Goal: Task Accomplishment & Management: Manage account settings

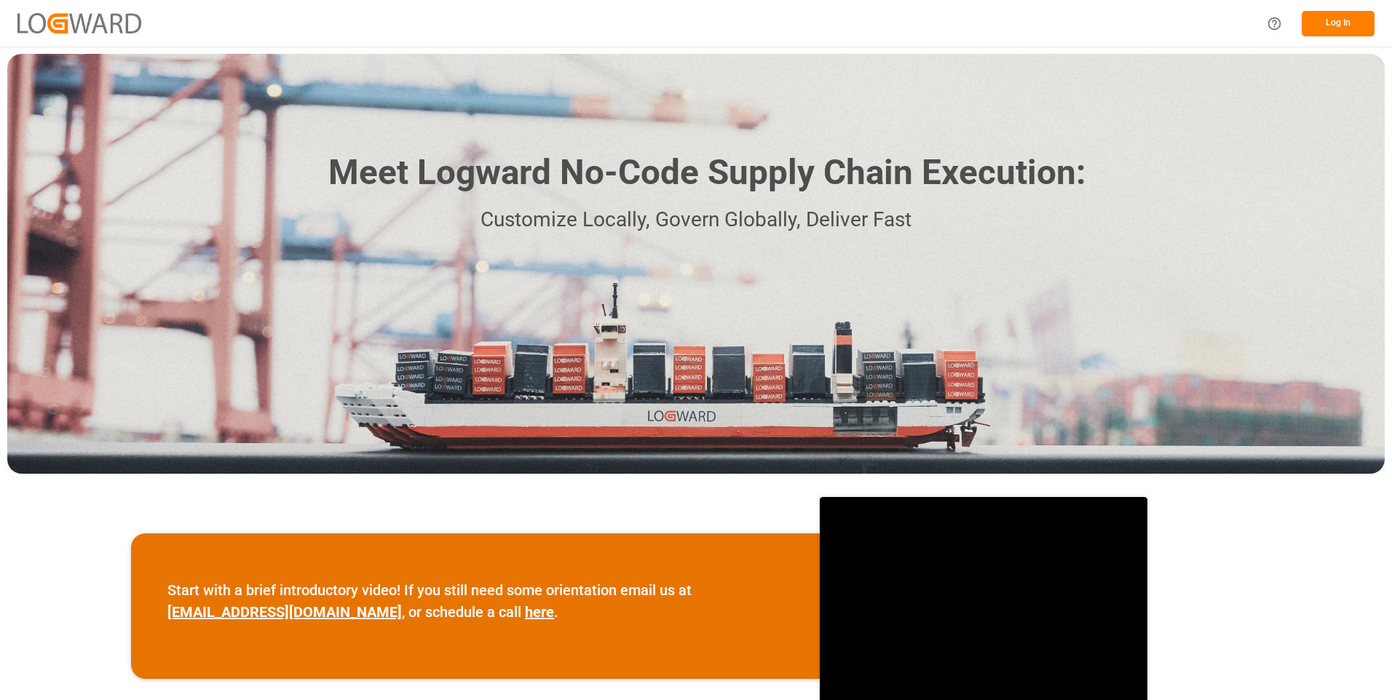
click at [1338, 21] on button "Log In" at bounding box center [1338, 23] width 73 height 25
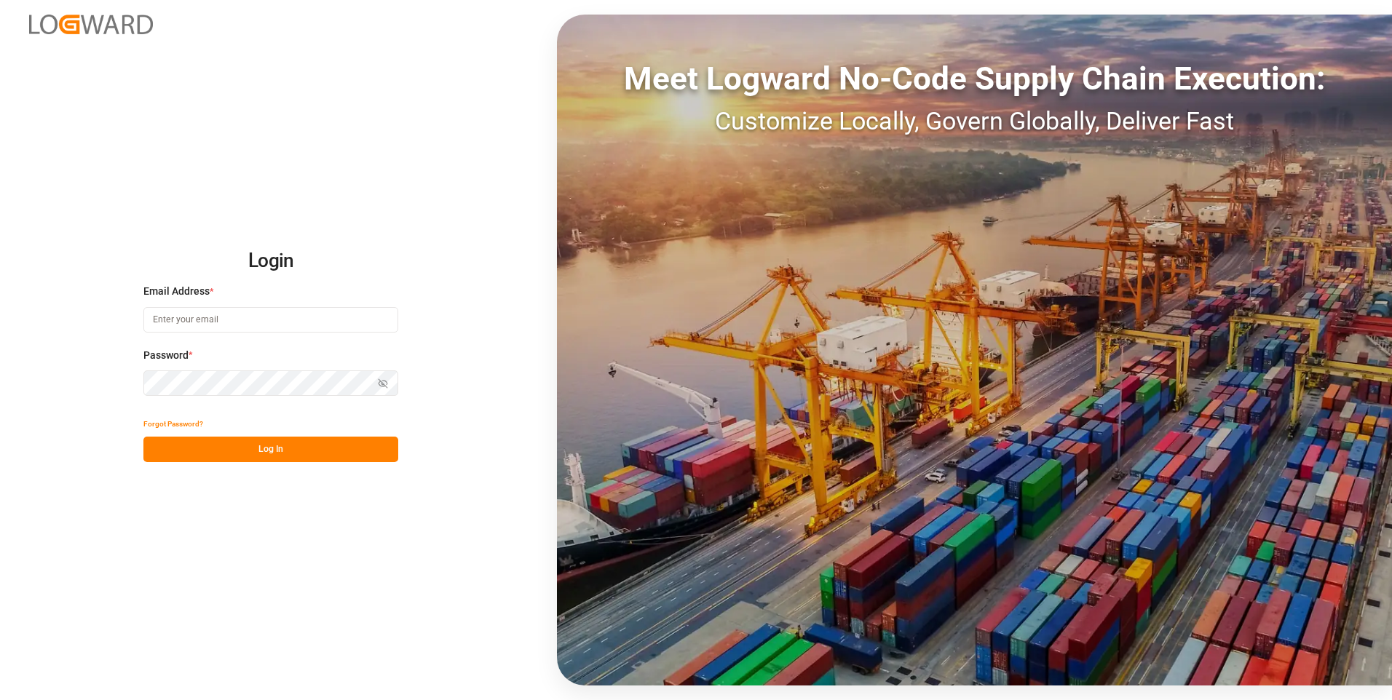
type input "[PERSON_NAME][EMAIL_ADDRESS][DOMAIN_NAME]"
click at [248, 445] on button "Log In" at bounding box center [270, 449] width 255 height 25
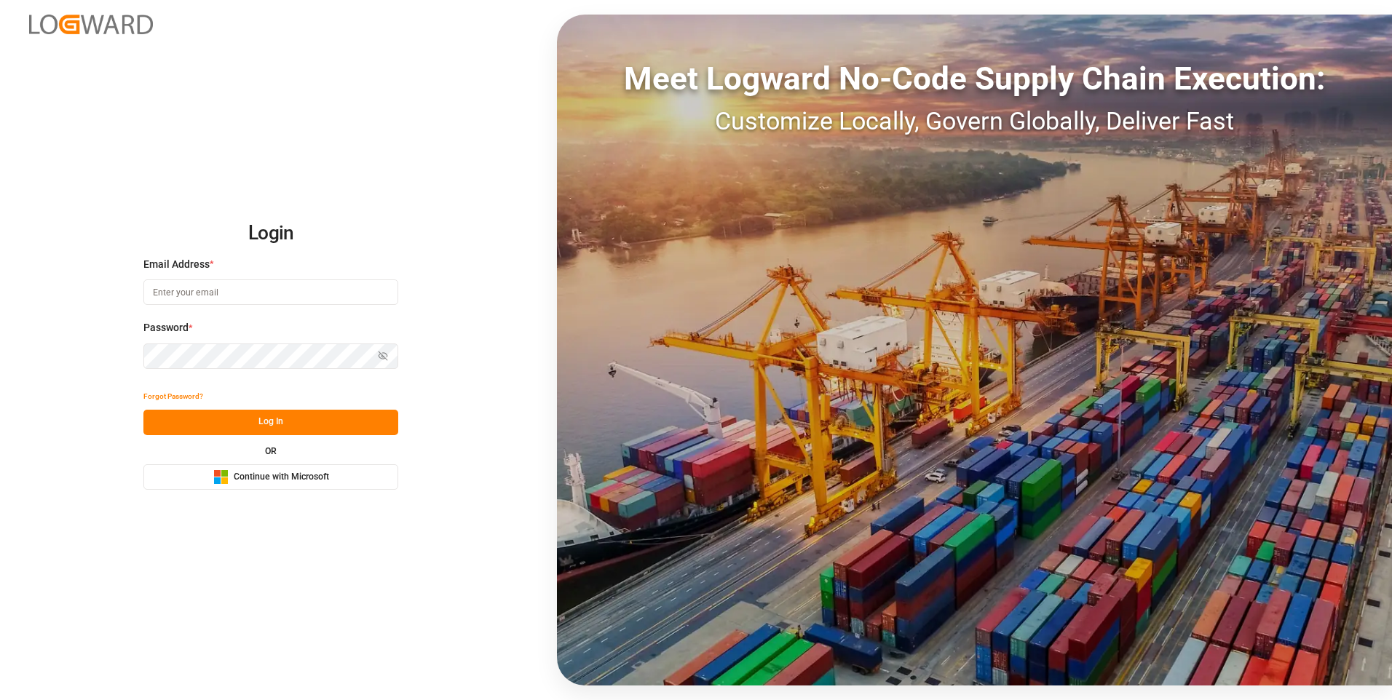
type input "julissa.then@leschaco.com"
click at [269, 420] on button "Log In" at bounding box center [270, 422] width 255 height 25
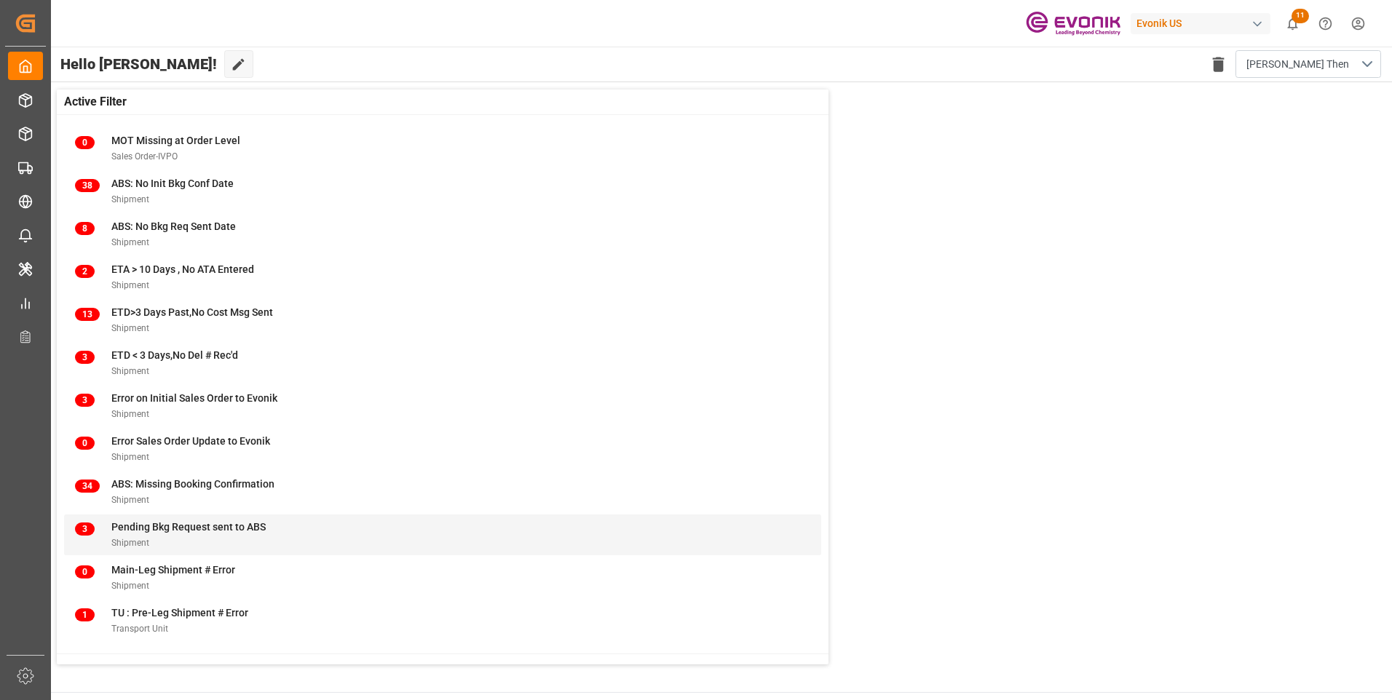
click at [154, 521] on span "Pending Bkg Request sent to ABS" at bounding box center [188, 527] width 154 height 12
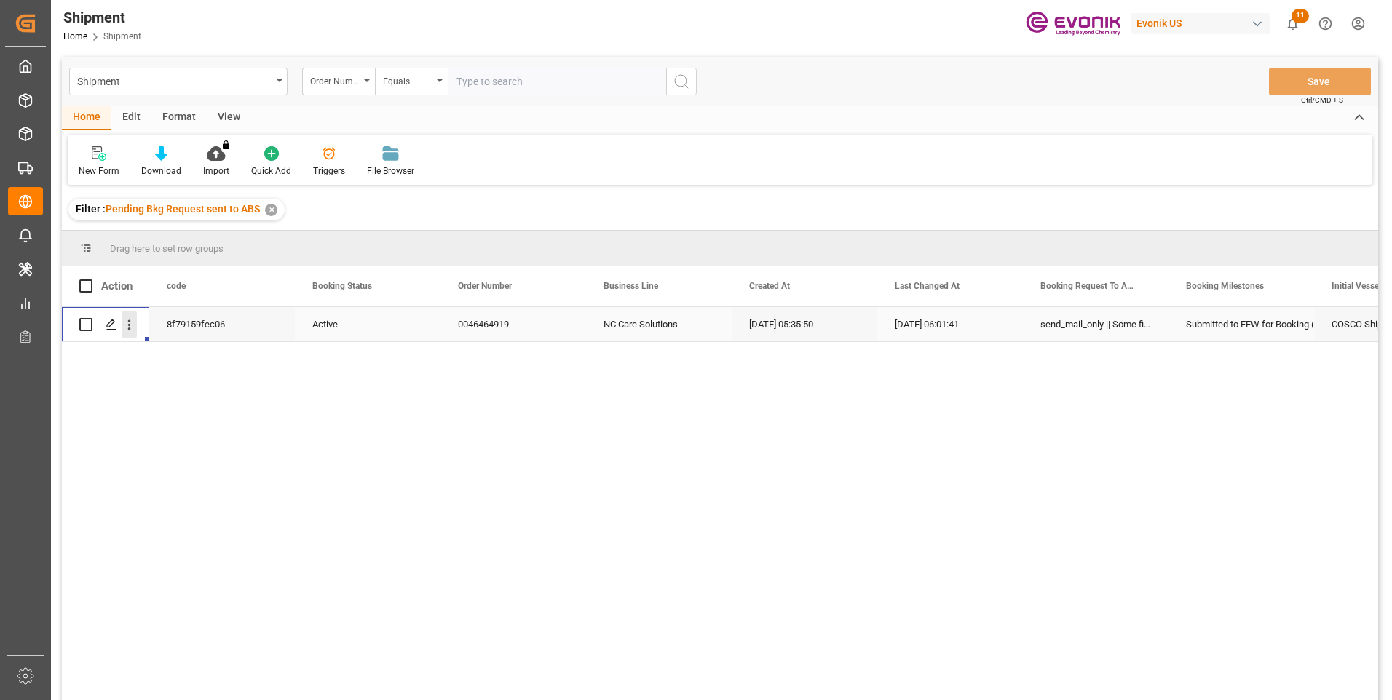
click at [127, 328] on icon "open menu" at bounding box center [129, 324] width 15 height 15
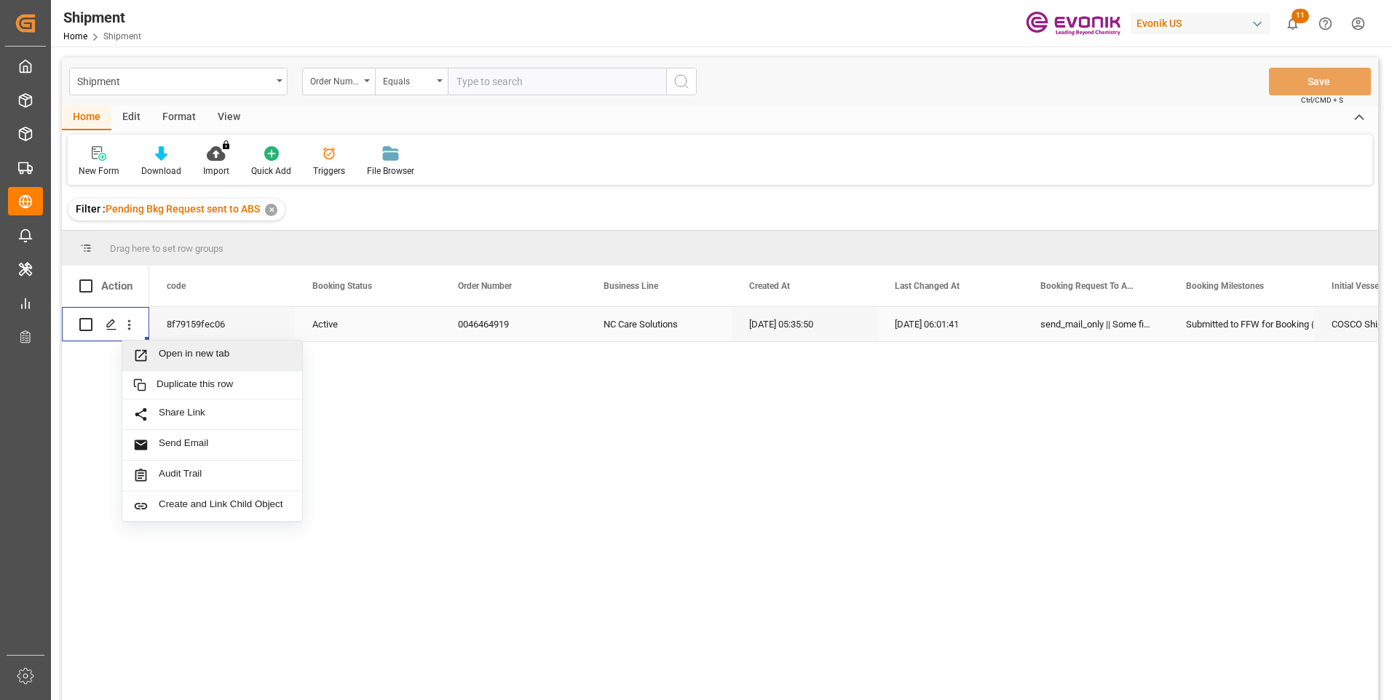
click at [176, 353] on span "Open in new tab" at bounding box center [225, 355] width 133 height 15
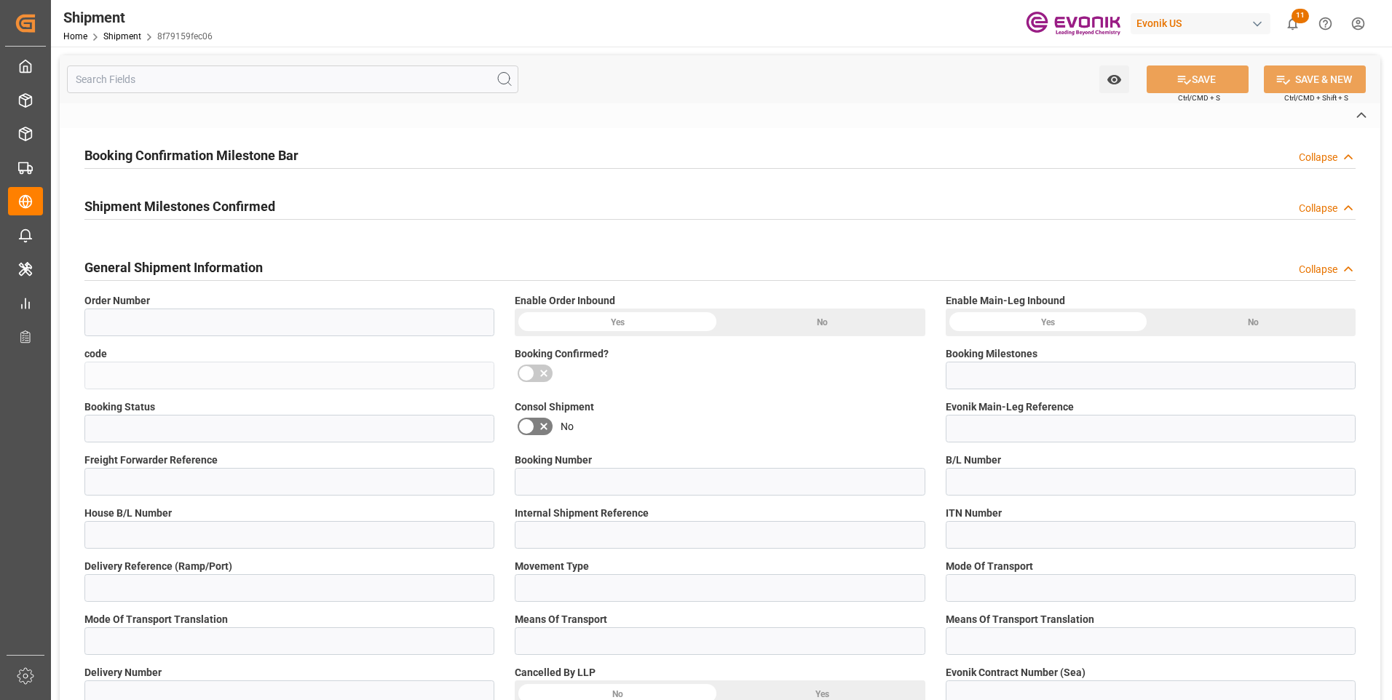
type input "0046464919"
type input "8f79159fec06"
type input "Submitted to FFW for Booking (Pending)"
type input "Active"
type input "D2P"
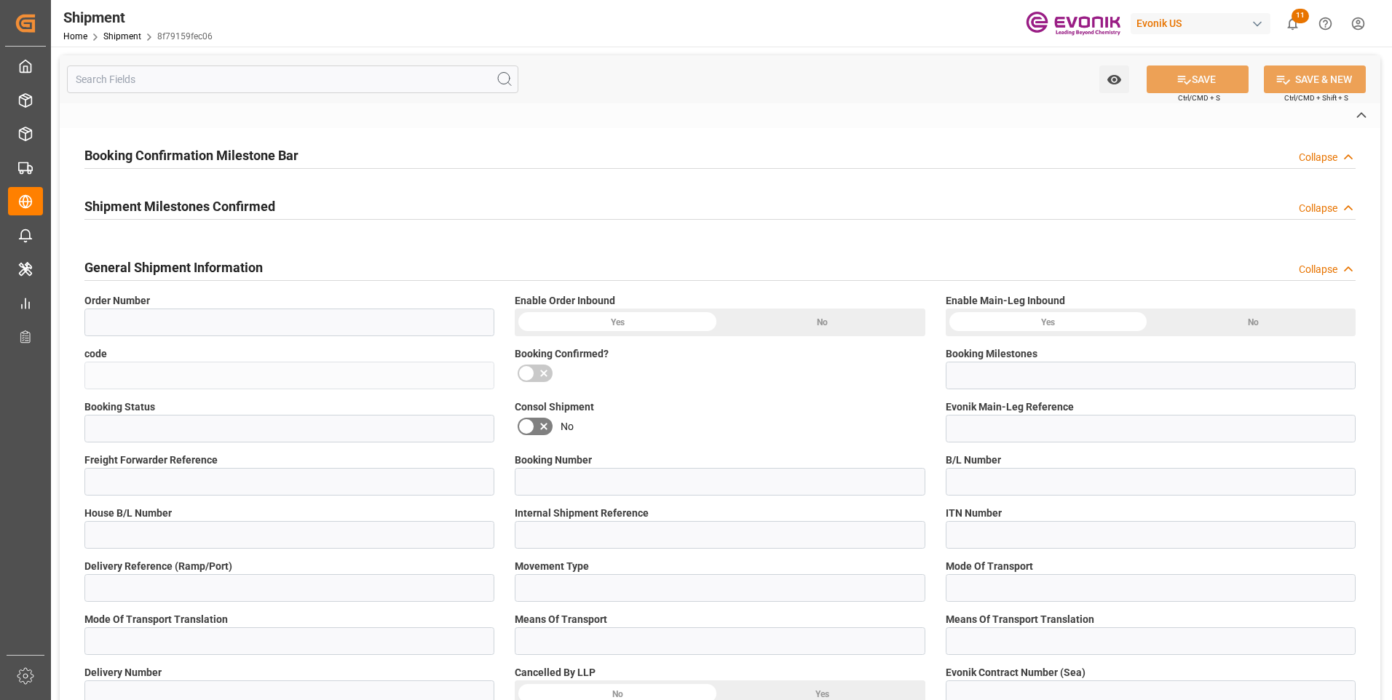
type input "45"
type input "FCL"
type input "0006"
type input "20GP"
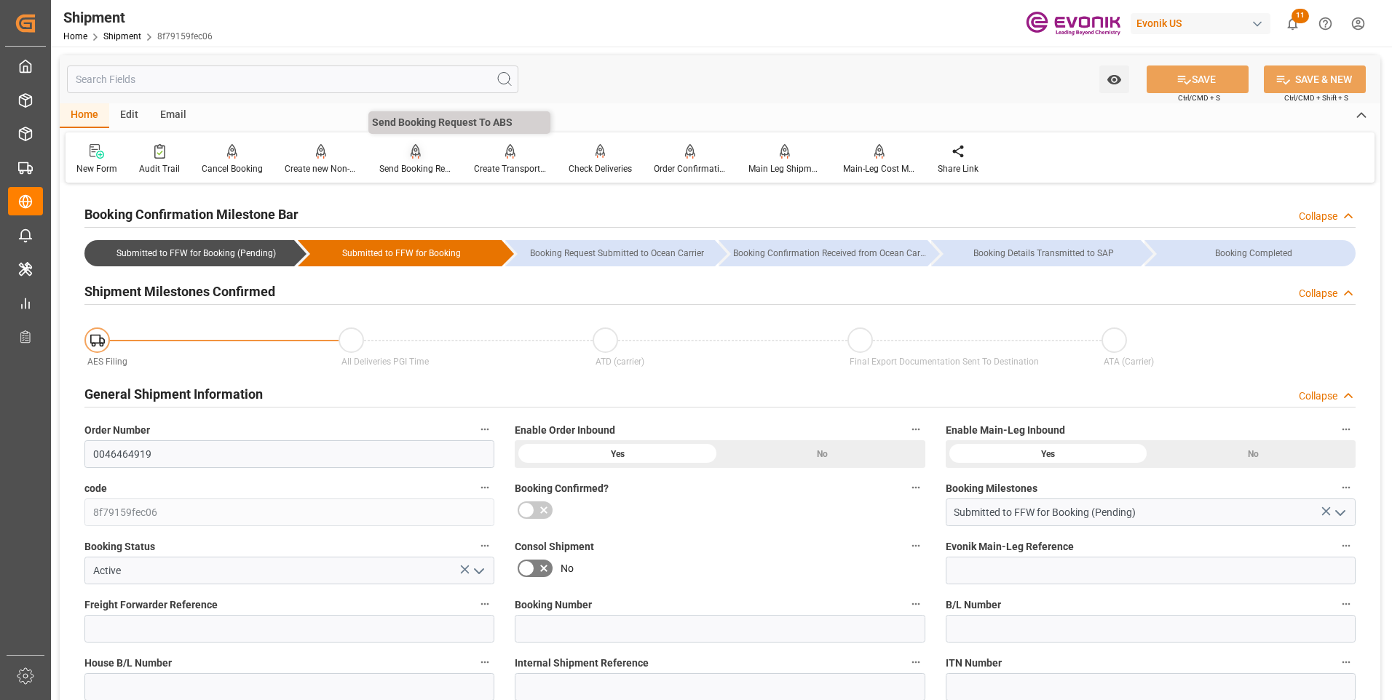
click at [396, 166] on div "Send Booking Request To ABS" at bounding box center [415, 168] width 73 height 13
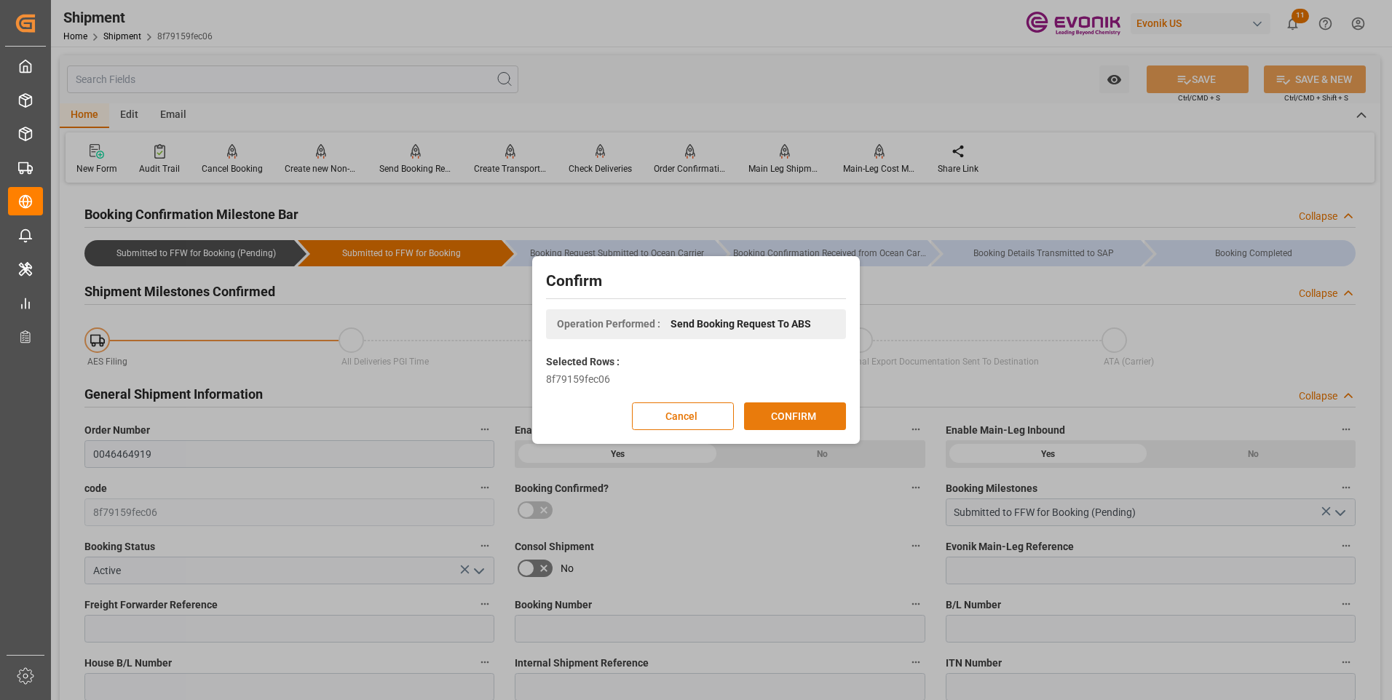
click at [765, 422] on button "CONFIRM" at bounding box center [795, 417] width 102 height 28
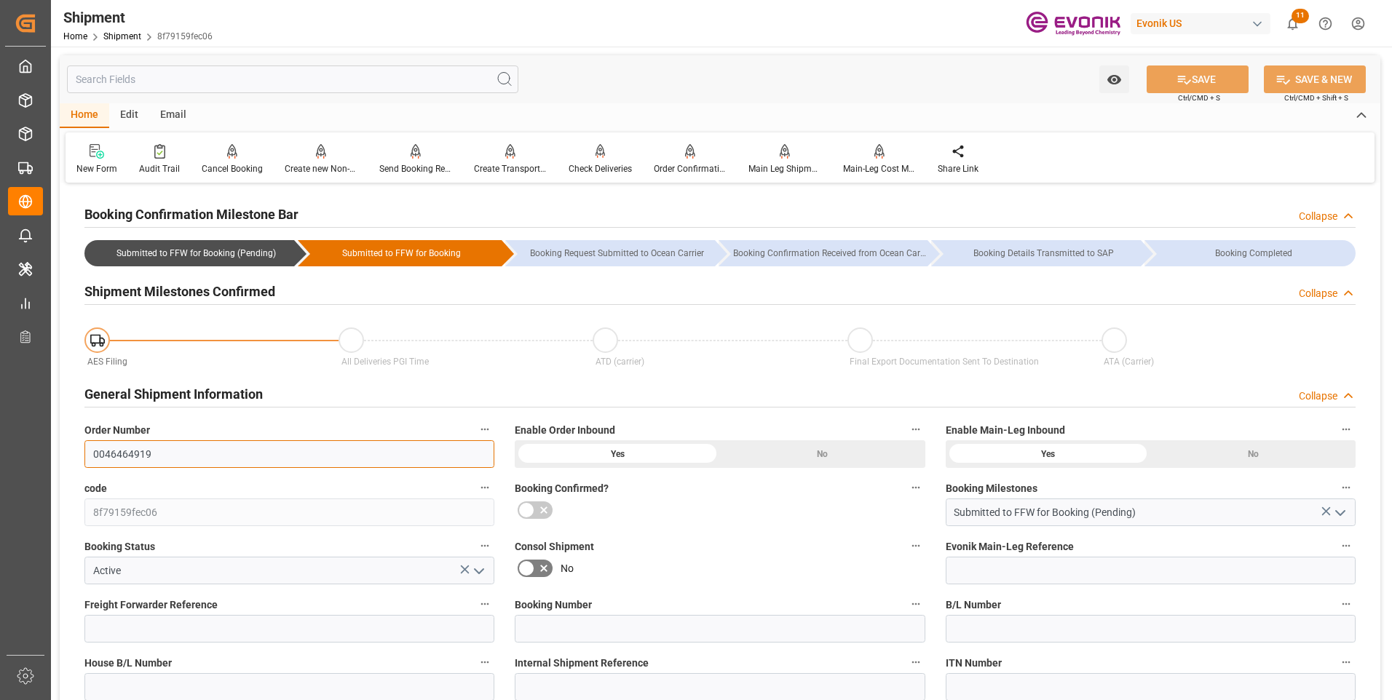
click at [119, 454] on input "0046464919" at bounding box center [289, 455] width 410 height 28
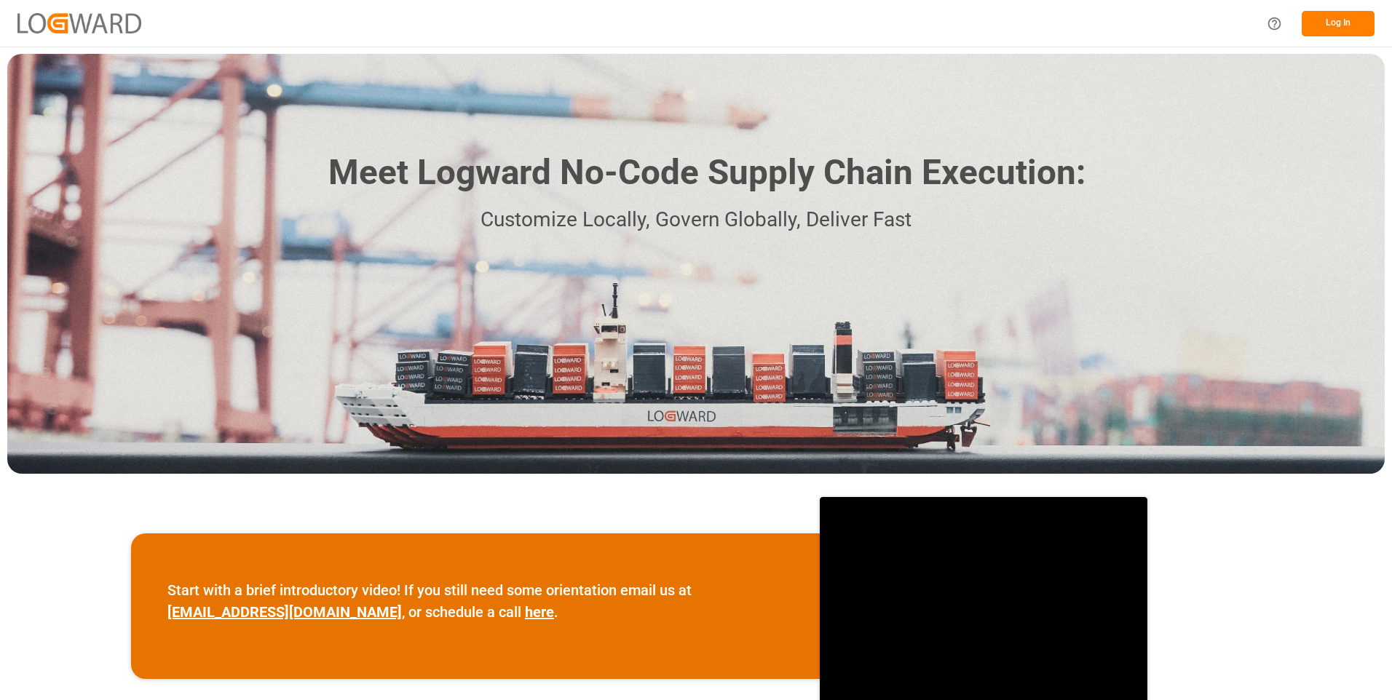
click at [1316, 20] on button "Log In" at bounding box center [1338, 23] width 73 height 25
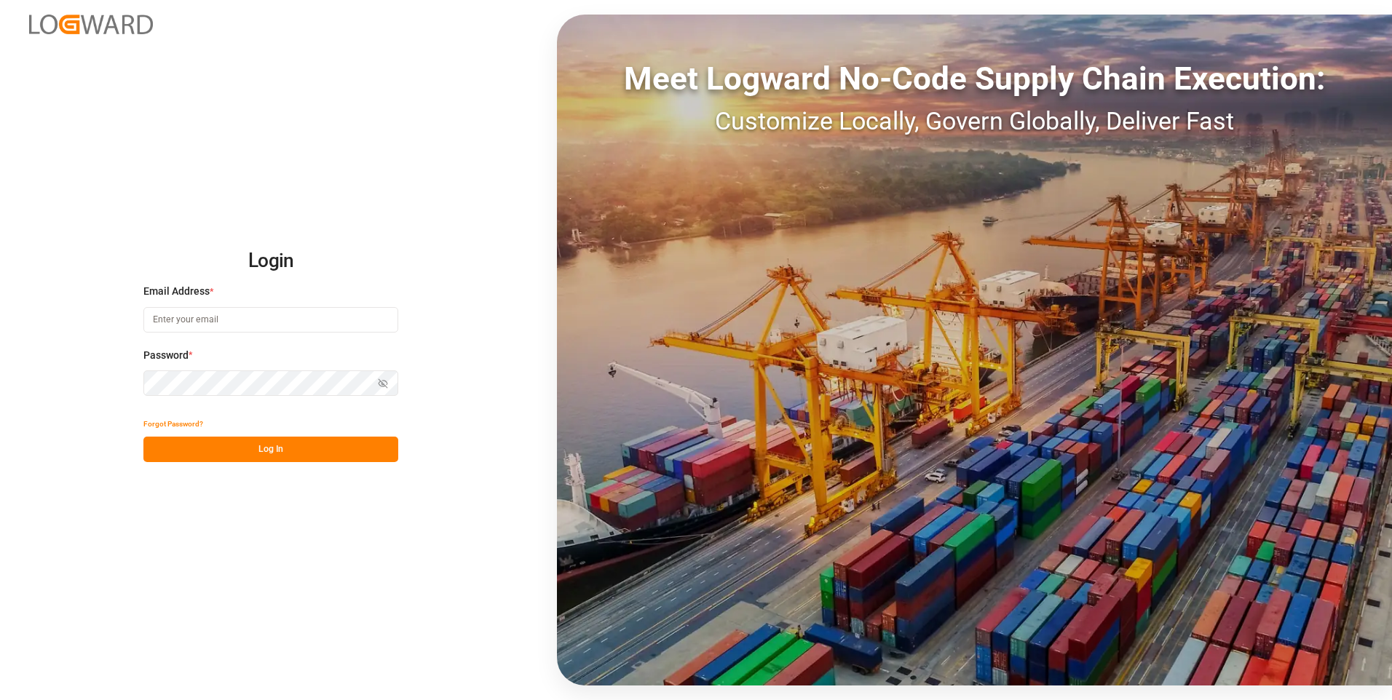
type input "[PERSON_NAME][EMAIL_ADDRESS][DOMAIN_NAME]"
click at [276, 452] on button "Log In" at bounding box center [270, 449] width 255 height 25
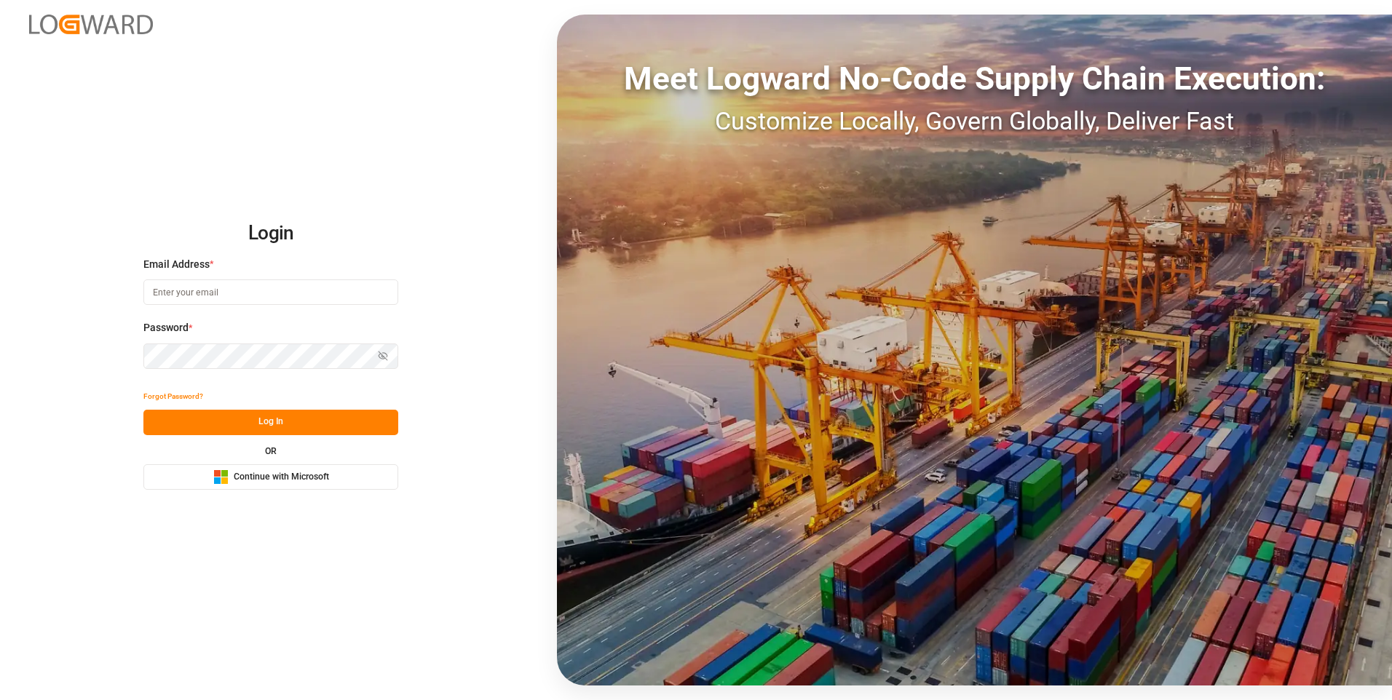
type input "[PERSON_NAME][EMAIL_ADDRESS][DOMAIN_NAME]"
click at [260, 417] on button "Log In" at bounding box center [270, 422] width 255 height 25
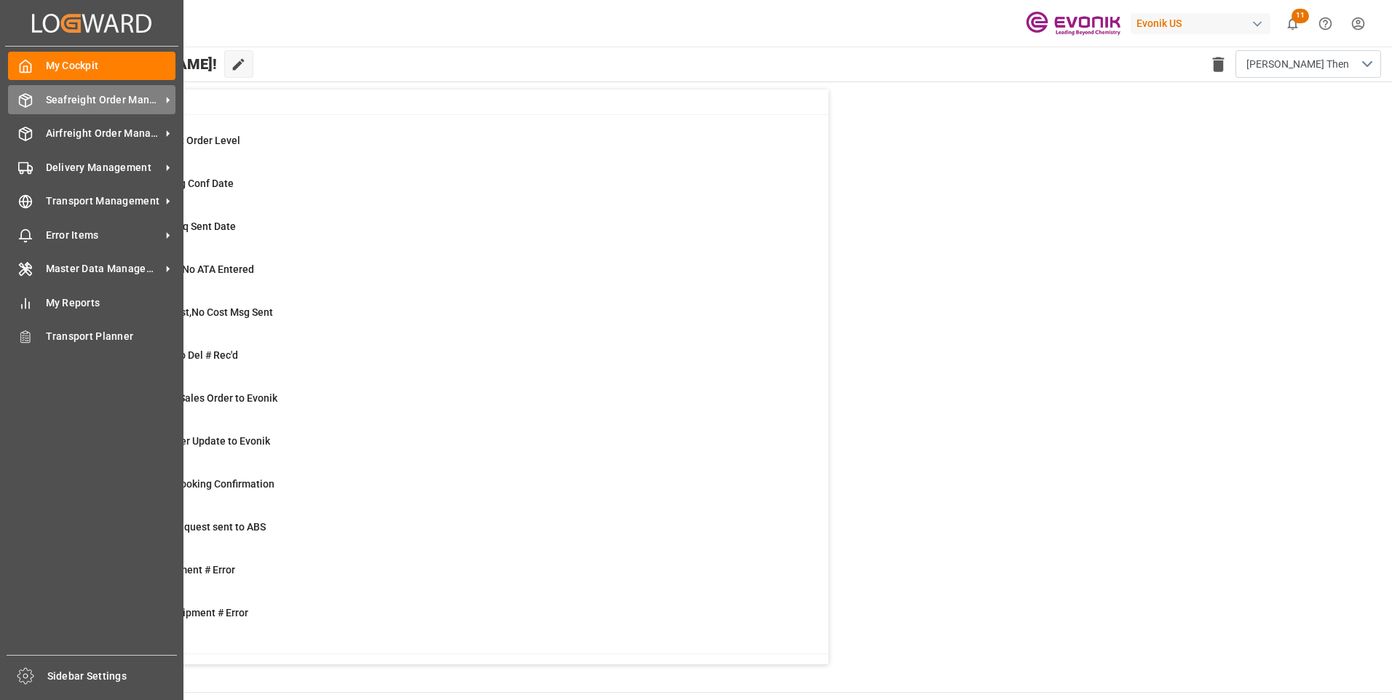
click at [76, 103] on span "Seafreight Order Management" at bounding box center [103, 99] width 115 height 15
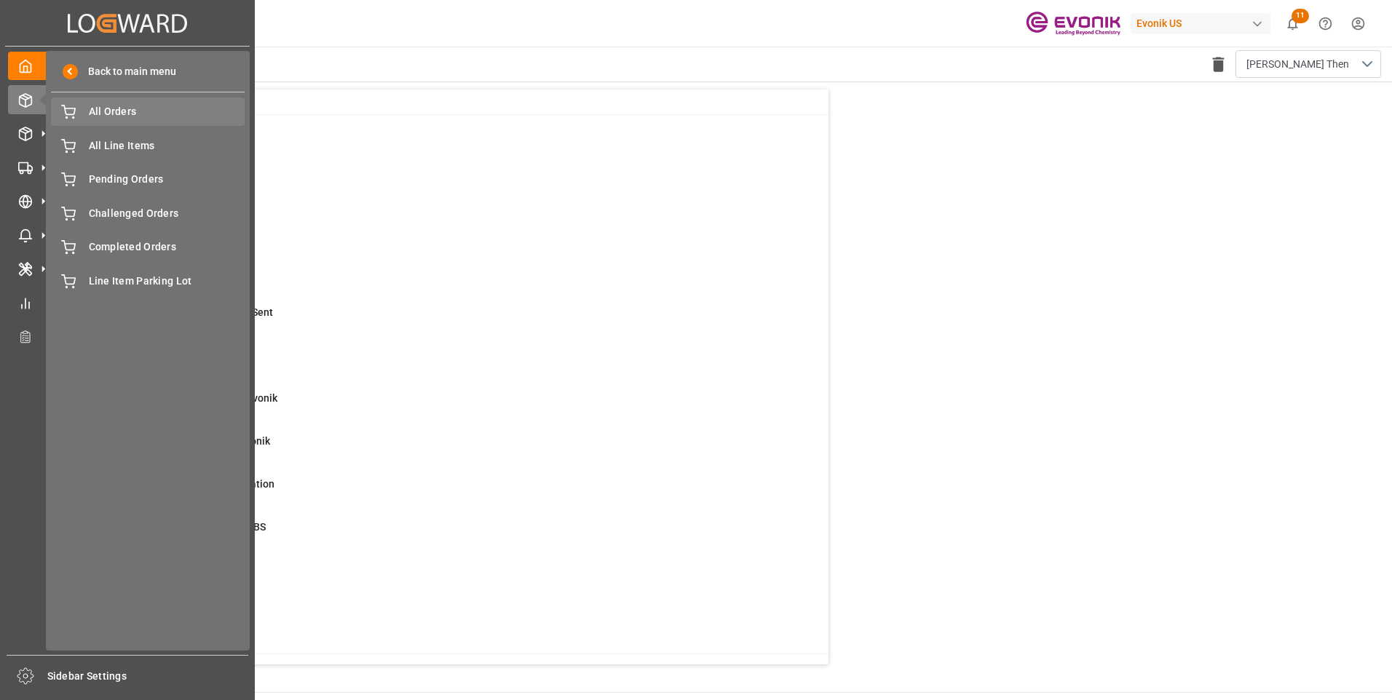
click at [117, 108] on span "All Orders" at bounding box center [167, 111] width 157 height 15
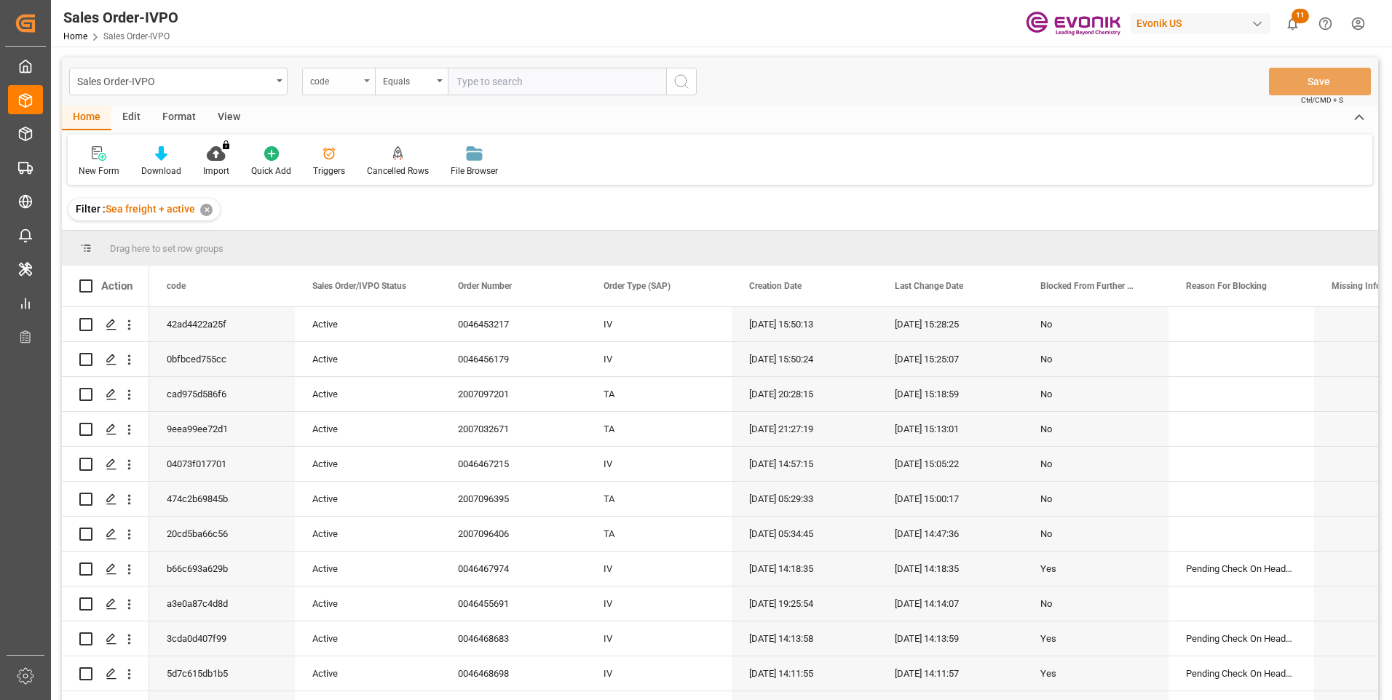
click at [360, 81] on div "code" at bounding box center [338, 82] width 73 height 28
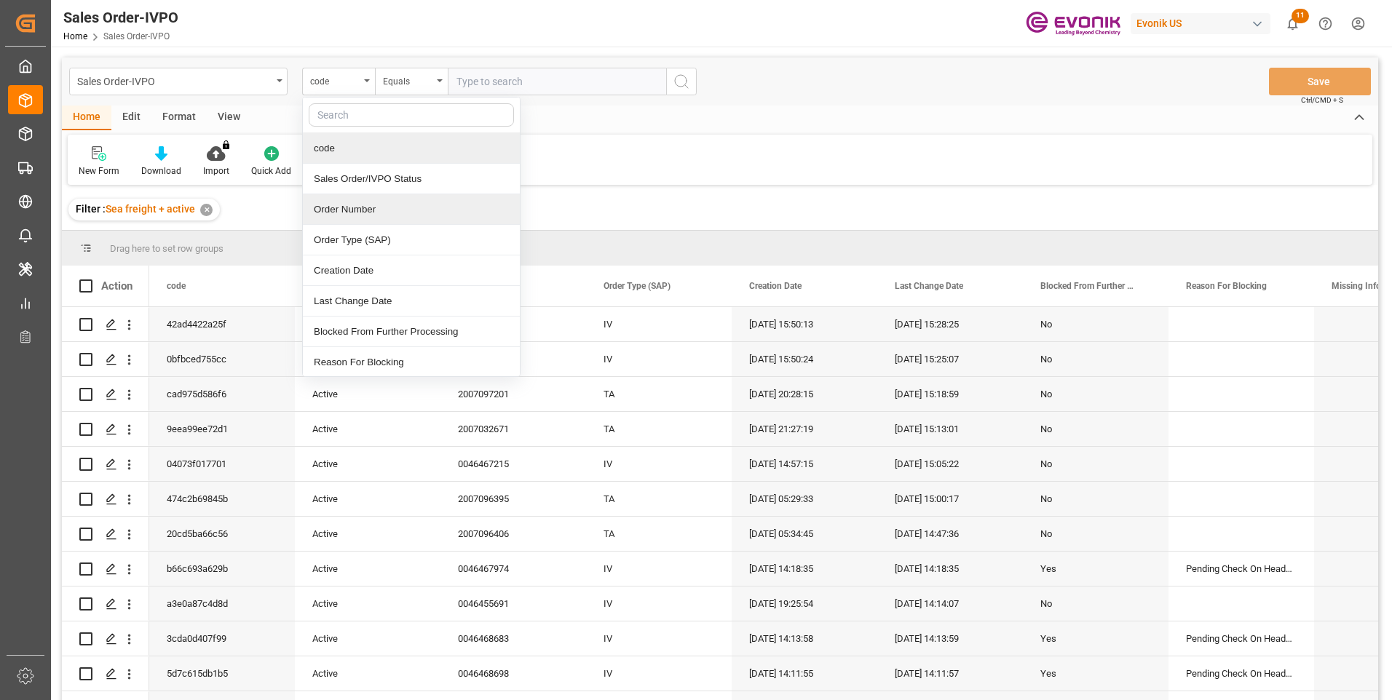
click at [328, 210] on div "Order Number" at bounding box center [411, 209] width 217 height 31
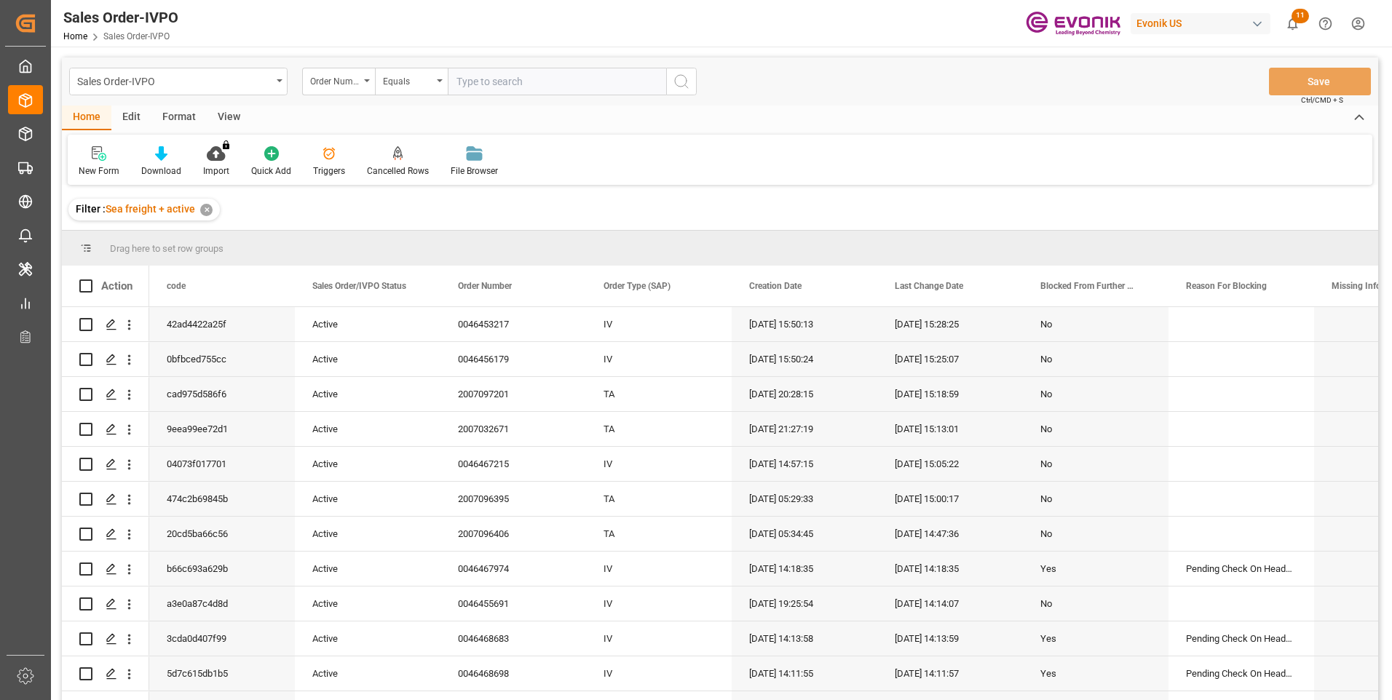
click at [505, 76] on input "text" at bounding box center [557, 82] width 218 height 28
type input "v"
paste input "0046464919"
type input "0046464919"
click at [676, 83] on icon "search button" at bounding box center [681, 81] width 17 height 17
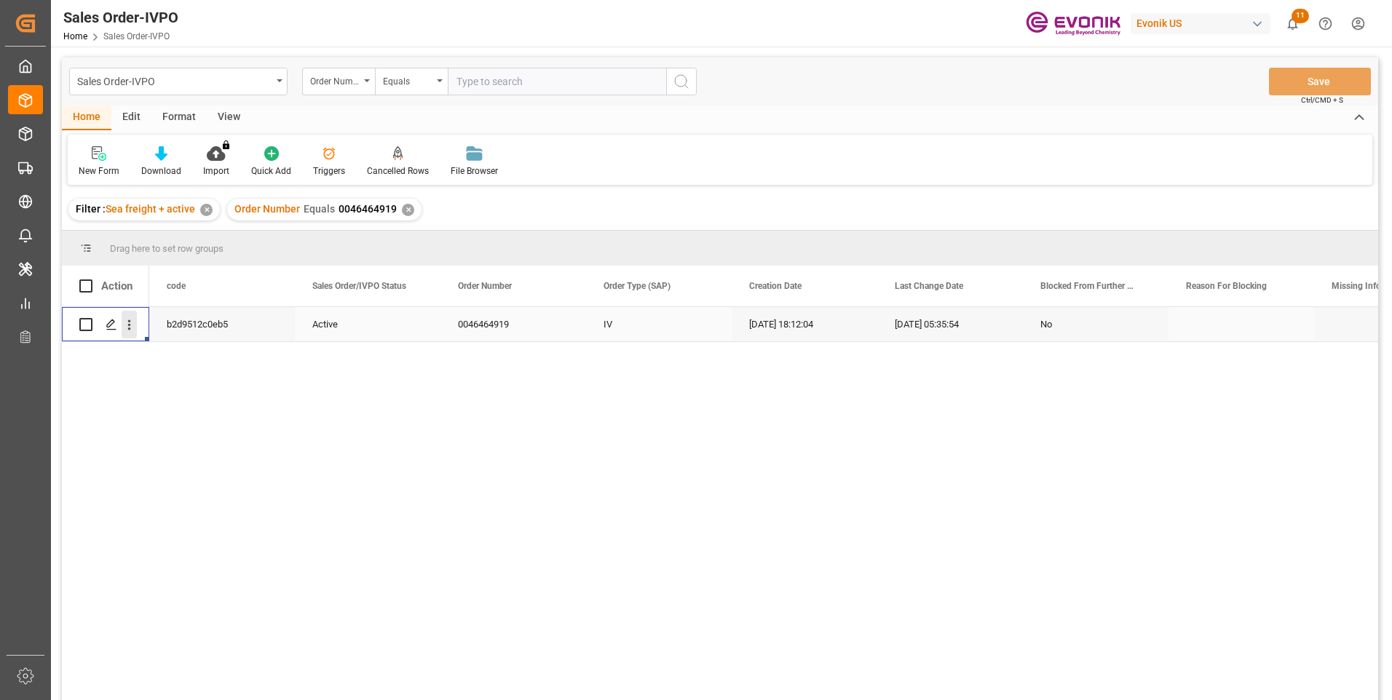
click at [133, 327] on icon "open menu" at bounding box center [129, 324] width 15 height 15
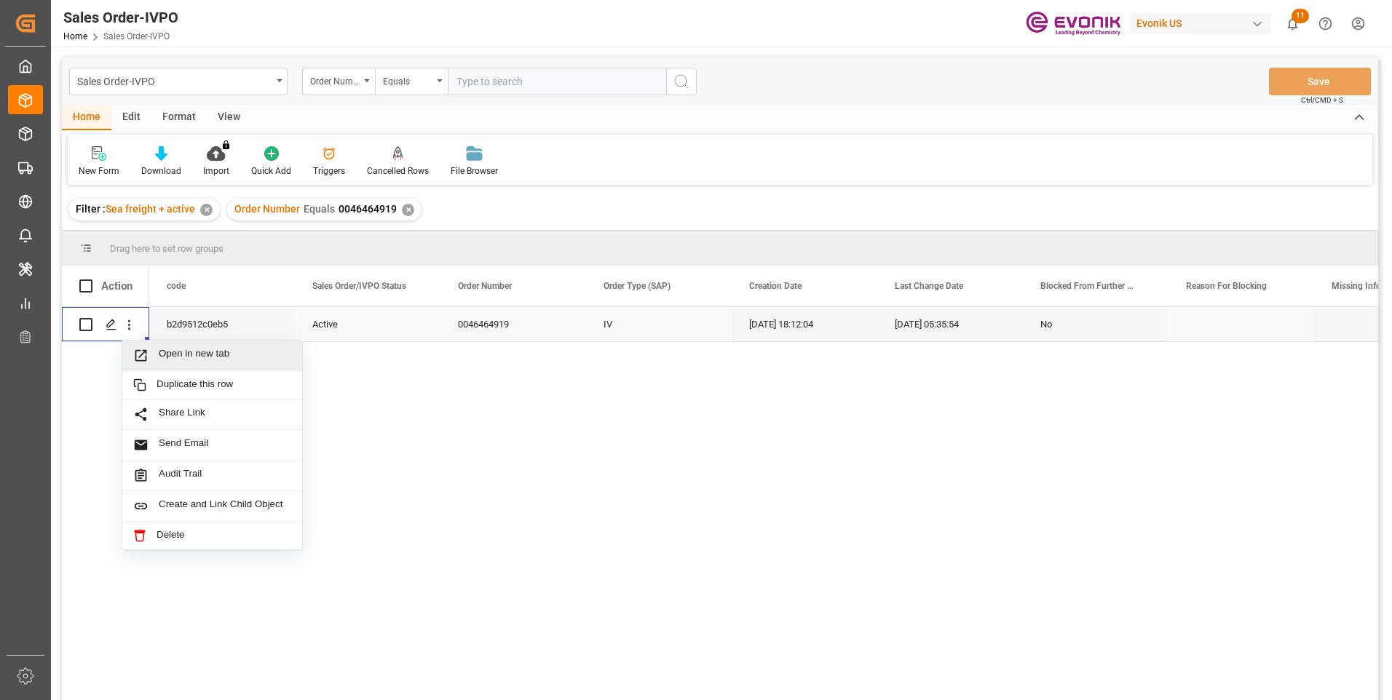
click at [188, 351] on span "Open in new tab" at bounding box center [225, 355] width 133 height 15
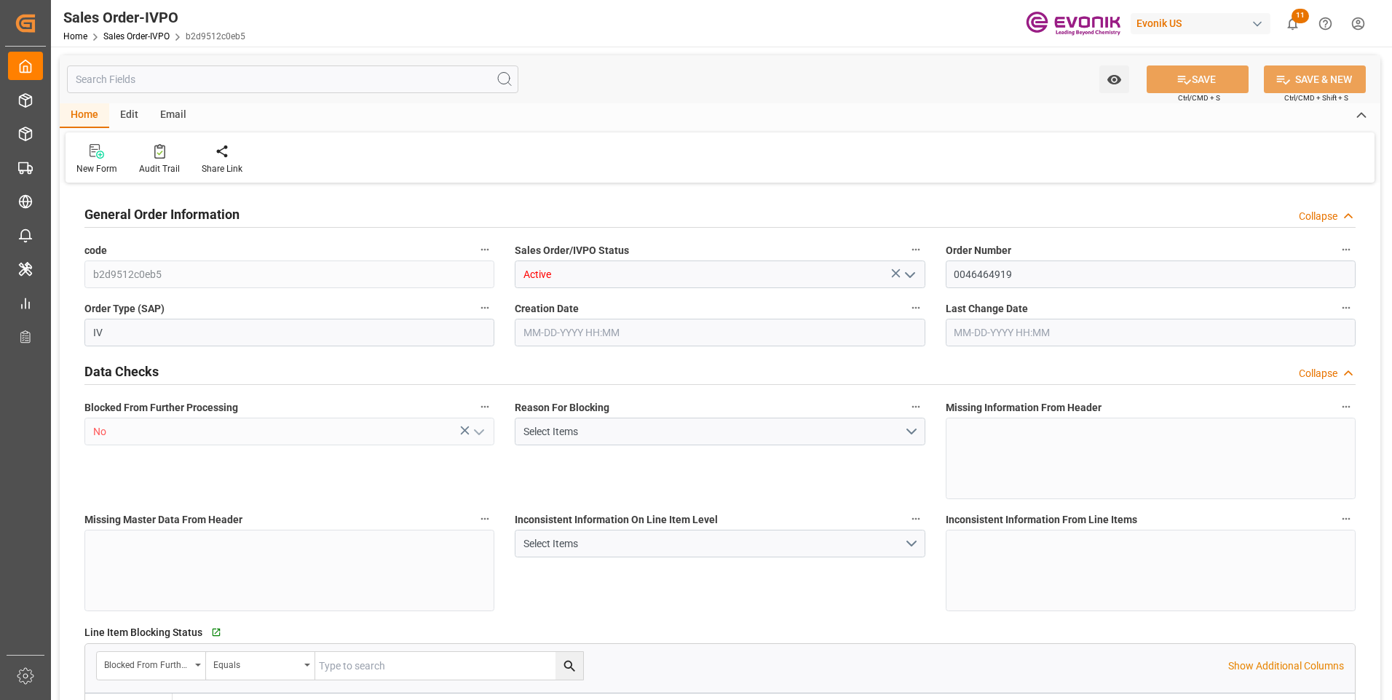
type input "KRPUS"
type input "0"
type input "1"
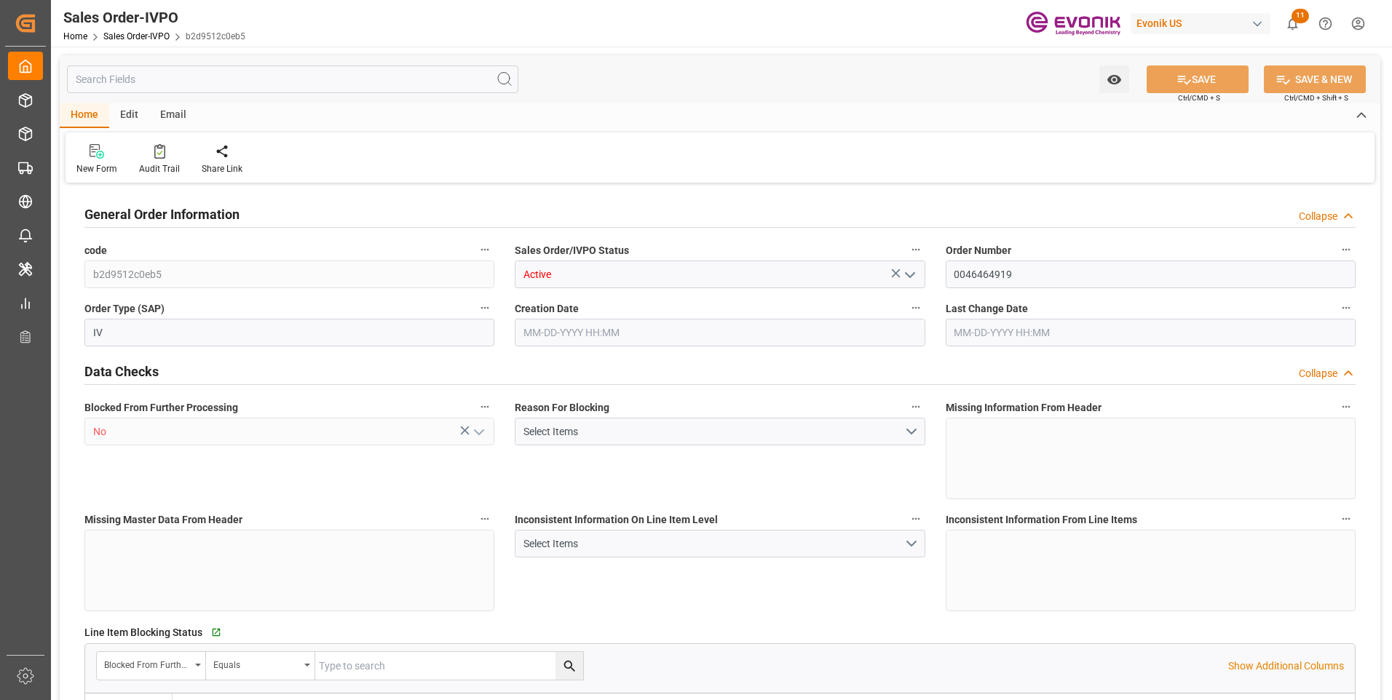
type input "6801.496"
type input "16.0939"
type input "17000"
type input "30"
type input "[DATE] 18:12"
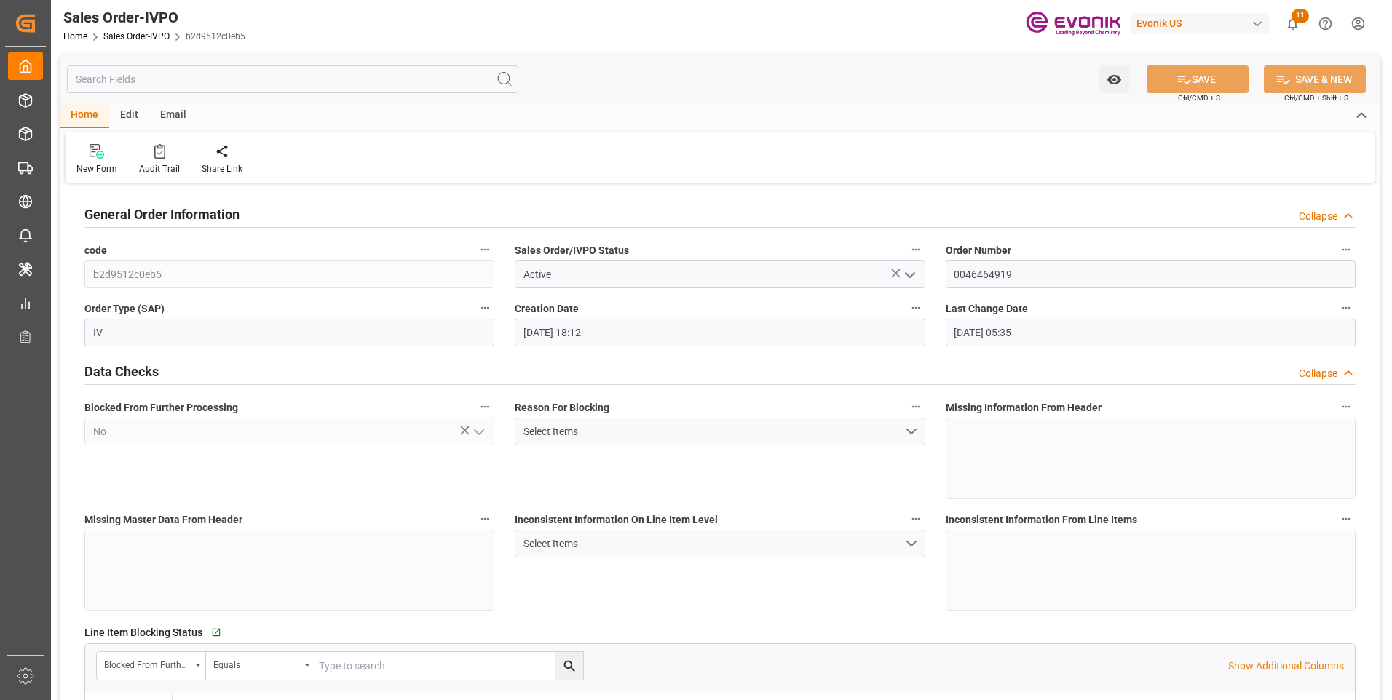
type input "[DATE] 05:35"
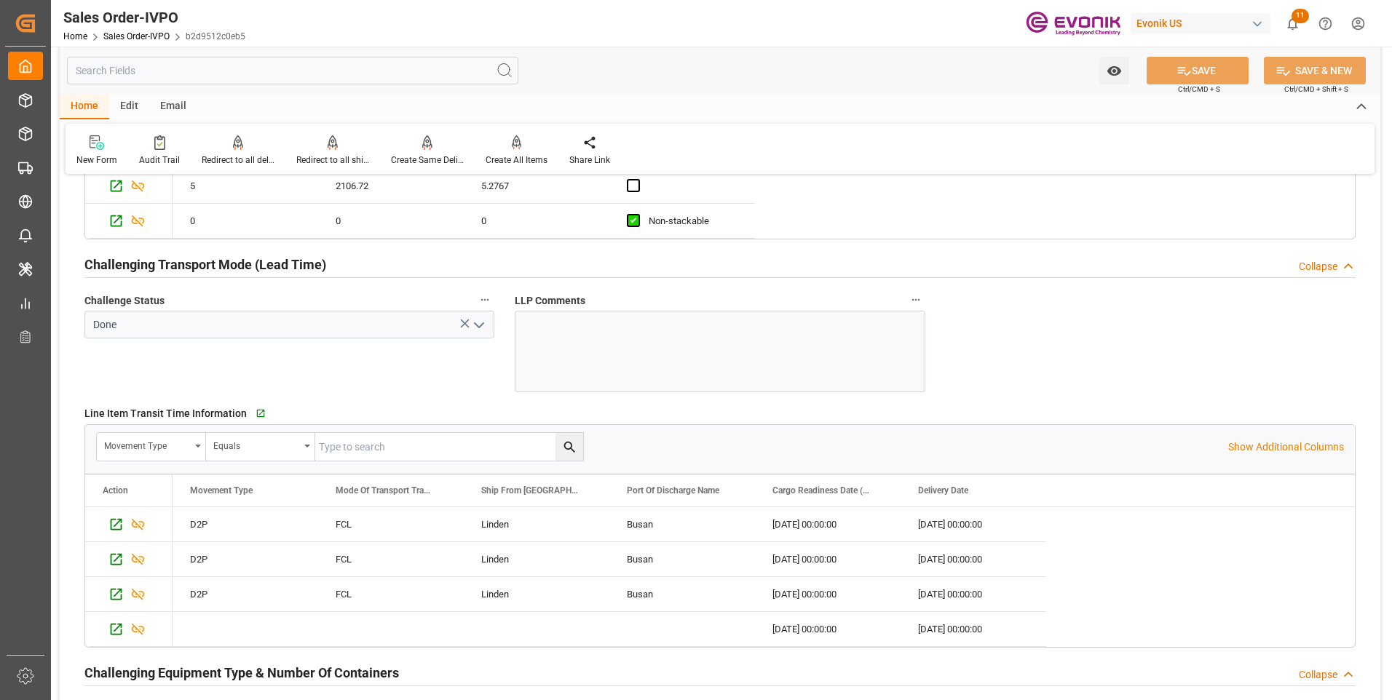
scroll to position [2621, 0]
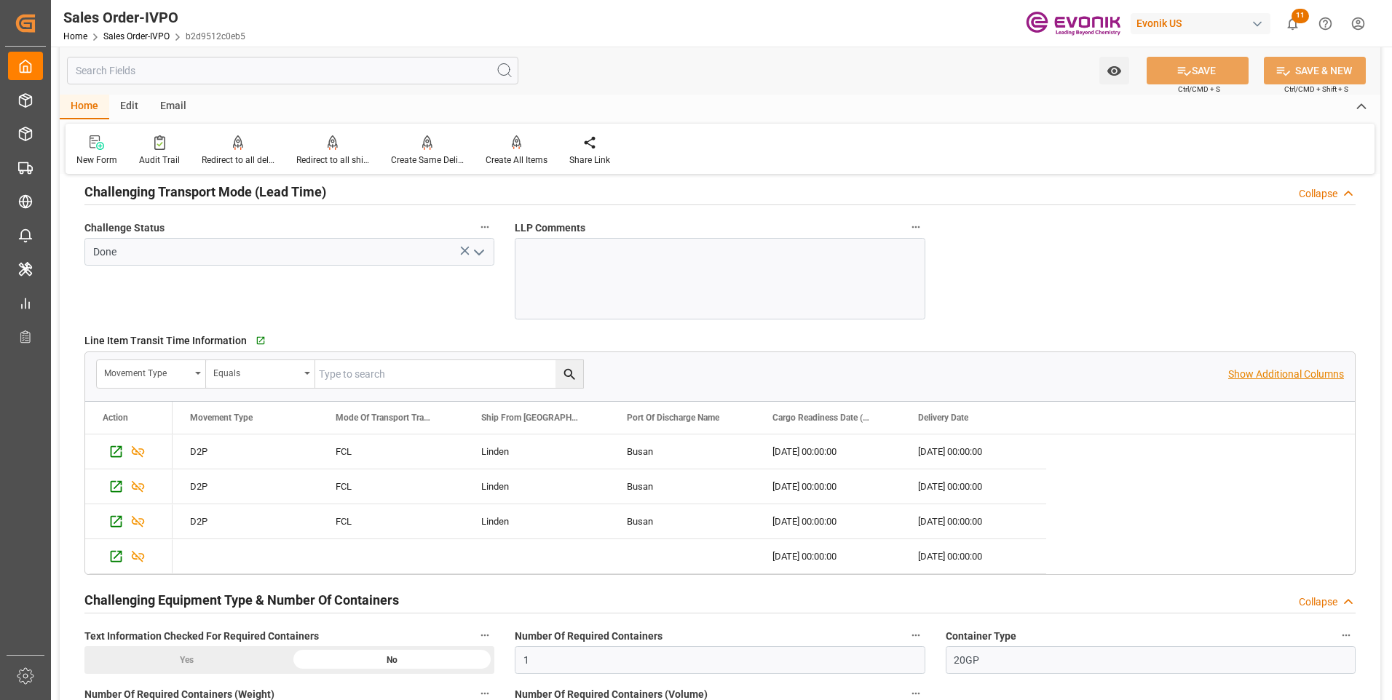
click at [1239, 376] on p "Show Additional Columns" at bounding box center [1286, 374] width 116 height 15
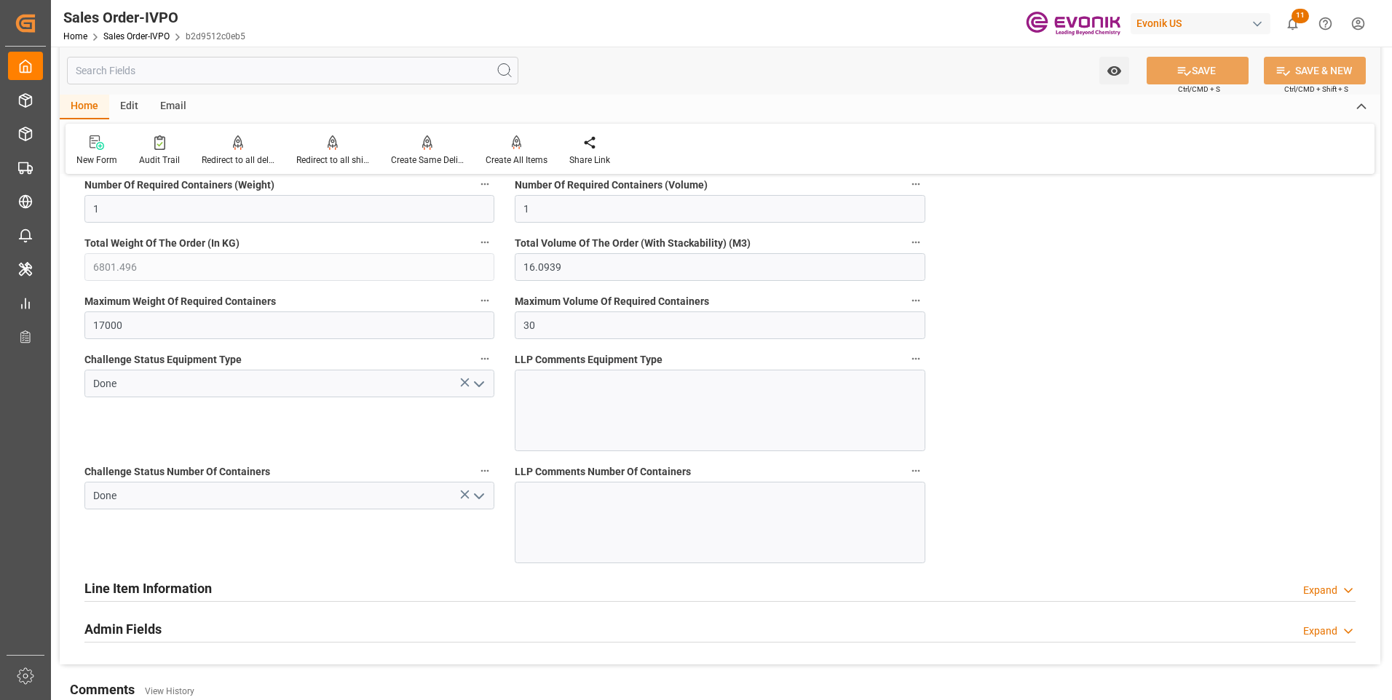
scroll to position [3277, 0]
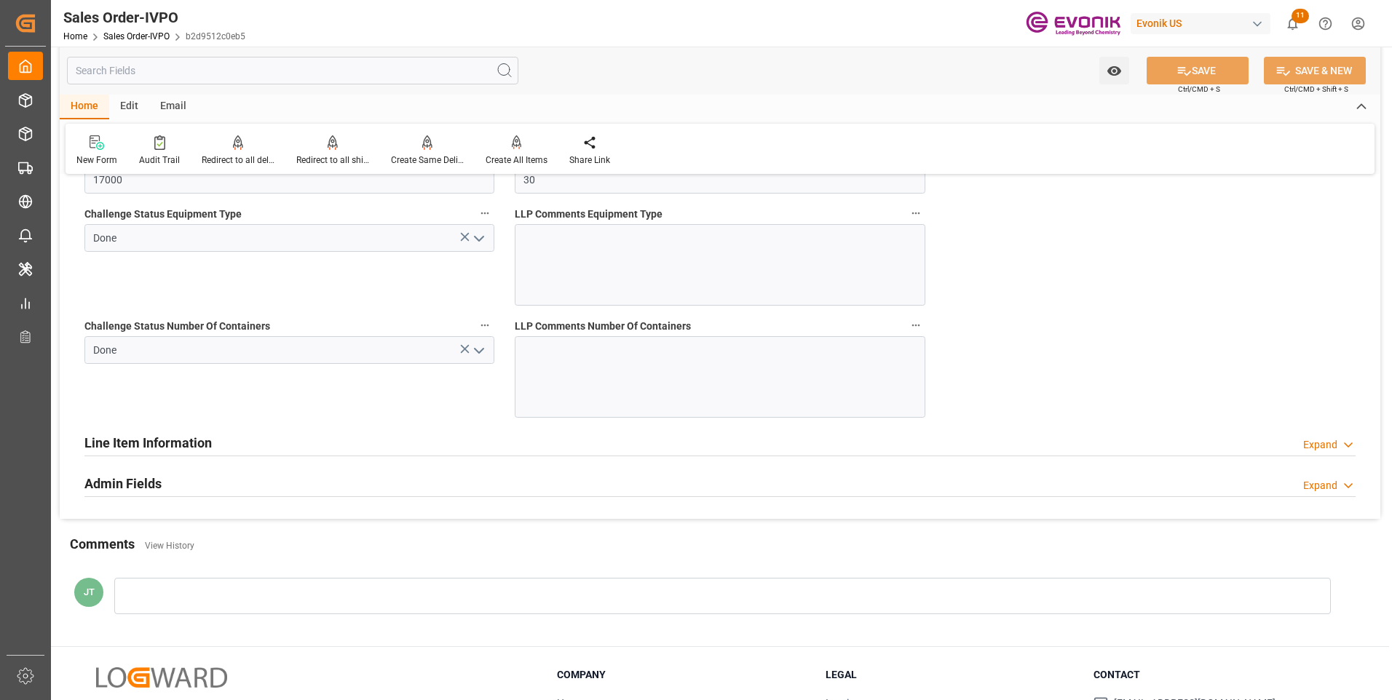
click at [131, 449] on h2 "Line Item Information" at bounding box center [147, 443] width 127 height 20
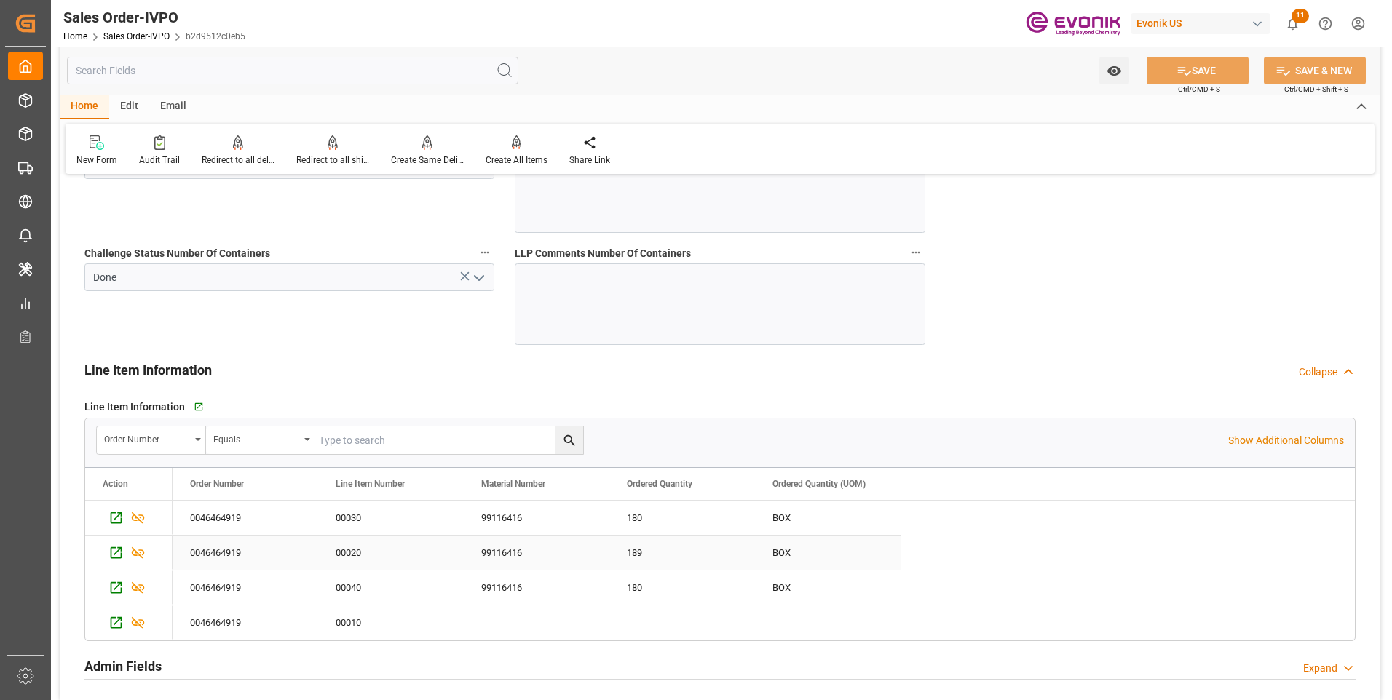
scroll to position [3568, 0]
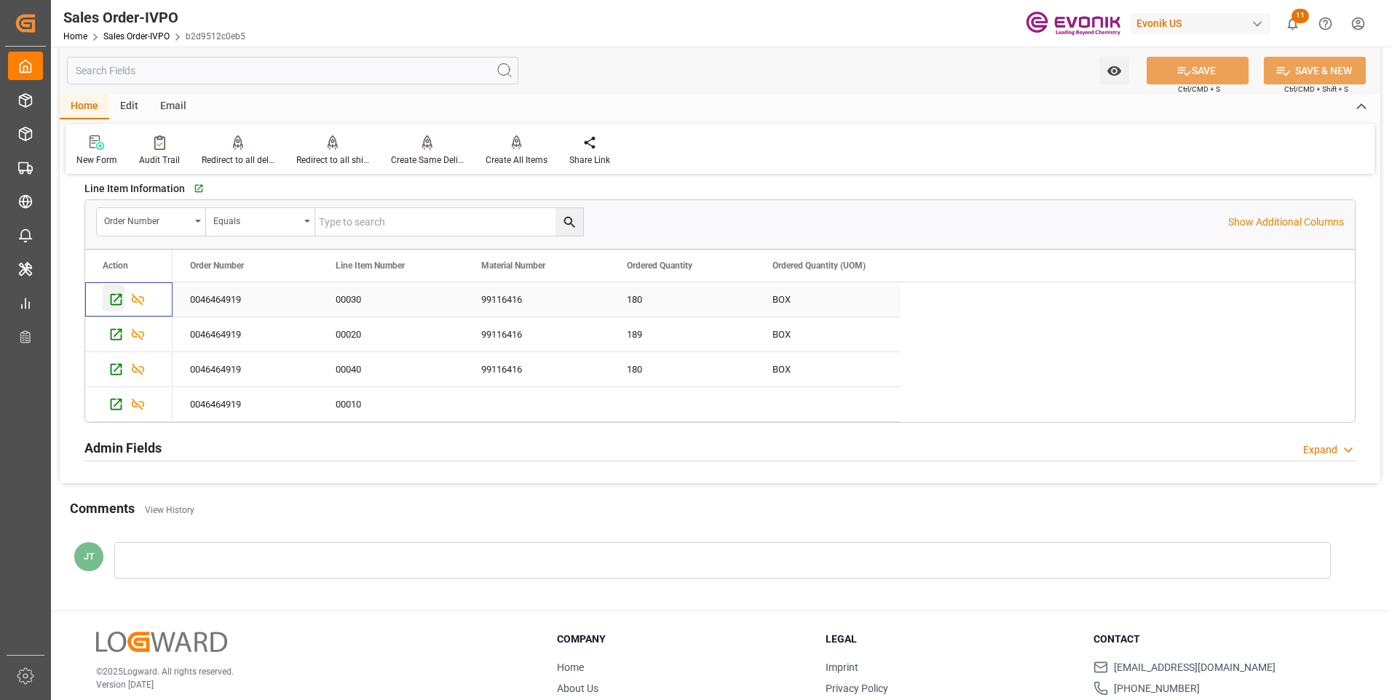
click at [118, 297] on icon "Press SPACE to select this row." at bounding box center [115, 299] width 15 height 15
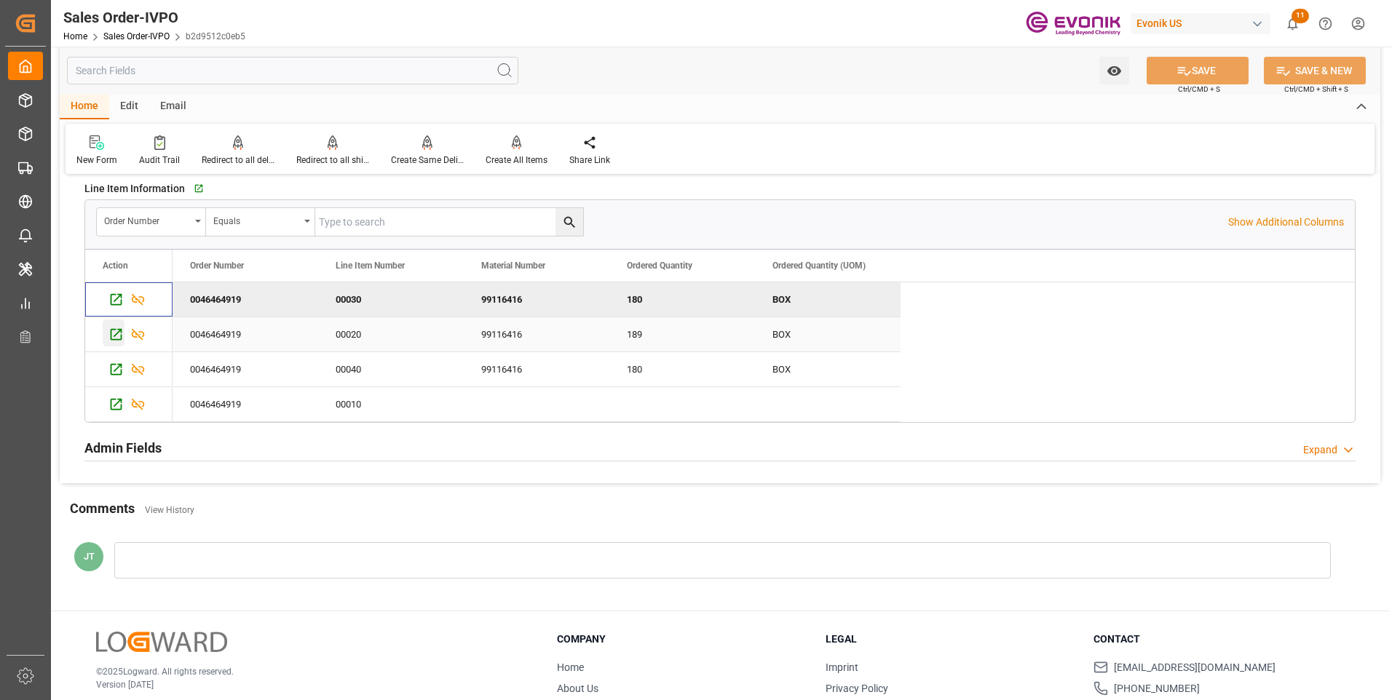
click at [113, 333] on icon "Press SPACE to select this row." at bounding box center [115, 334] width 15 height 15
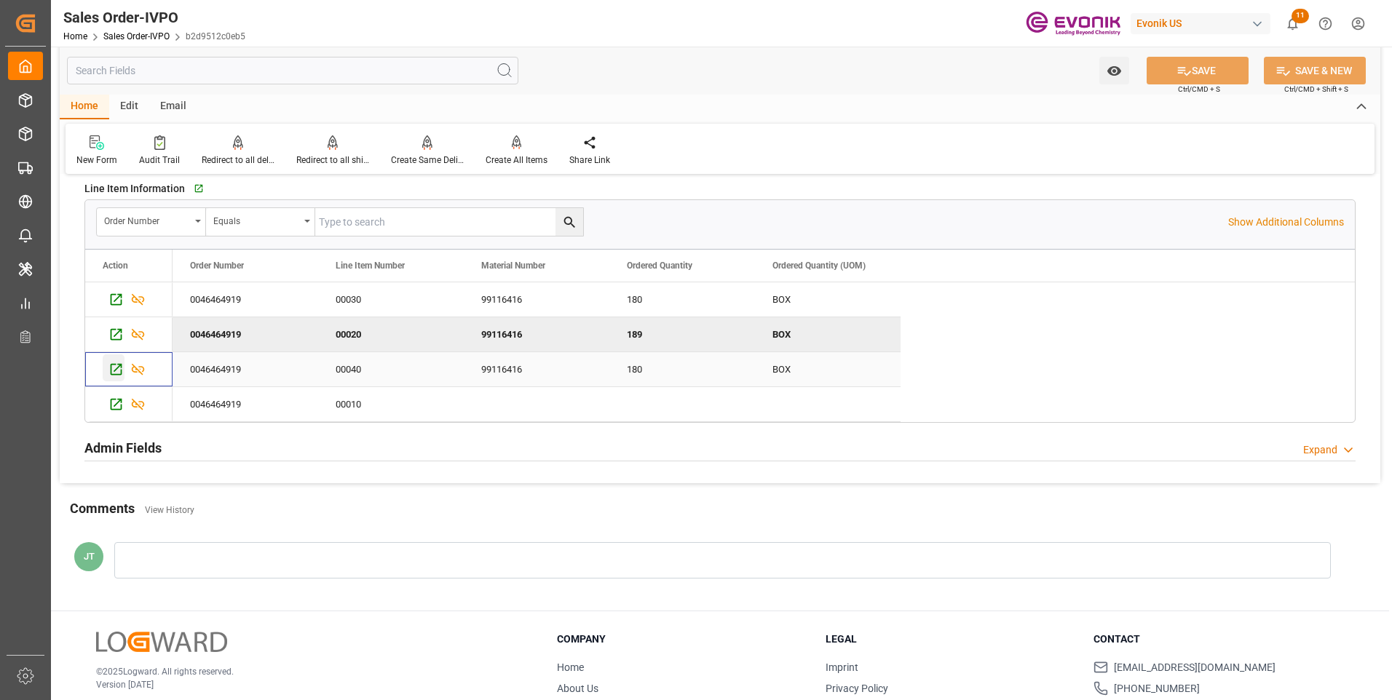
click at [119, 370] on icon "Press SPACE to select this row." at bounding box center [115, 369] width 15 height 15
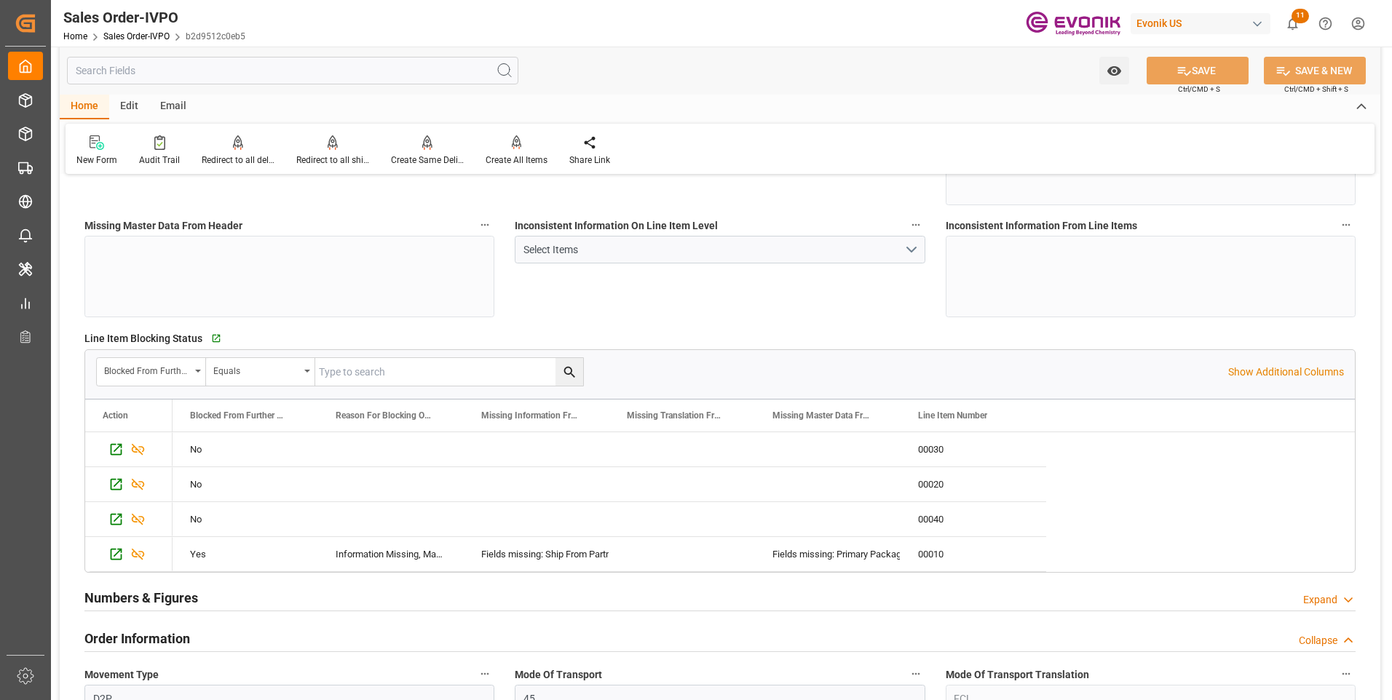
scroll to position [0, 0]
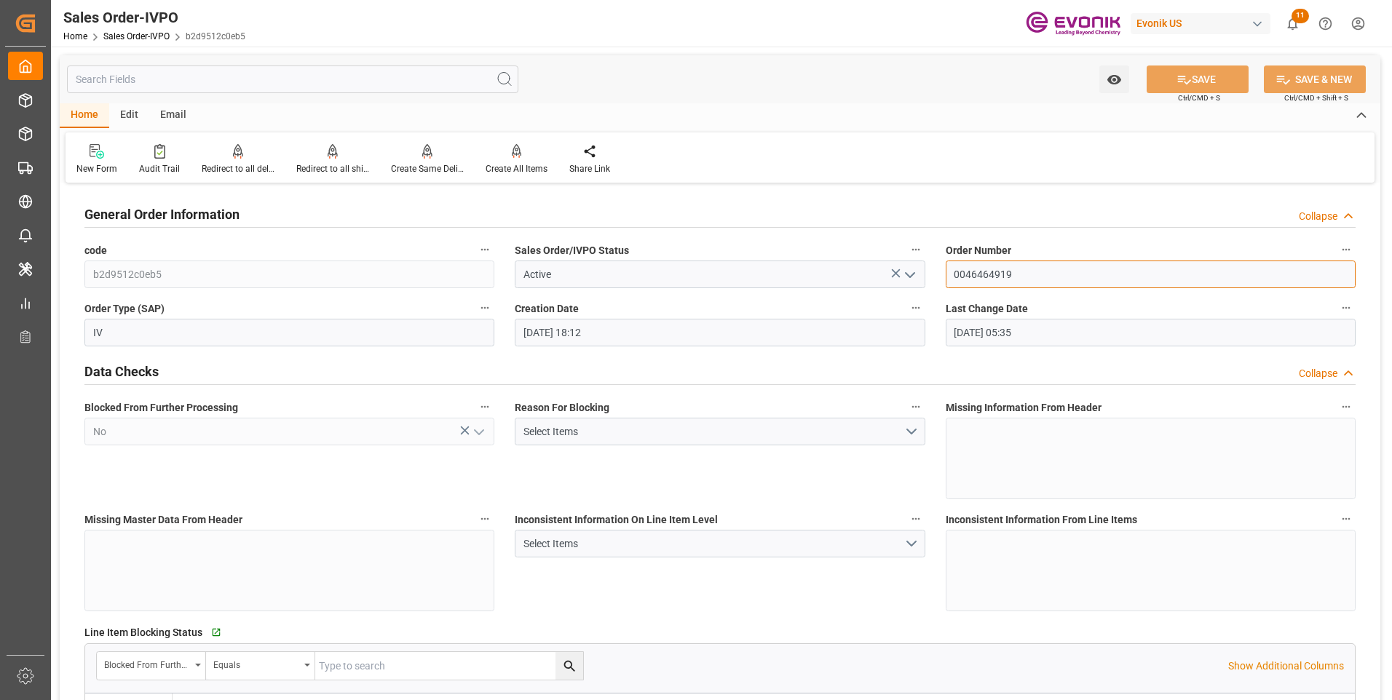
click at [979, 281] on input "0046464919" at bounding box center [1151, 275] width 410 height 28
click at [976, 277] on input "0046464919" at bounding box center [1151, 275] width 410 height 28
click at [976, 276] on input "0046464919" at bounding box center [1151, 275] width 410 height 28
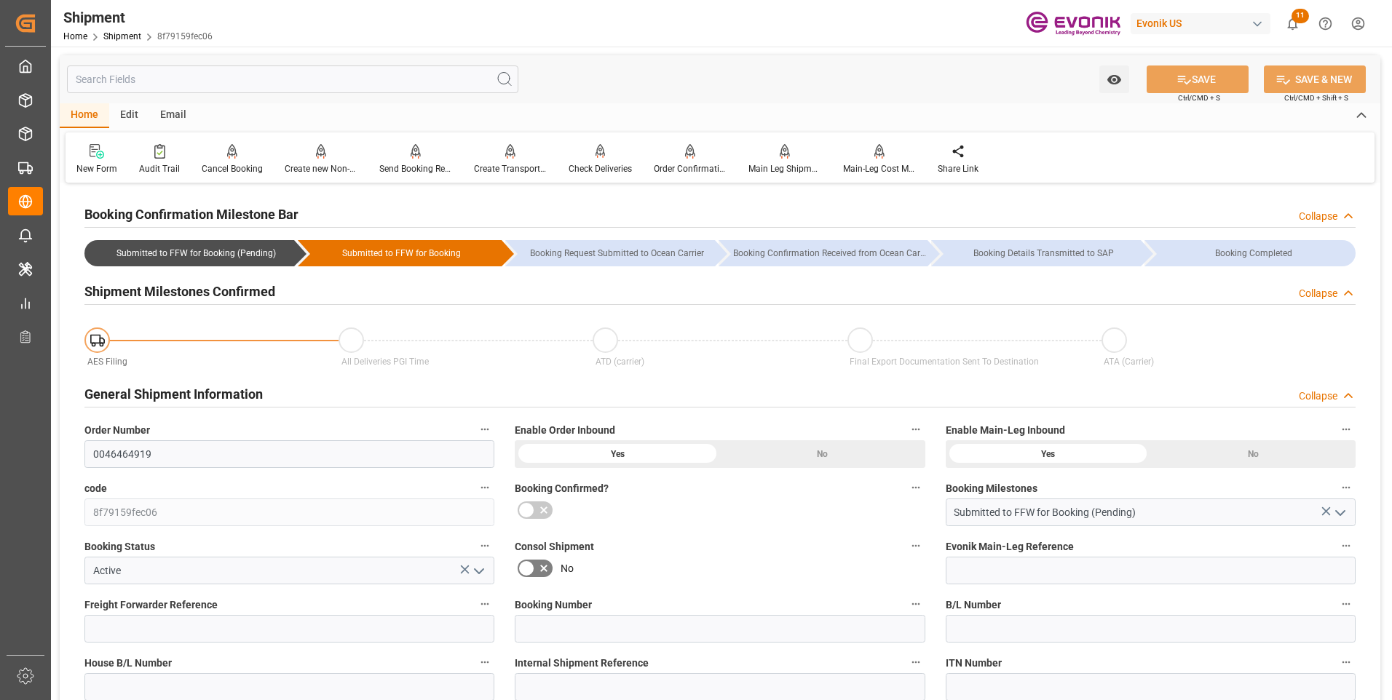
drag, startPoint x: 419, startPoint y: 142, endPoint x: 396, endPoint y: 165, distance: 31.9
click at [411, 151] on div "New Form Audit Trail Cancel Booking Cancels the booking status Create new Non-C…" at bounding box center [720, 158] width 1309 height 50
click at [400, 165] on div "Send Booking Request To ABS" at bounding box center [415, 168] width 73 height 13
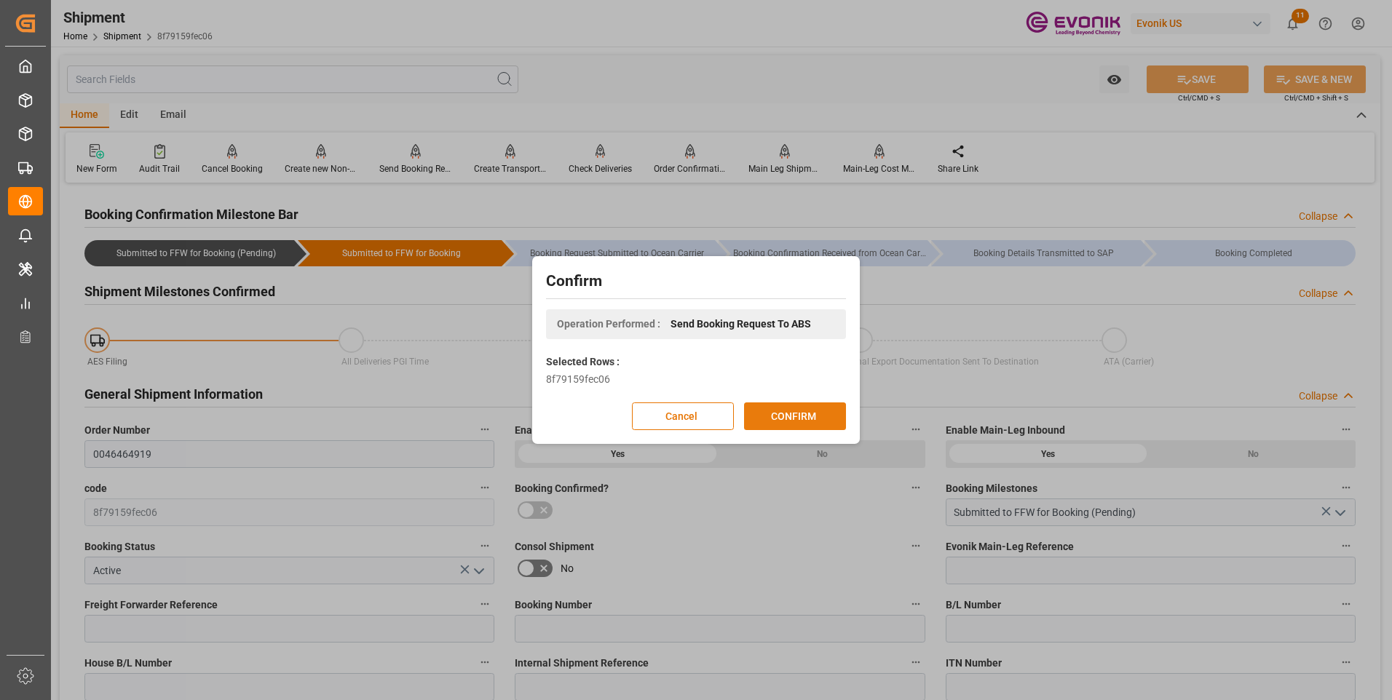
click at [784, 418] on button "CONFIRM" at bounding box center [795, 417] width 102 height 28
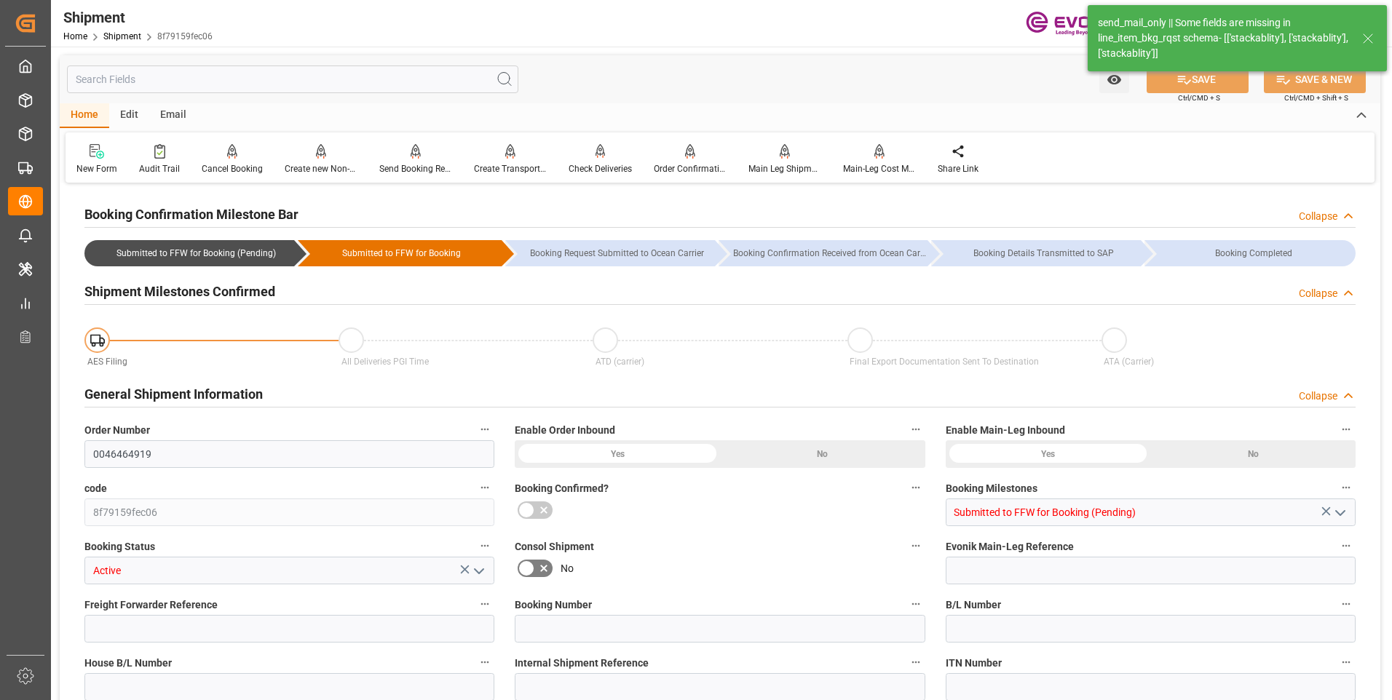
type input "0046464919"
type input "8f79159fec06"
type input "Submitted to FFW for Booking (Pending)"
type input "Active"
type input "D2P"
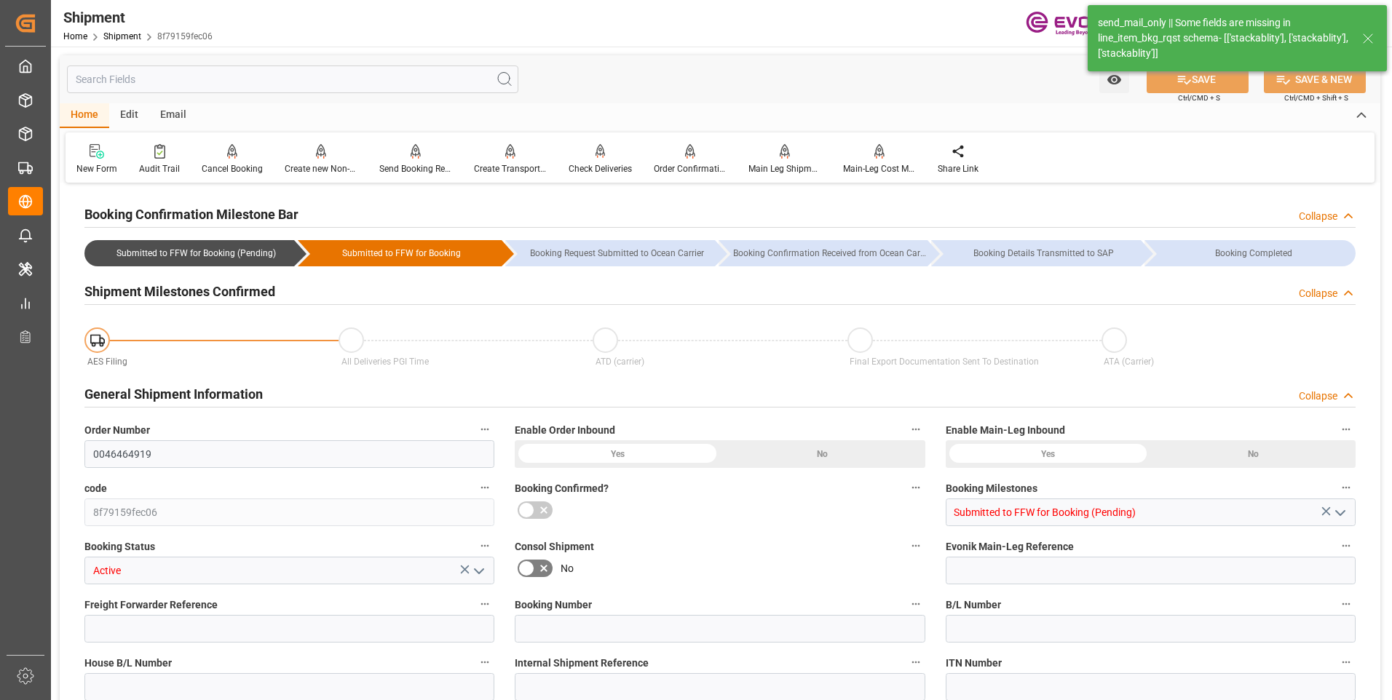
type input "45"
type input "FCL"
type input "0006"
type input "20GP"
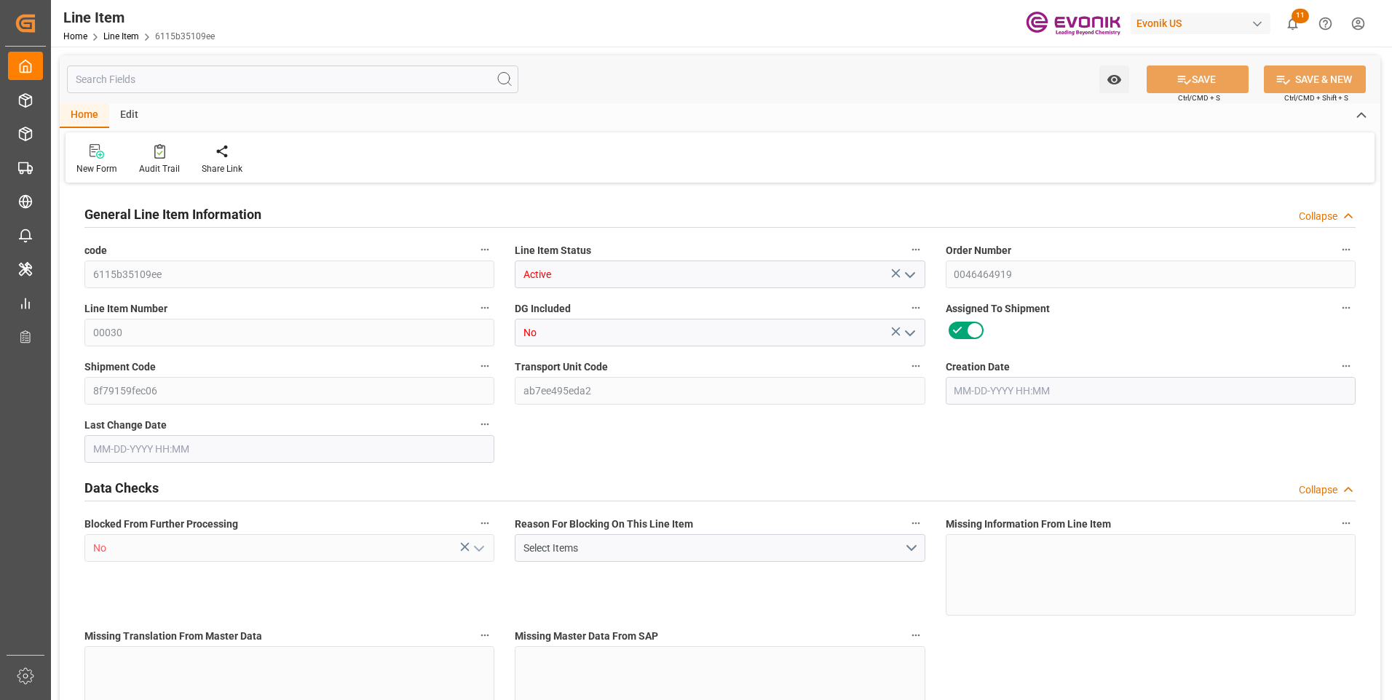
type input "5"
type input "2106.72"
type input "1980"
type input "5.2767"
type input "180"
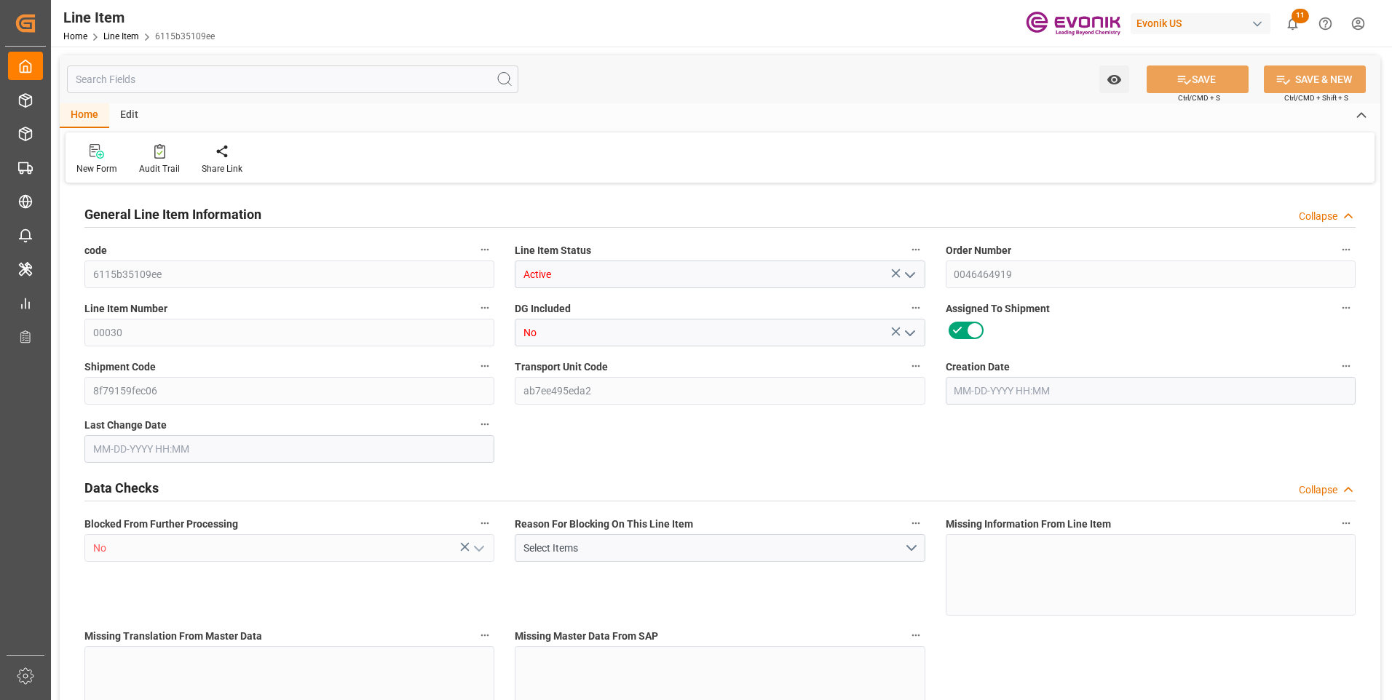
type input "139035.6"
type input "180"
type input "1980"
type input "2106.72"
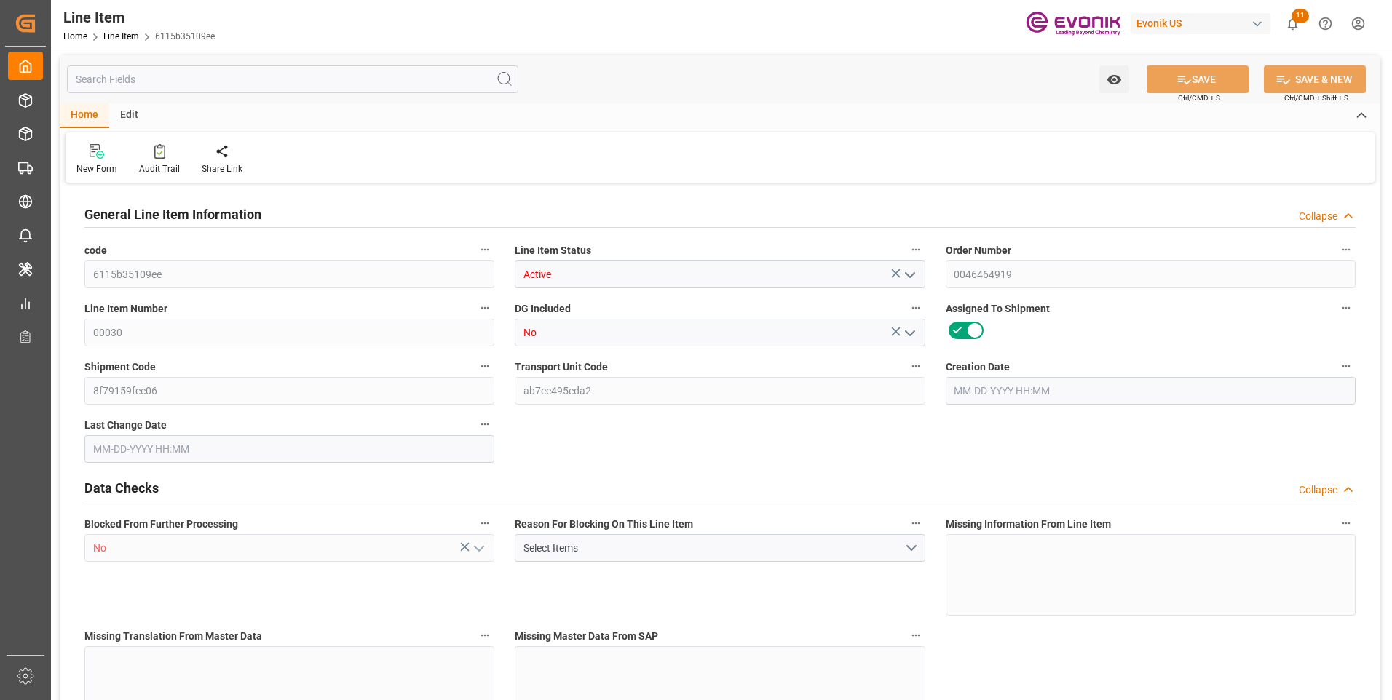
type input "2224.22"
type input "1980"
type input "5.2767"
type input "5276.7"
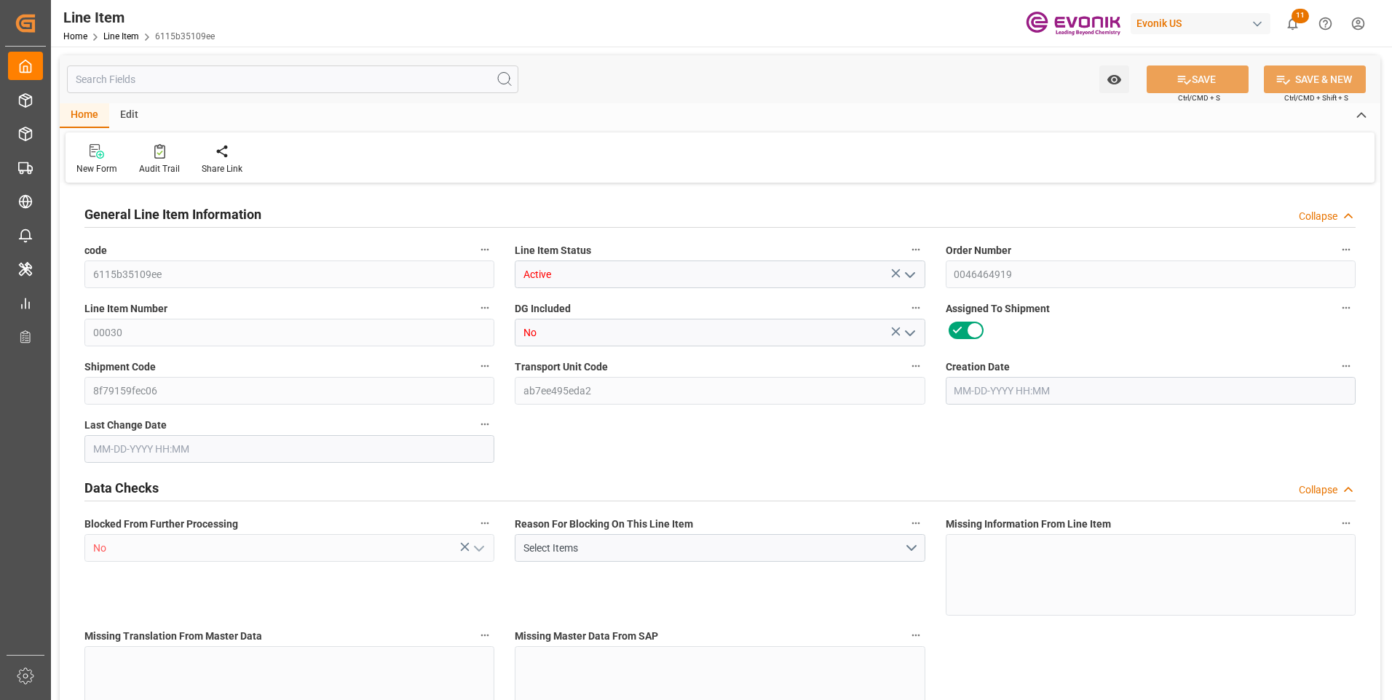
type input "0"
type input "[DATE] 18:12"
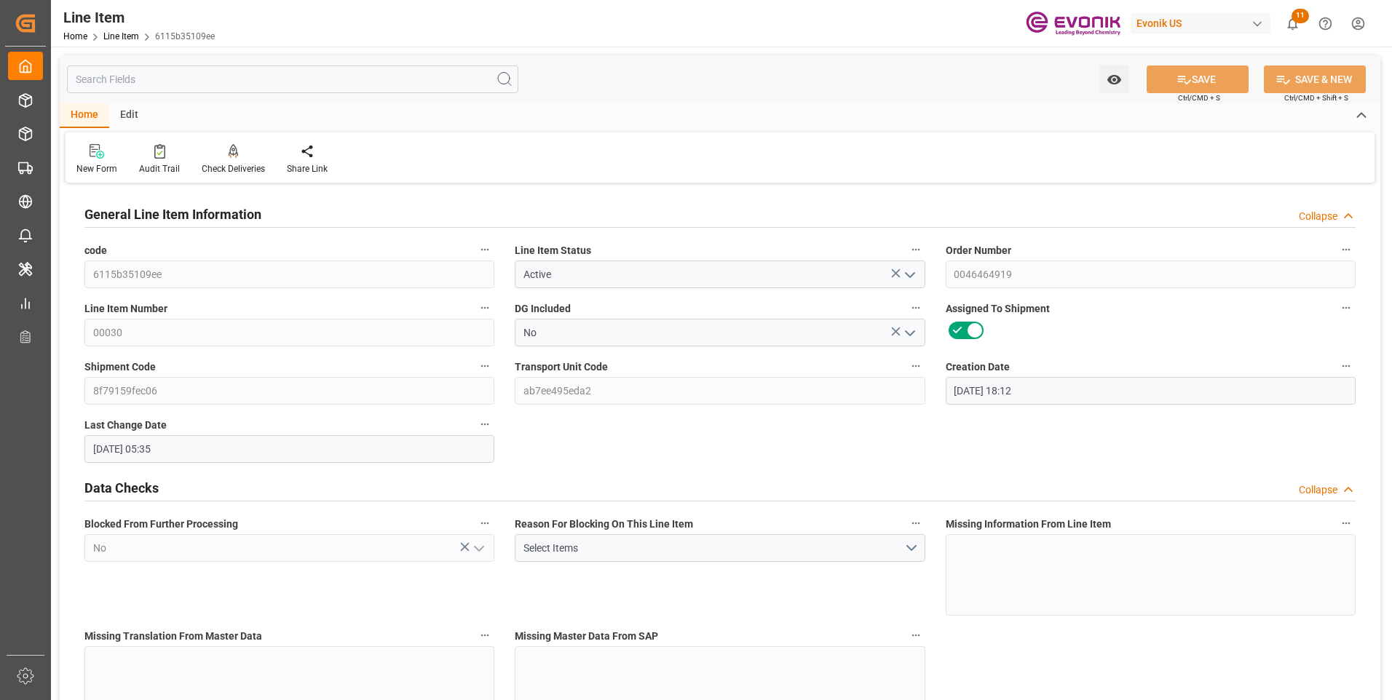
type input "[DATE] 05:35"
type input "[DATE]"
click at [159, 79] on input "text" at bounding box center [292, 80] width 451 height 28
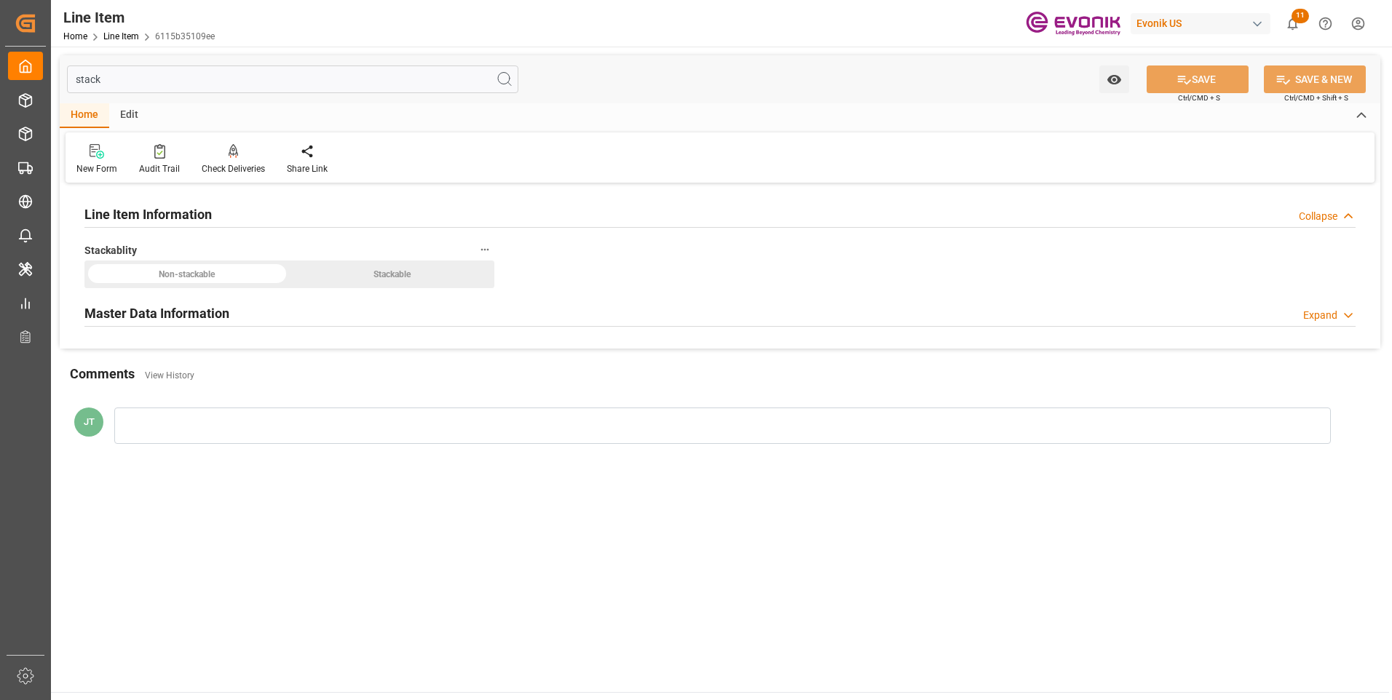
type input "stack"
click at [216, 309] on h2 "Master Data Information" at bounding box center [156, 314] width 145 height 20
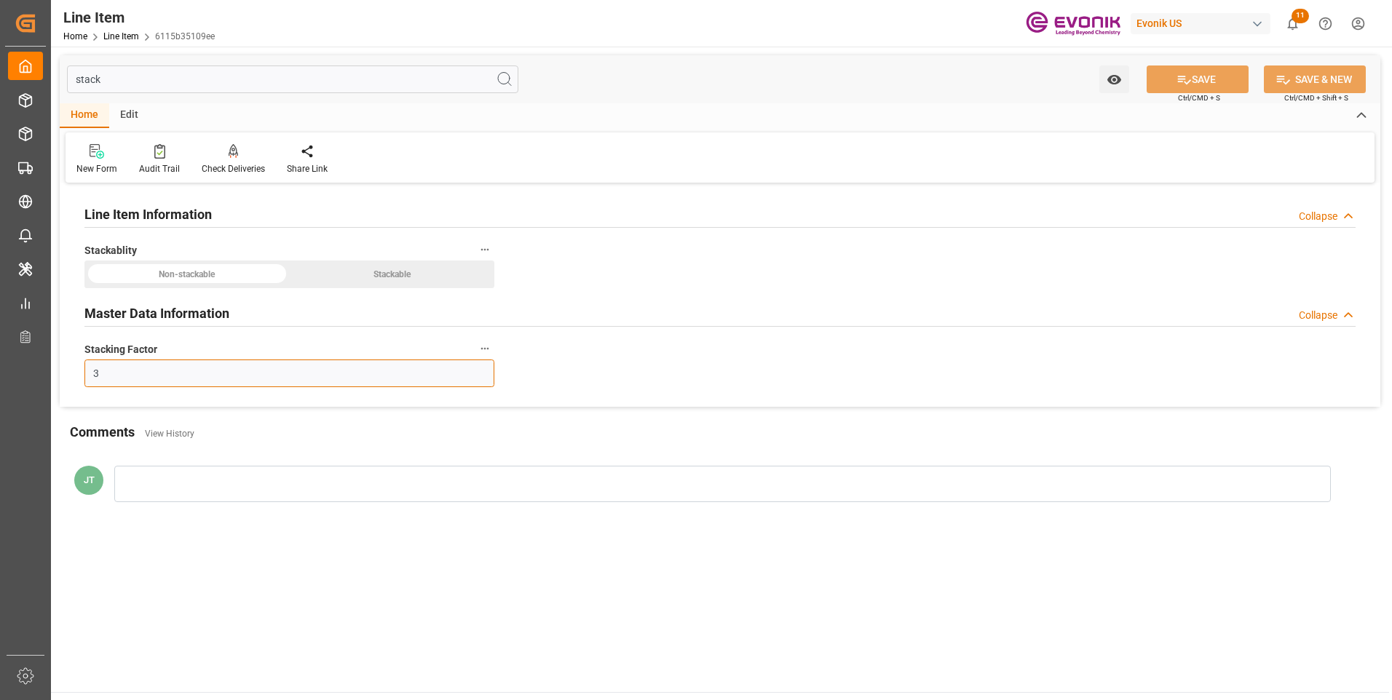
click at [161, 376] on input "3" at bounding box center [289, 374] width 410 height 28
type input "2"
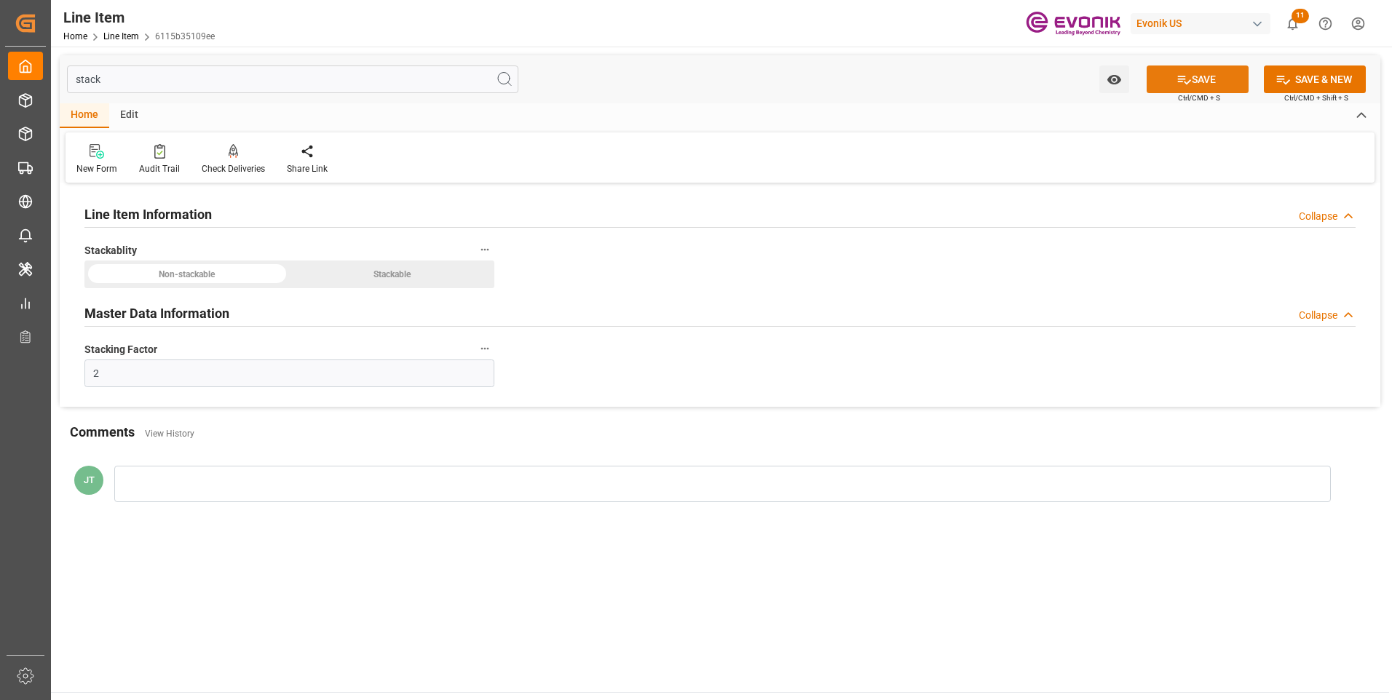
click at [1185, 80] on icon at bounding box center [1184, 79] width 15 height 15
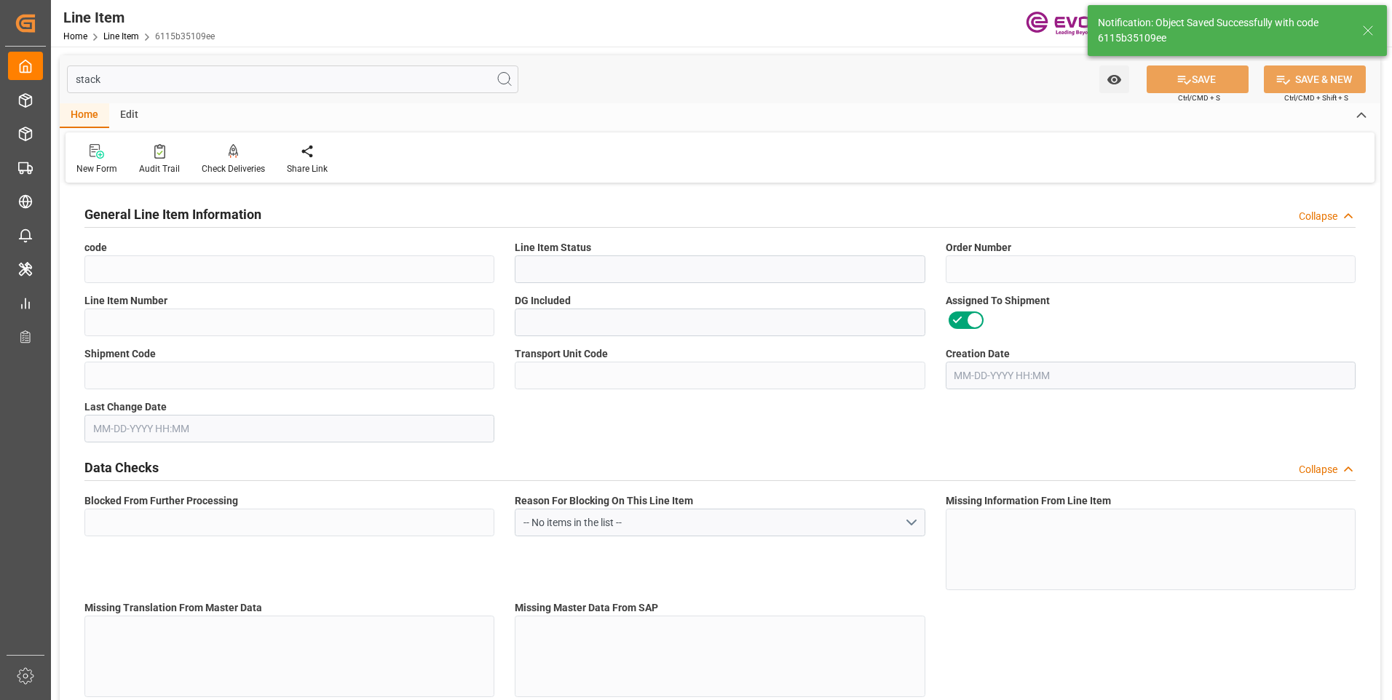
type input "6115b35109ee"
type input "Active"
type input "0046464919"
type input "00030"
type input "No"
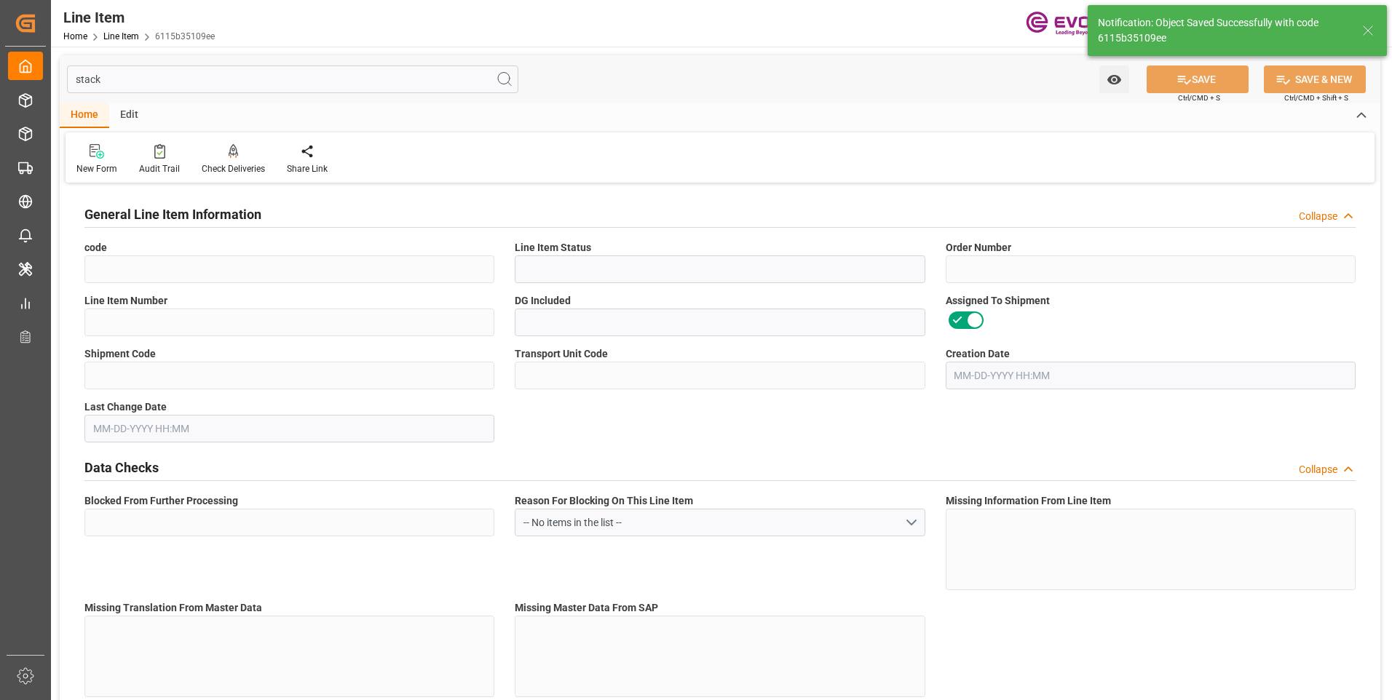
type input "8f79159fec06"
type input "ab7ee495eda2"
type input "No"
type input "BOX"
type input "No"
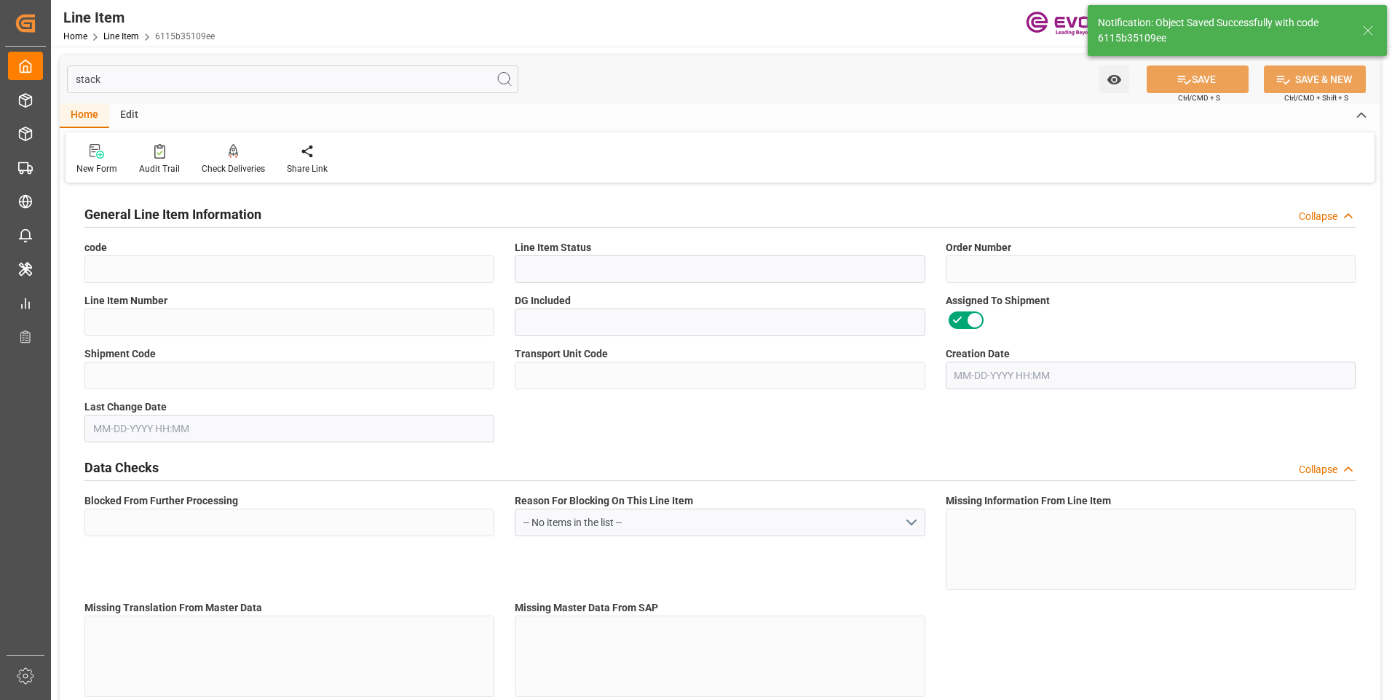
type input "99116416"
type textarea "TEGO SP 13-1 MB:2499:11:PP:P:#GS"
type input "USD"
type input "PACK"
type input "390690"
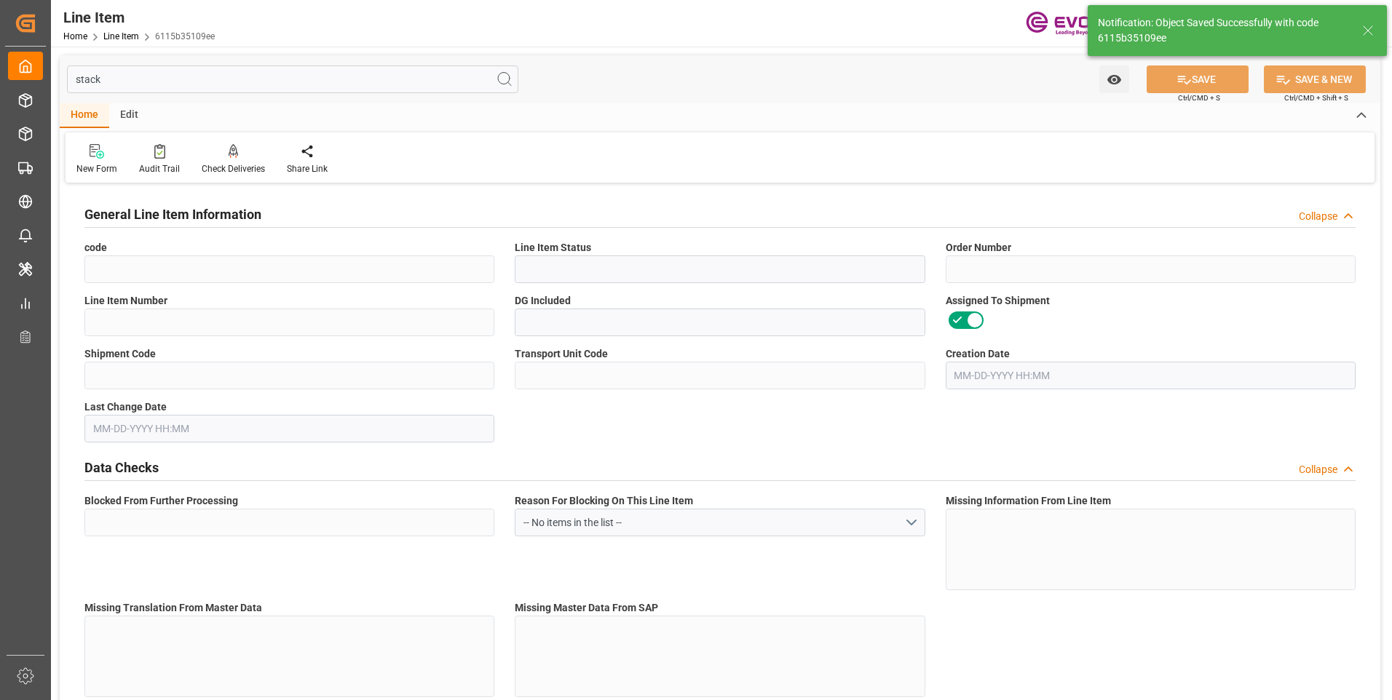
type input "EAR99"
type input "US"
type input "BOX"
type input "KGM"
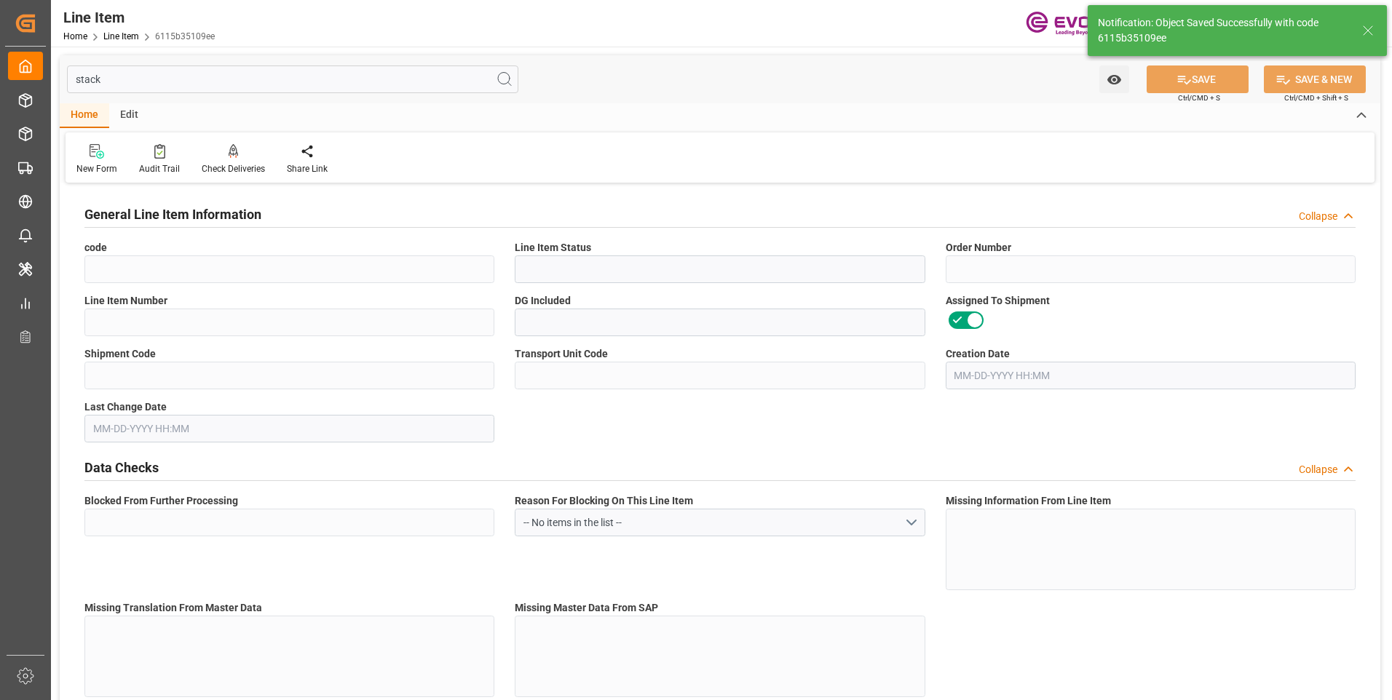
type textarea "KGM"
type input "KGM"
type textarea "KGM"
type input "M3"
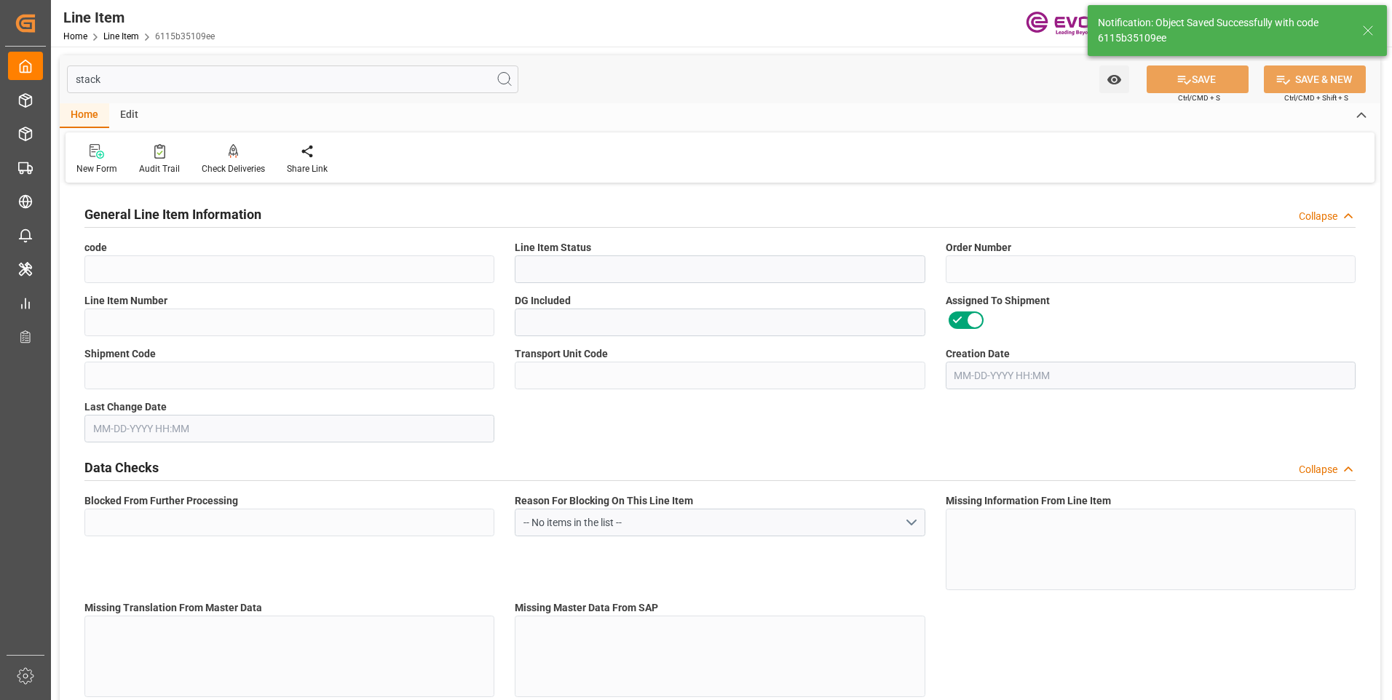
type textarea "DMQ"
type input "M3"
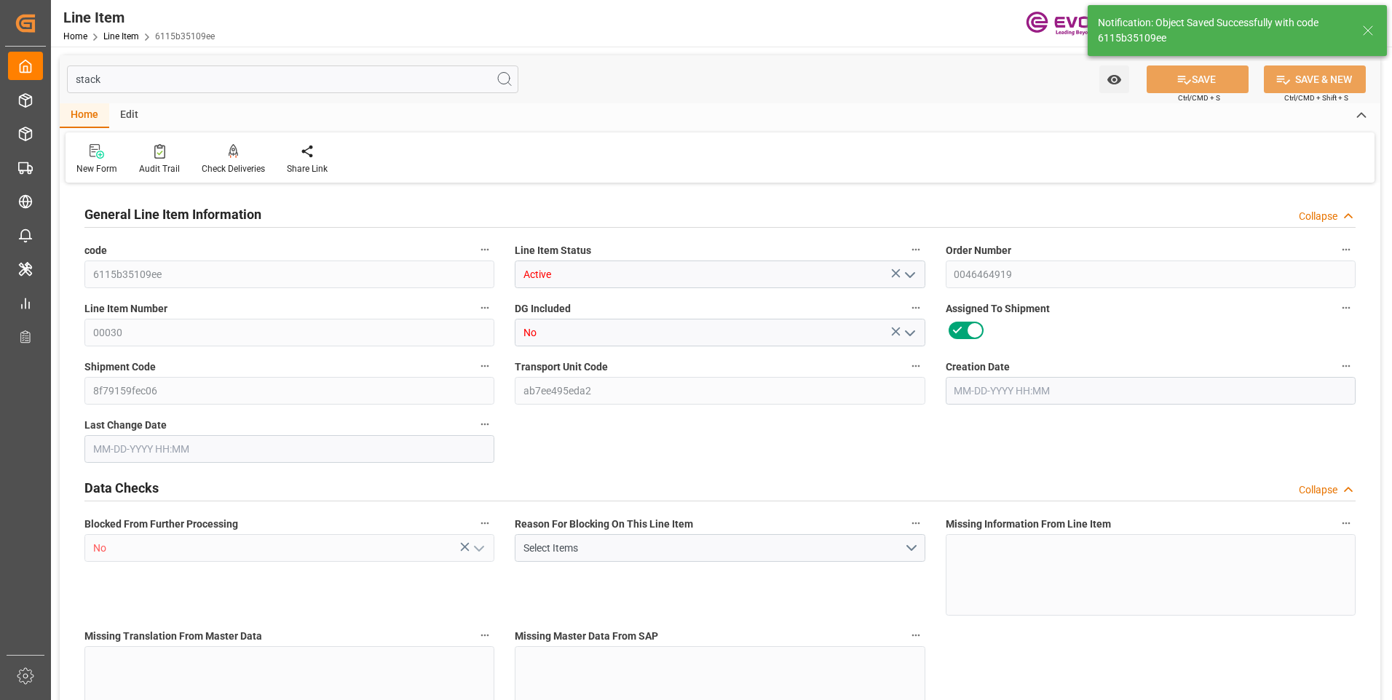
type input "5"
type input "2106.72"
type input "1980"
type input "5.2767"
type input "180"
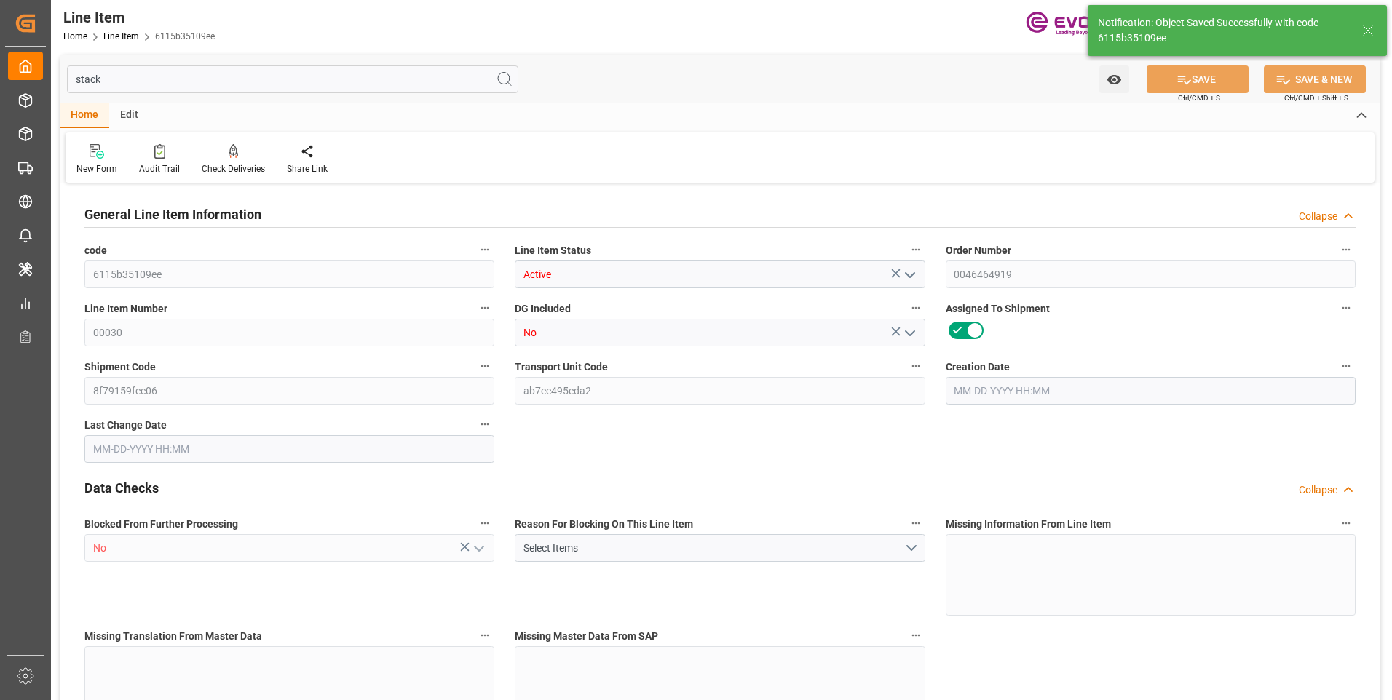
type input "139035.6"
type input "180"
type input "1980"
type input "2106.72"
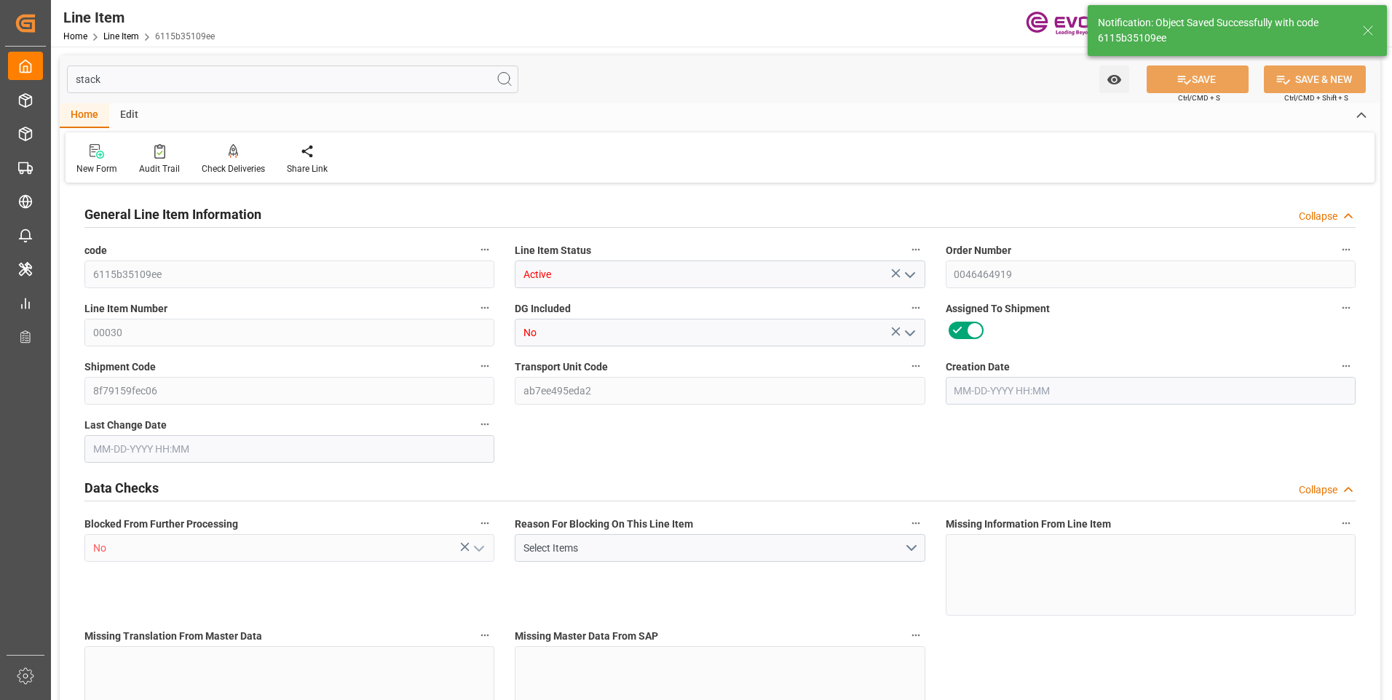
type input "2224.22"
type input "1980"
type input "5.2767"
type input "5276.7"
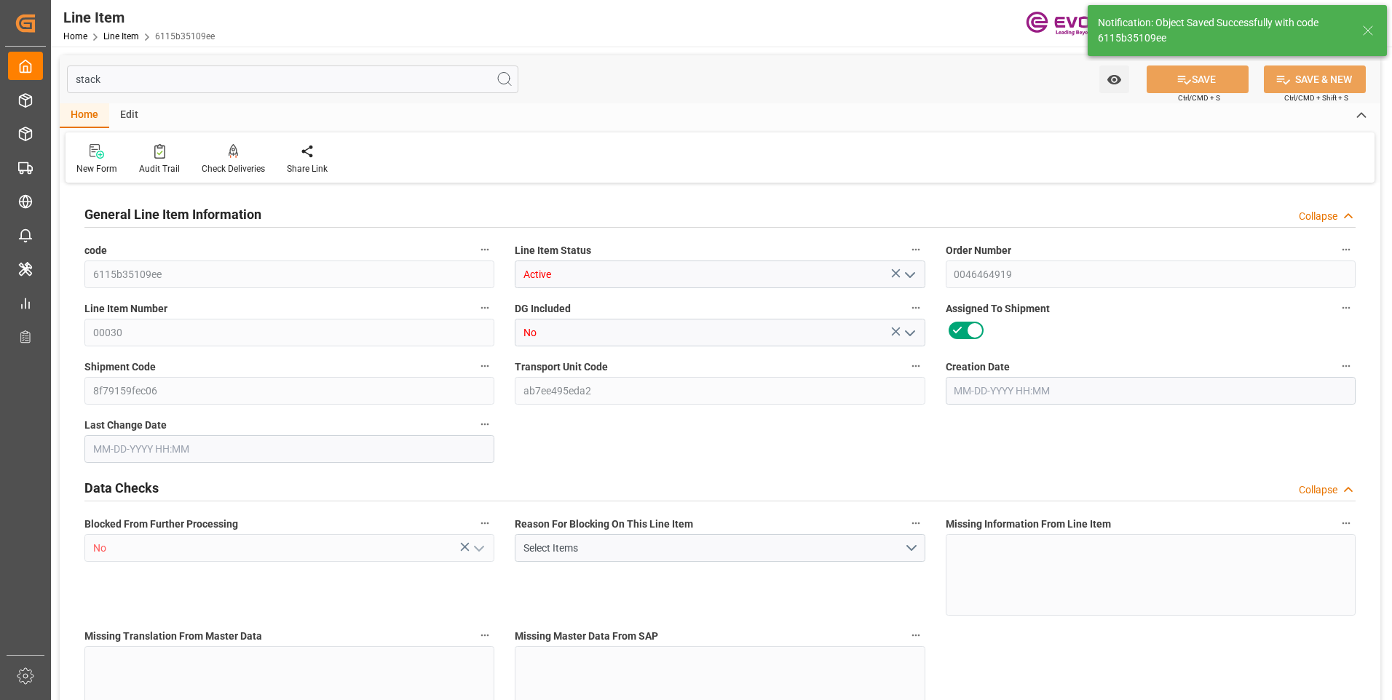
type input "0"
type input "[DATE] 18:12"
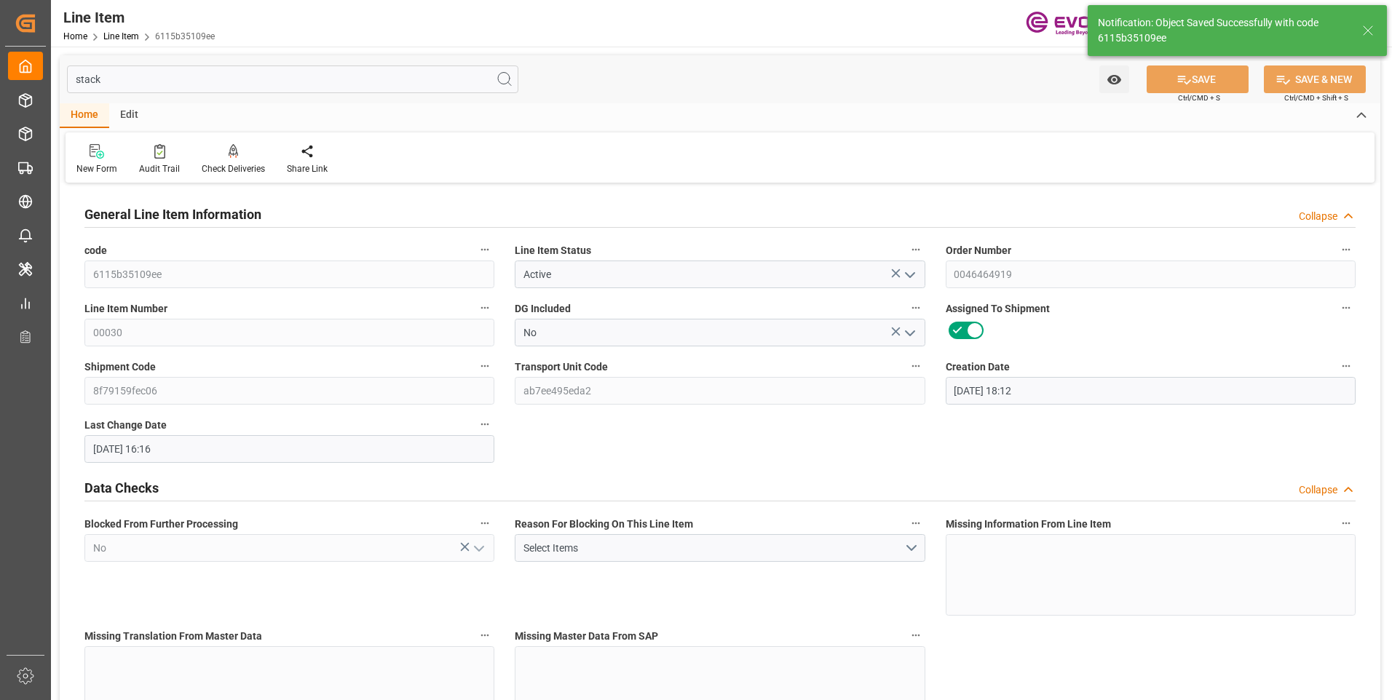
type input "[DATE] 16:16"
type input "[DATE]"
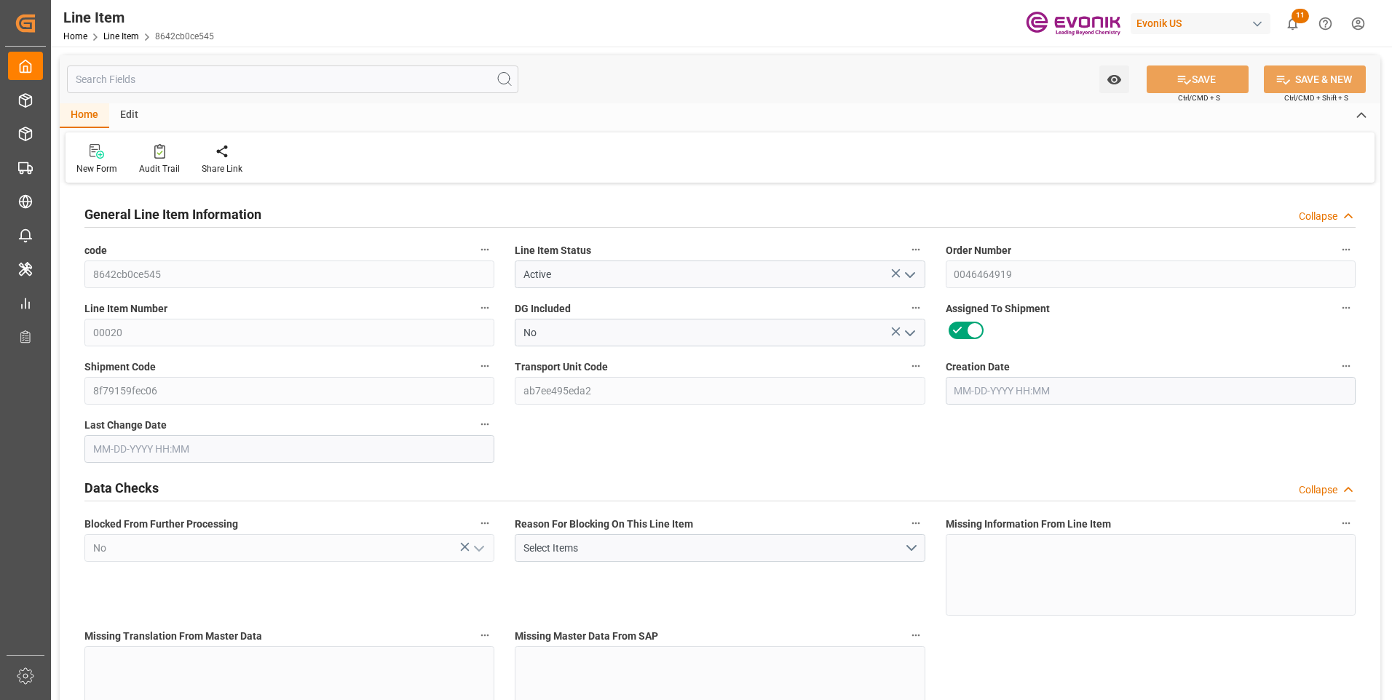
type input "6"
type input "2212.056"
type input "2079"
type input "5.5405"
type input "189"
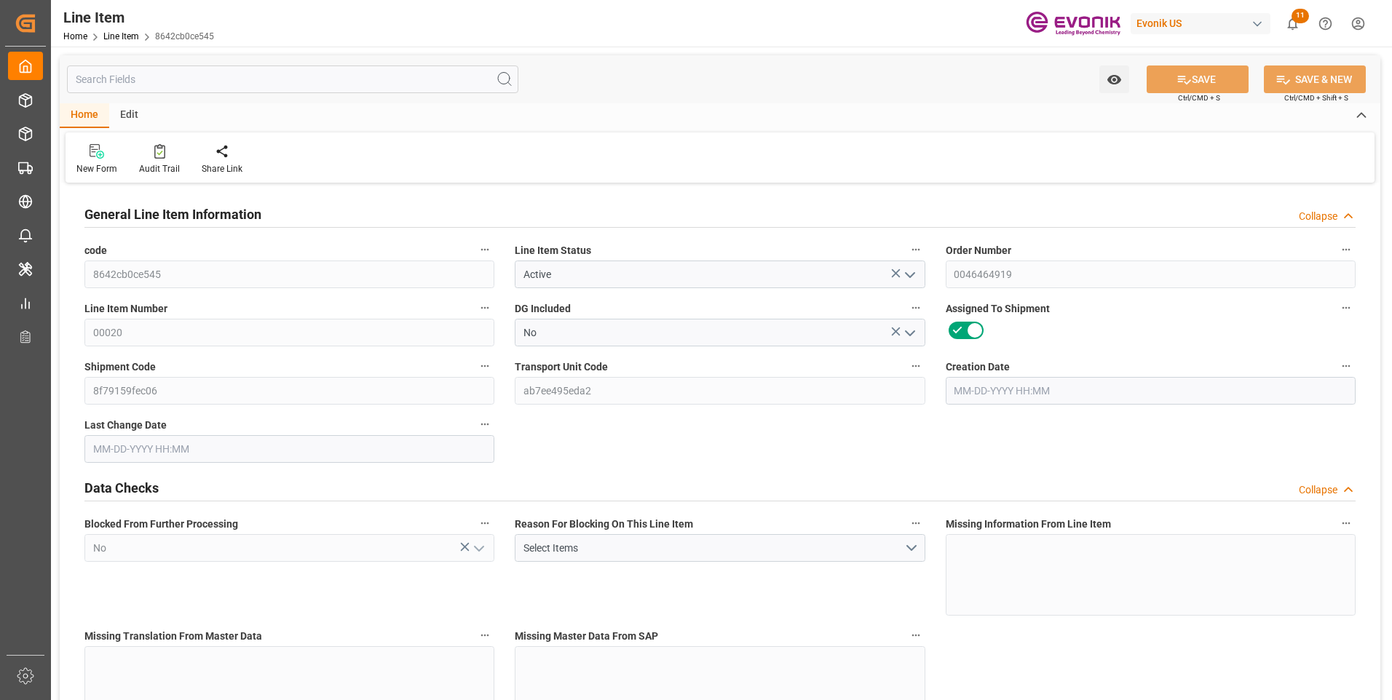
type input "145987.38"
type input "189"
type input "2079"
type input "2212.056"
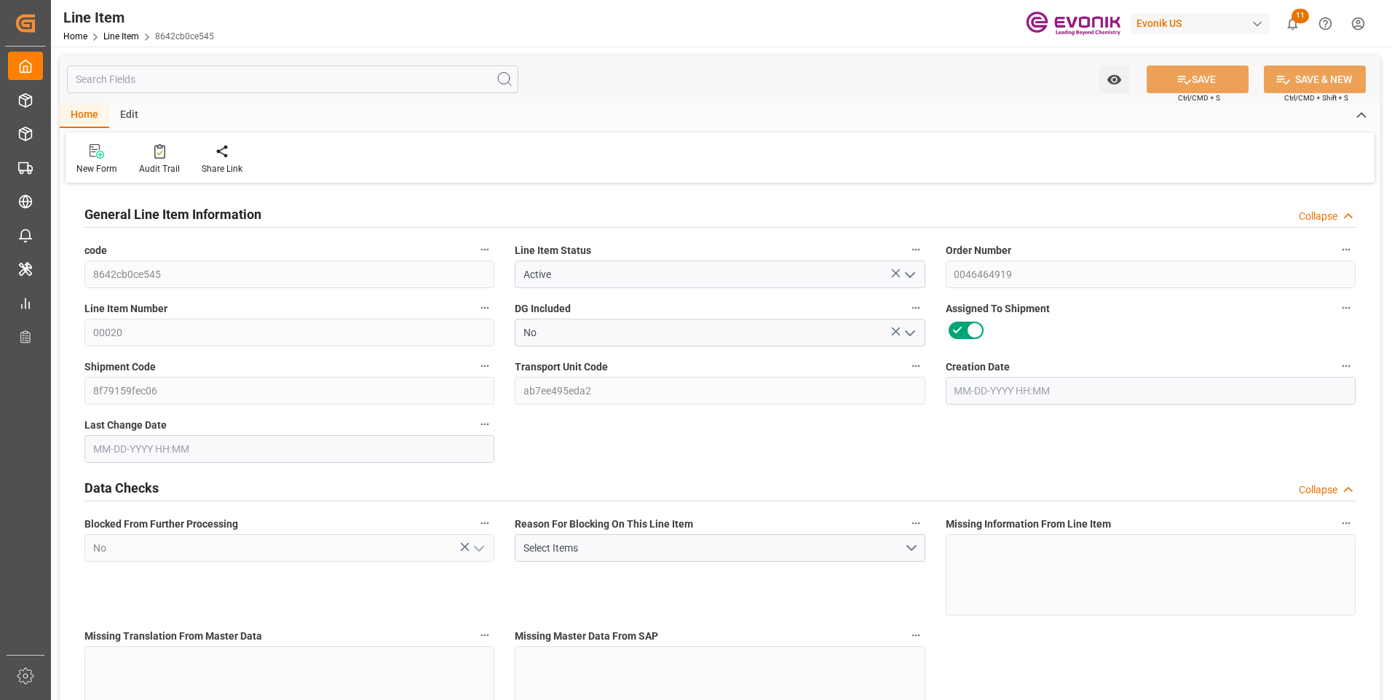
type input "2353.056"
type input "2079"
type input "5.5405"
type input "5540.535"
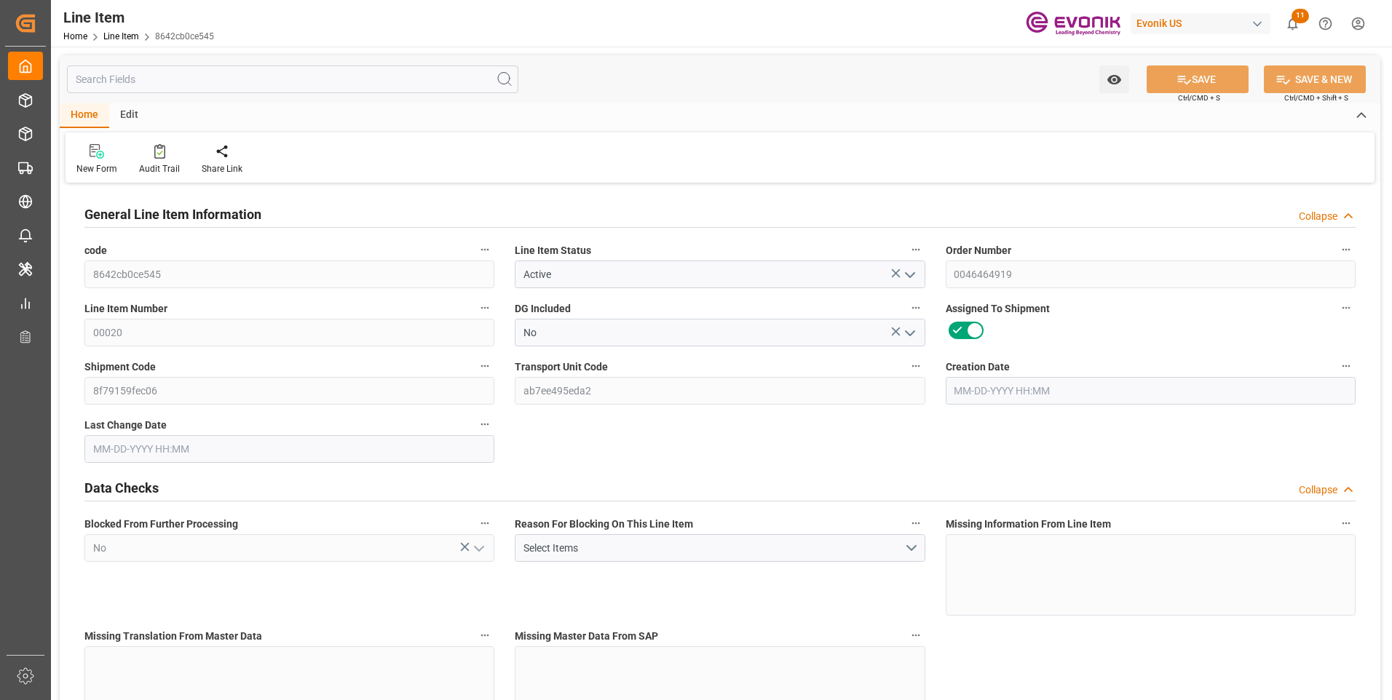
type input "0"
type input "08-08-2025 18:12"
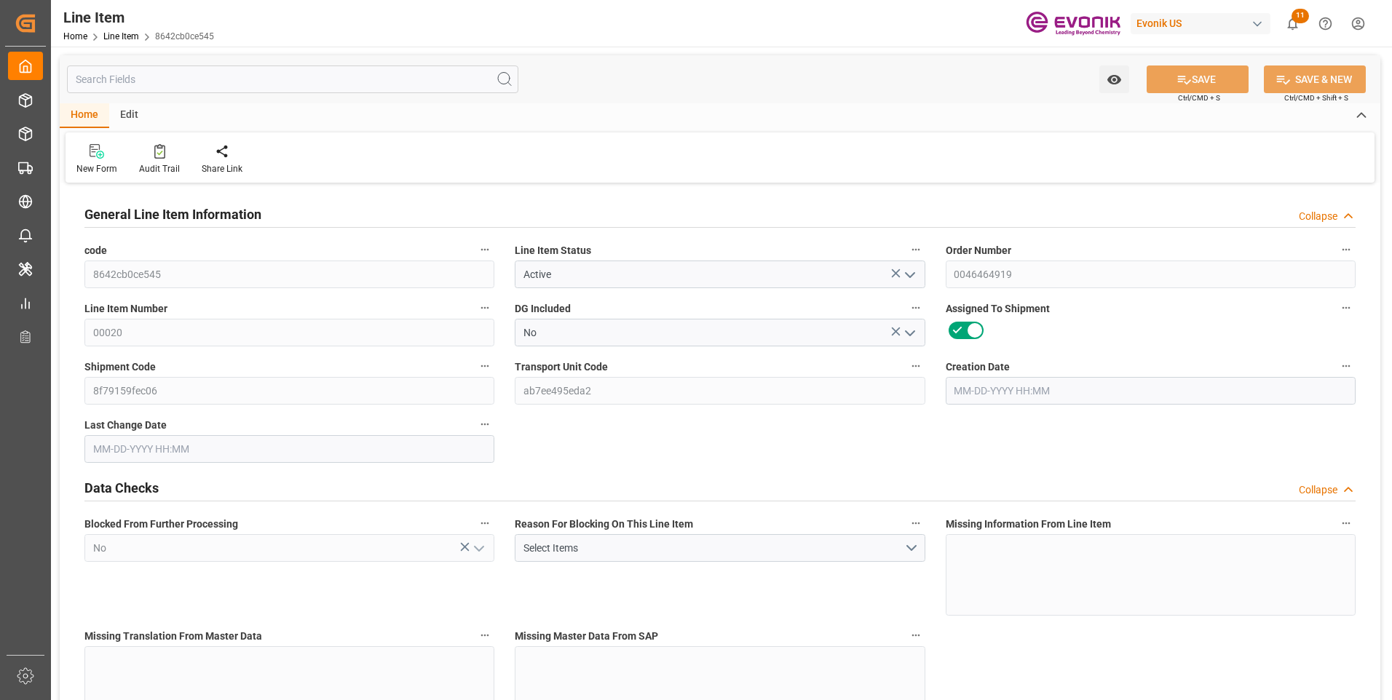
type input "[DATE] 05:35"
type input "[DATE]"
type input "08-15-2025"
type input "08-08-2025"
click at [218, 70] on input "text" at bounding box center [292, 80] width 451 height 28
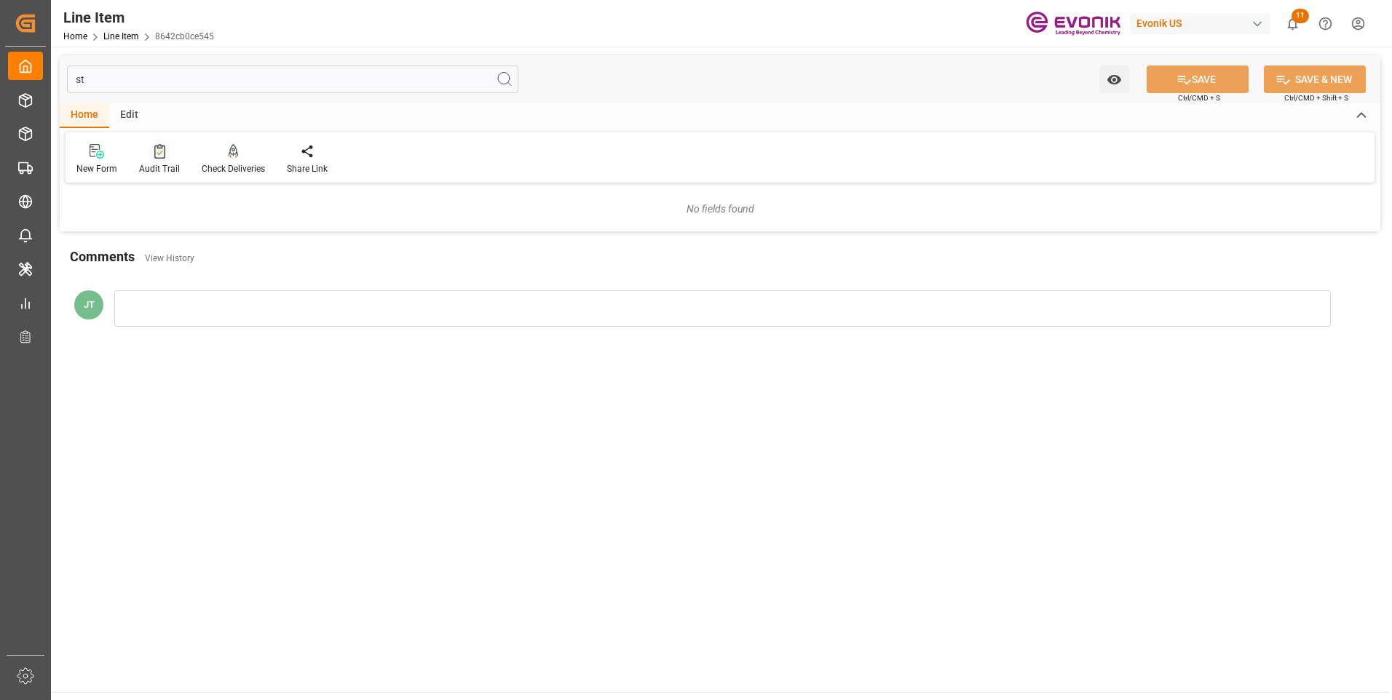
type input "s"
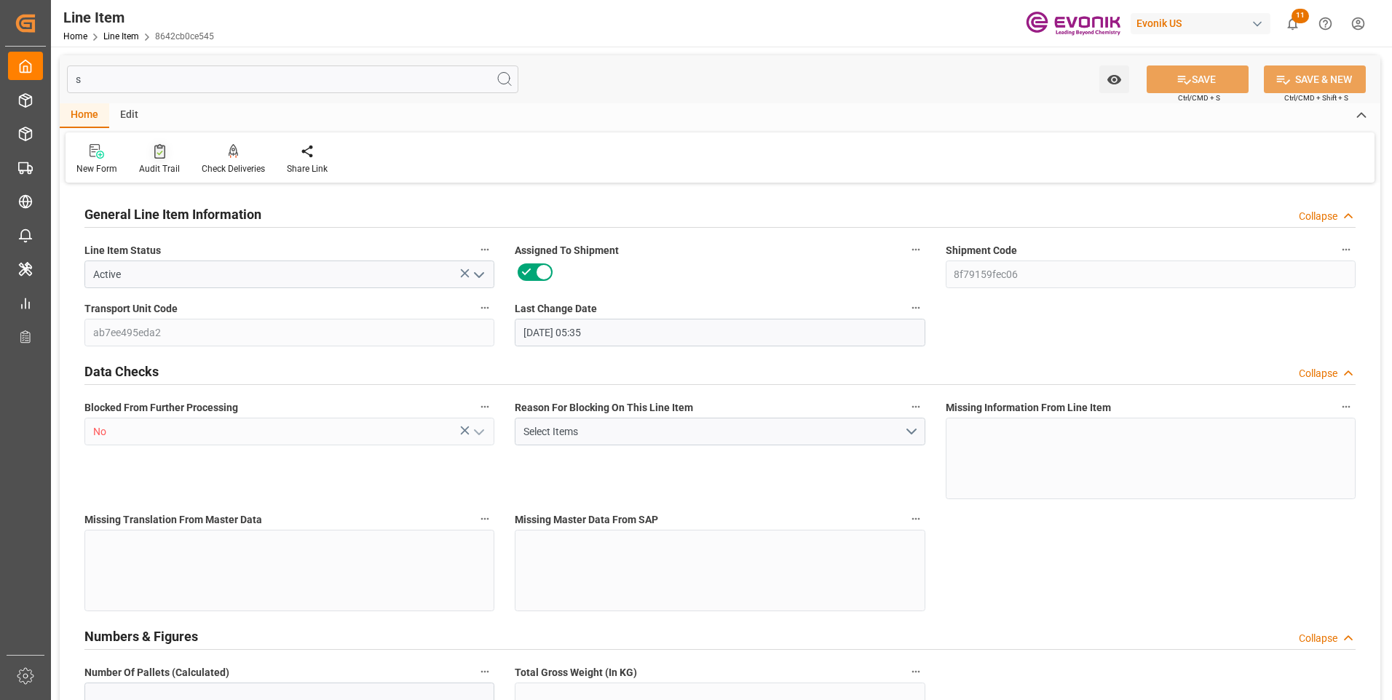
type input "8f79159fec06"
type input "ab7ee495eda2"
type input "No"
type textarea "TEGO SP 13-1 MB:2499:11:PP:P:#GS"
type input "390690"
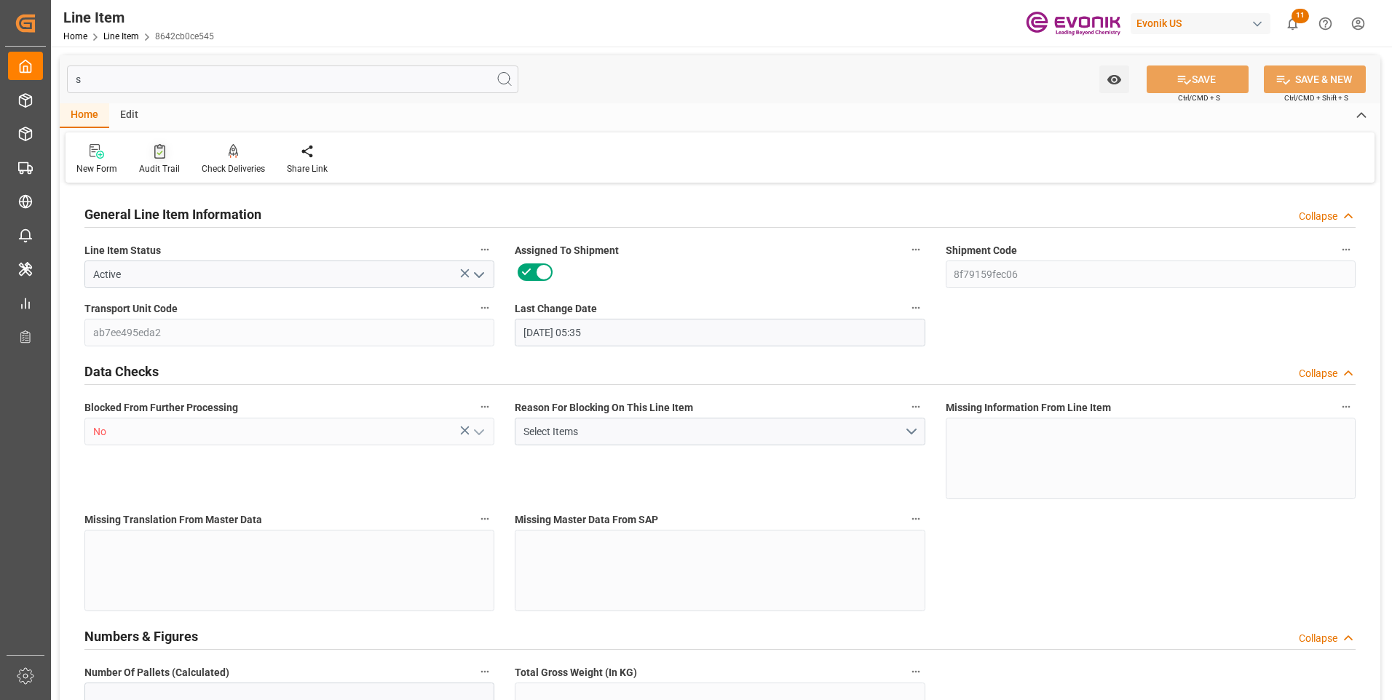
type input "KGM"
type textarea "KGM"
type input "KGM"
type textarea "KGM"
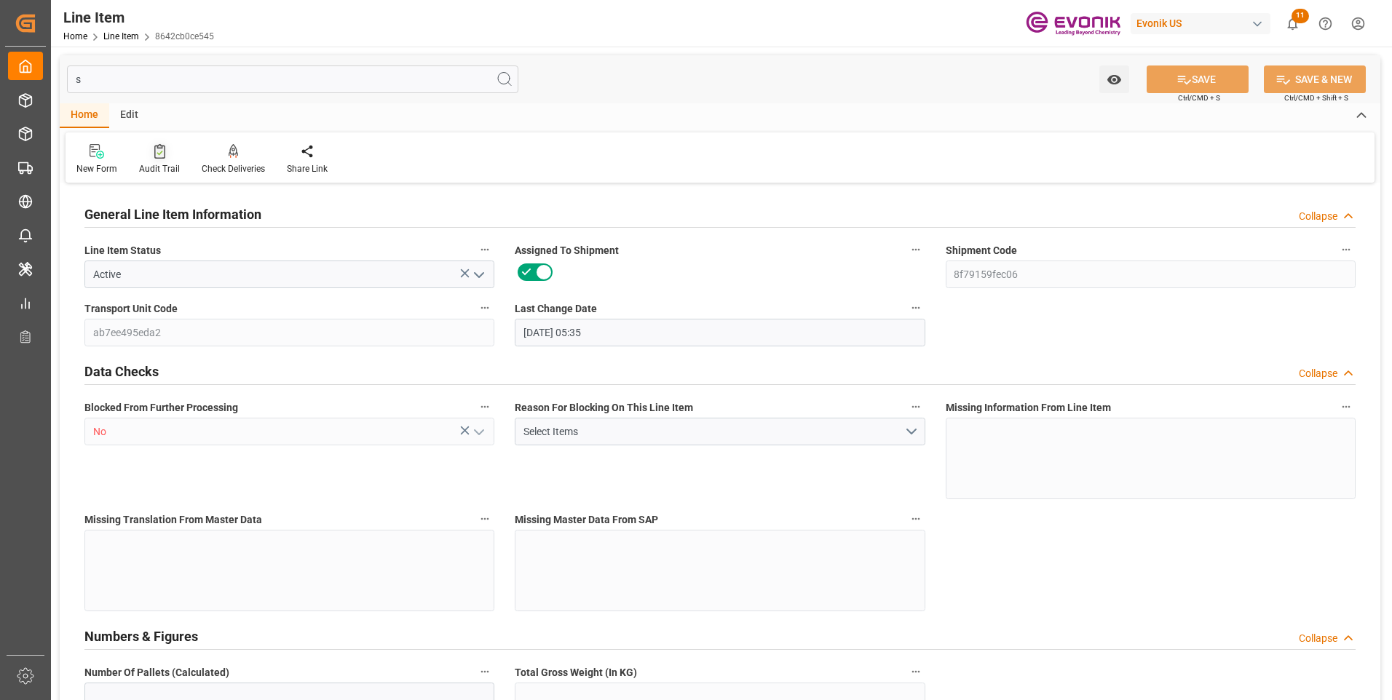
type textarea "DMQ"
type input "6"
type input "2212.056"
type input "2079"
type input "2212.056"
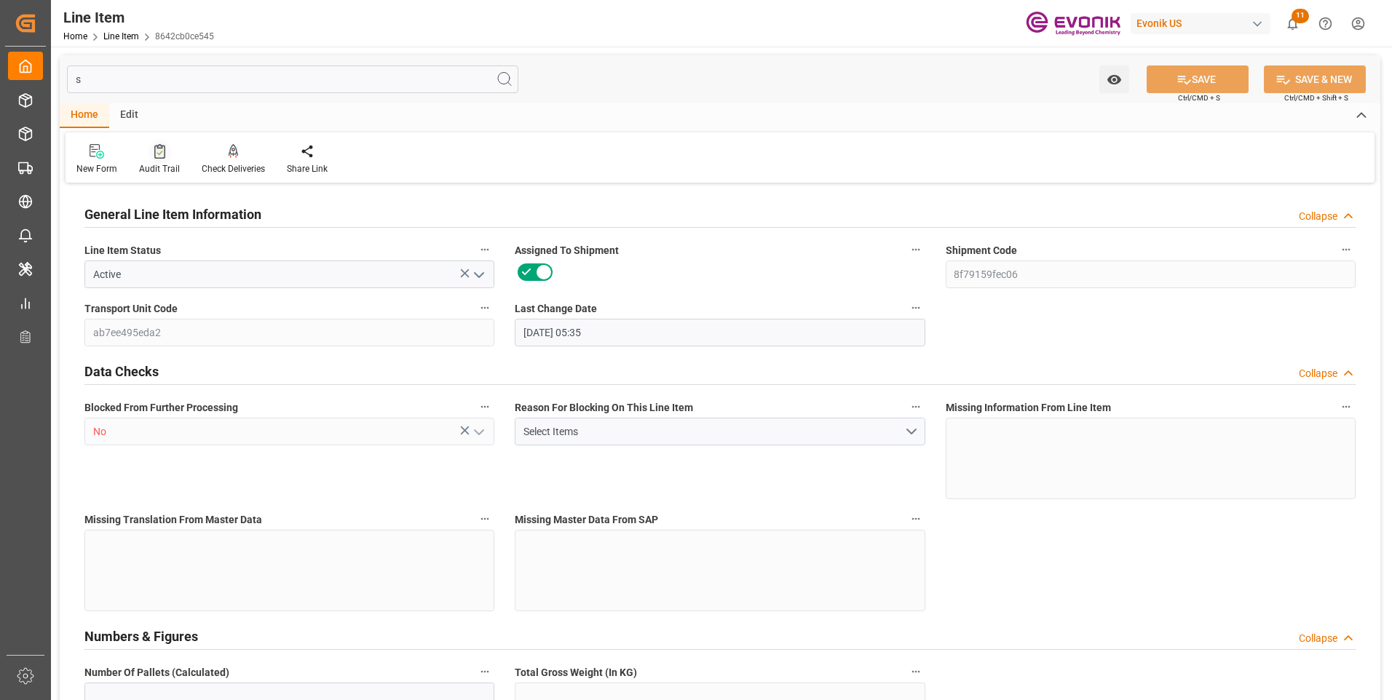
type input "2212.056"
type input "2353.056"
type input "2079"
type input "5540.535"
type input "0"
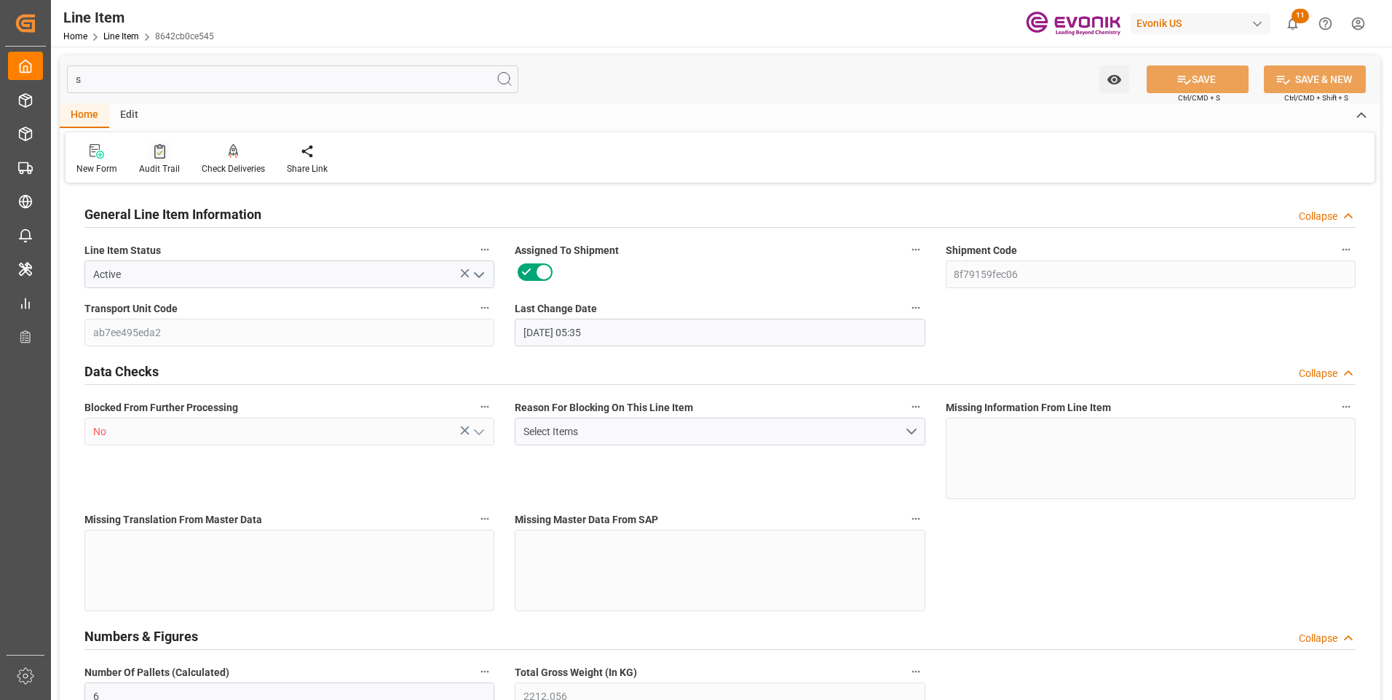
type input "[DATE]"
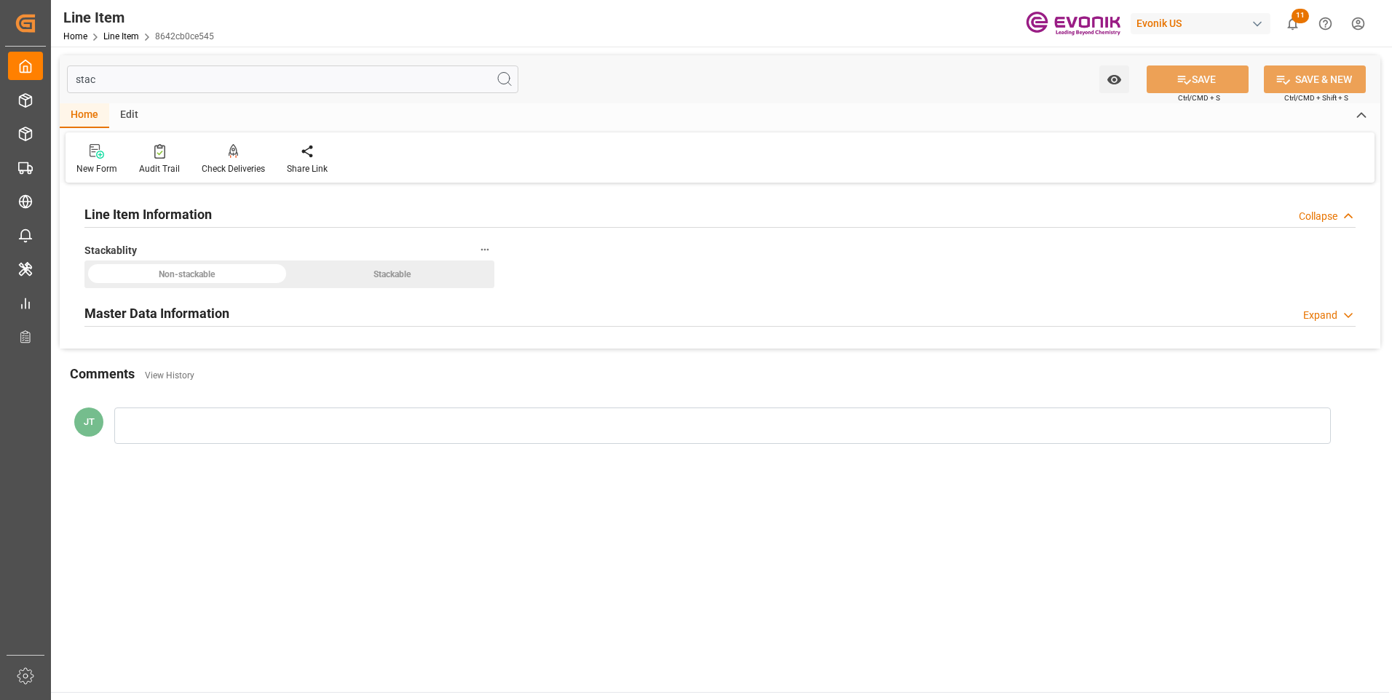
type input "stac"
click at [248, 311] on div "Master Data Information Expand" at bounding box center [719, 313] width 1271 height 28
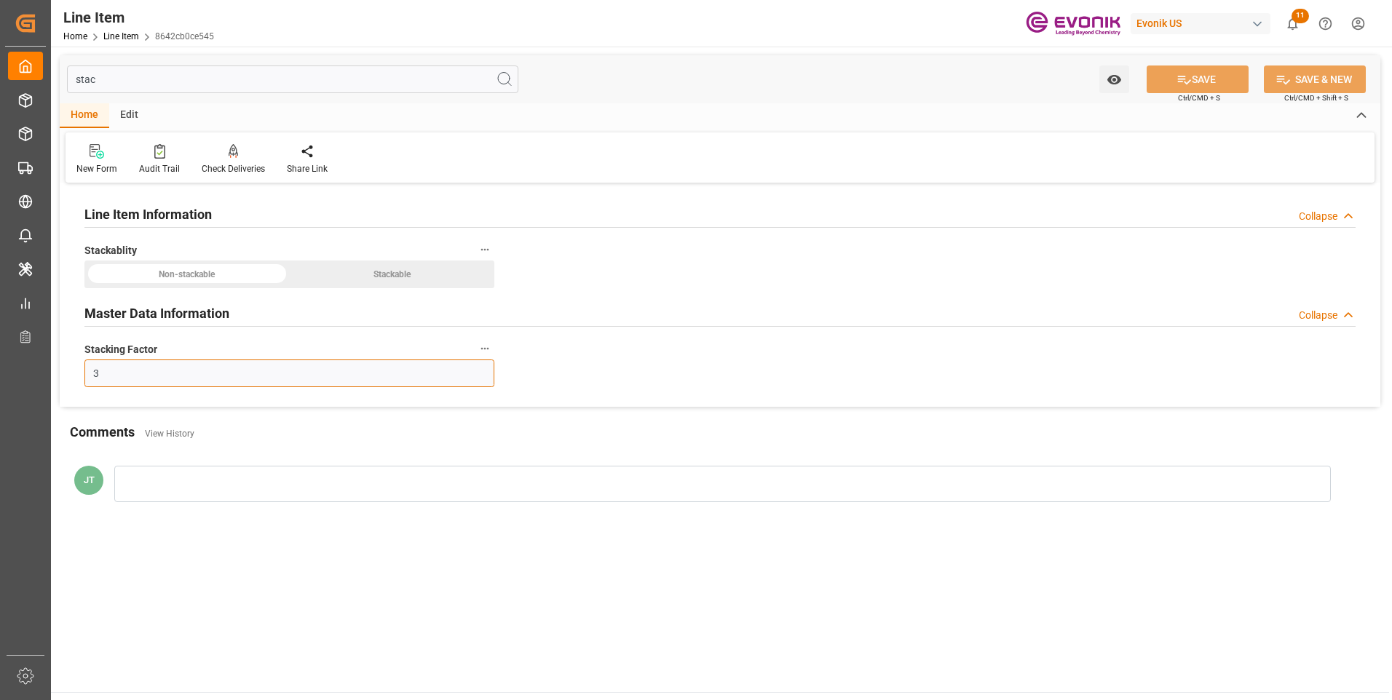
click at [119, 379] on input "3" at bounding box center [289, 374] width 410 height 28
type input "2"
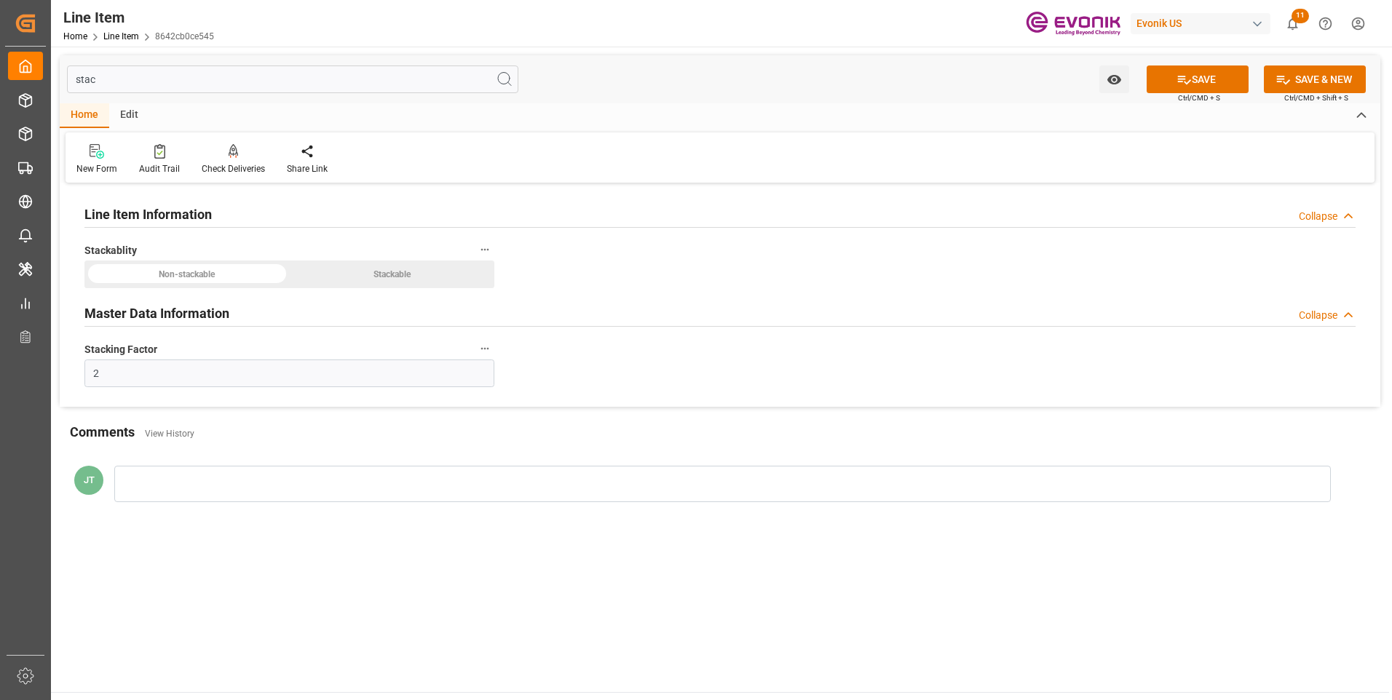
click at [1223, 97] on div "stac Watch Option SAVE Ctrl/CMD + S SAVE & NEW Ctrl/CMD + Shift + S" at bounding box center [720, 79] width 1321 height 48
click at [1210, 86] on button "SAVE" at bounding box center [1198, 80] width 102 height 28
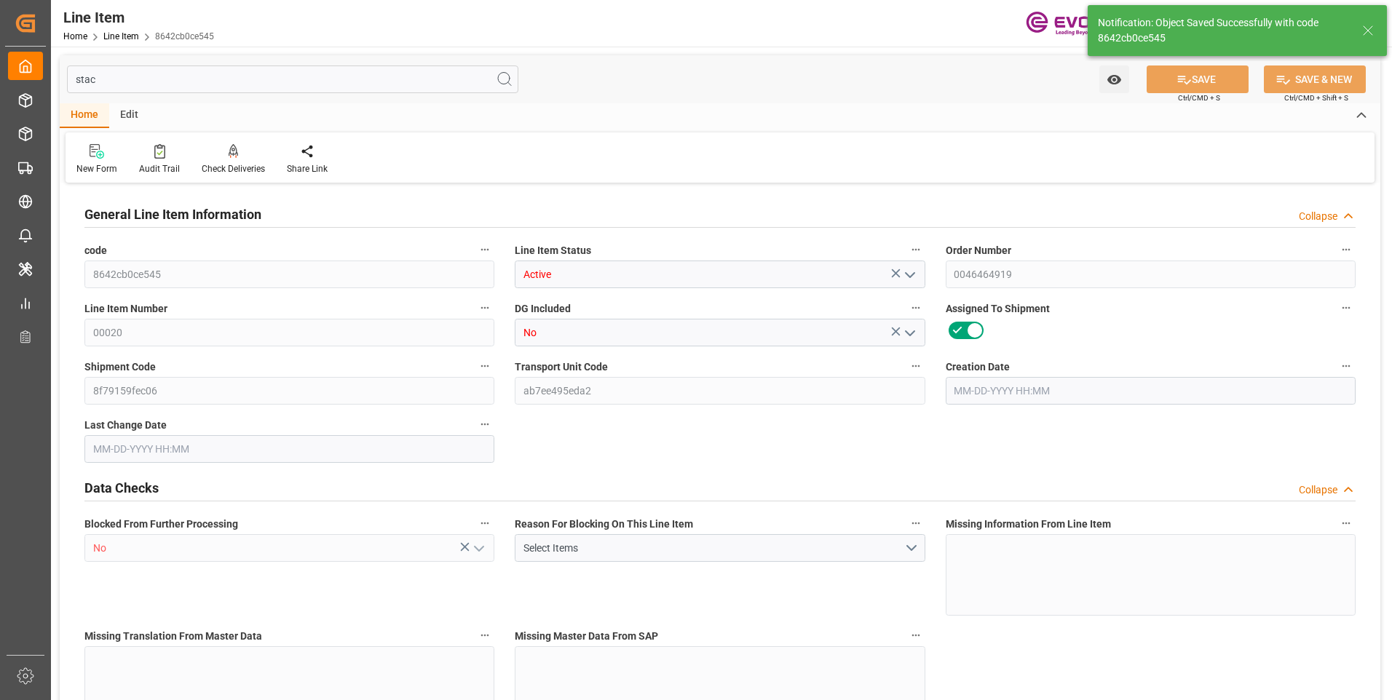
type input "6"
type input "2212.056"
type input "2079"
type input "5.5405"
type input "189"
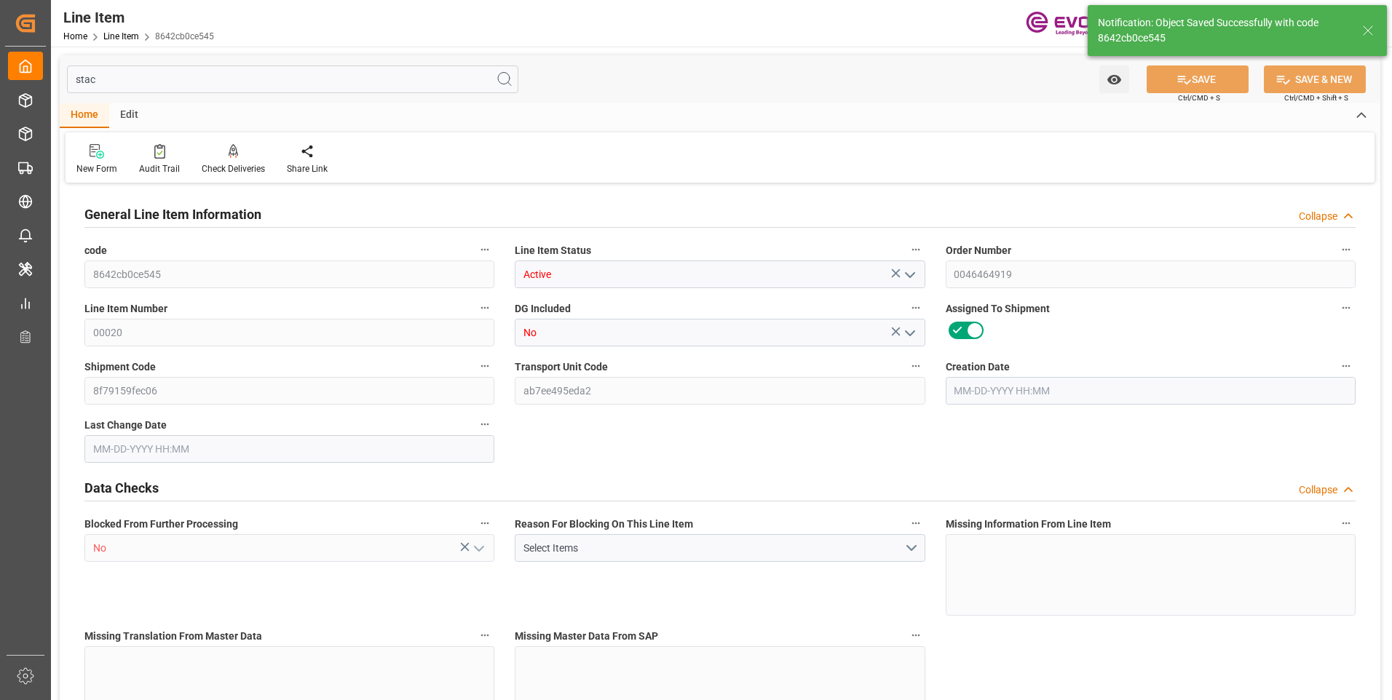
type input "145987.38"
type input "189"
type input "2079"
type input "2212.056"
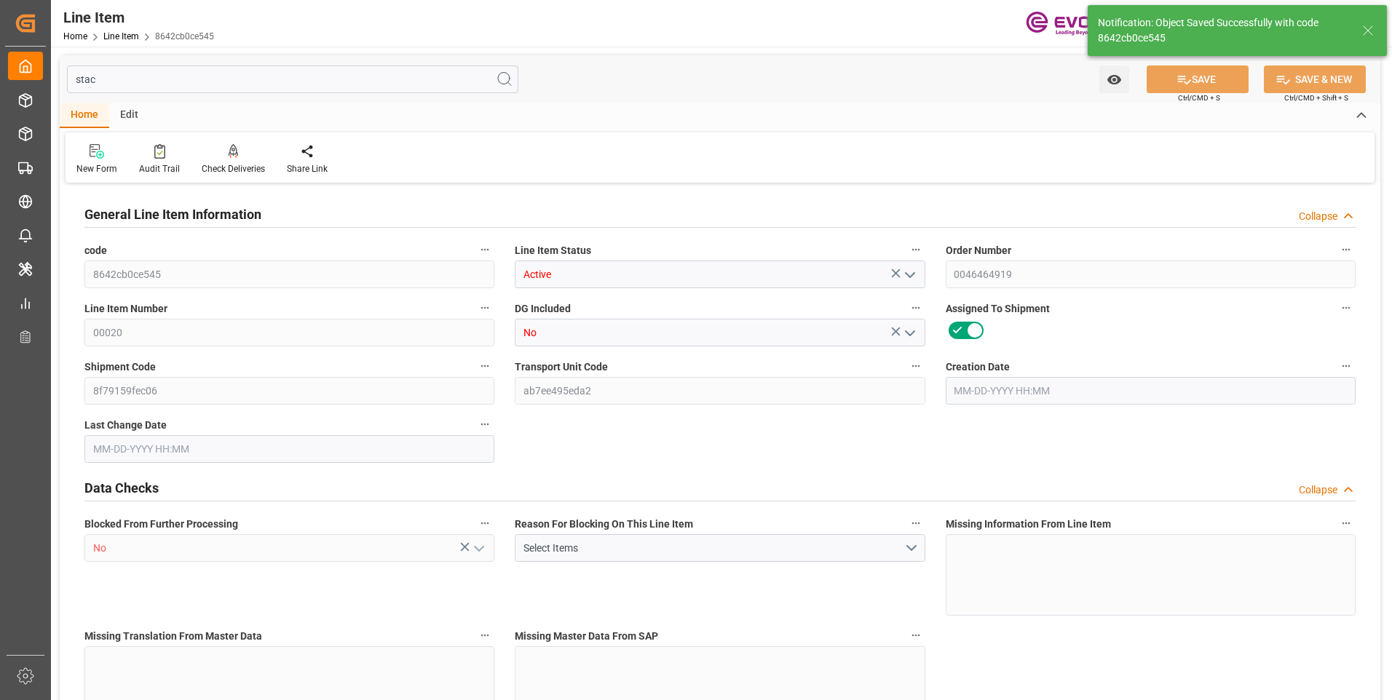
type input "2353.056"
type input "2079"
type input "5.5405"
type input "5540.535"
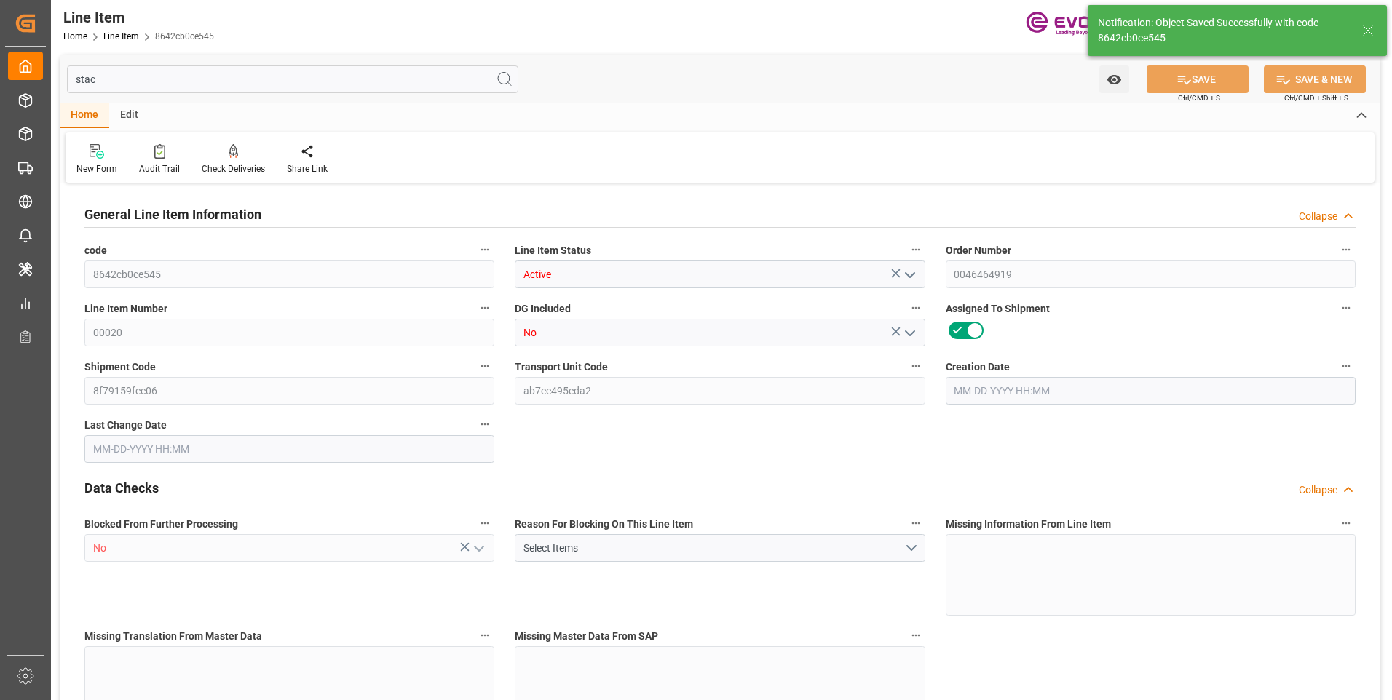
type input "0"
type input "08-08-2025 18:12"
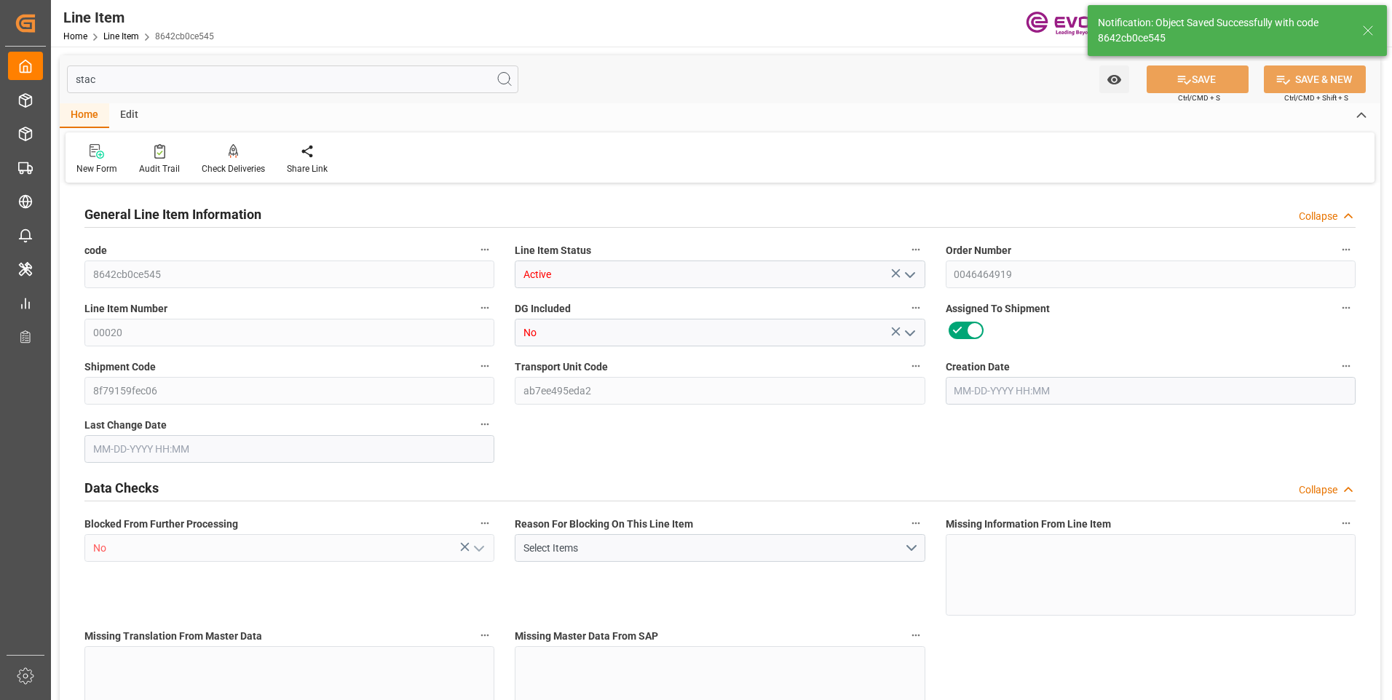
type input "08-15-2025 16:16"
type input "[DATE]"
type input "08-15-2025"
type input "08-08-2025"
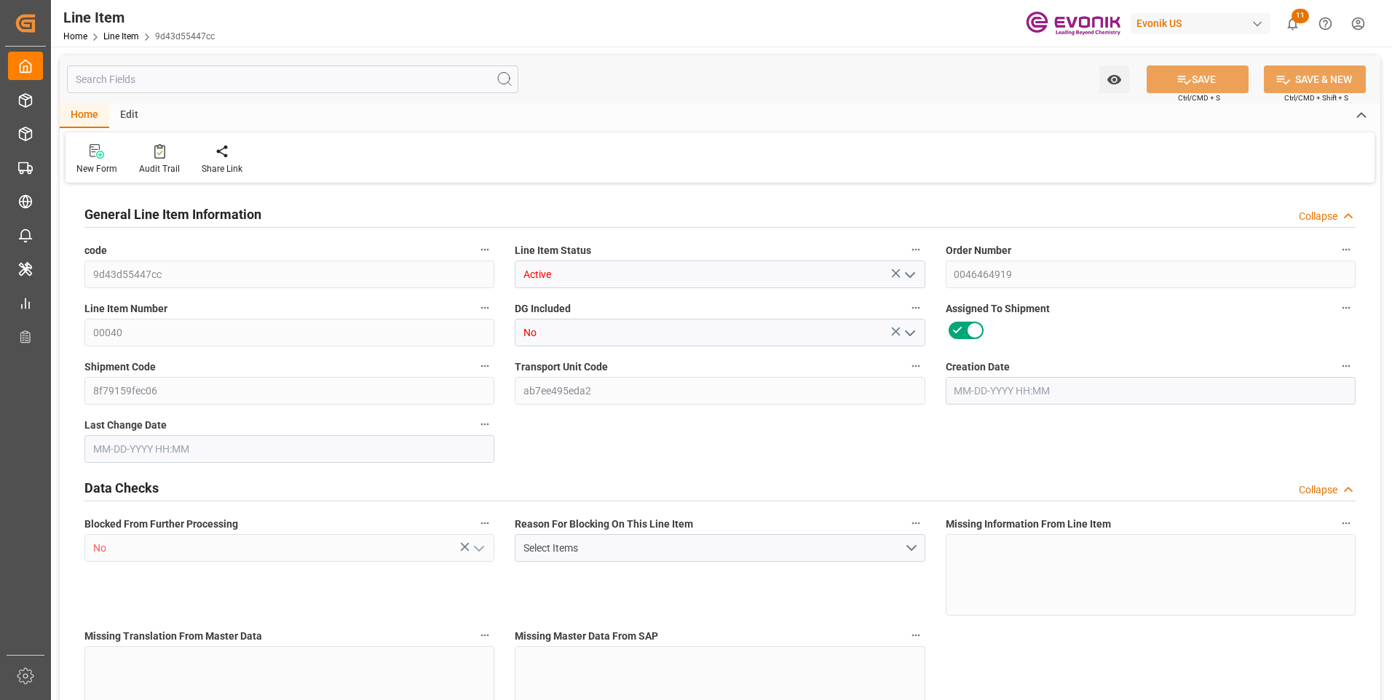
type input "5"
type input "2106.72"
type input "1980"
type input "5.2767"
type input "180"
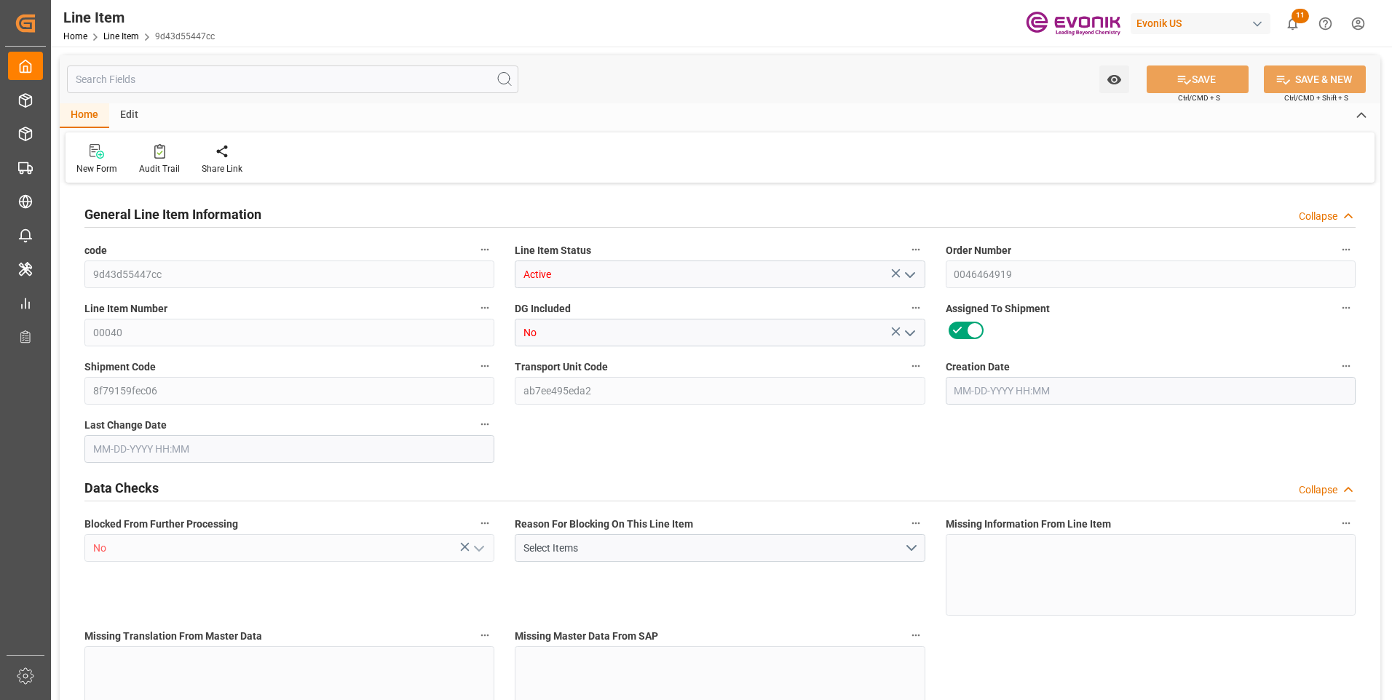
type input "139035.6"
type input "180"
type input "1980"
type input "2106.72"
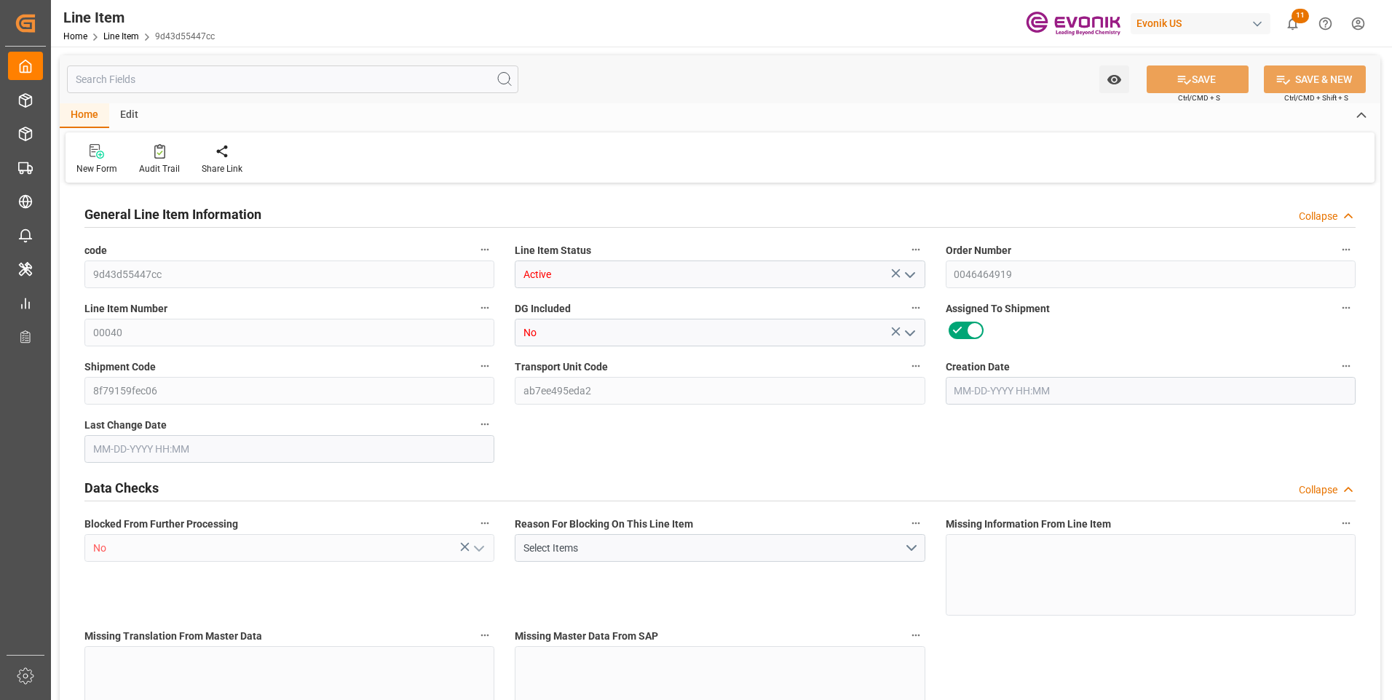
type input "2224.22"
type input "1980"
type input "5.2767"
type input "5276.7"
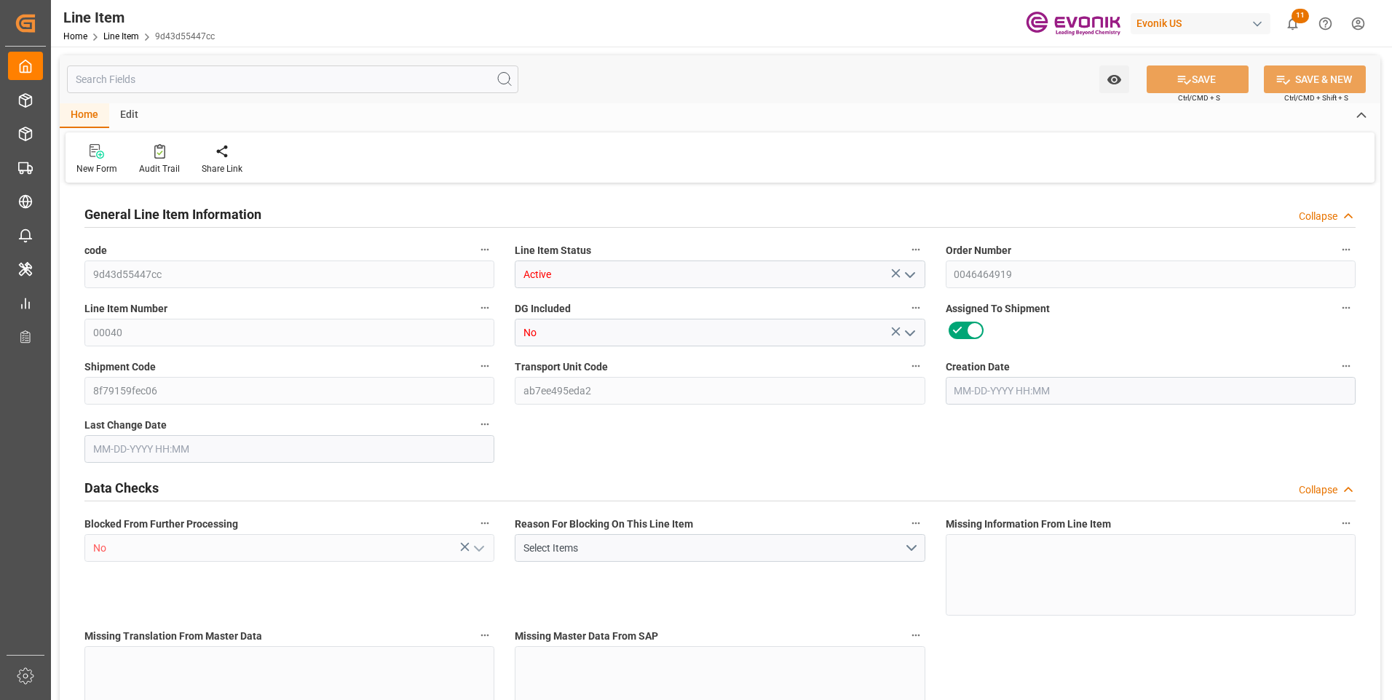
type input "0"
type input "[DATE] 18:12"
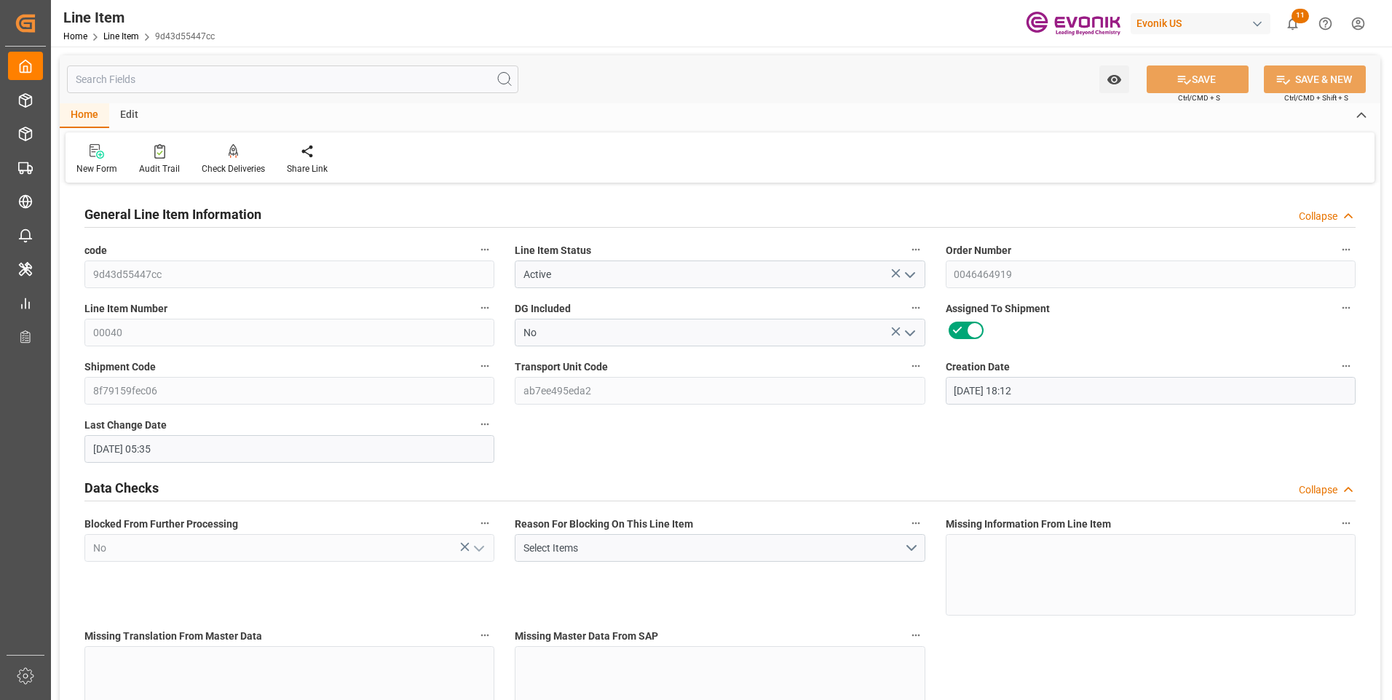
type input "[DATE] 05:35"
type input "[DATE]"
click at [212, 77] on input "text" at bounding box center [292, 80] width 451 height 28
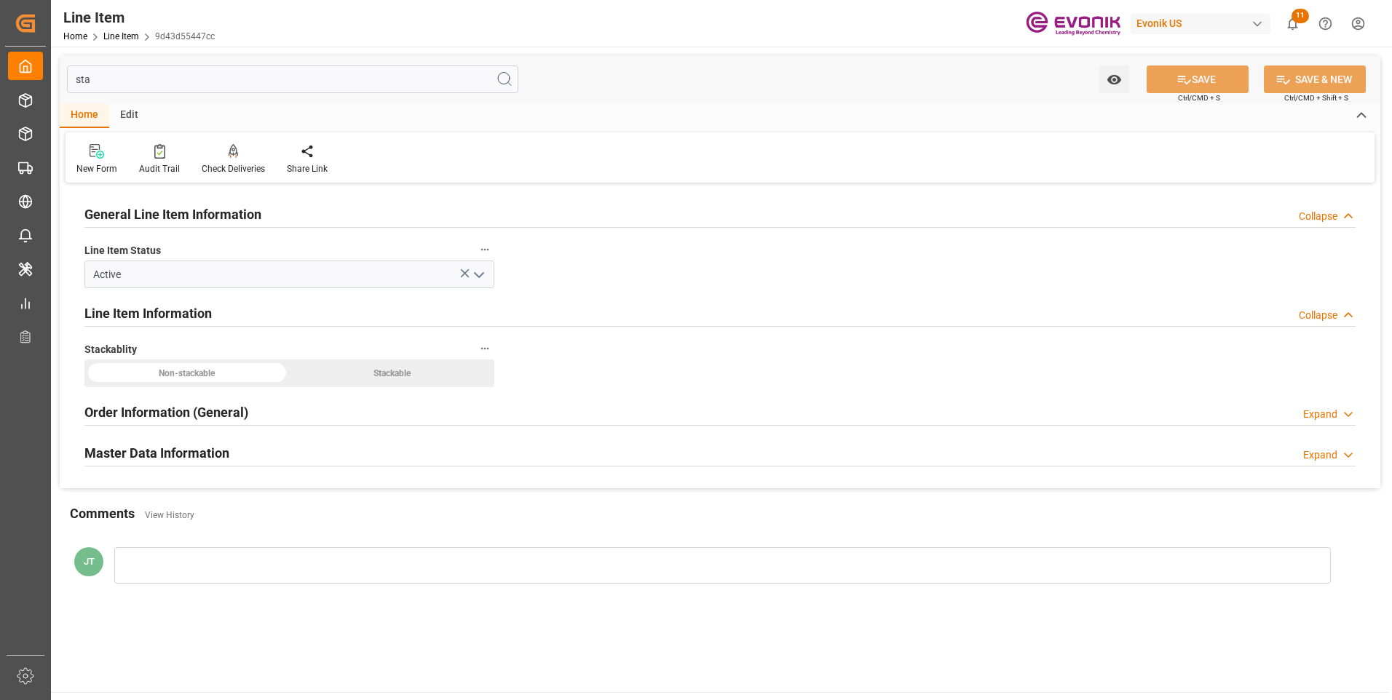
type input "sta"
click at [285, 413] on div "Order Information (General) Expand" at bounding box center [719, 412] width 1271 height 28
click at [218, 516] on h2 "Master Data Information" at bounding box center [156, 512] width 145 height 20
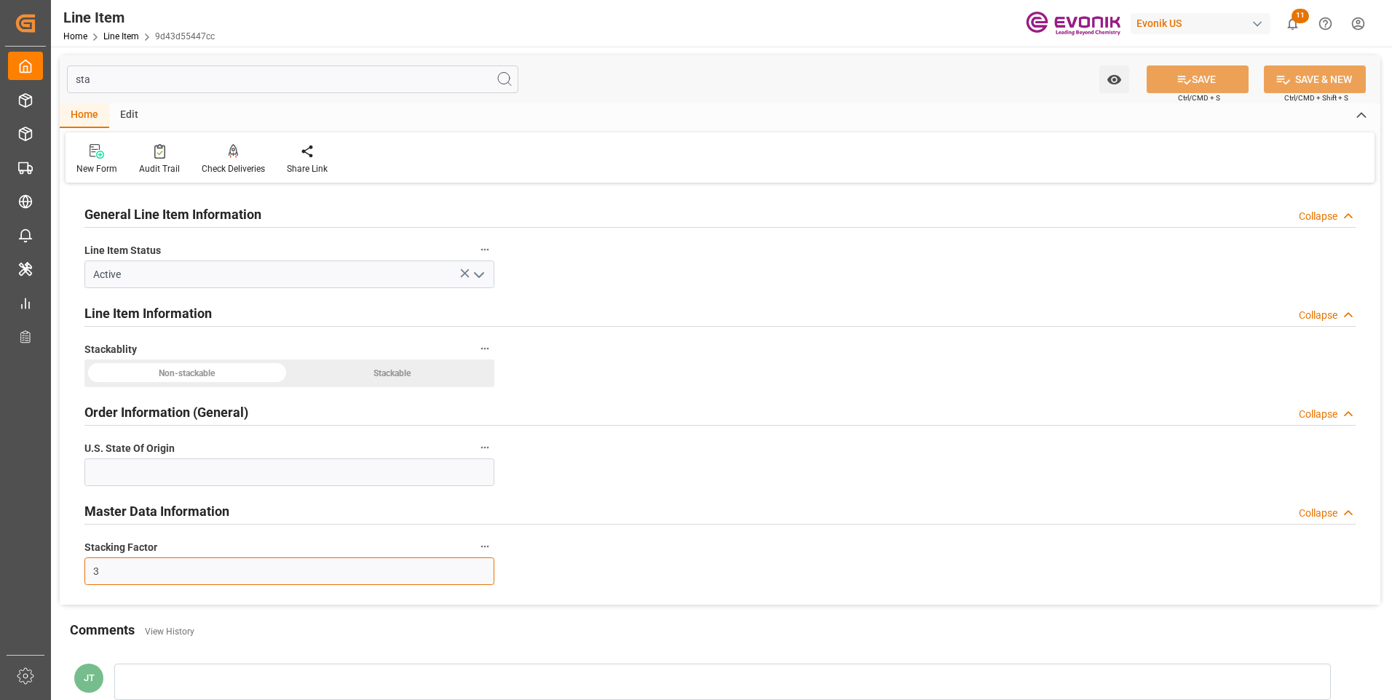
click at [141, 573] on input "3" at bounding box center [289, 572] width 410 height 28
type input "2"
click at [1204, 72] on button "SAVE" at bounding box center [1198, 80] width 102 height 28
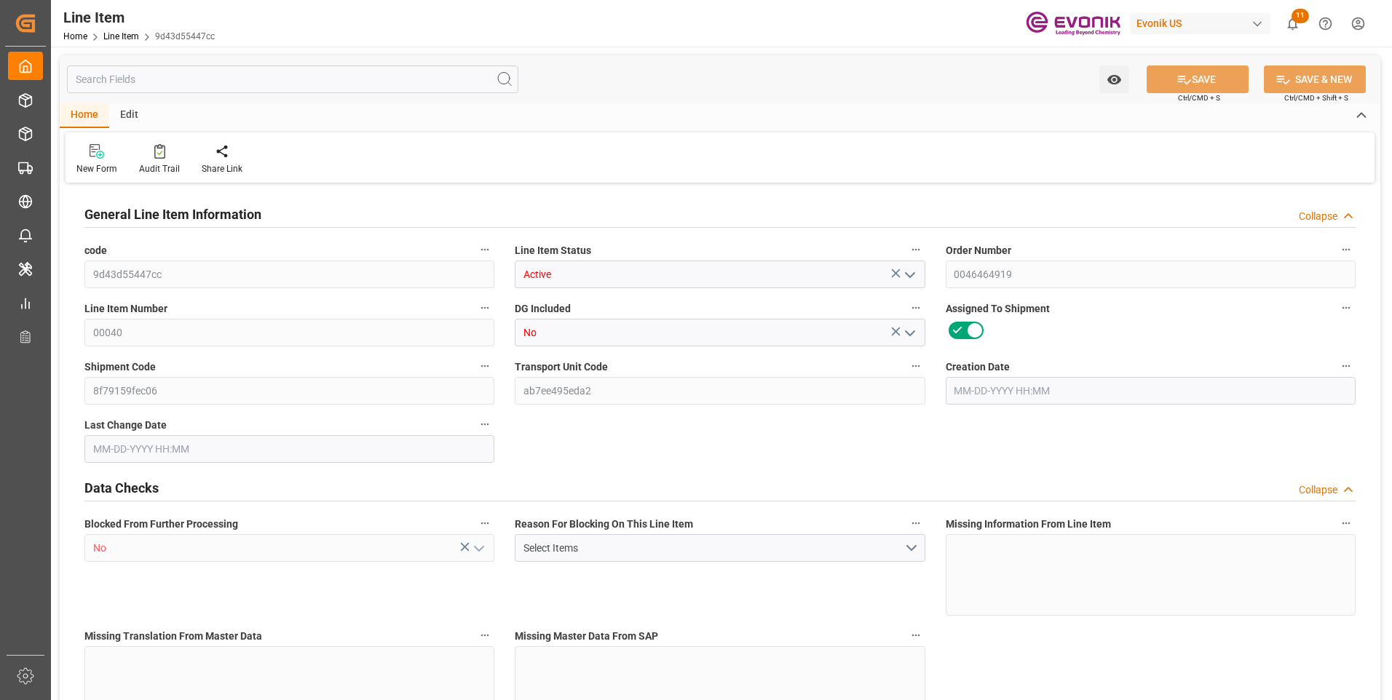
type input "5"
type input "2106.72"
type input "1980"
type input "5.2767"
type input "180"
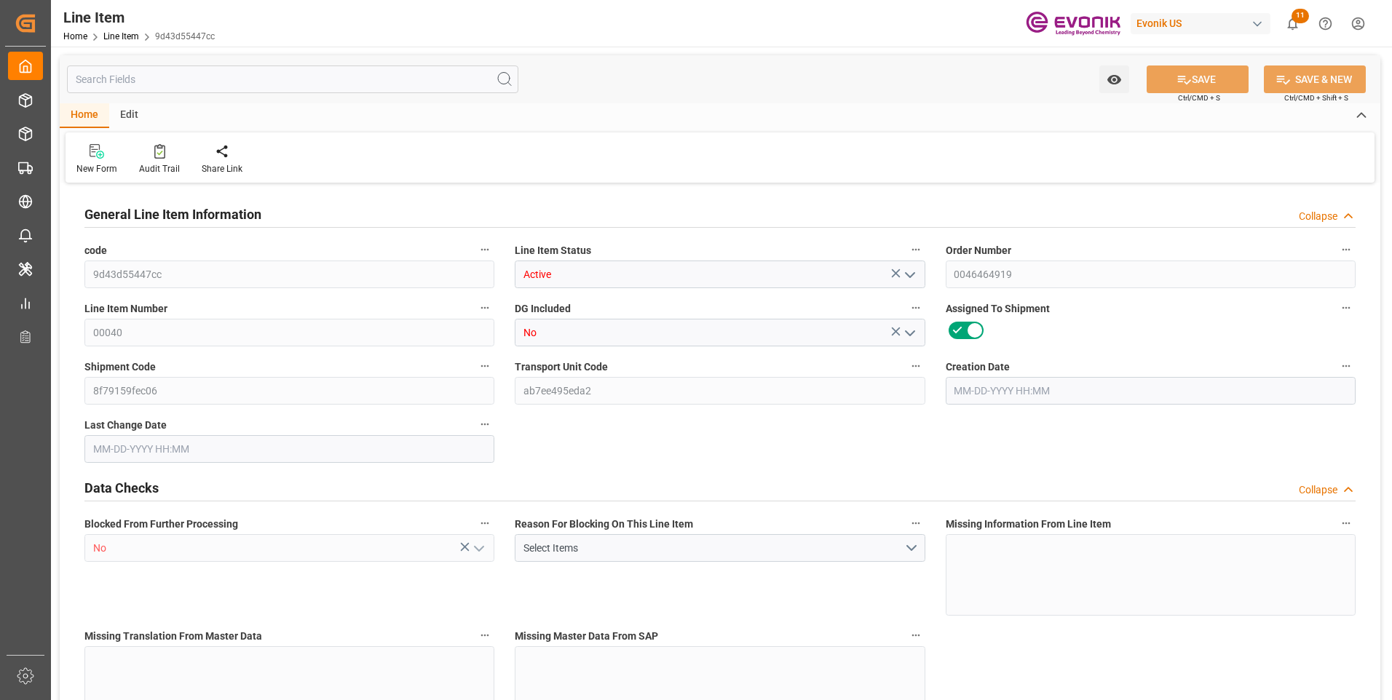
type input "139035.6"
type input "180"
type input "1980"
type input "2106.72"
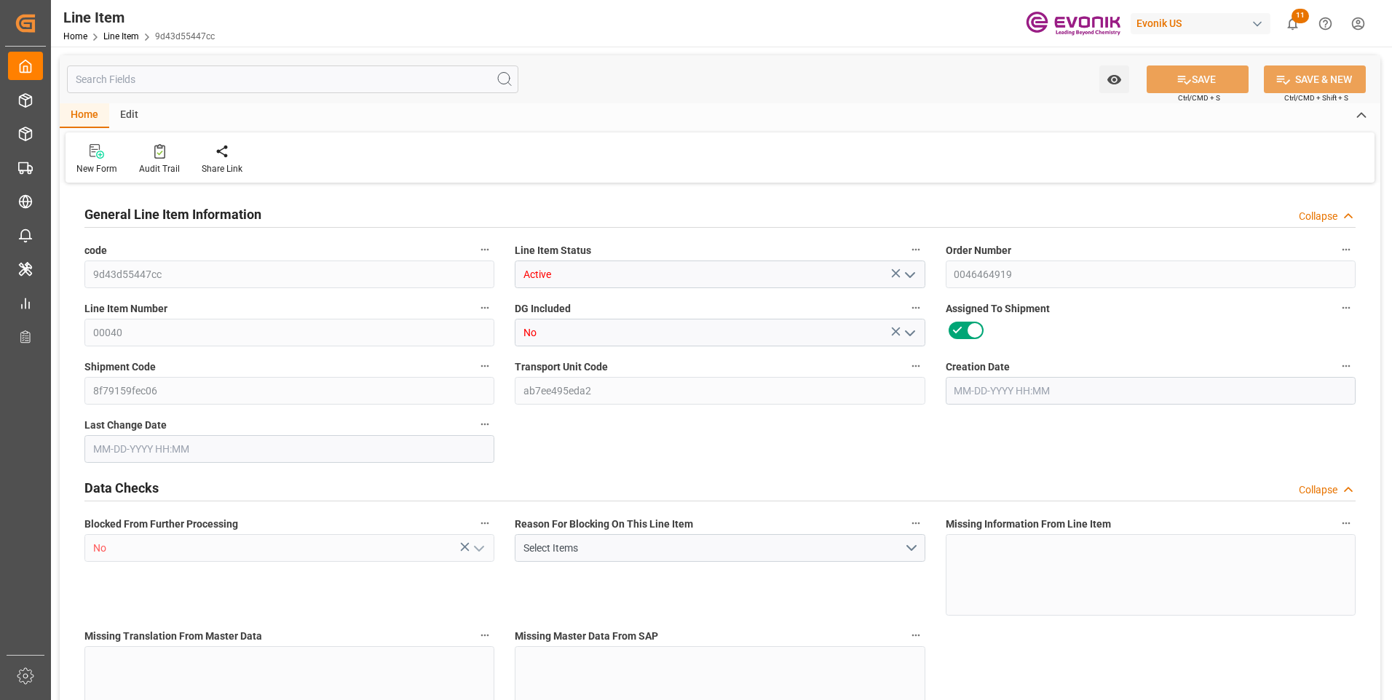
type input "2224.22"
type input "1980"
type input "5.2767"
type input "5276.7"
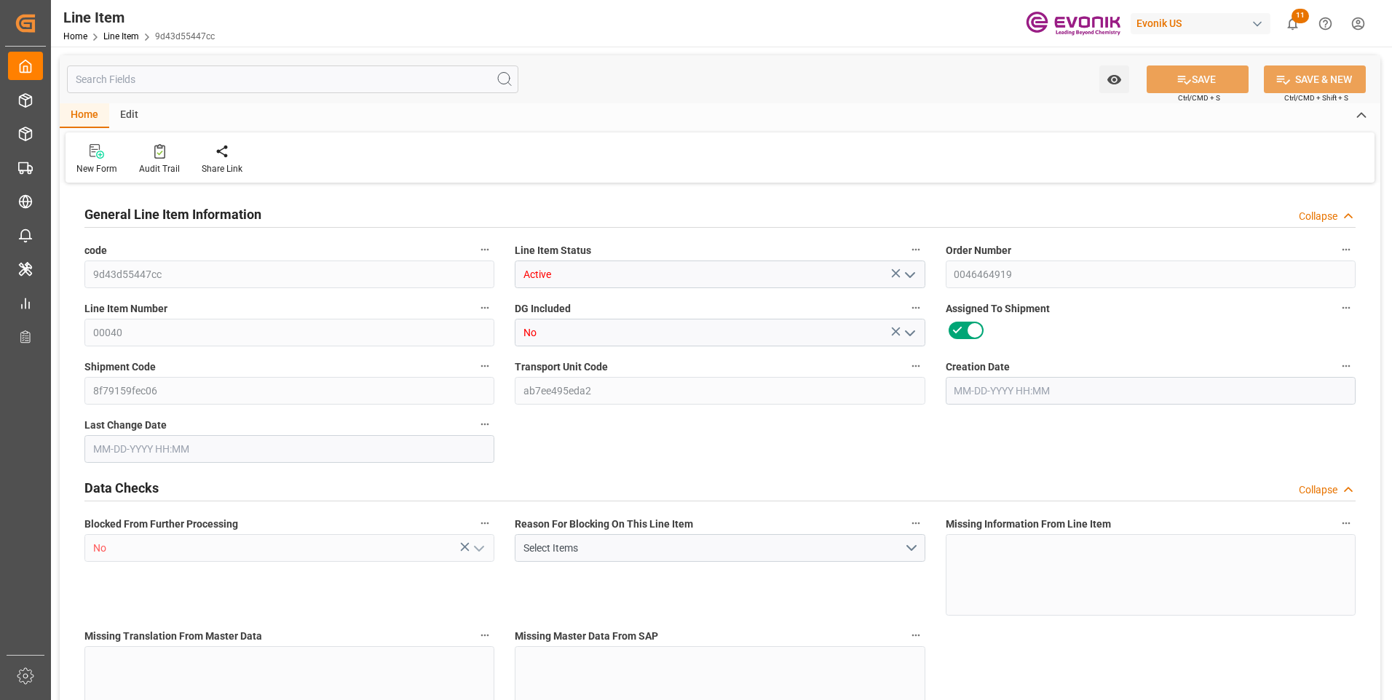
type input "0"
type input "[DATE] 18:12"
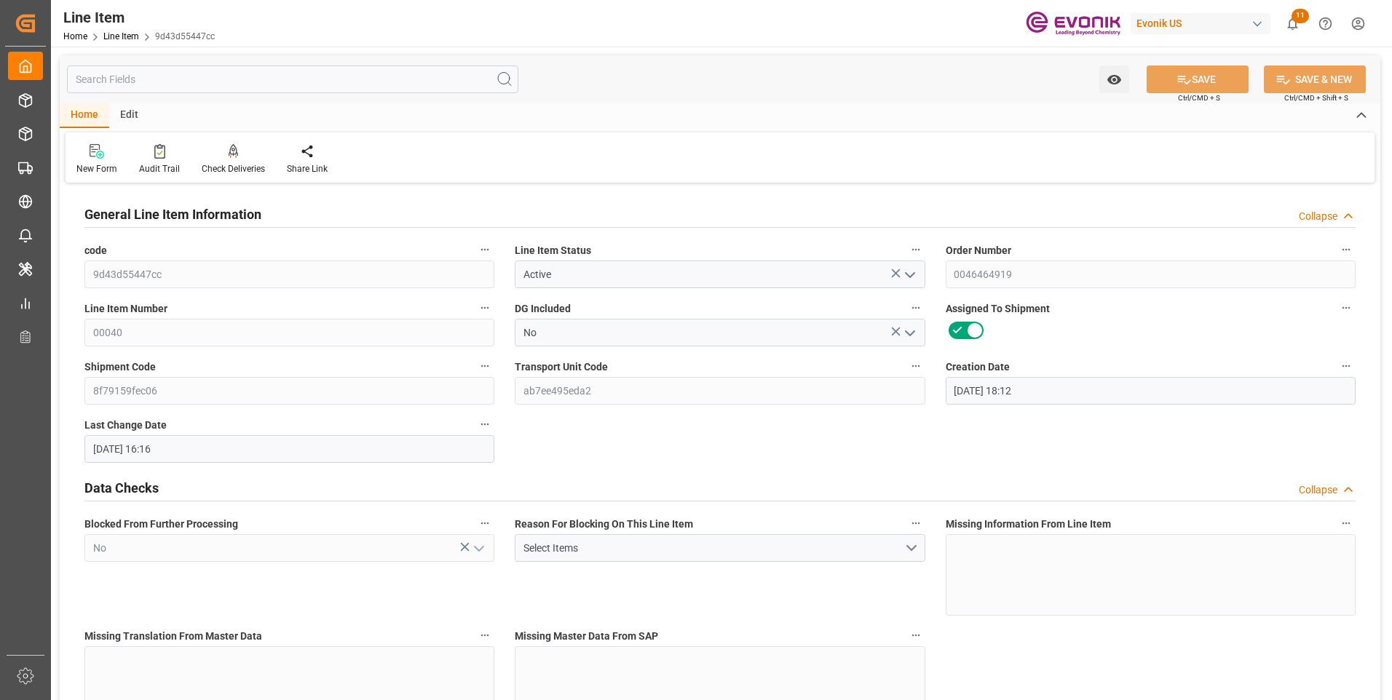
type input "[DATE] 16:16"
type input "[DATE]"
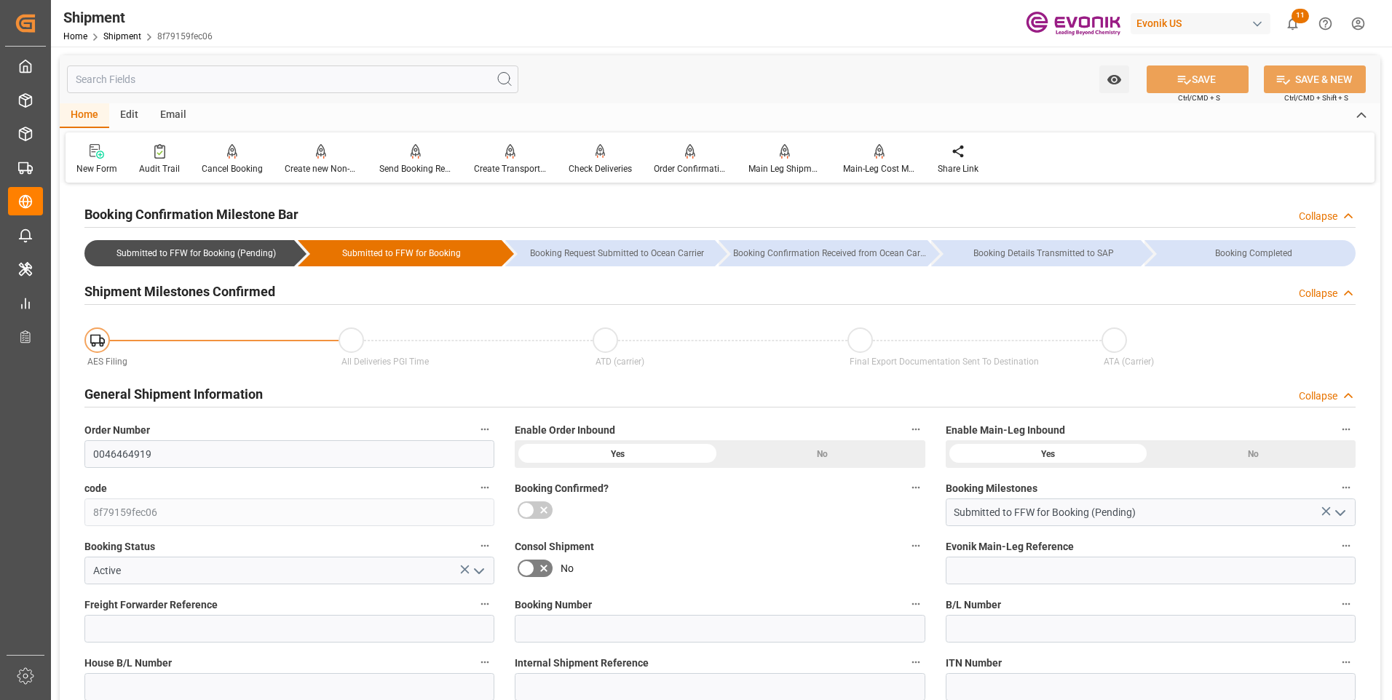
click at [245, 87] on input "text" at bounding box center [292, 80] width 451 height 28
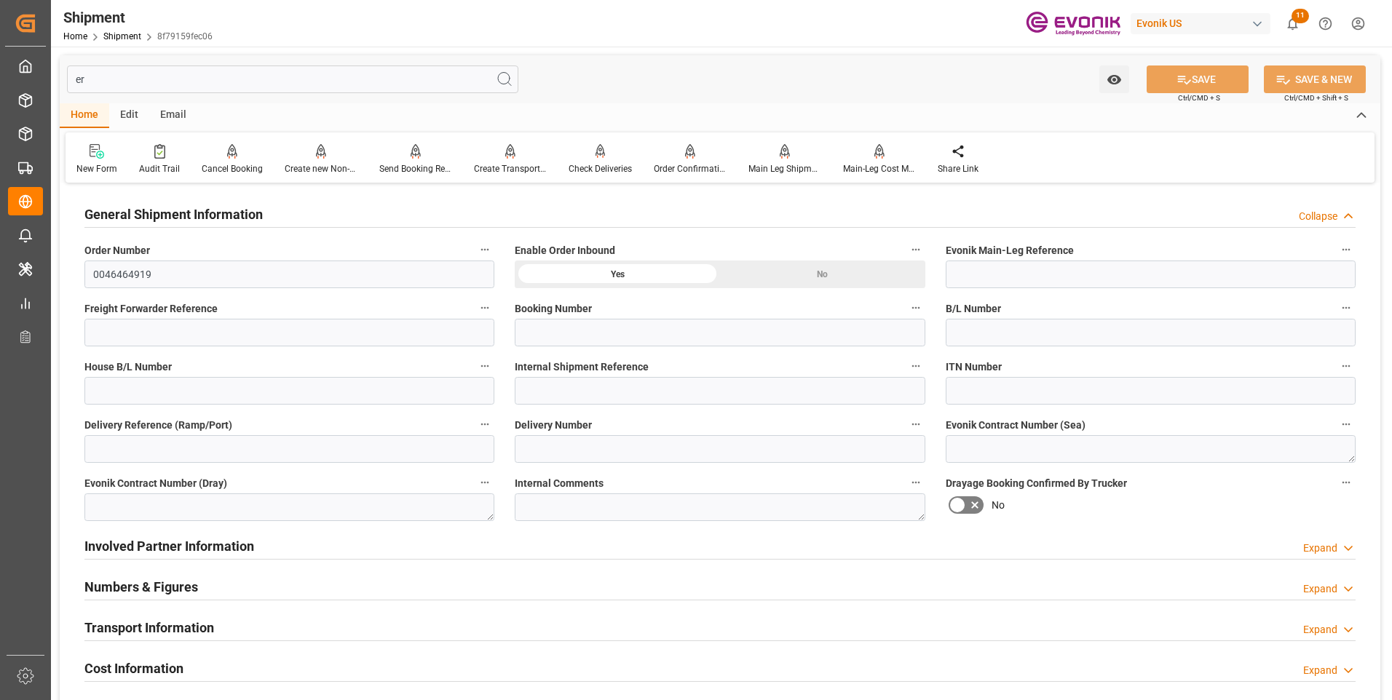
type input "e"
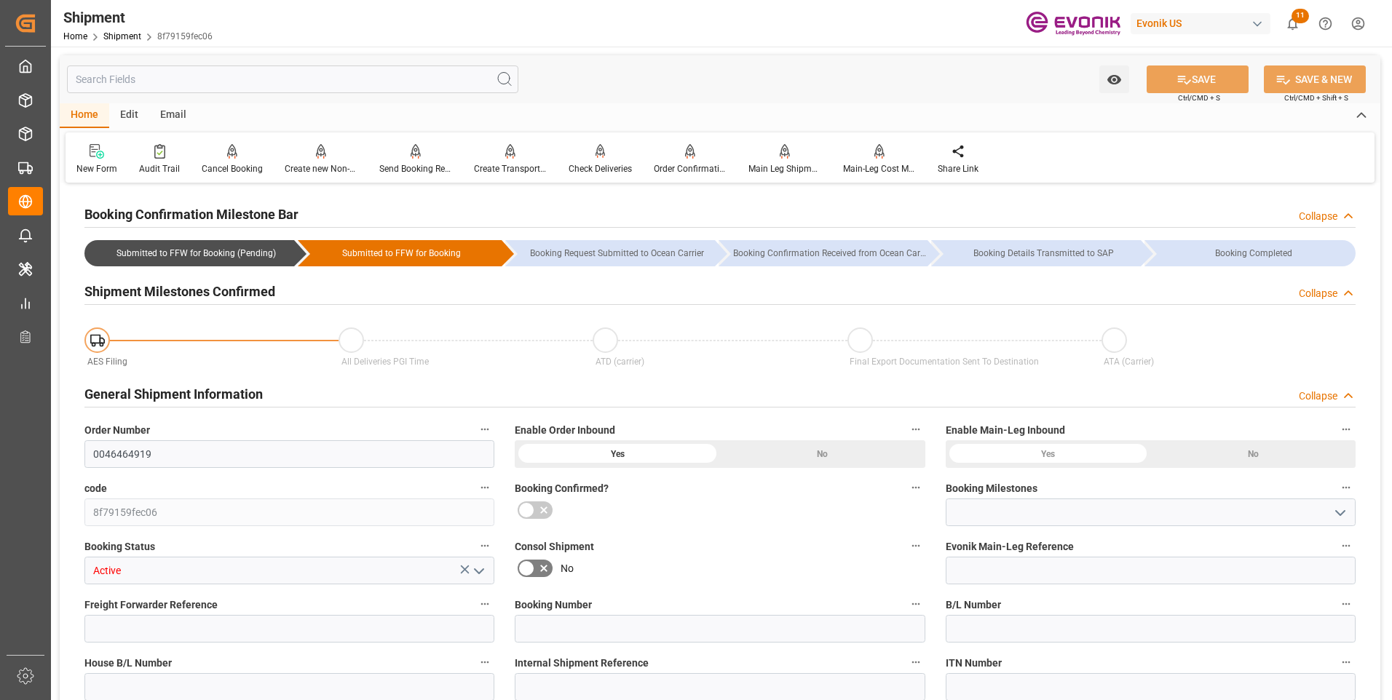
type input "Submitted to FFW for Booking (Pending)"
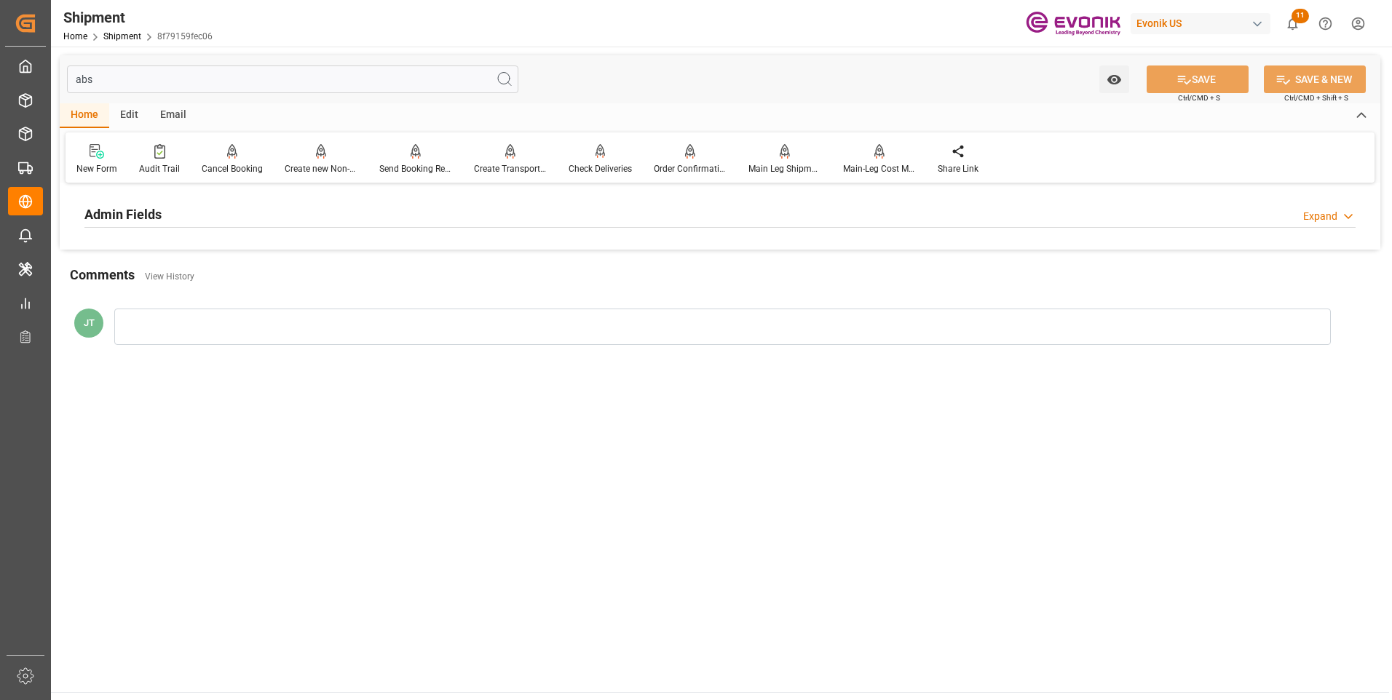
type input "abs"
click at [239, 224] on div "Admin Fields Expand" at bounding box center [719, 214] width 1271 height 28
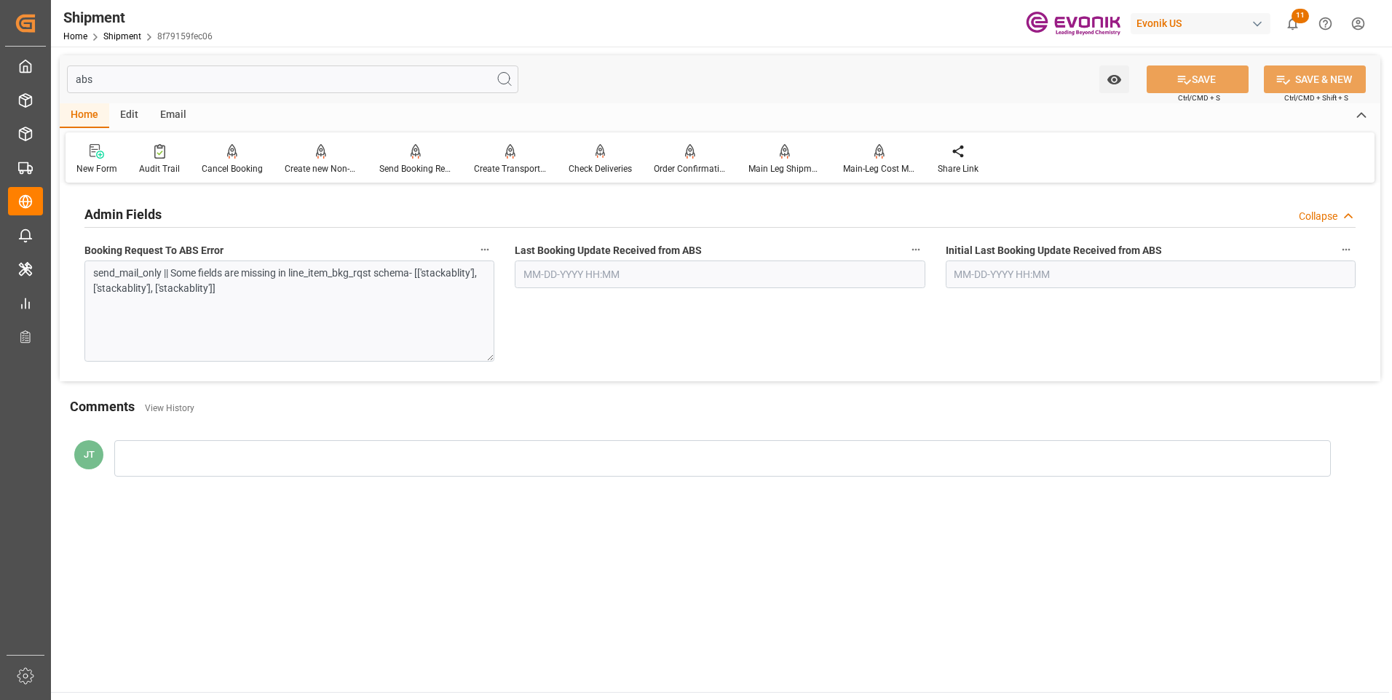
drag, startPoint x: 491, startPoint y: 286, endPoint x: 494, endPoint y: 360, distance: 73.6
click at [494, 360] on textarea "send_mail_only || Some fields are missing in line_item_bkg_rqst schema- [['stac…" at bounding box center [289, 311] width 410 height 101
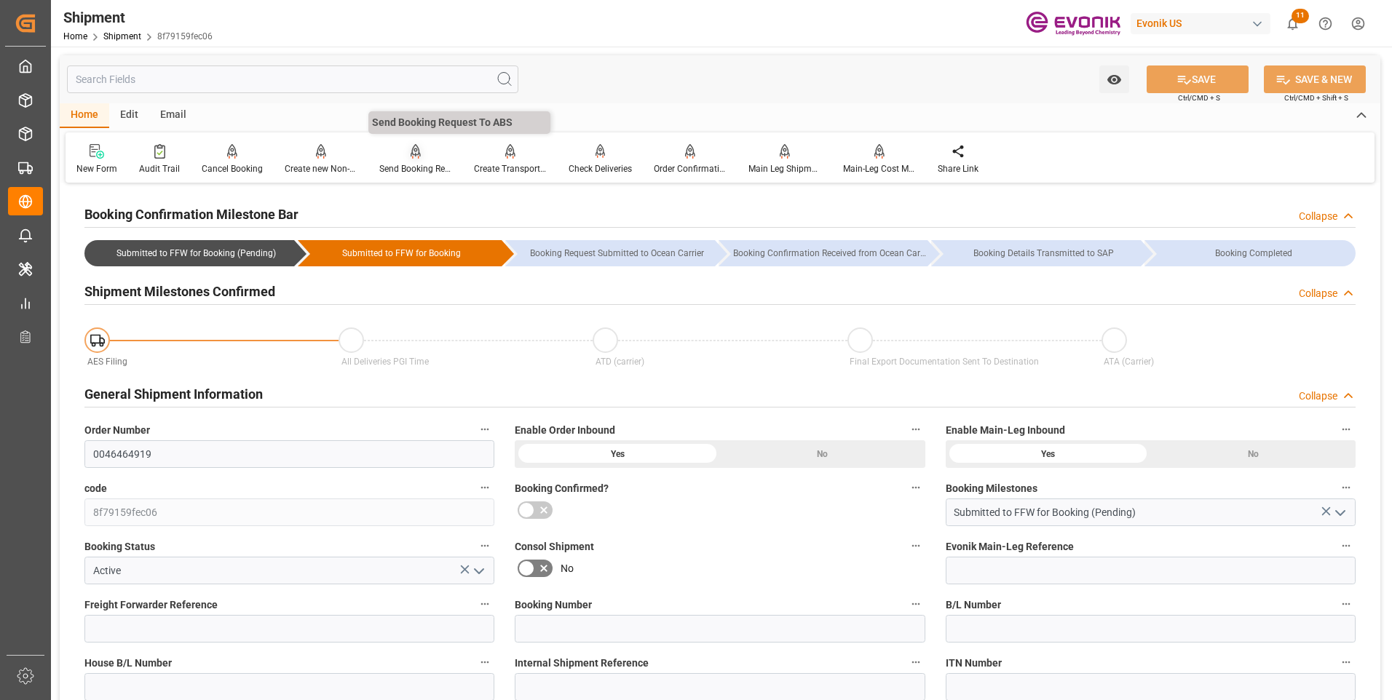
click at [433, 164] on div "Send Booking Request To ABS" at bounding box center [415, 168] width 73 height 13
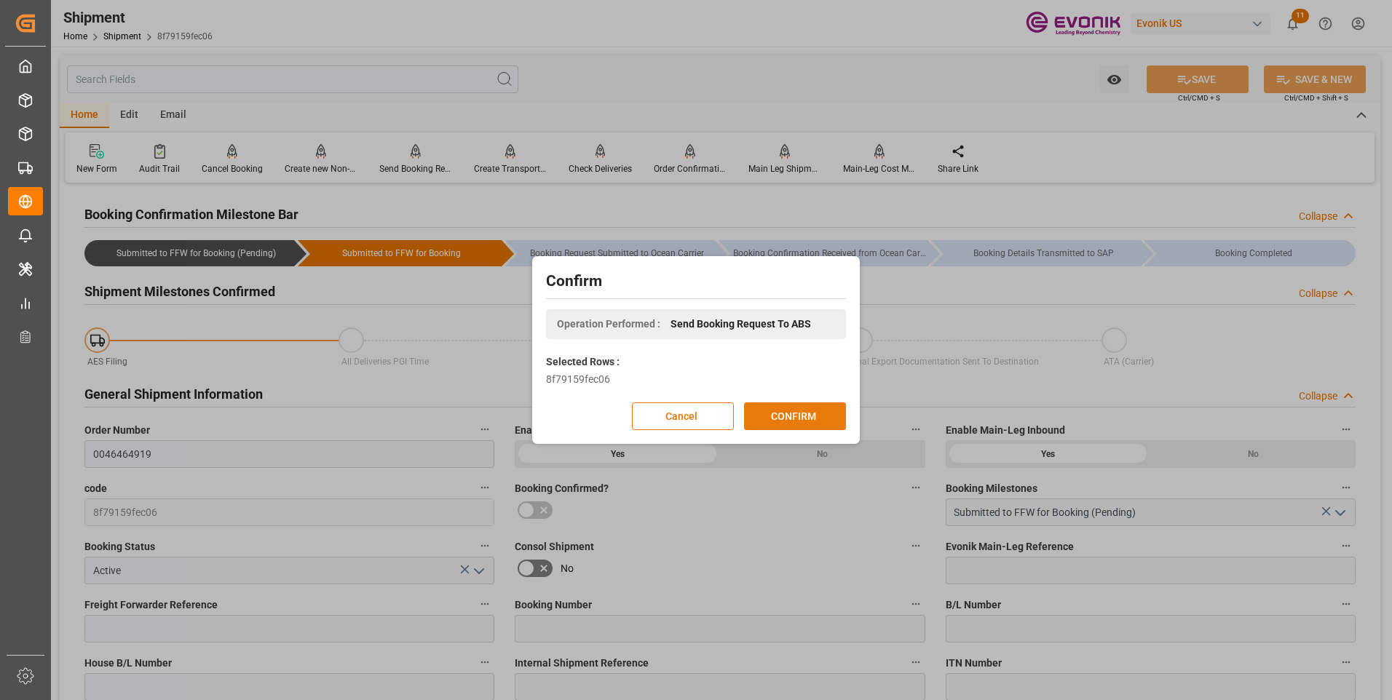
click at [787, 418] on button "CONFIRM" at bounding box center [795, 417] width 102 height 28
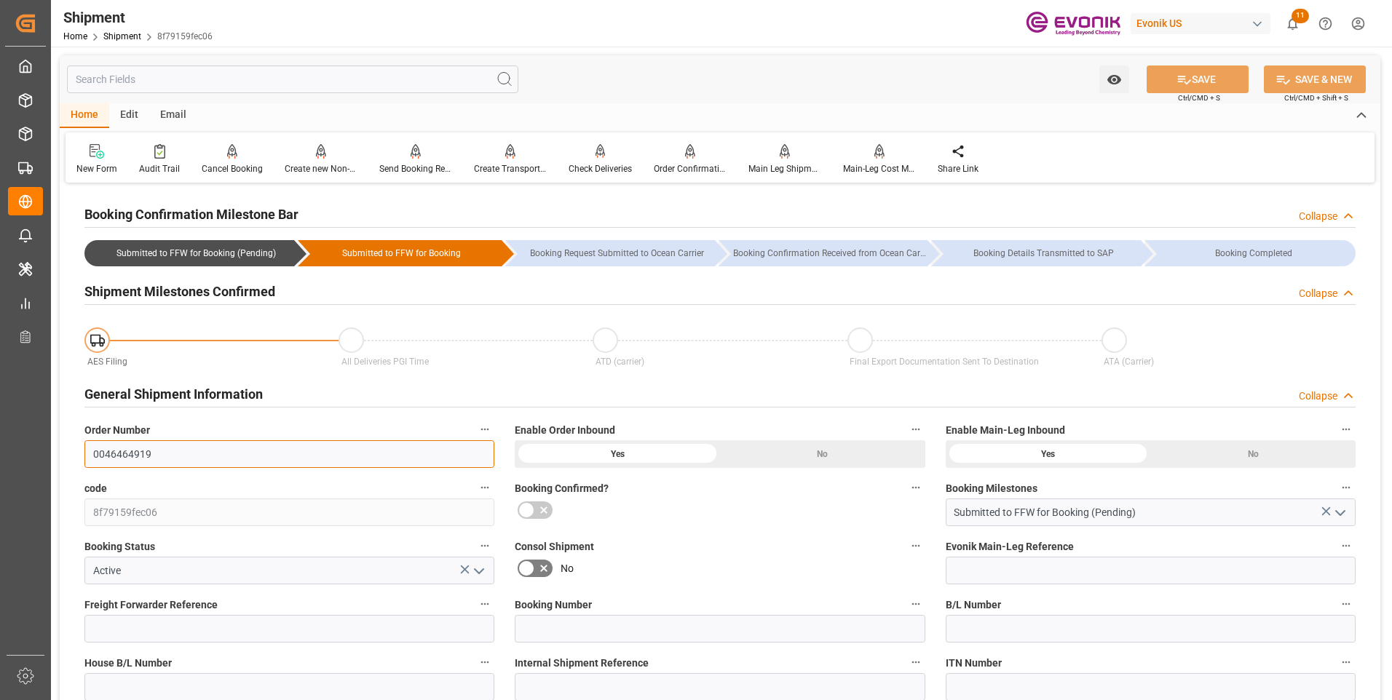
click at [117, 449] on input "0046464919" at bounding box center [289, 455] width 410 height 28
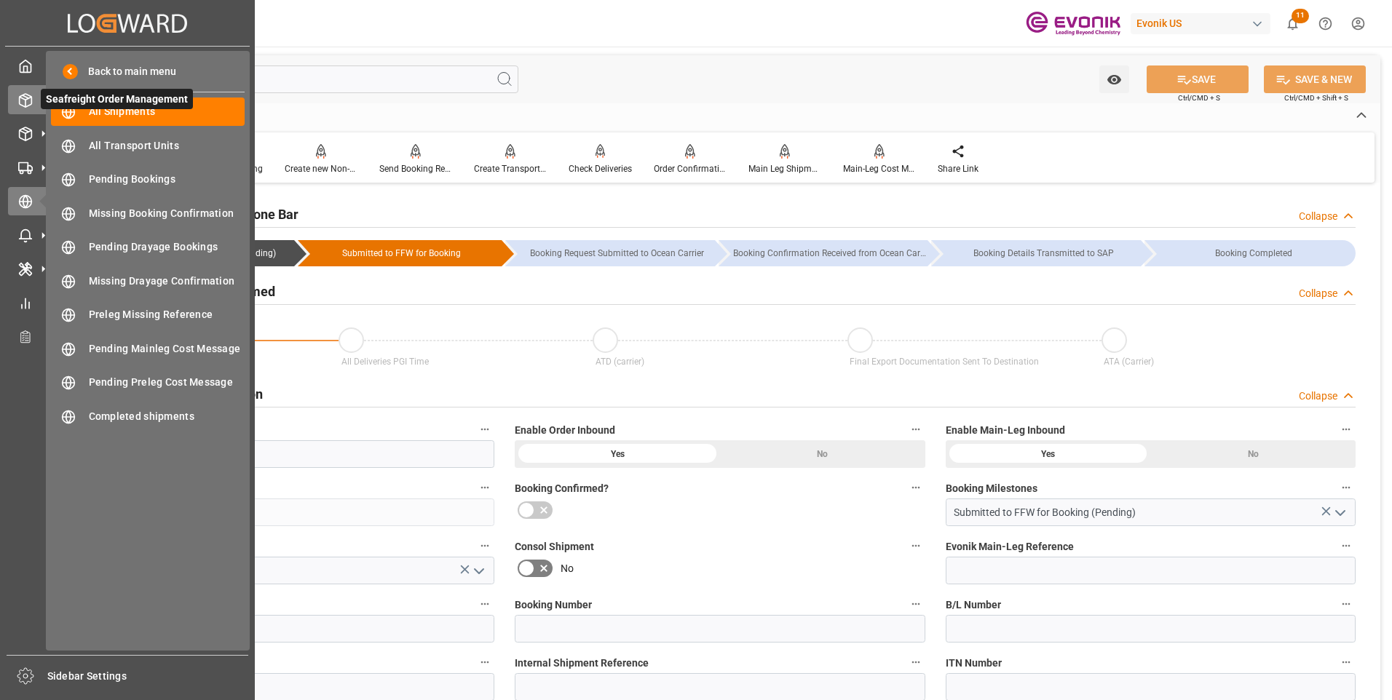
click at [10, 92] on div "My Cockpit My Cockpit Seafreight Order Management Seafreight Order Management A…" at bounding box center [127, 351] width 245 height 609
click at [106, 116] on span "All Shipments" at bounding box center [167, 111] width 157 height 15
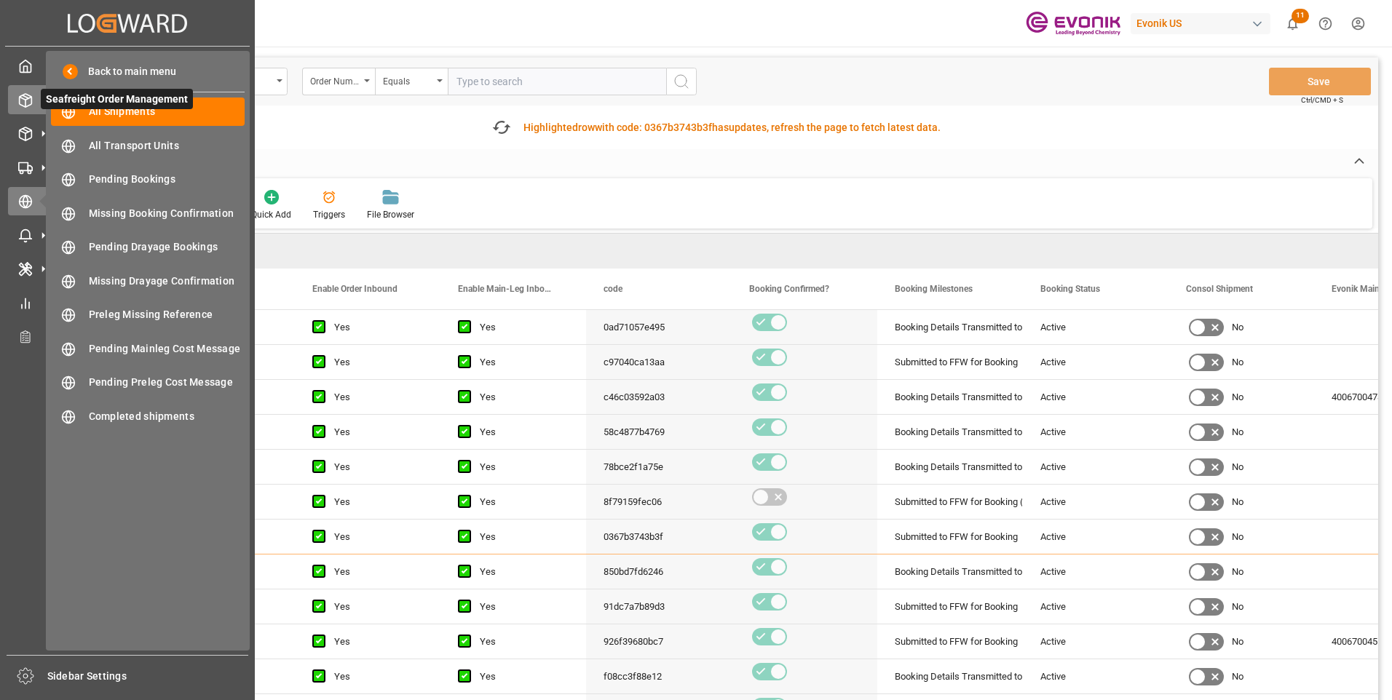
click at [16, 94] on div at bounding box center [20, 99] width 25 height 15
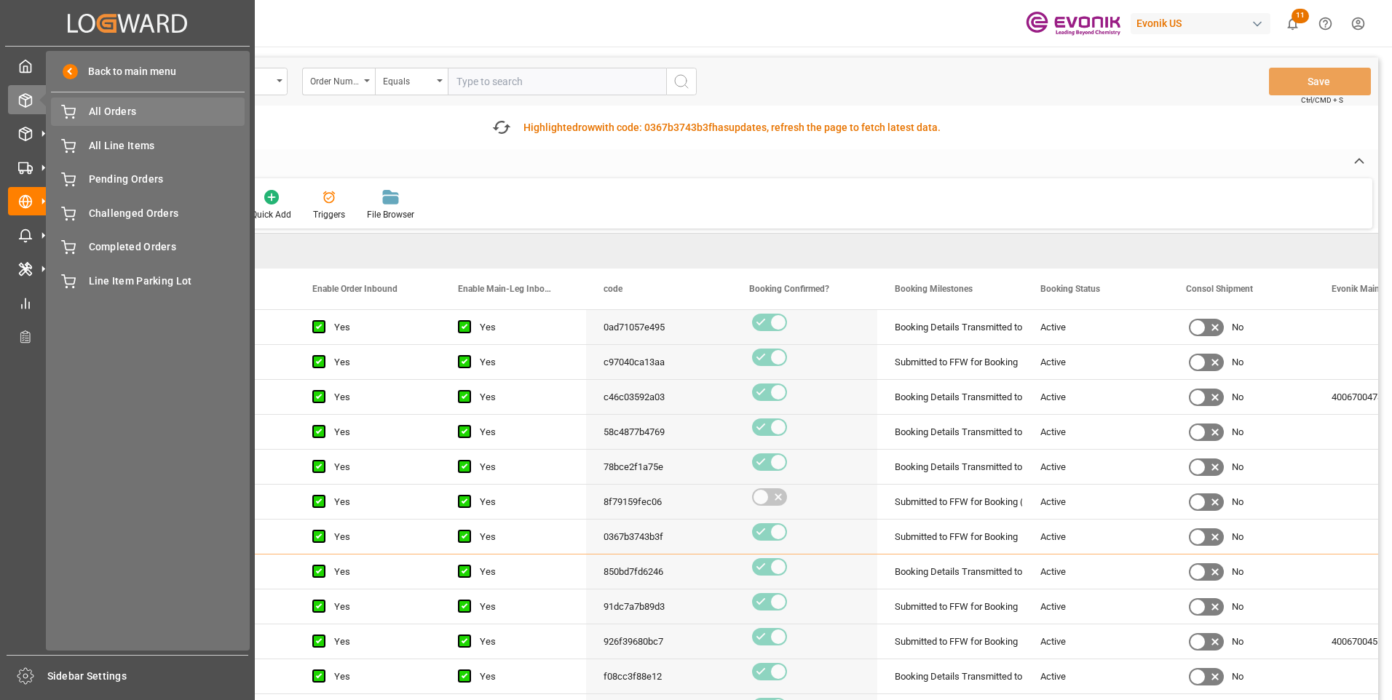
click at [114, 111] on span "All Orders" at bounding box center [167, 111] width 157 height 15
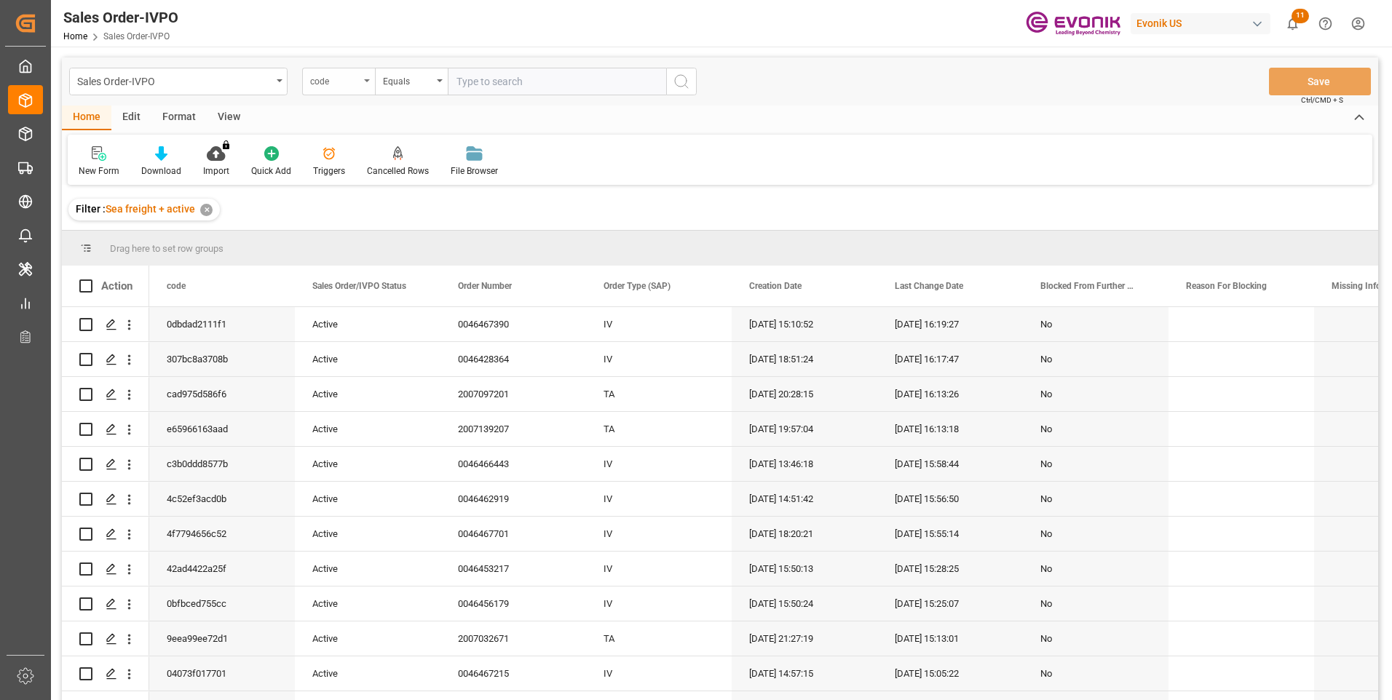
click at [355, 83] on div "code" at bounding box center [335, 79] width 50 height 17
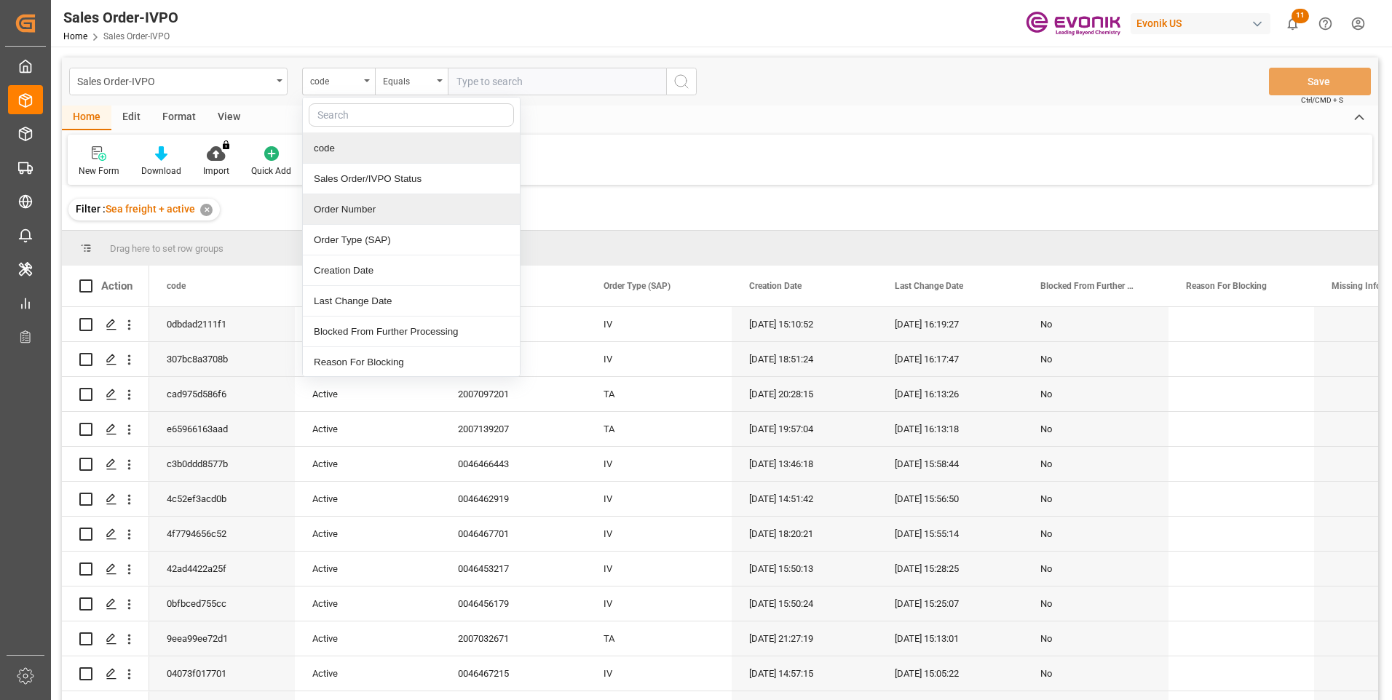
click at [331, 213] on div "Order Number" at bounding box center [411, 209] width 217 height 31
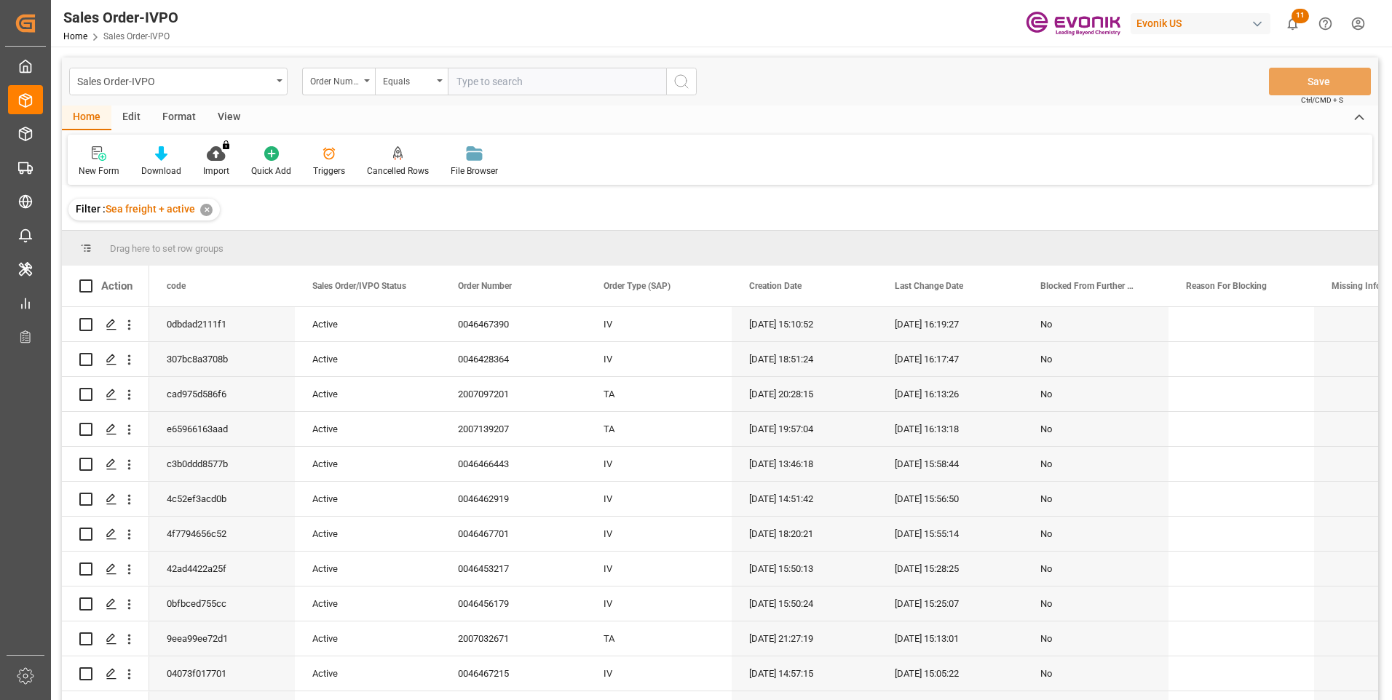
click at [500, 82] on input "text" at bounding box center [557, 82] width 218 height 28
paste input "0046464919"
type input "0046464919"
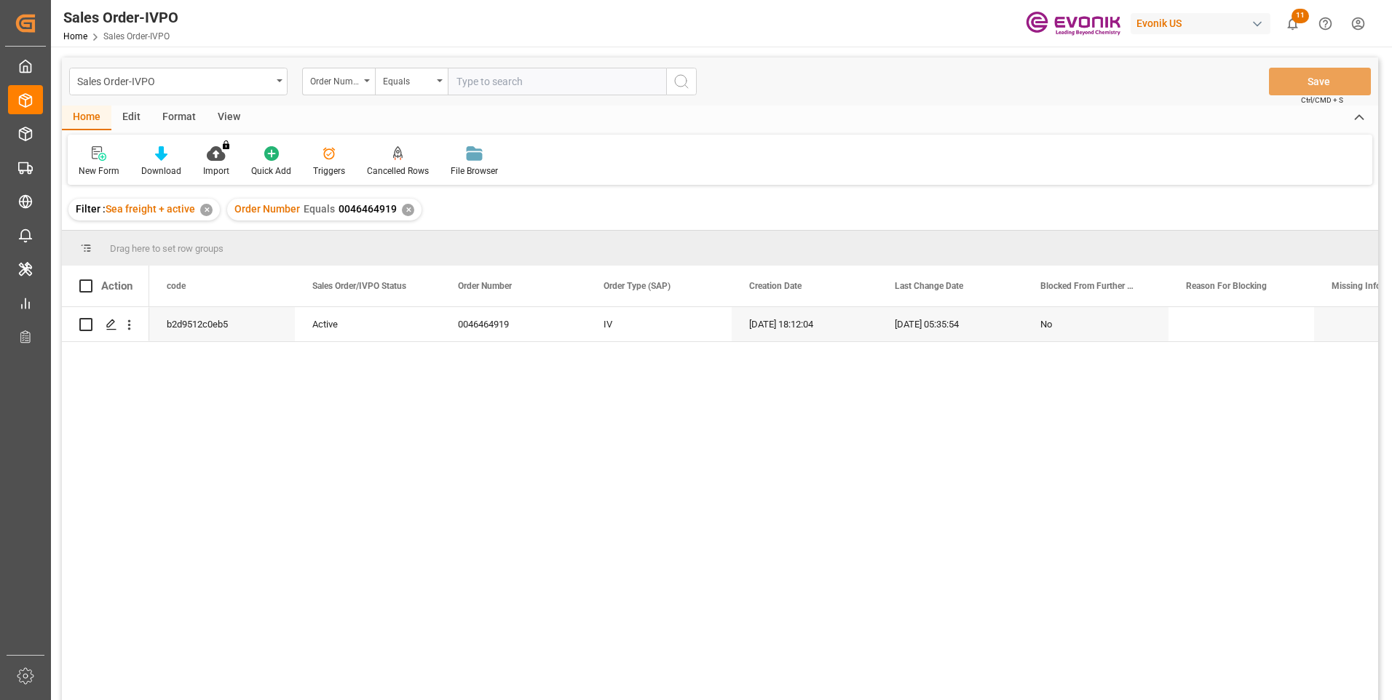
click at [608, 208] on div "Filter : Sea freight + active ✕ Order Number Equals 0046464919 ✕" at bounding box center [720, 209] width 1316 height 41
click at [742, 219] on div "Filter : Sea freight + active ✕ Order Number Equals 0046464919 ✕" at bounding box center [720, 209] width 1316 height 41
click at [1001, 216] on div "Filter : Sea freight + active ✕ Order Number Equals 0046464919 ✕" at bounding box center [720, 209] width 1316 height 41
click at [641, 217] on div "Filter : Sea freight + active ✕ Order Number Equals 0046464919 ✕" at bounding box center [720, 209] width 1316 height 41
click at [130, 323] on icon "open menu" at bounding box center [129, 324] width 15 height 15
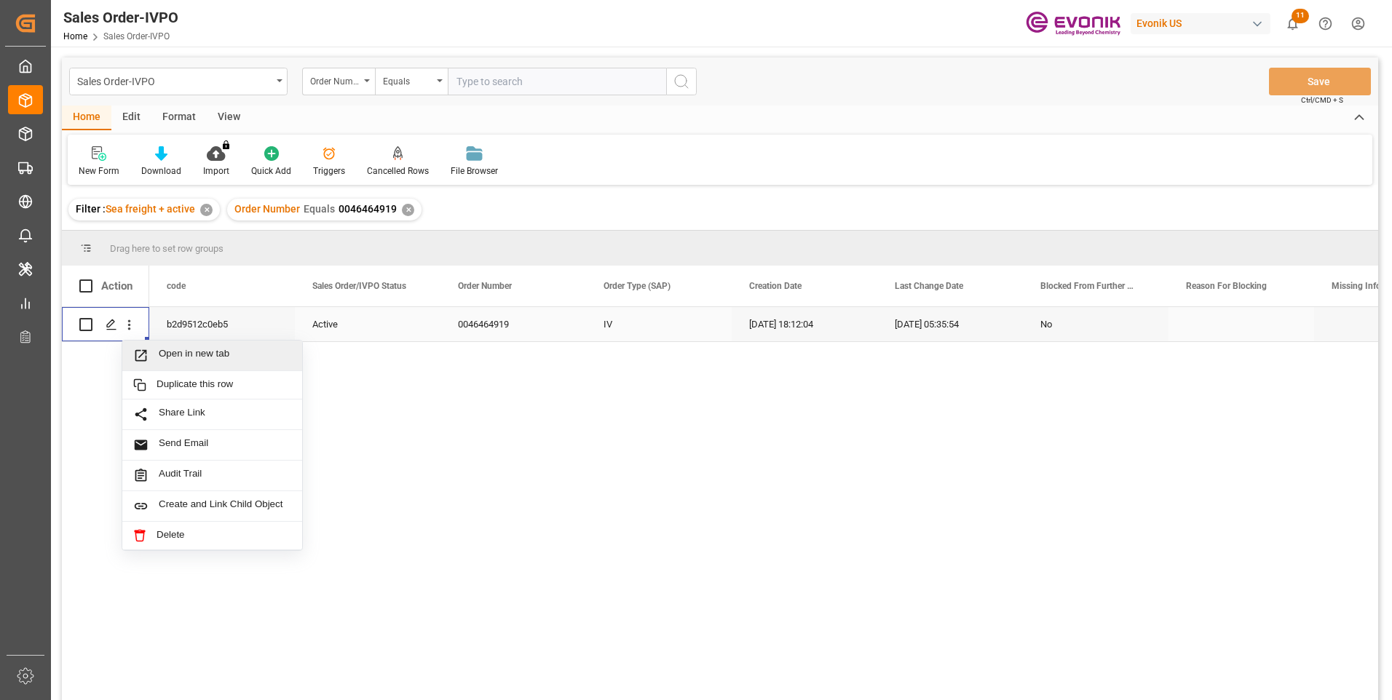
click at [174, 352] on span "Open in new tab" at bounding box center [225, 355] width 133 height 15
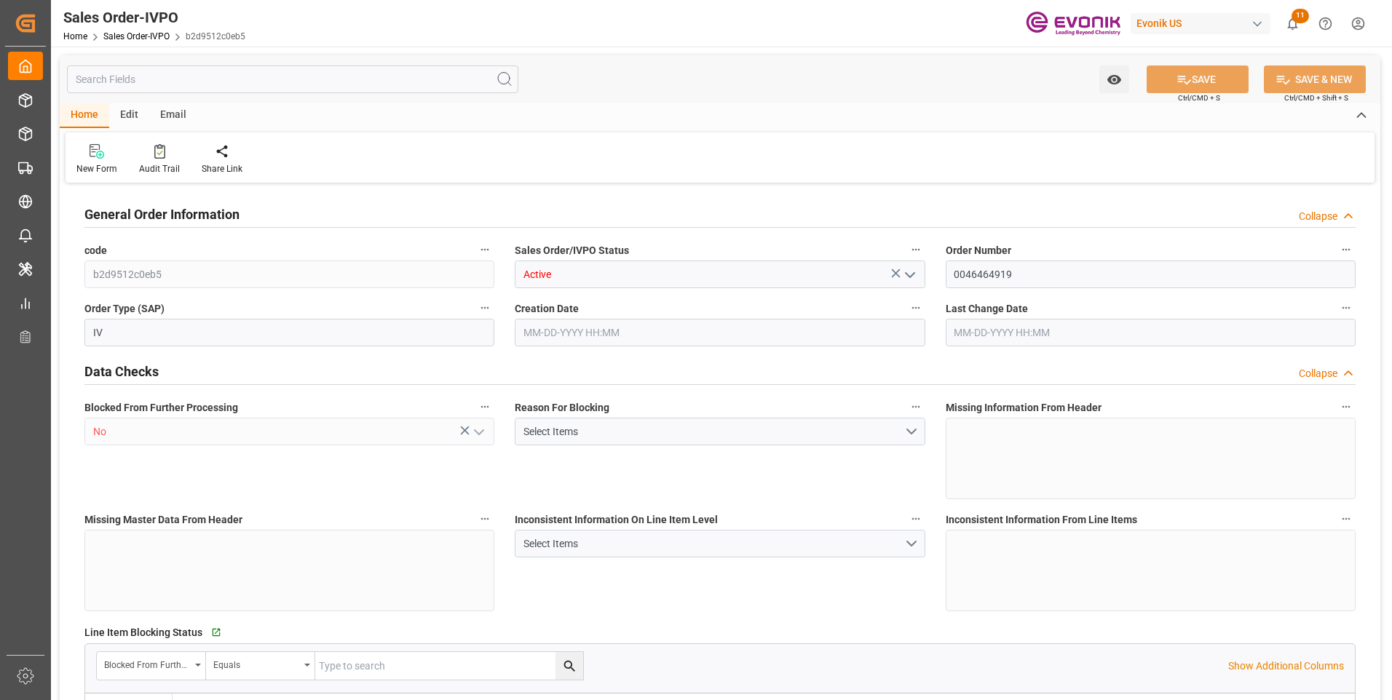
type input "KRPUS"
type input "0"
type input "1"
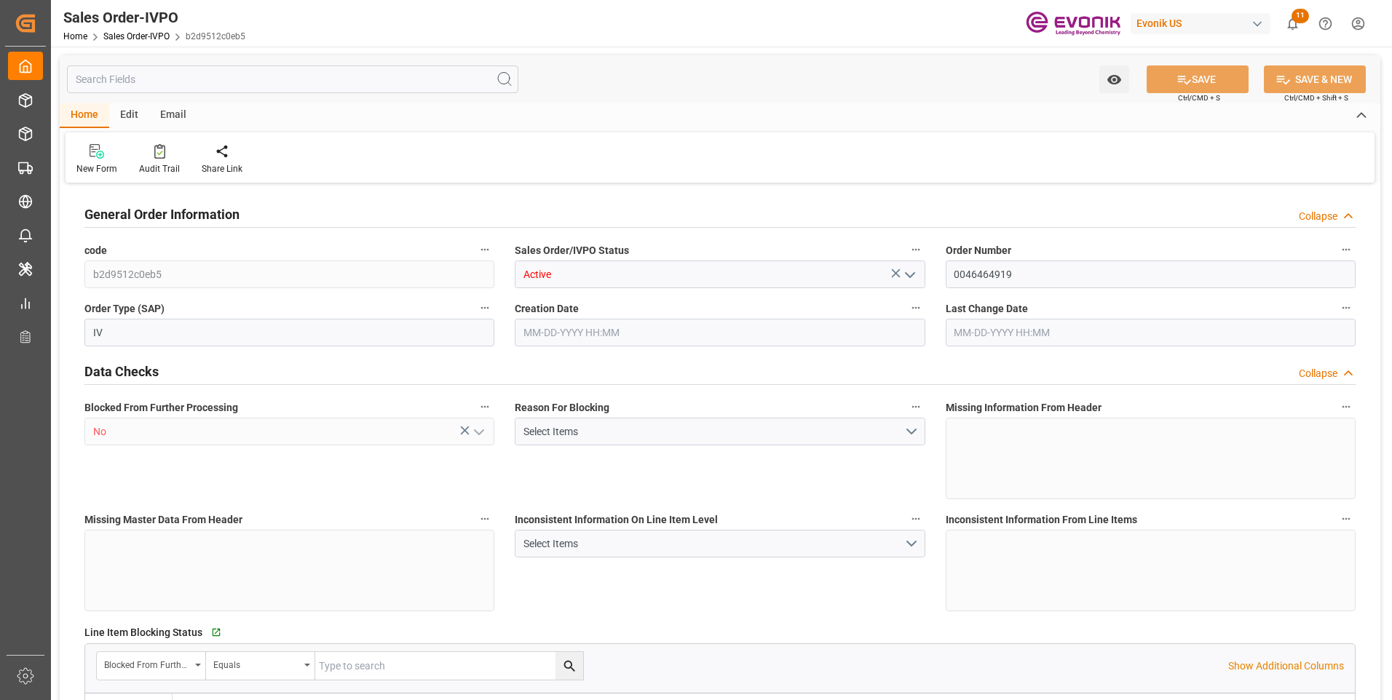
type input "6801.496"
type input "16.0939"
type input "17000"
type input "30"
type input "[DATE] 18:12"
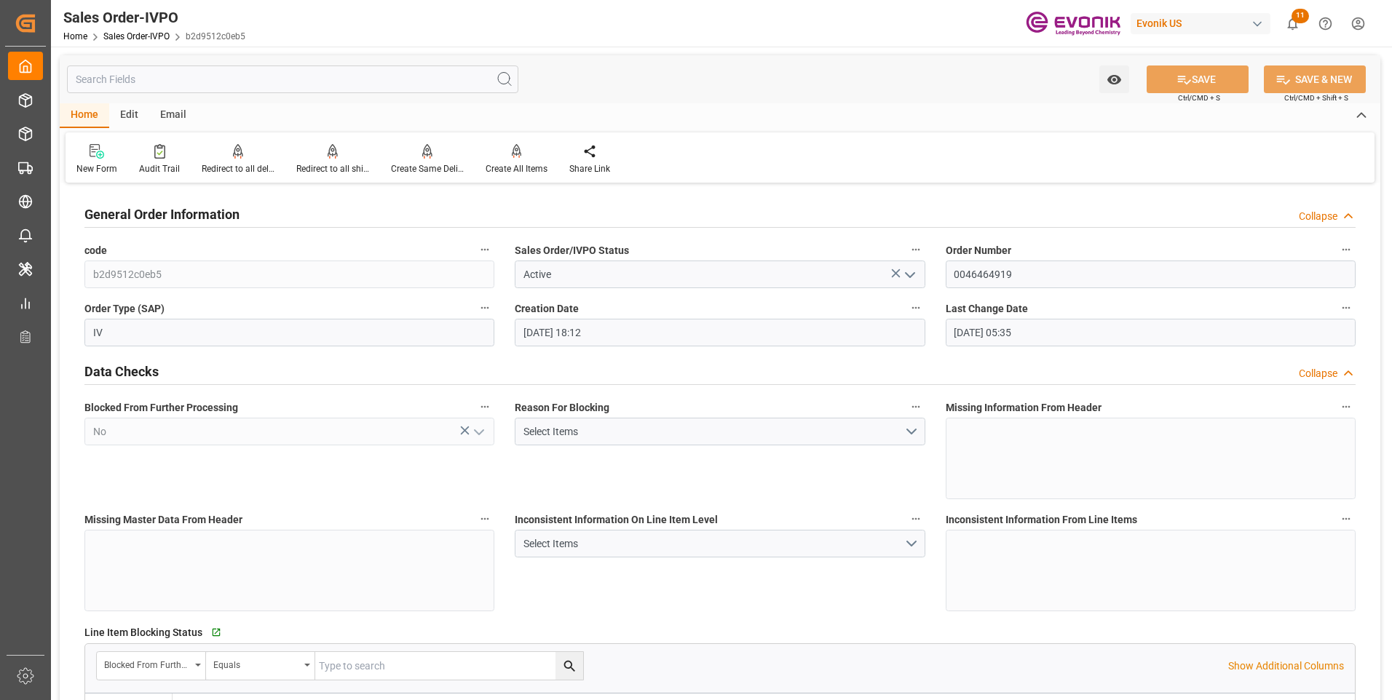
type input "[DATE] 05:35"
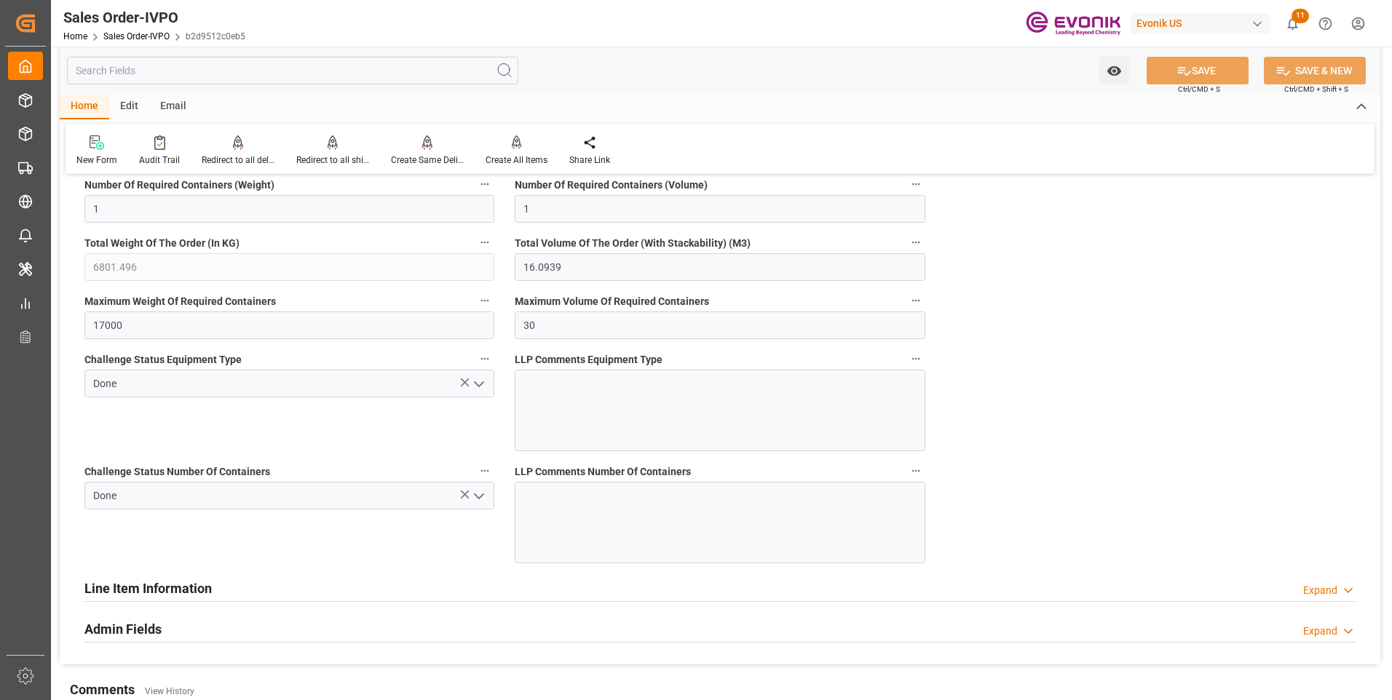
scroll to position [3349, 0]
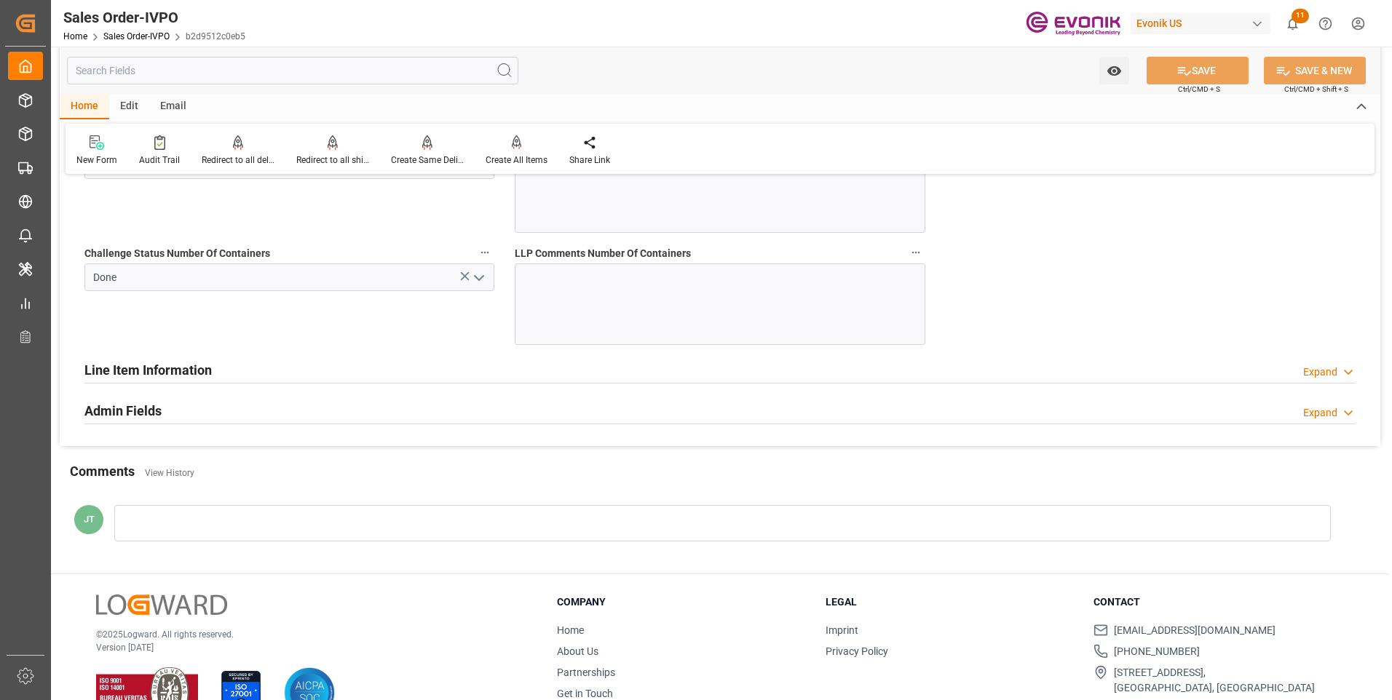
click at [154, 366] on h2 "Line Item Information" at bounding box center [147, 370] width 127 height 20
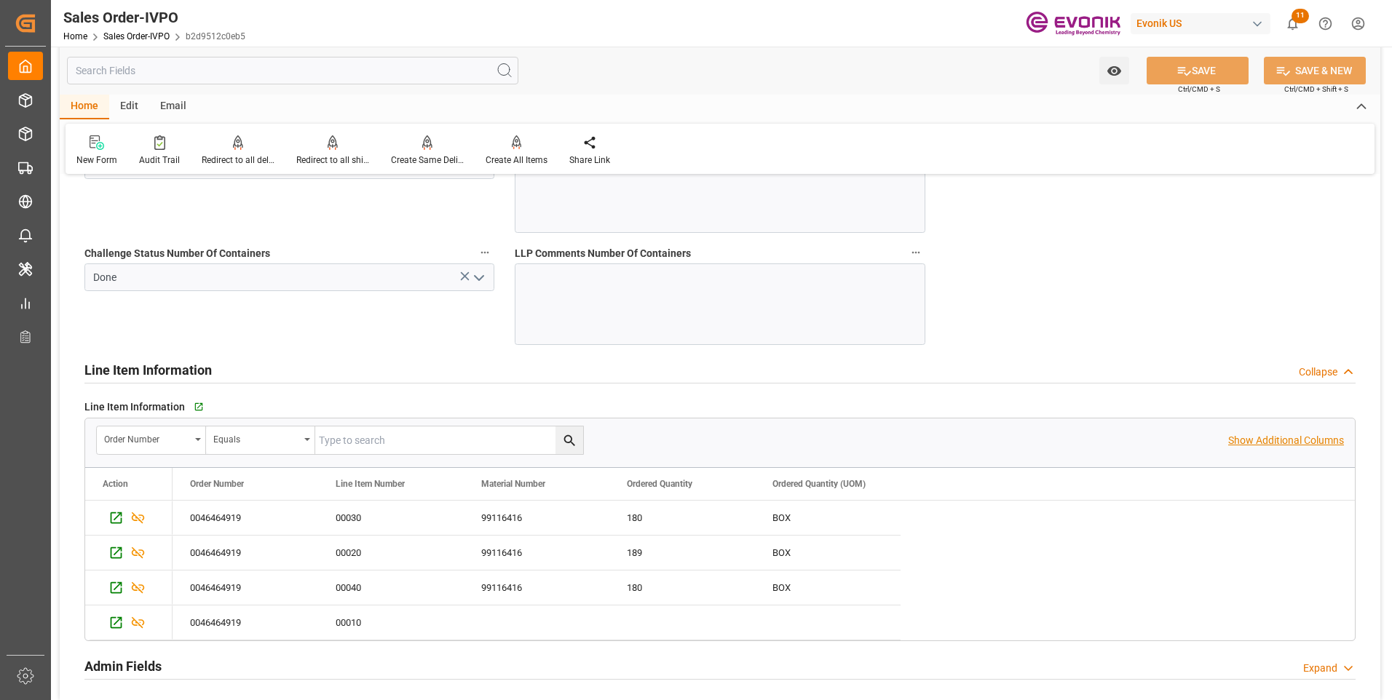
click at [1240, 441] on p "Show Additional Columns" at bounding box center [1286, 440] width 116 height 15
click at [115, 514] on icon "Press SPACE to select this row." at bounding box center [115, 517] width 15 height 15
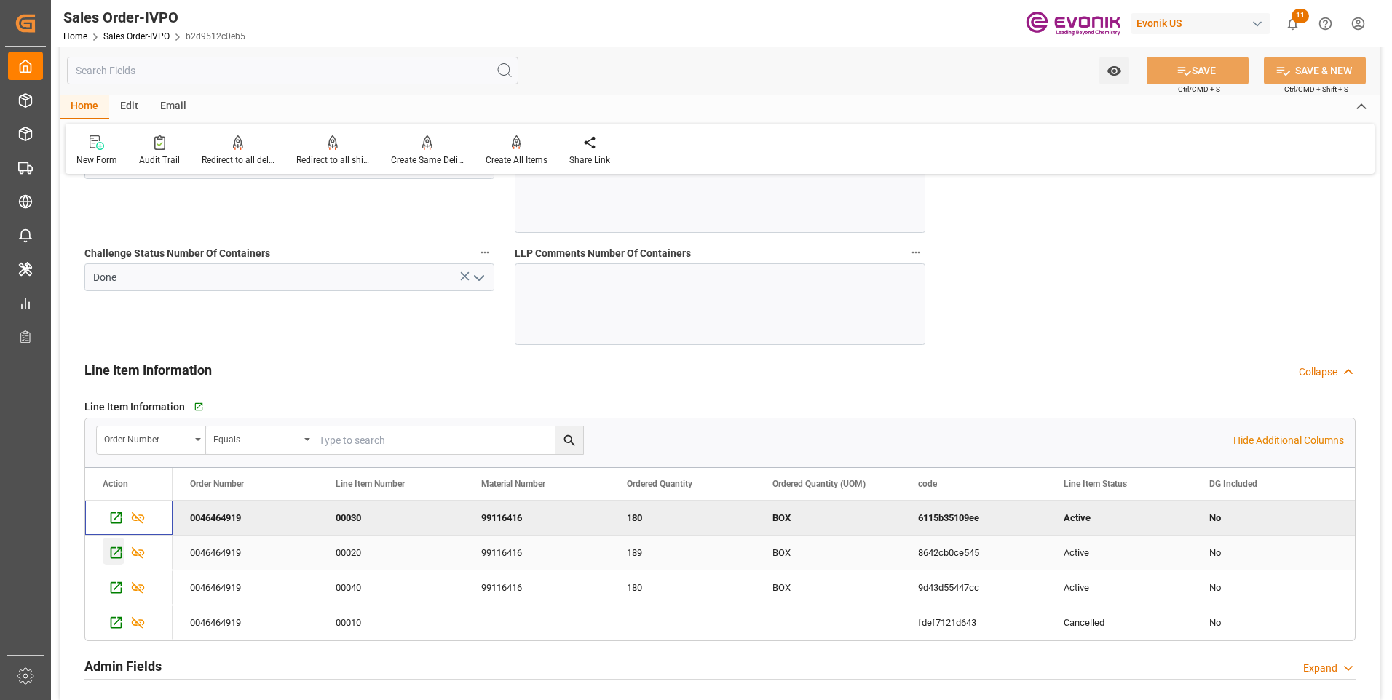
click at [116, 552] on icon "Press SPACE to select this row." at bounding box center [115, 552] width 15 height 15
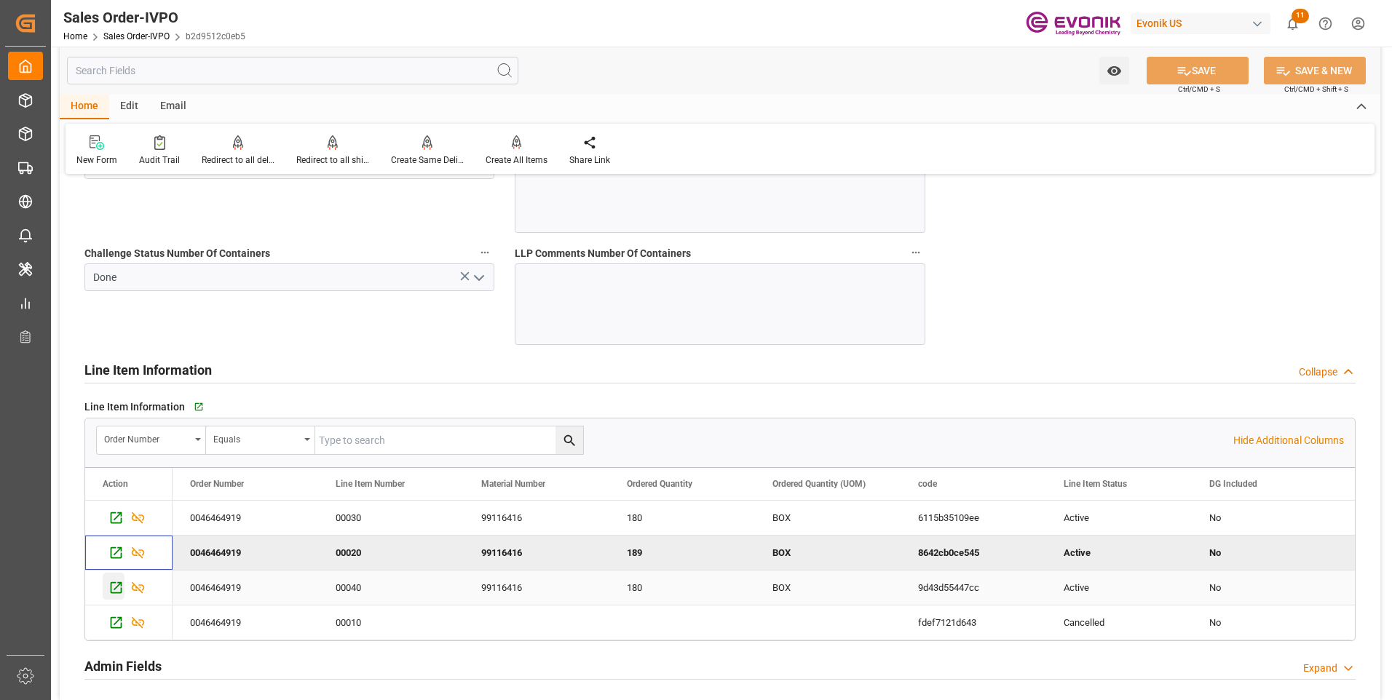
click at [113, 588] on icon "Press SPACE to select this row." at bounding box center [115, 587] width 15 height 15
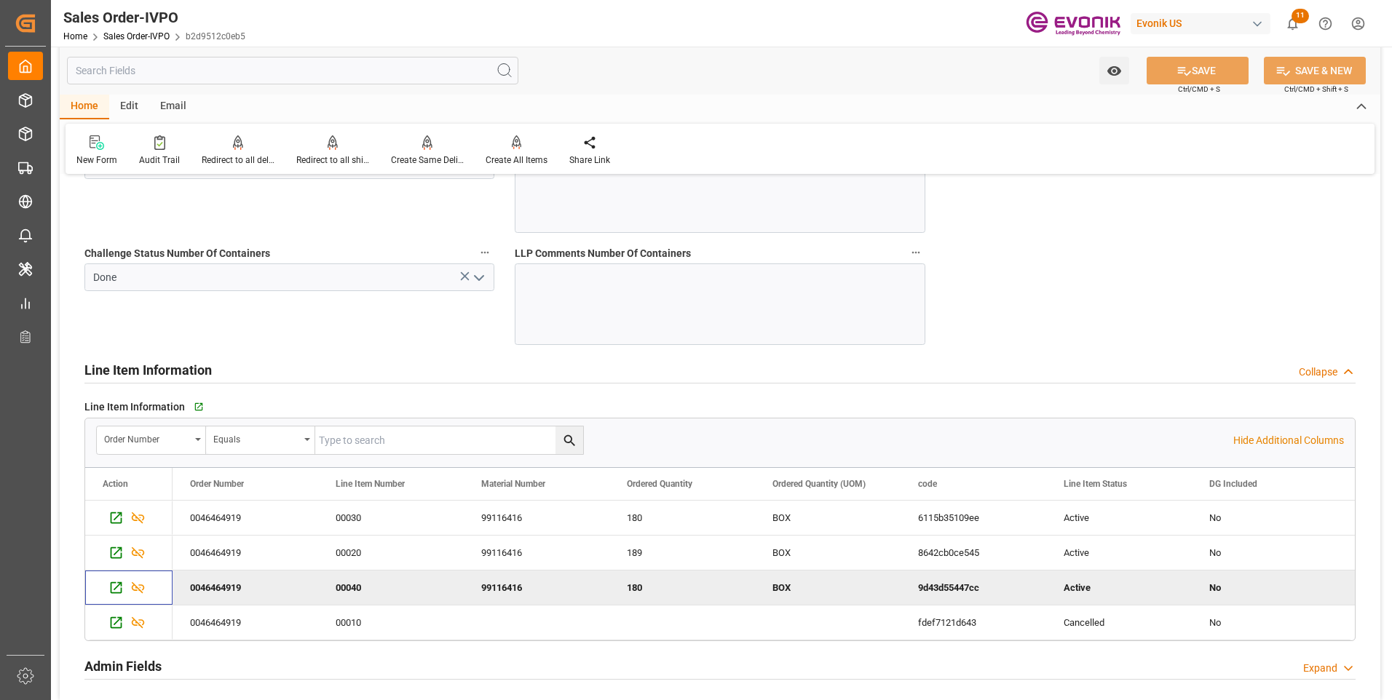
scroll to position [3204, 0]
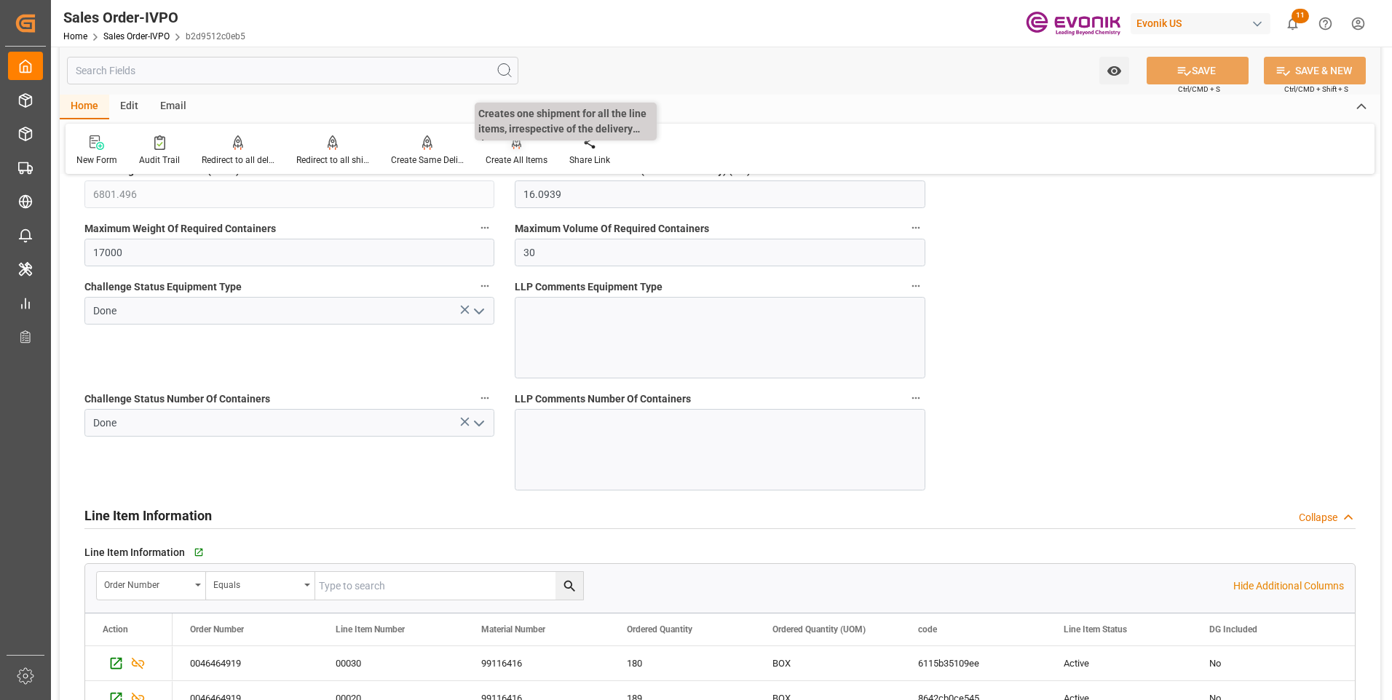
click at [518, 157] on div "Create All Items" at bounding box center [517, 160] width 62 height 13
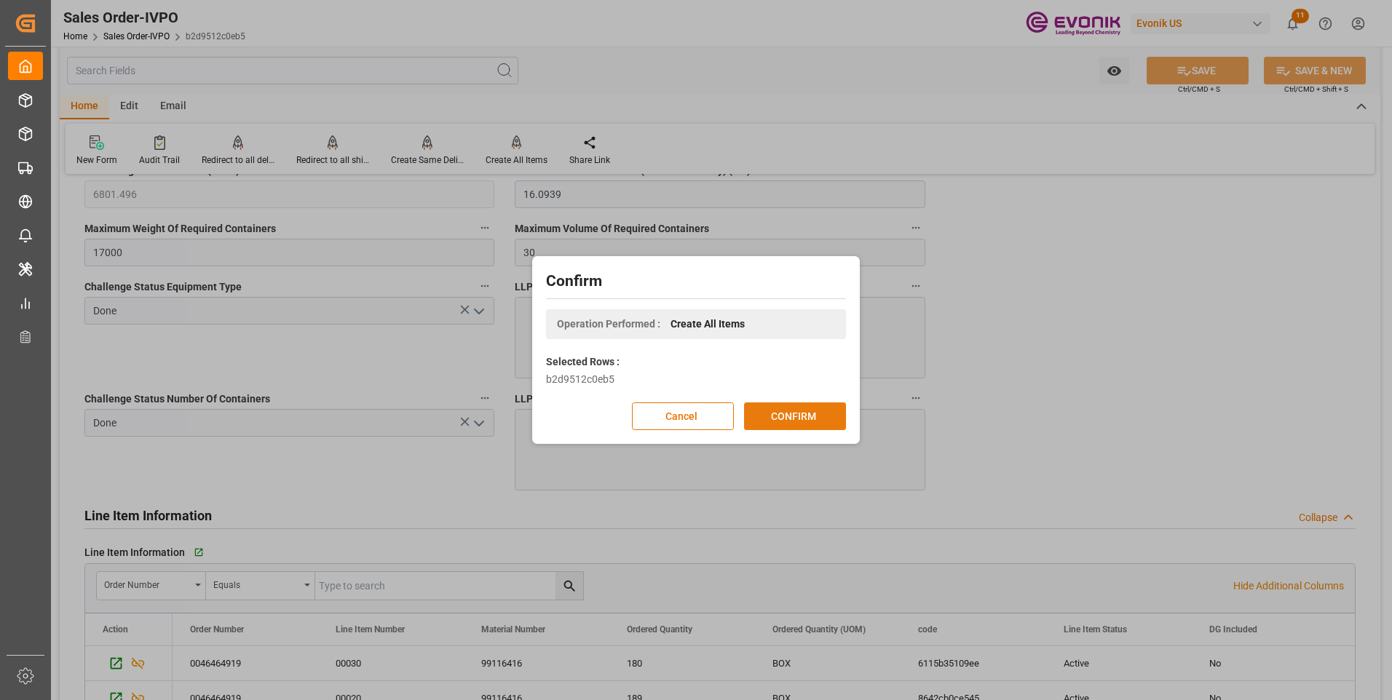
click at [791, 413] on button "CONFIRM" at bounding box center [795, 417] width 102 height 28
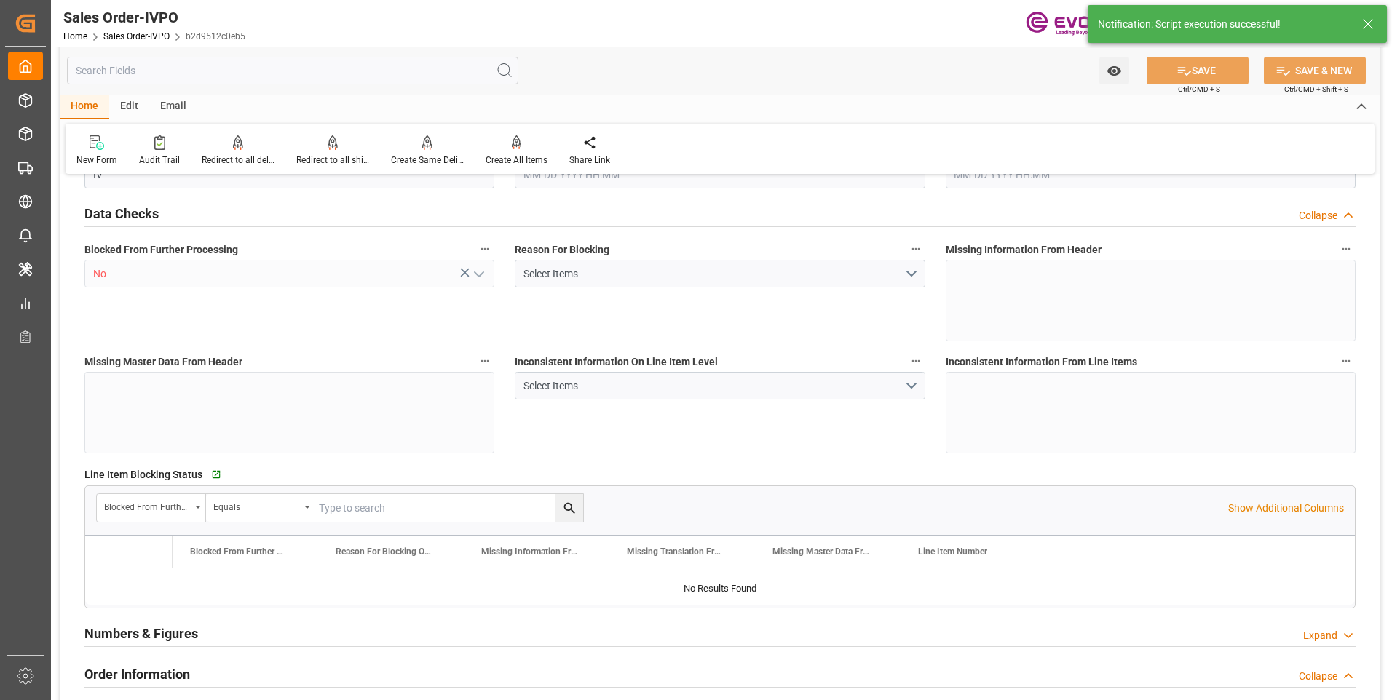
type input "KRPUS"
type input "0"
type input "1"
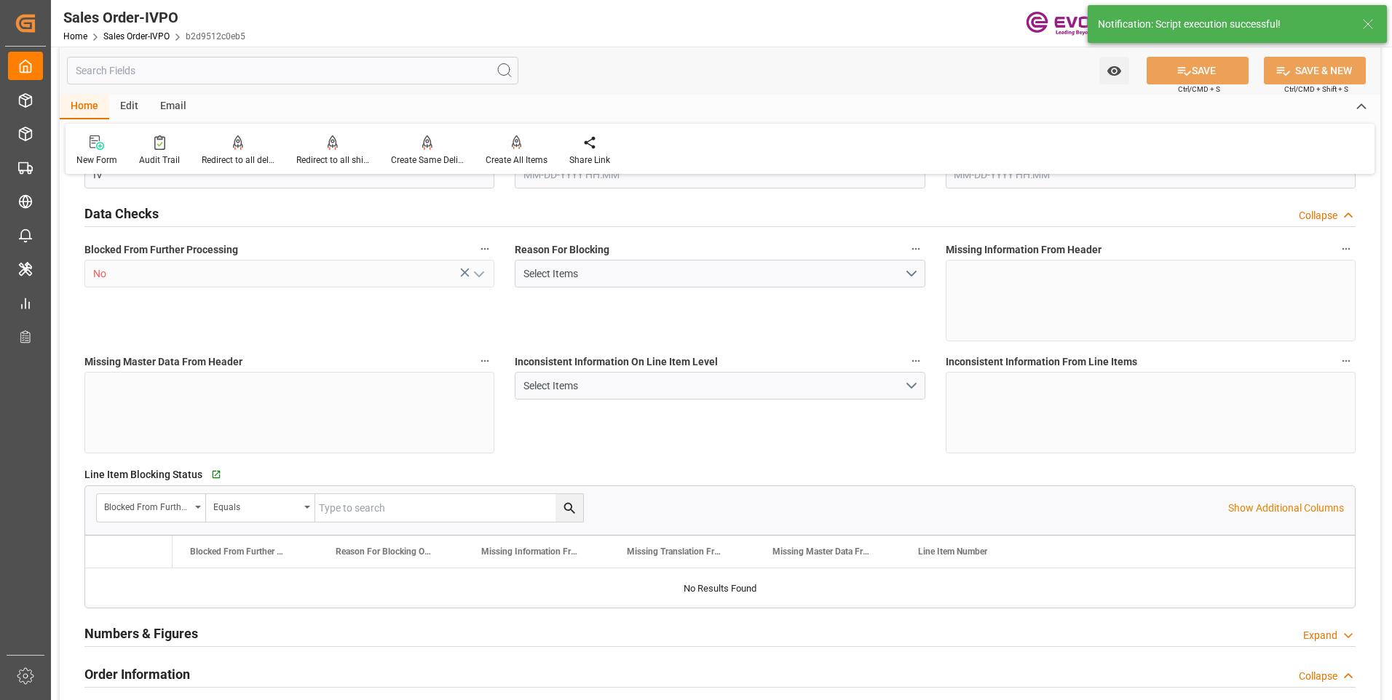
type input "6801.496"
type input "16.0939"
type input "17000"
type input "30"
type input "08-08-2025 18:12"
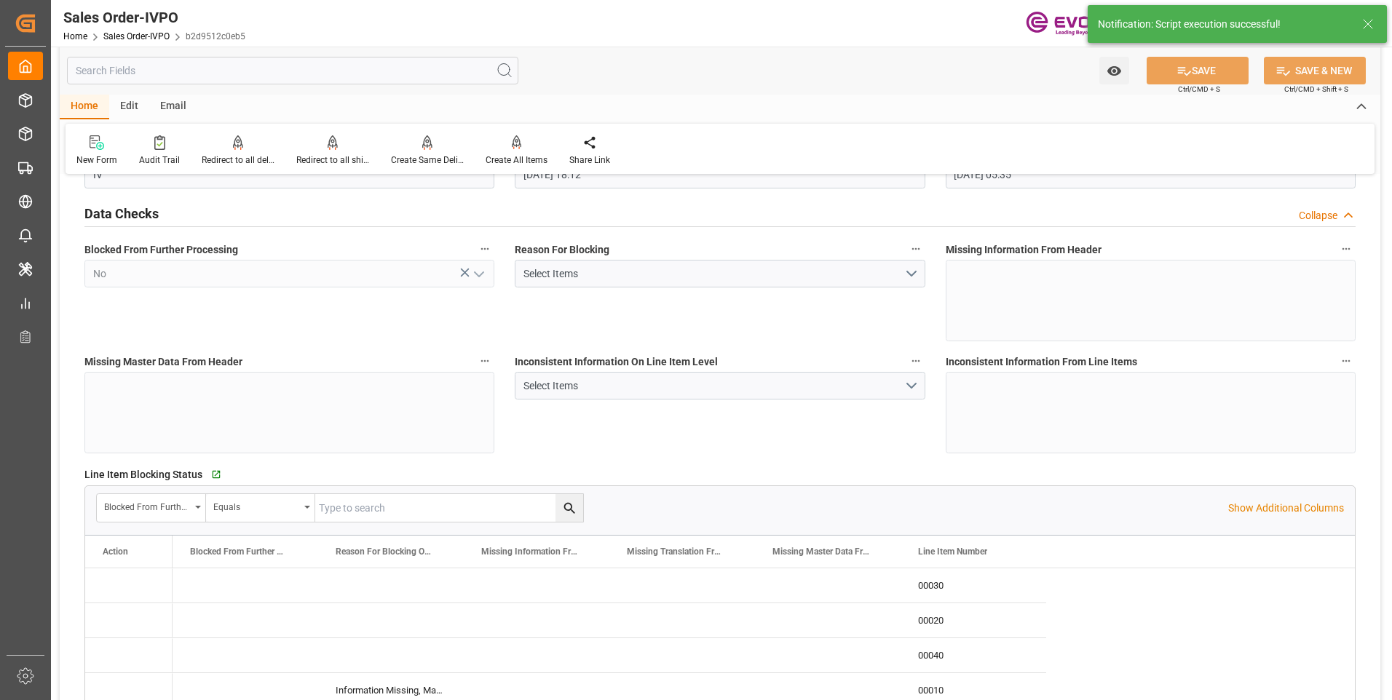
type input "[DATE] 05:35"
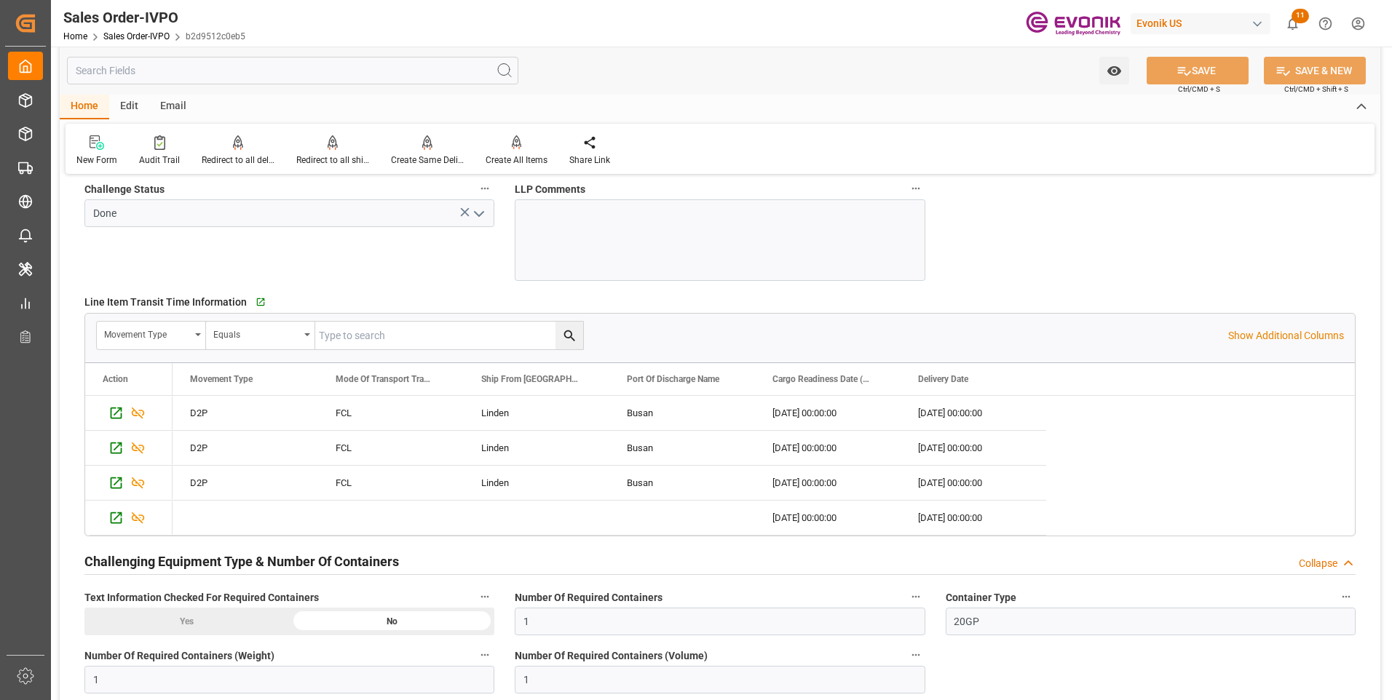
scroll to position [2514, 0]
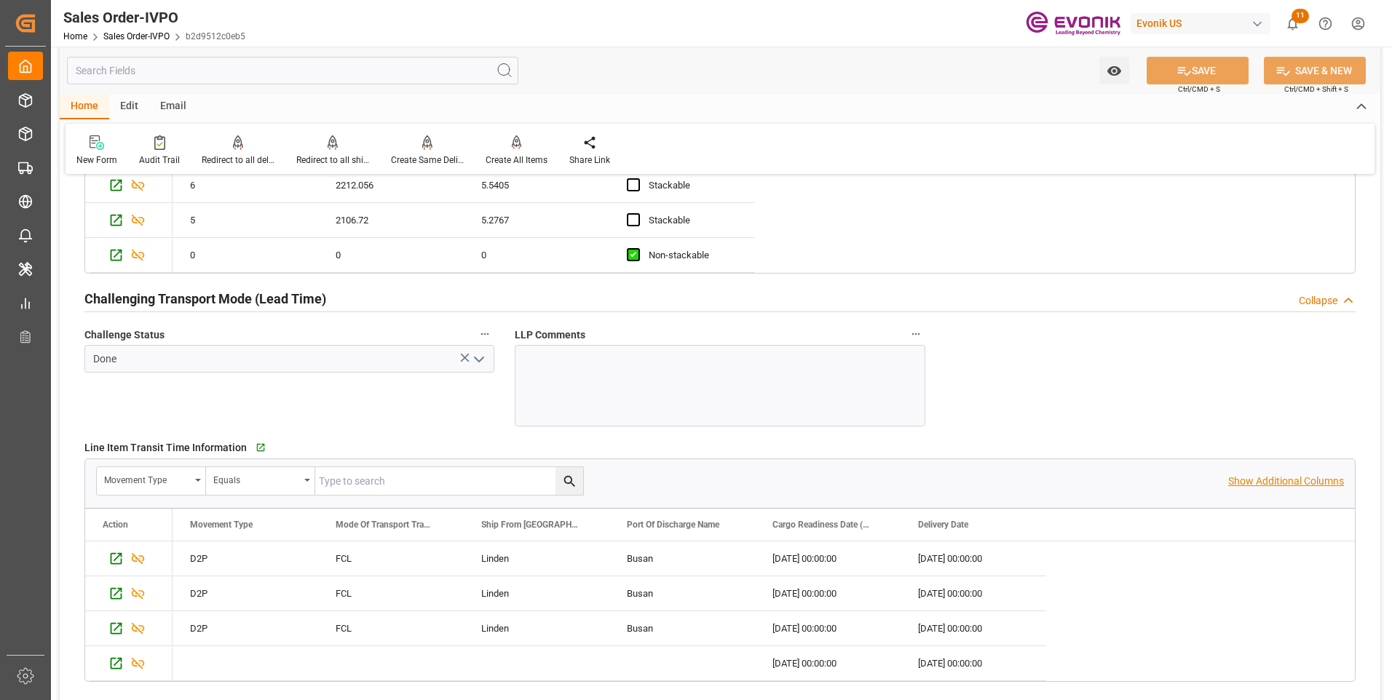
click at [1286, 478] on p "Show Additional Columns" at bounding box center [1286, 481] width 116 height 15
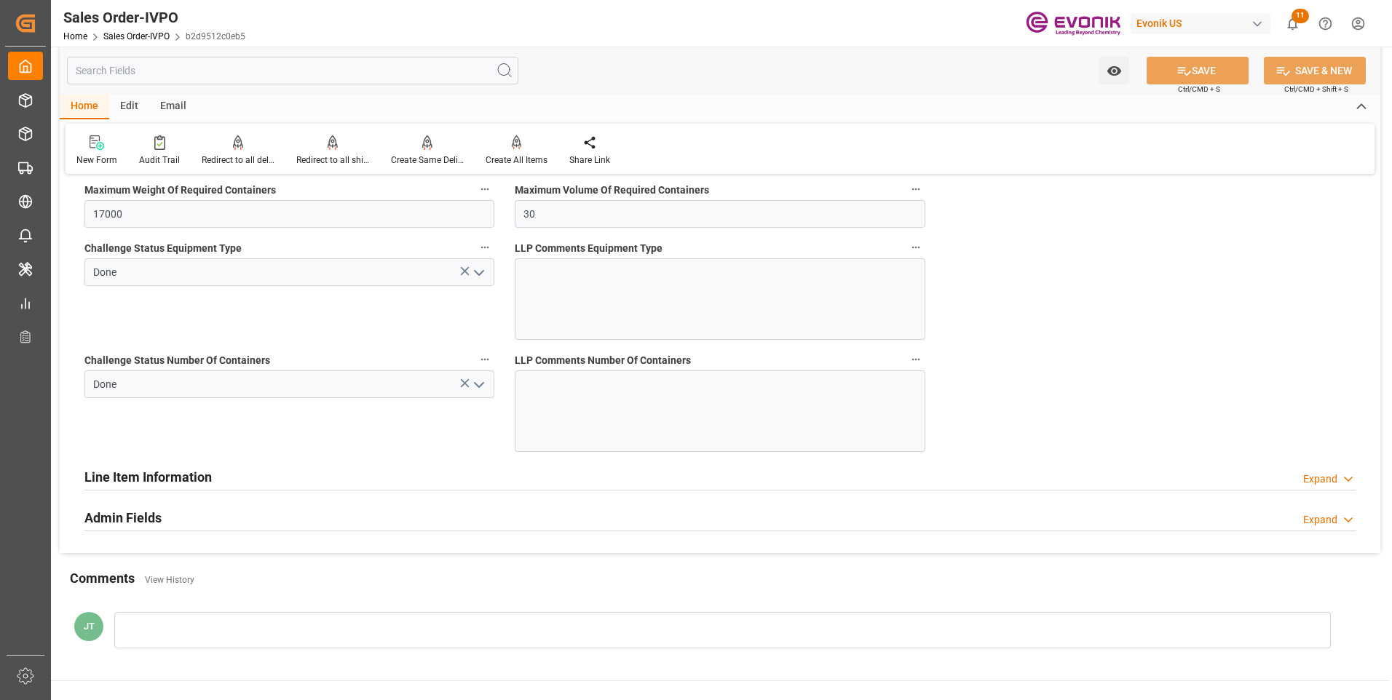
scroll to position [3315, 0]
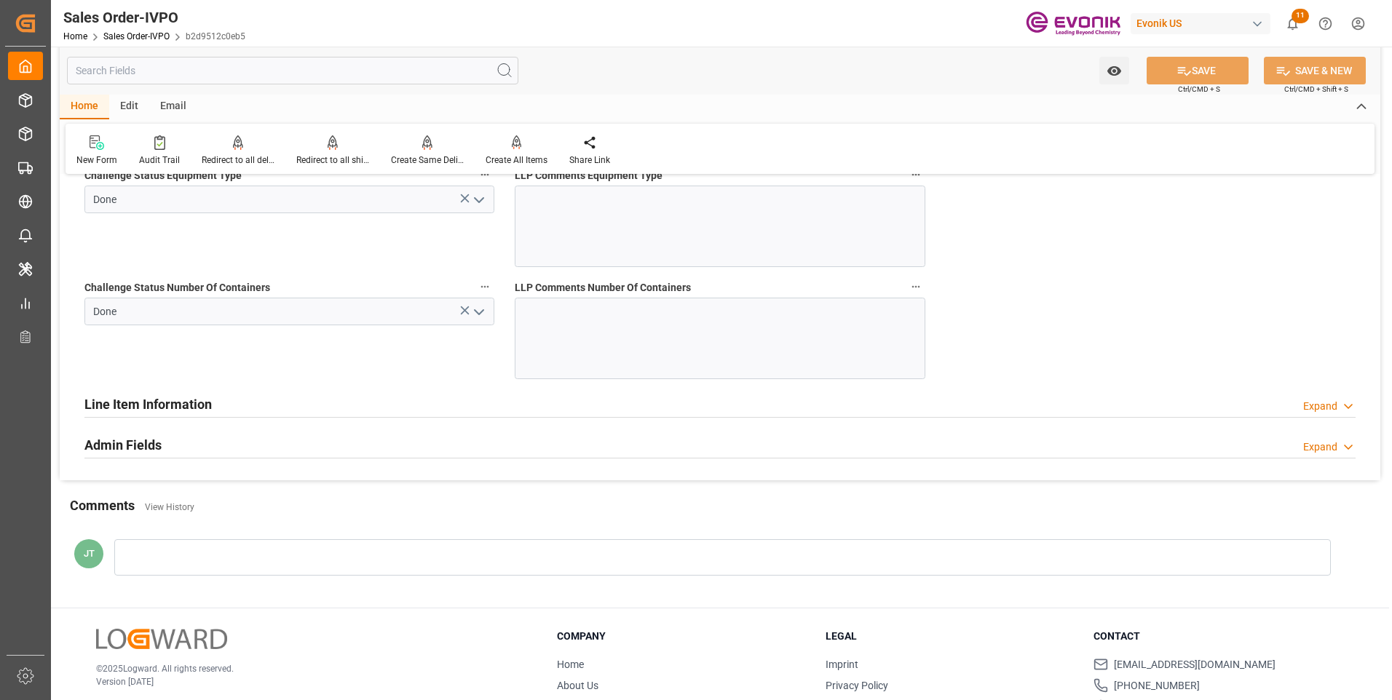
click at [716, 410] on div "Line Item Information Expand" at bounding box center [719, 404] width 1271 height 28
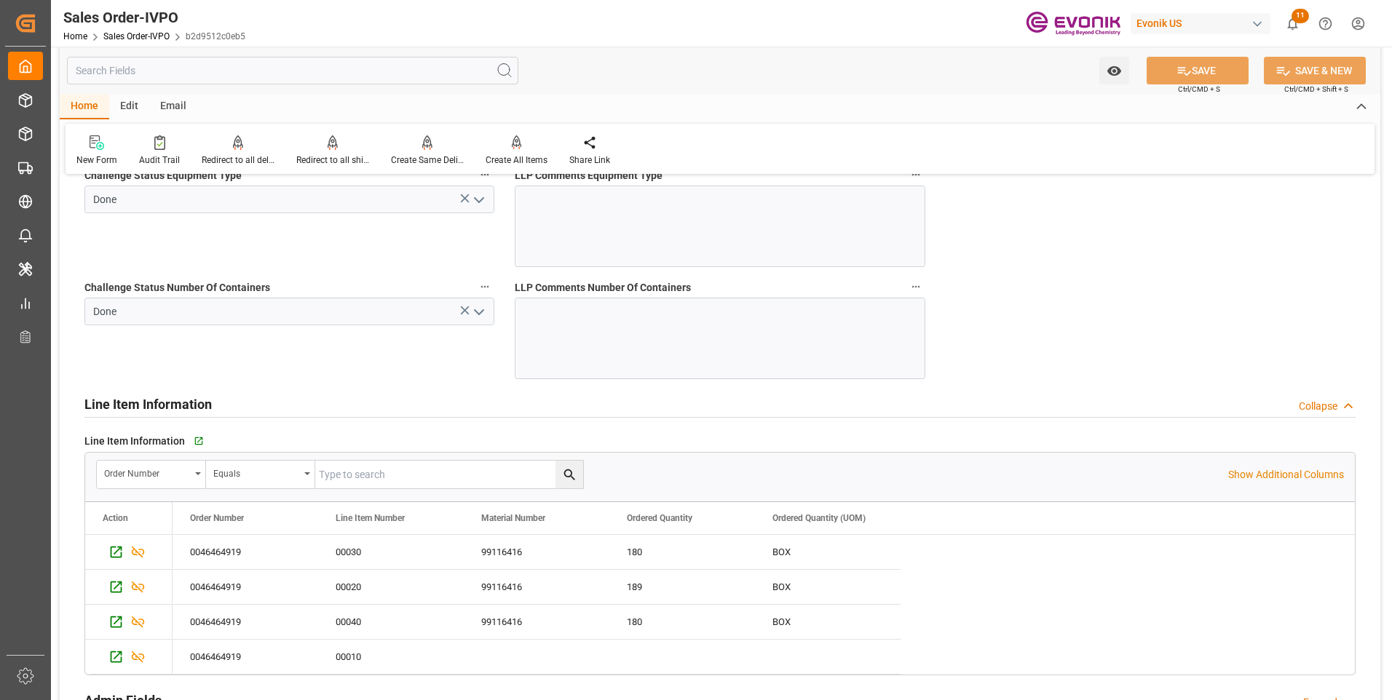
scroll to position [3388, 0]
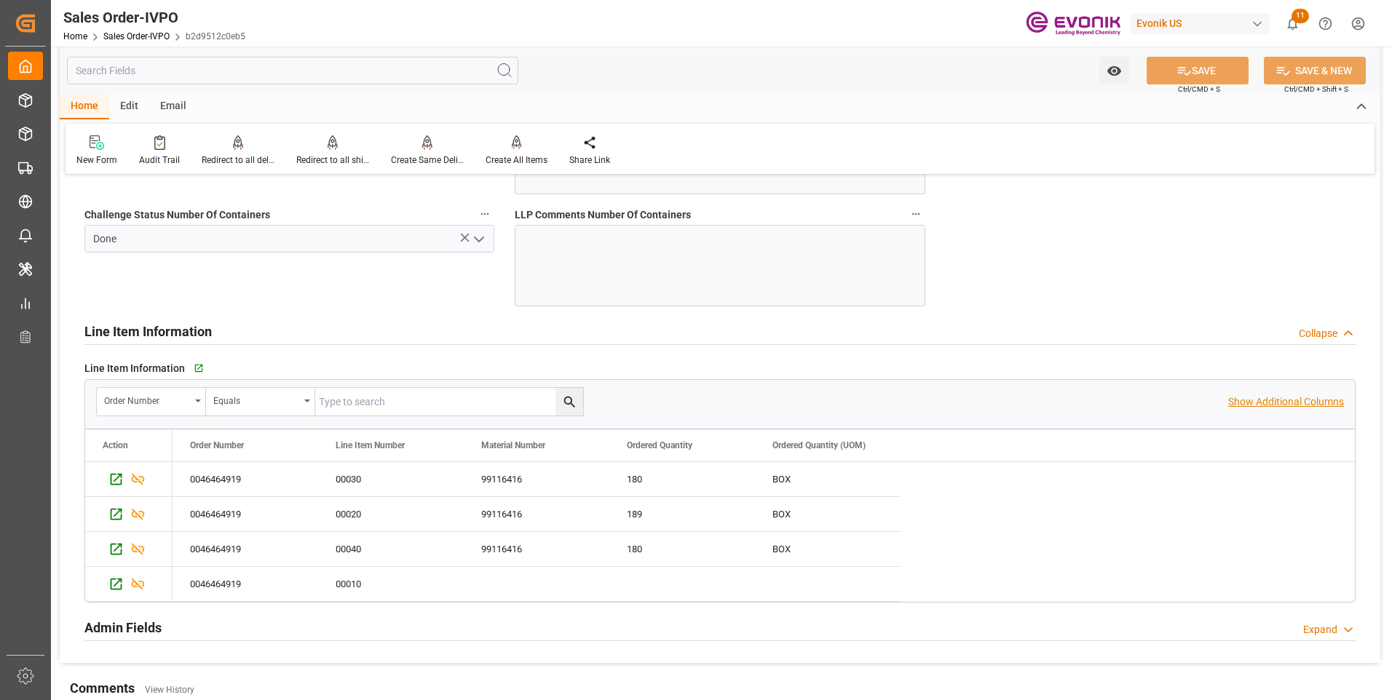
click at [1243, 400] on p "Show Additional Columns" at bounding box center [1286, 402] width 116 height 15
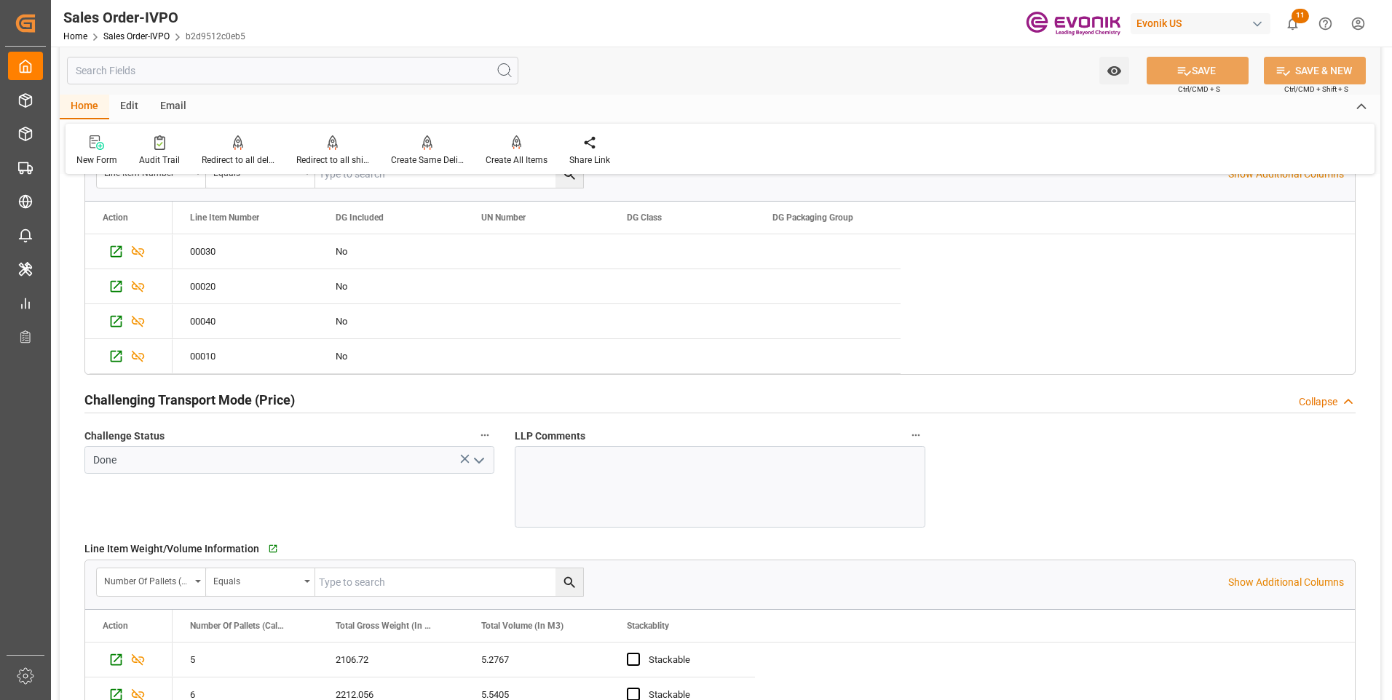
scroll to position [1859, 0]
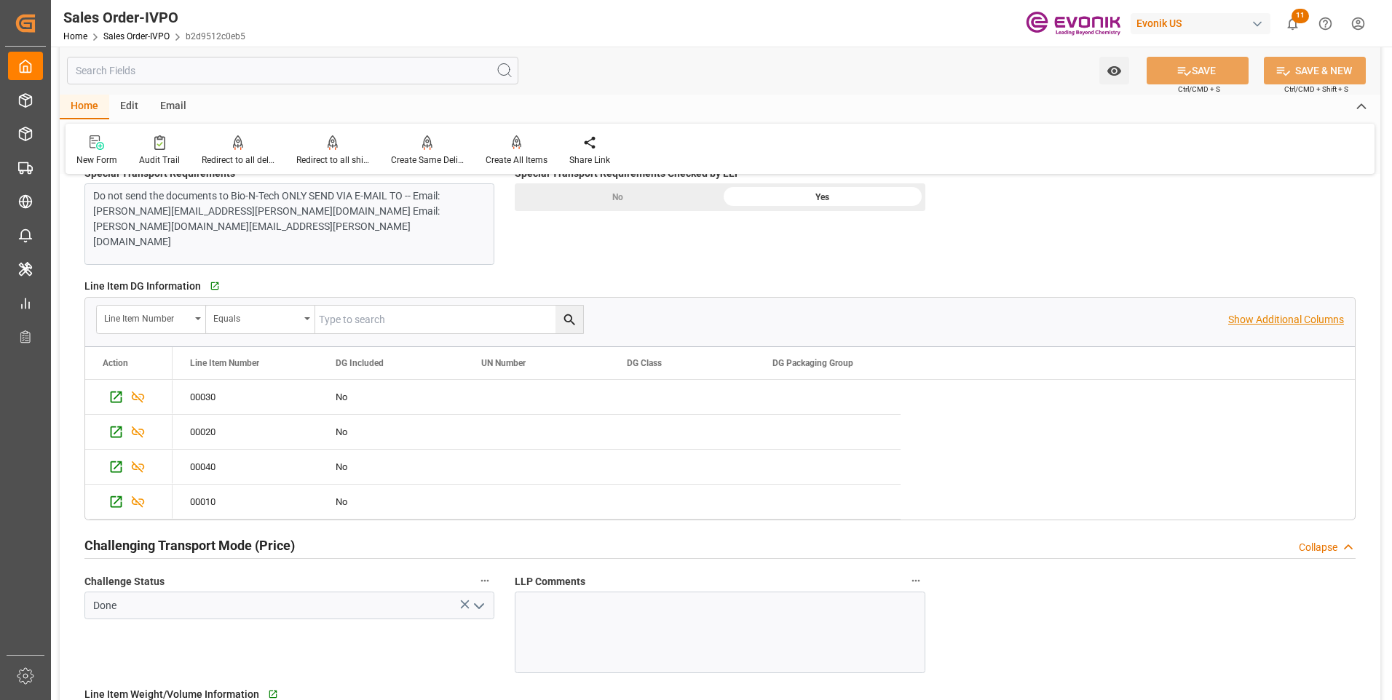
click at [1231, 321] on p "Show Additional Columns" at bounding box center [1286, 319] width 116 height 15
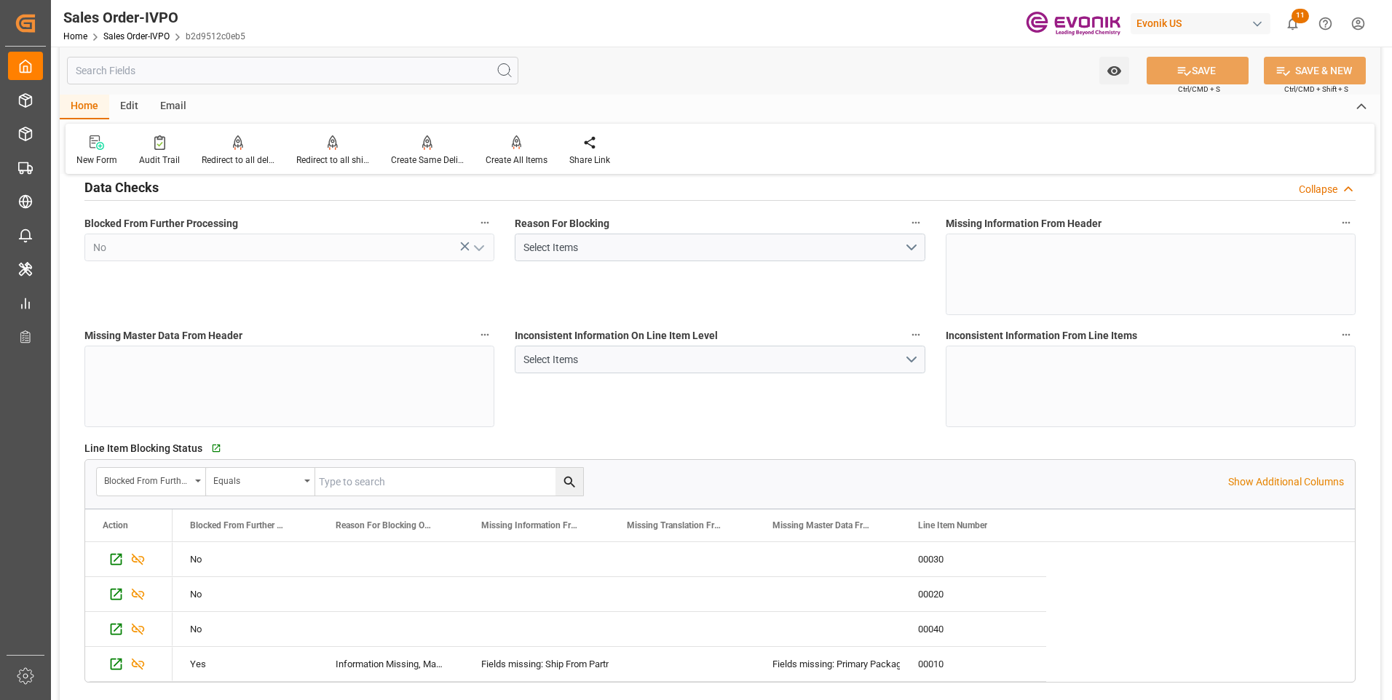
scroll to position [330, 0]
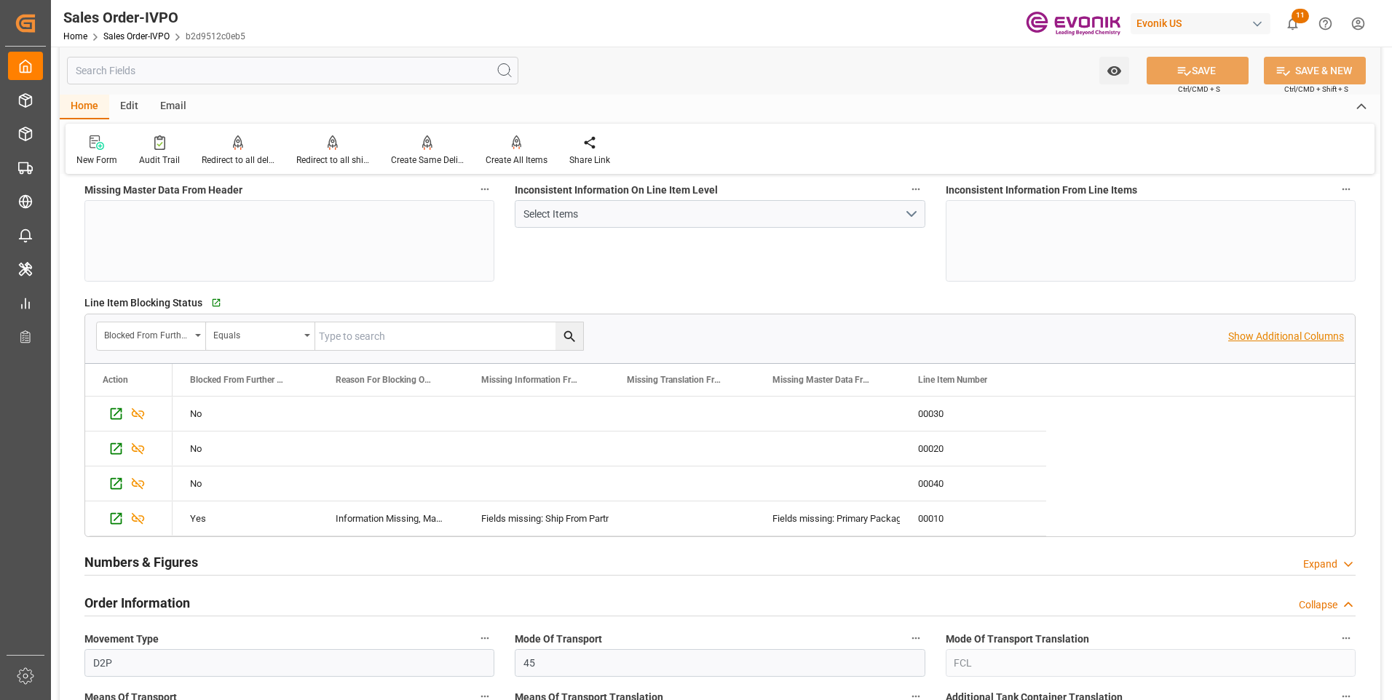
click at [1253, 335] on p "Show Additional Columns" at bounding box center [1286, 336] width 116 height 15
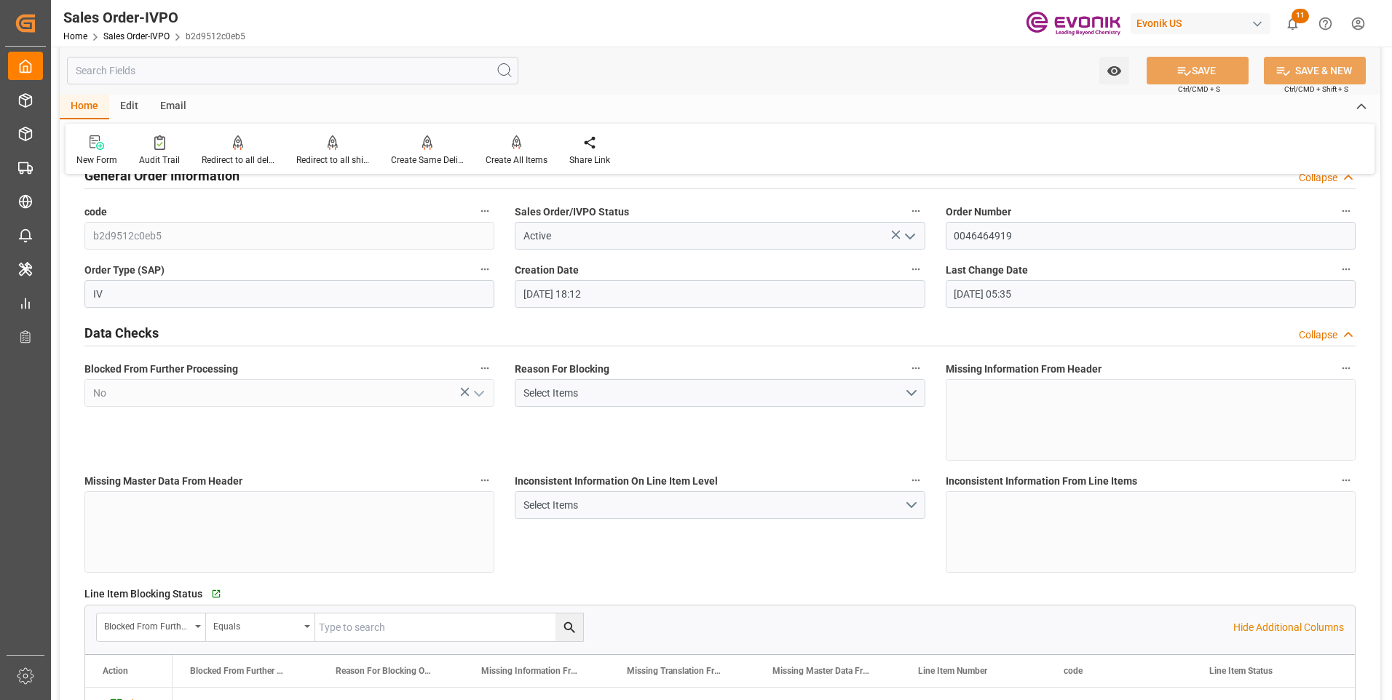
scroll to position [0, 0]
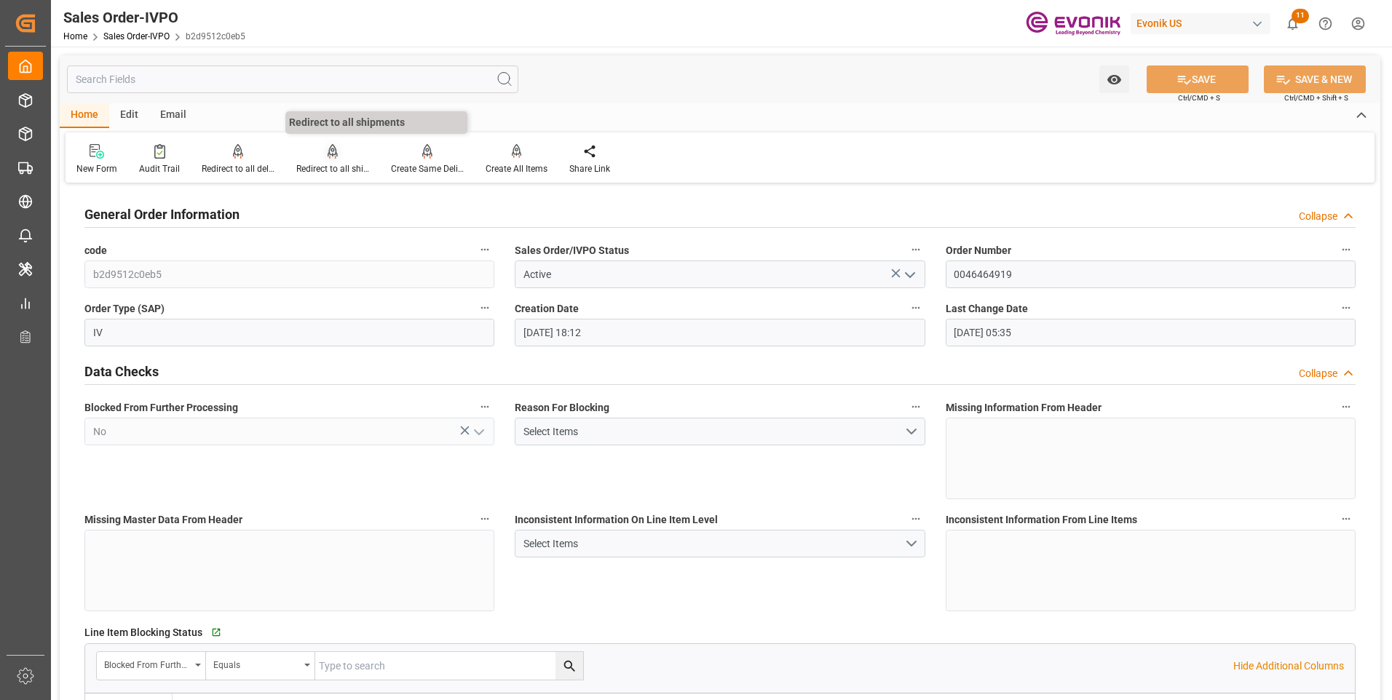
click at [328, 157] on icon at bounding box center [333, 151] width 10 height 15
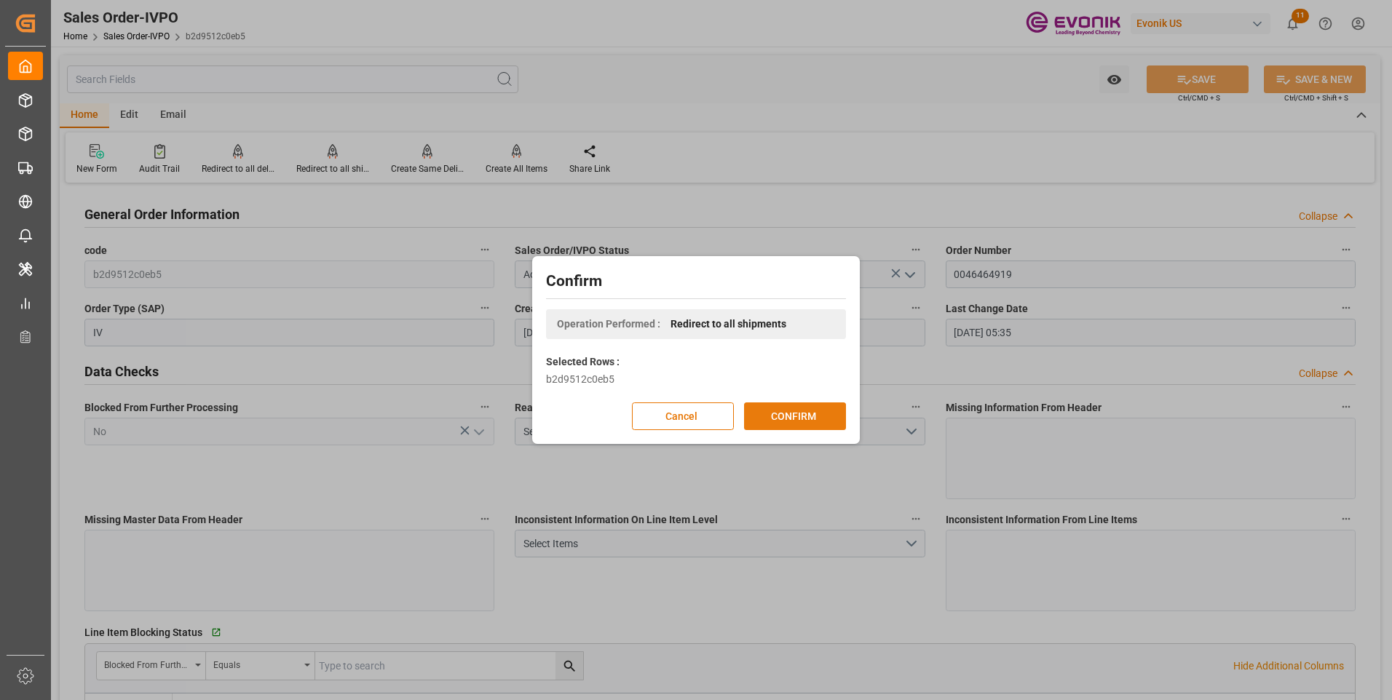
click at [800, 422] on button "CONFIRM" at bounding box center [795, 417] width 102 height 28
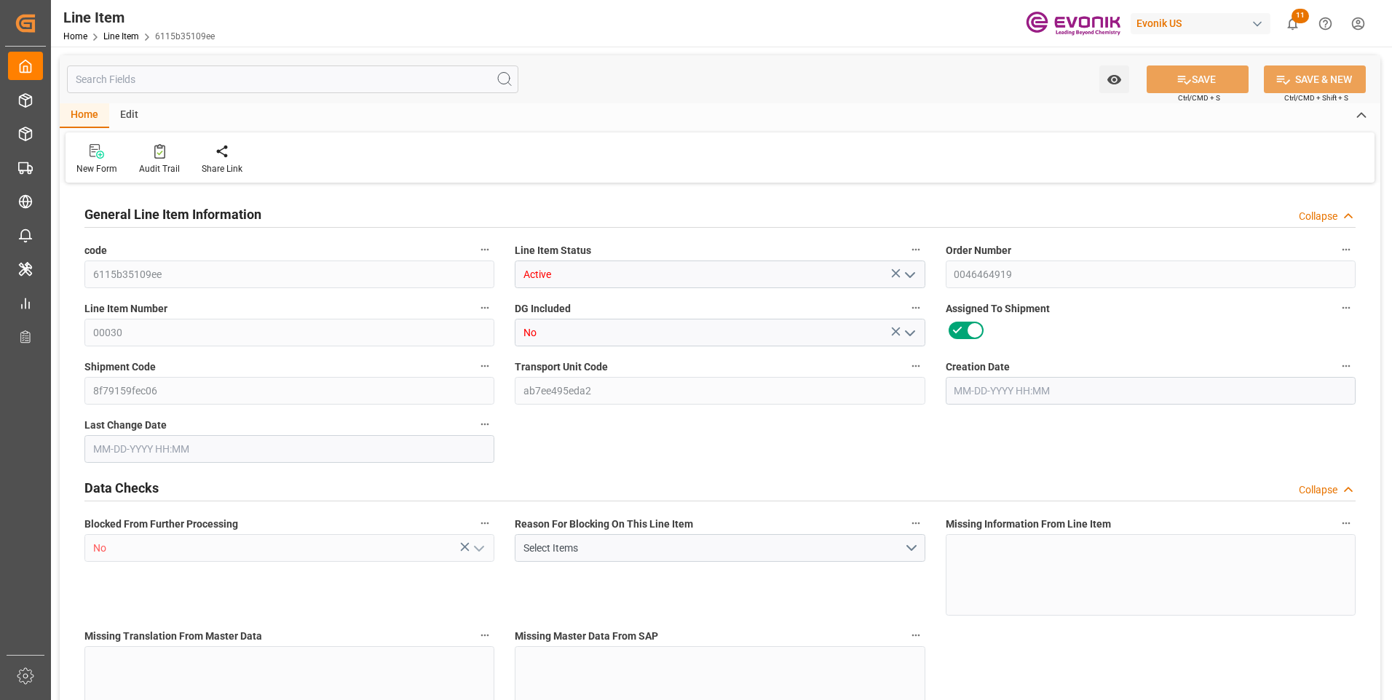
type input "6115b35109ee"
type input "Active"
type input "0046464919"
type input "00030"
type input "No"
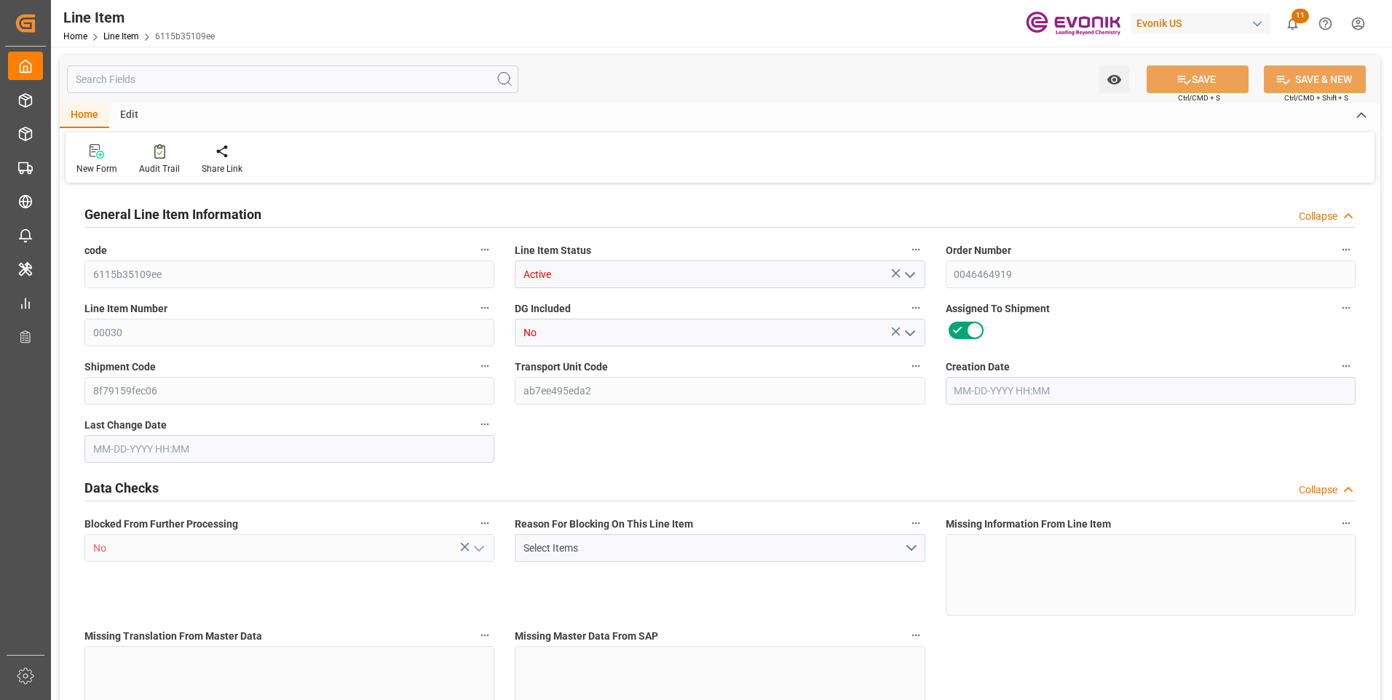
type input "8f79159fec06"
type input "ab7ee495eda2"
type input "No"
type input "BOX"
type input "No"
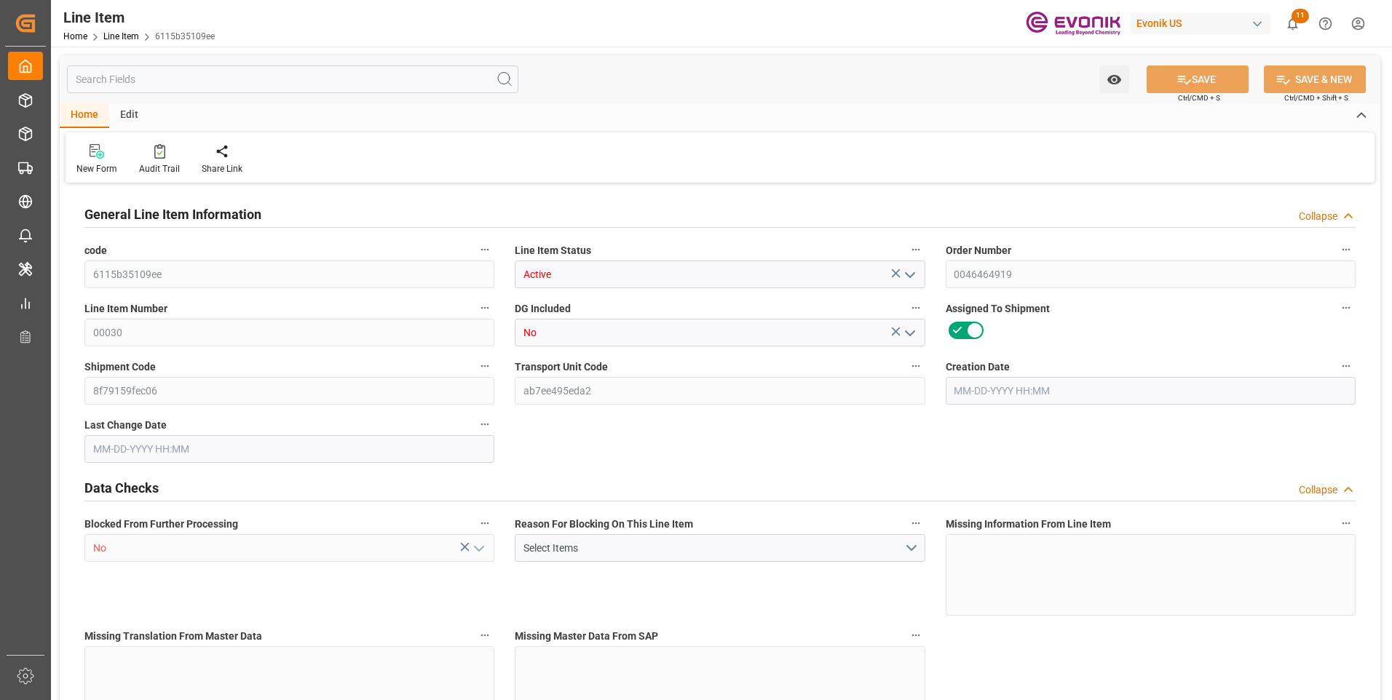
type input "99116416"
type textarea "TEGO SP 13-1 MB:2499:11:PP:P:#GS"
type input "USD"
type input "PACK"
type input "390690"
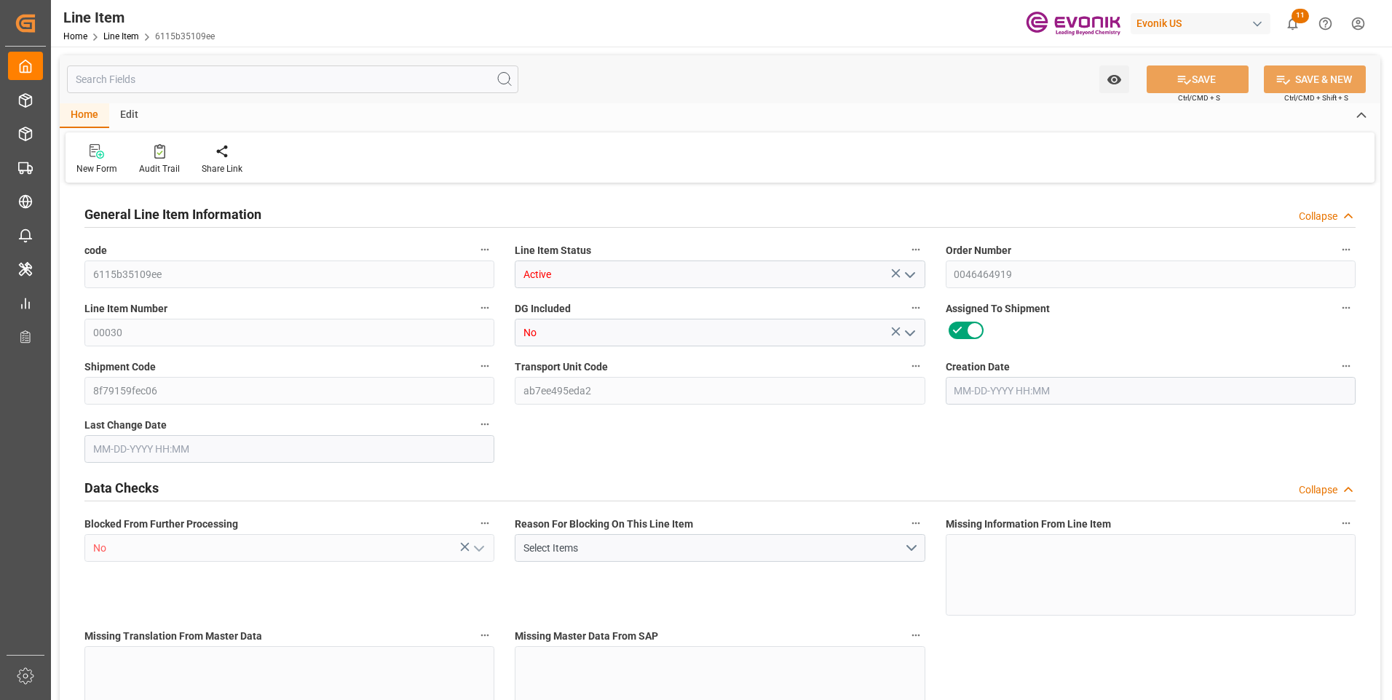
type input "EAR99"
type input "US"
type input "BOX"
type input "KGM"
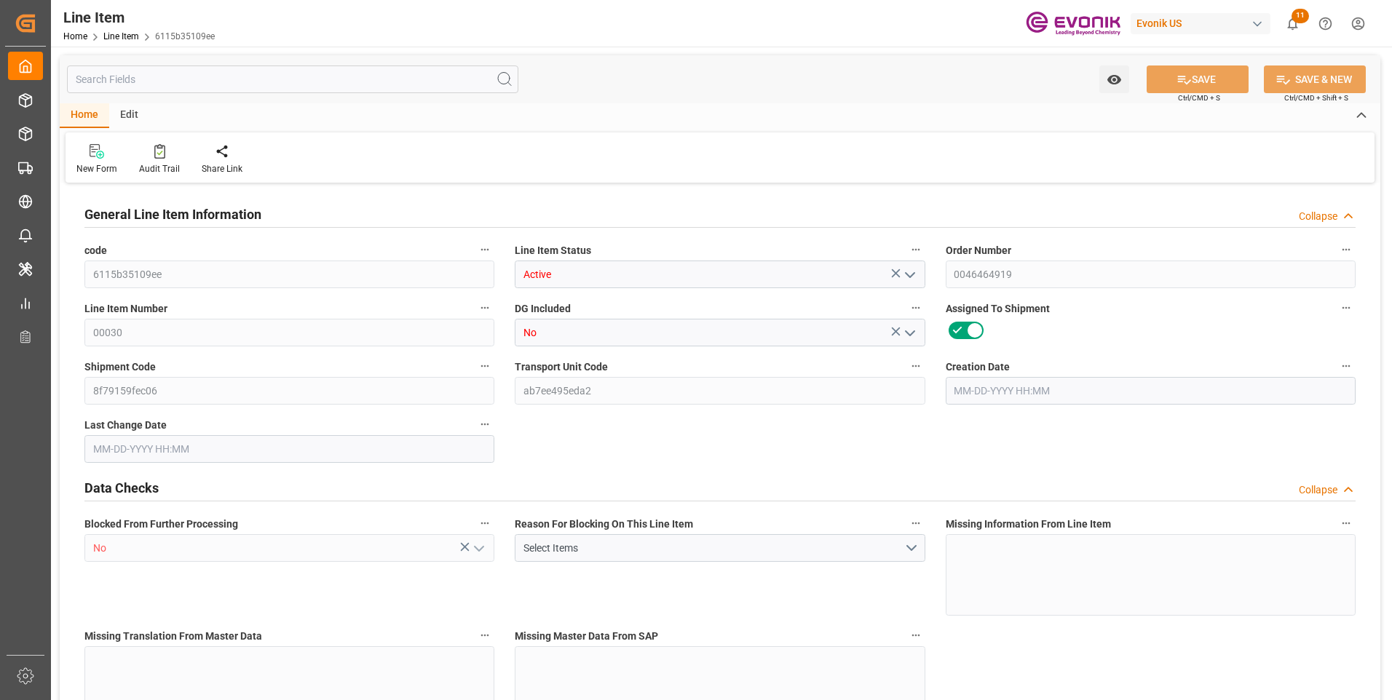
type textarea "KGM"
type input "KGM"
type textarea "KGM"
type input "M3"
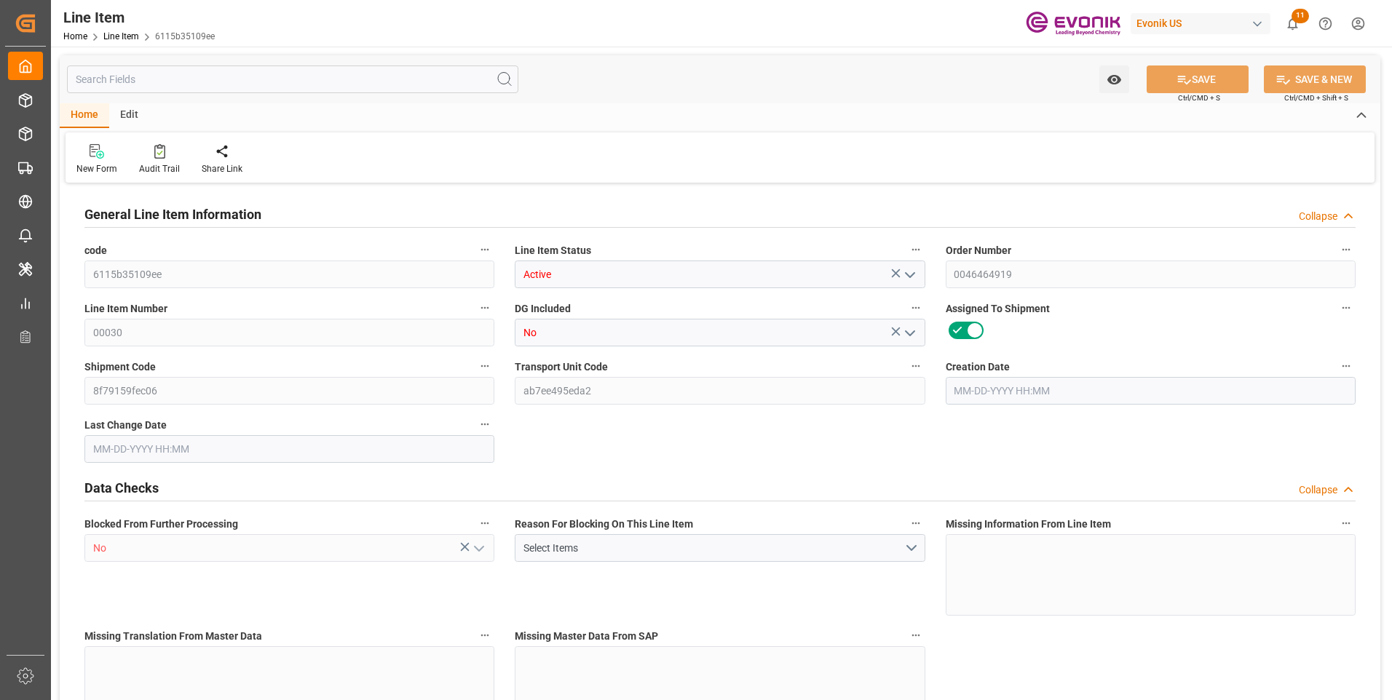
type textarea "DMQ"
type input "M3"
type input "5"
type input "2106.72"
type input "1980"
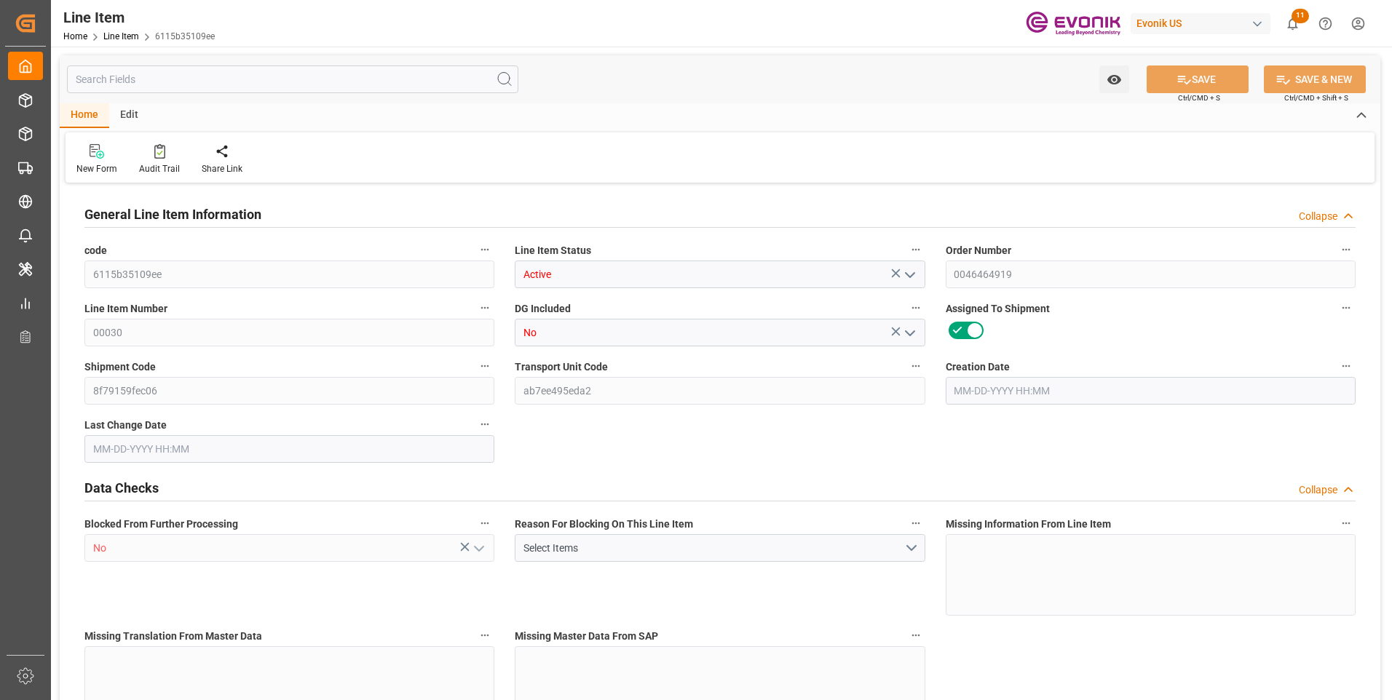
type input "5.2767"
type input "180"
type input "139035.6"
type input "180"
type input "1980"
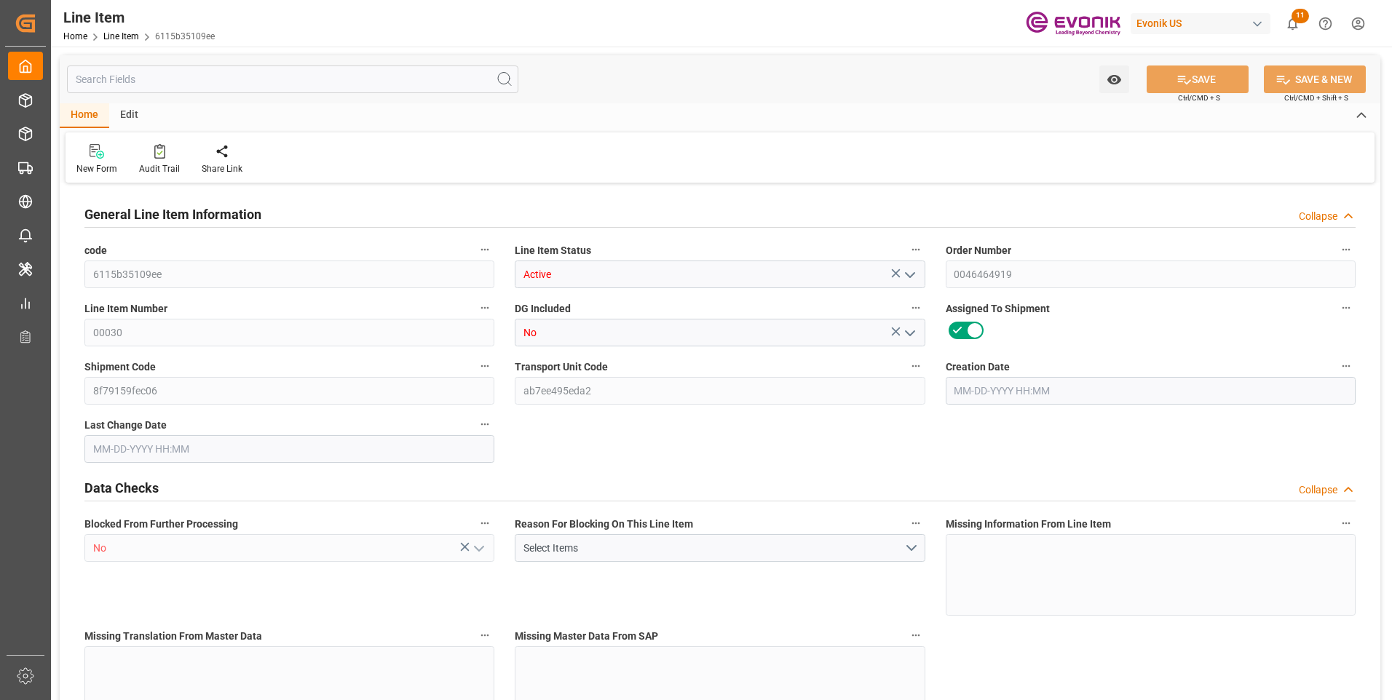
type input "2106.72"
type input "2224.22"
type input "1980"
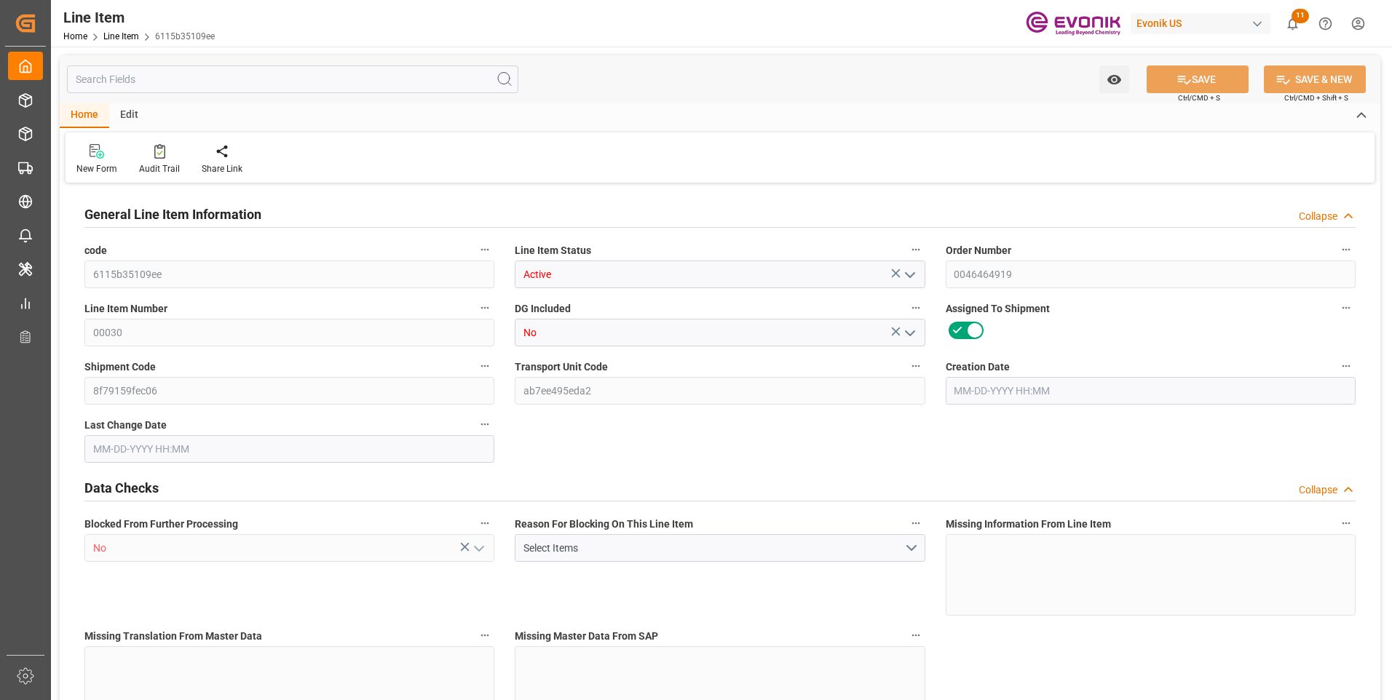
type input "5.2767"
type input "5276.7"
type input "0"
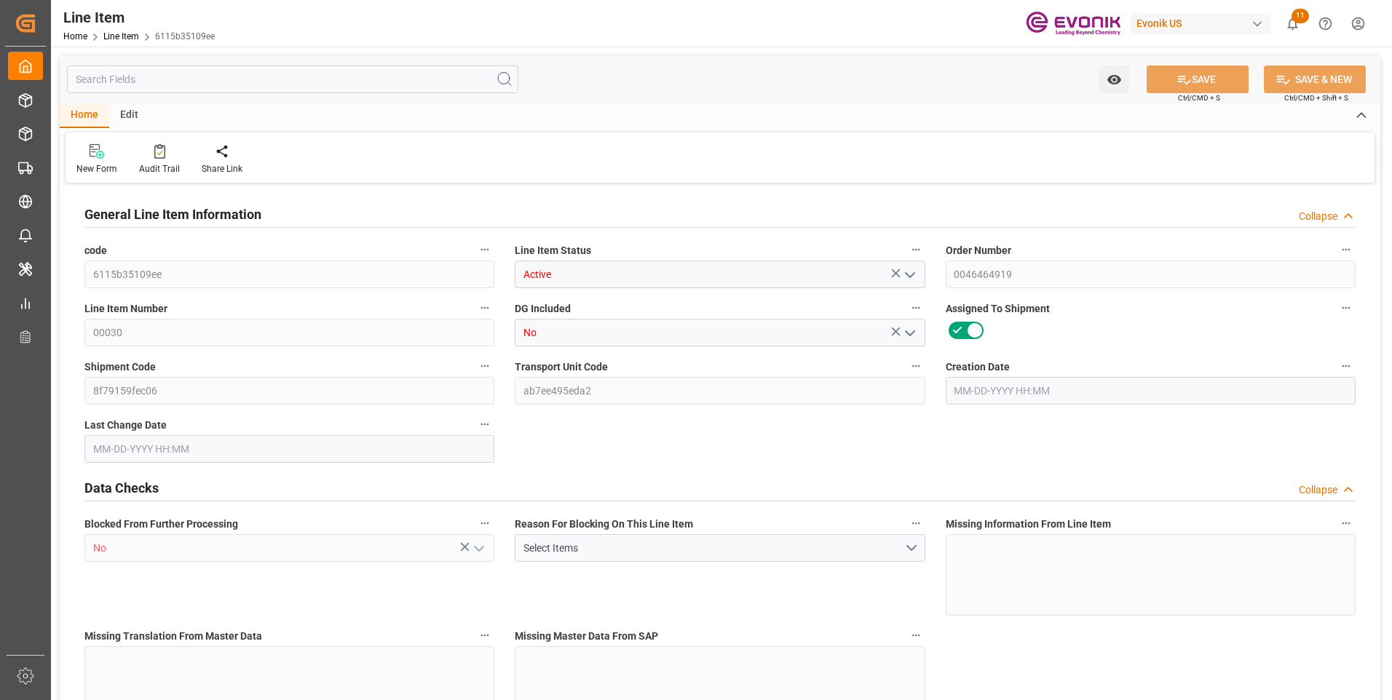
type input "0"
type input "[DATE] 18:12"
type input "[DATE] 16:16"
type input "[DATE]"
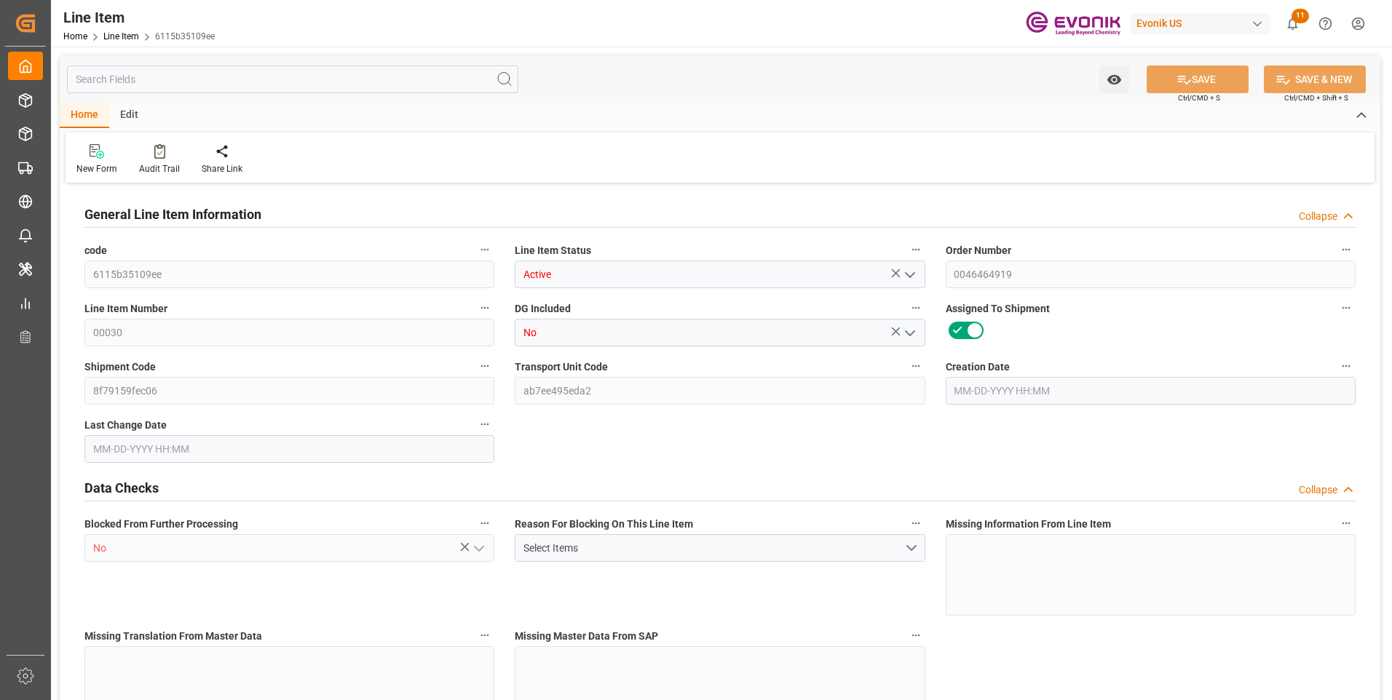
type input "[DATE]"
click at [192, 82] on input "text" at bounding box center [292, 80] width 451 height 28
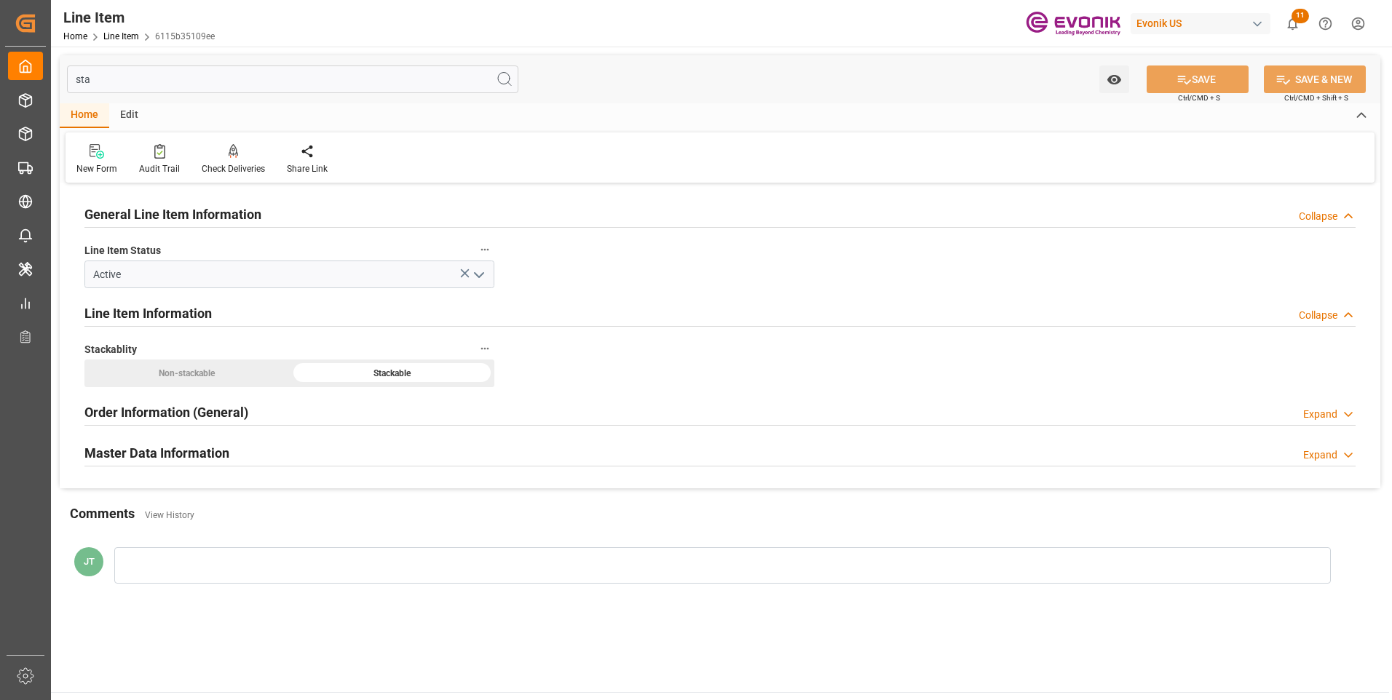
type input "sta"
click at [197, 451] on h2 "Master Data Information" at bounding box center [156, 453] width 145 height 20
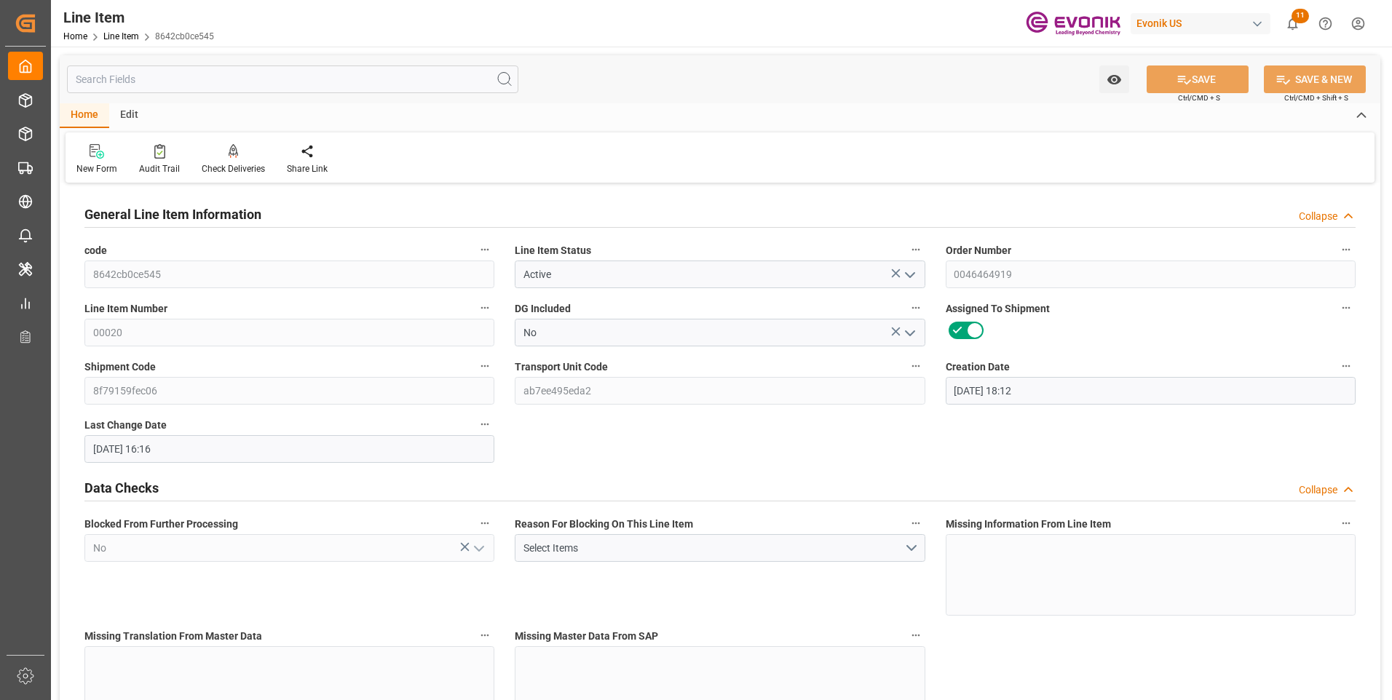
click at [152, 81] on input "text" at bounding box center [292, 80] width 451 height 28
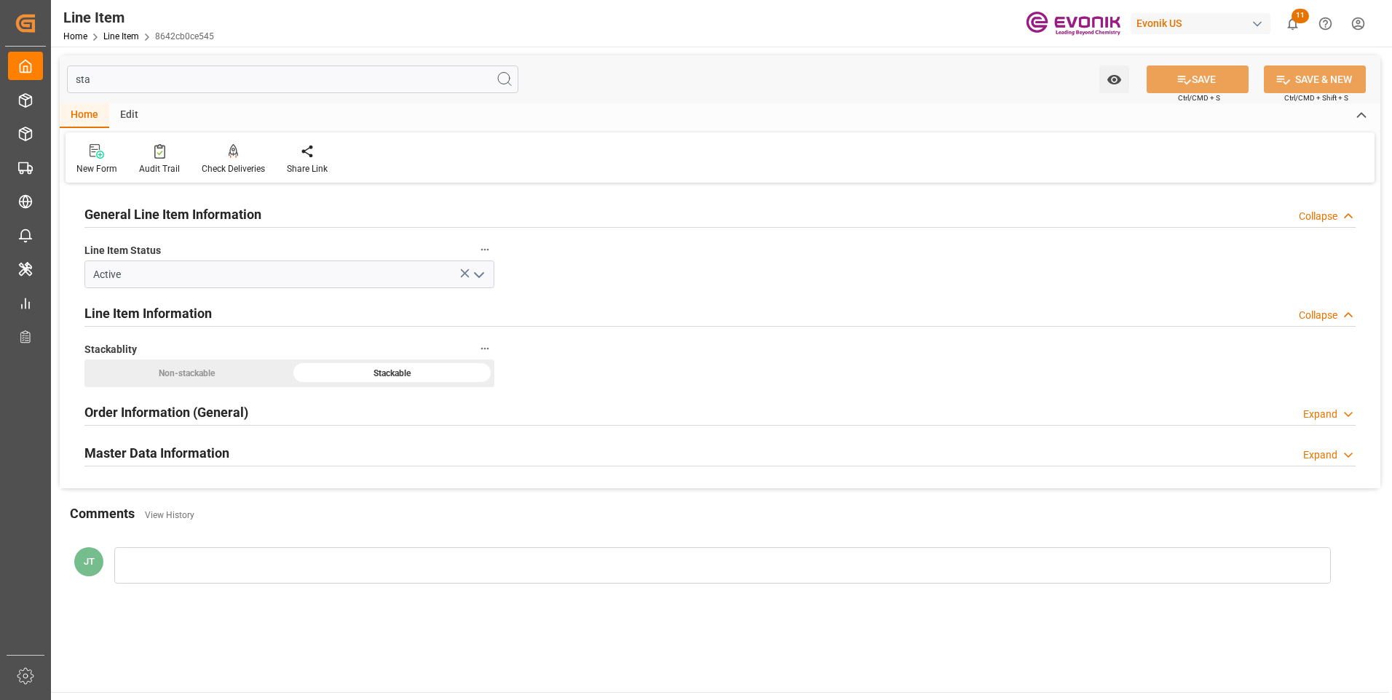
type input "sta"
click at [153, 452] on h2 "Master Data Information" at bounding box center [156, 453] width 145 height 20
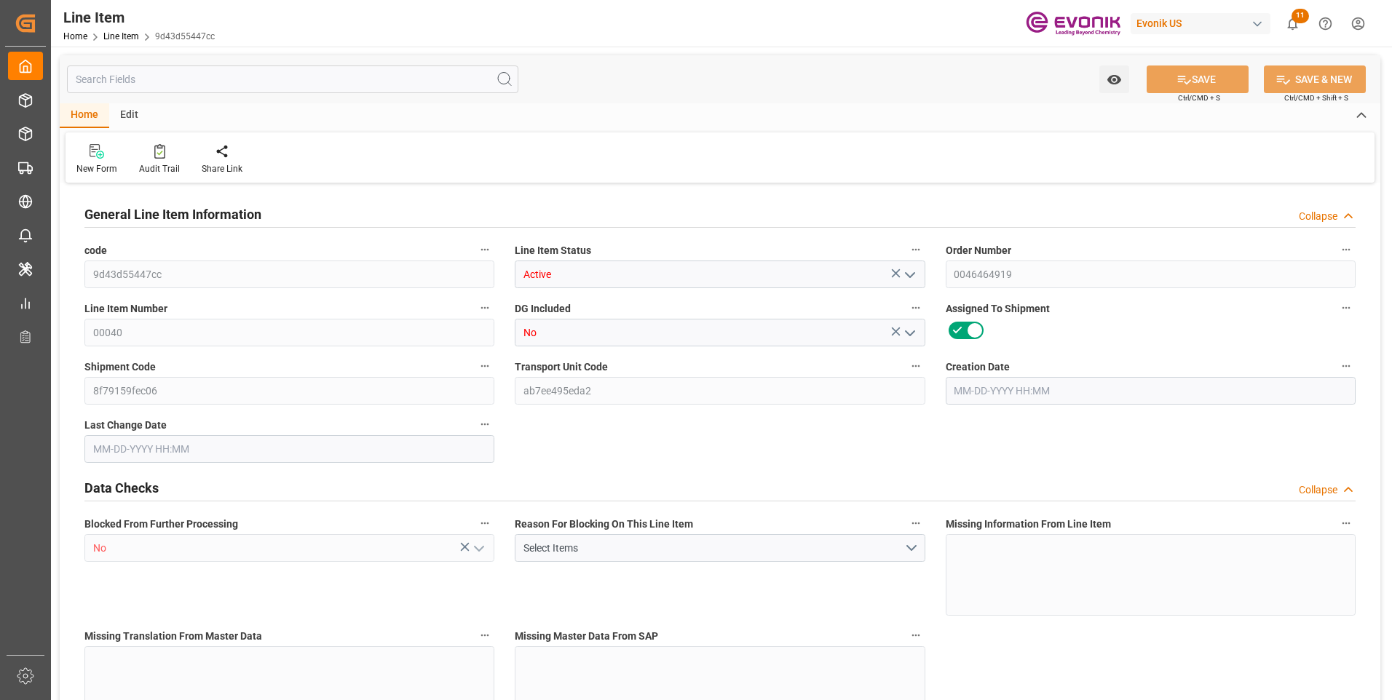
type input "5"
type input "2106.72"
type input "1980"
type input "5.2767"
type input "180"
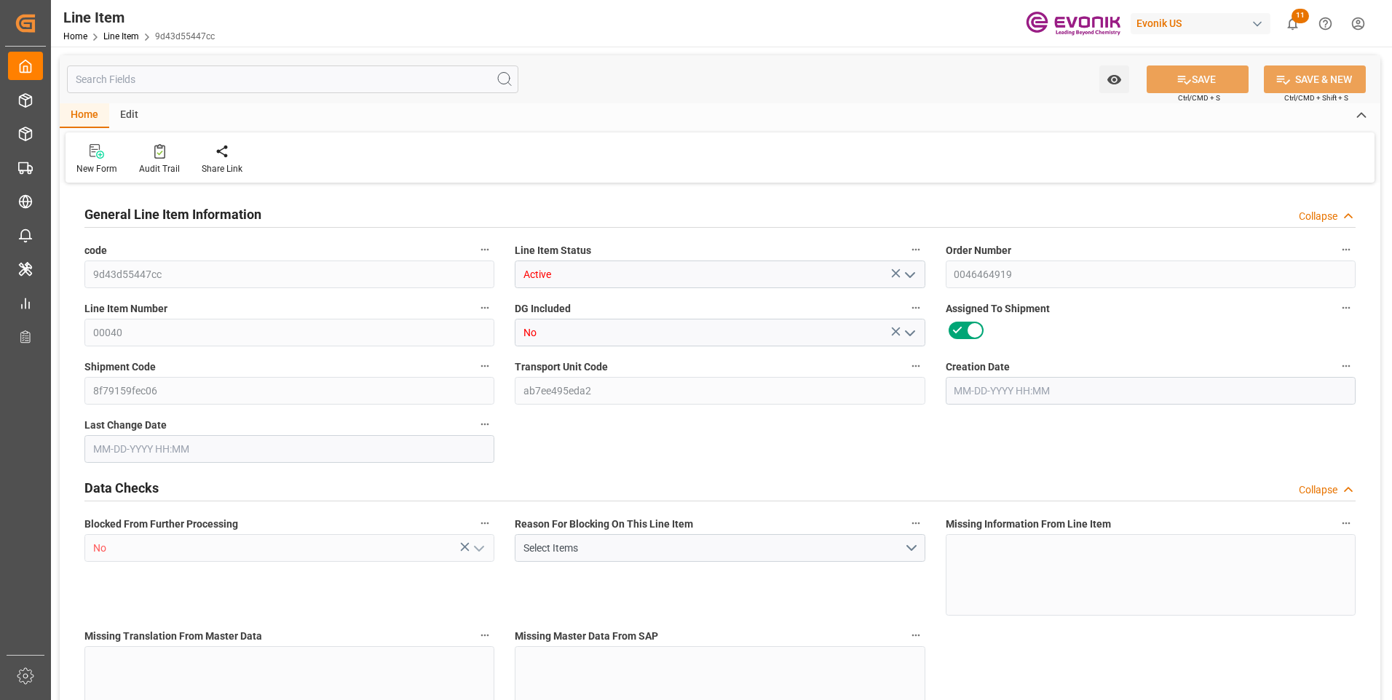
type input "139035.6"
type input "180"
type input "1980"
type input "2106.72"
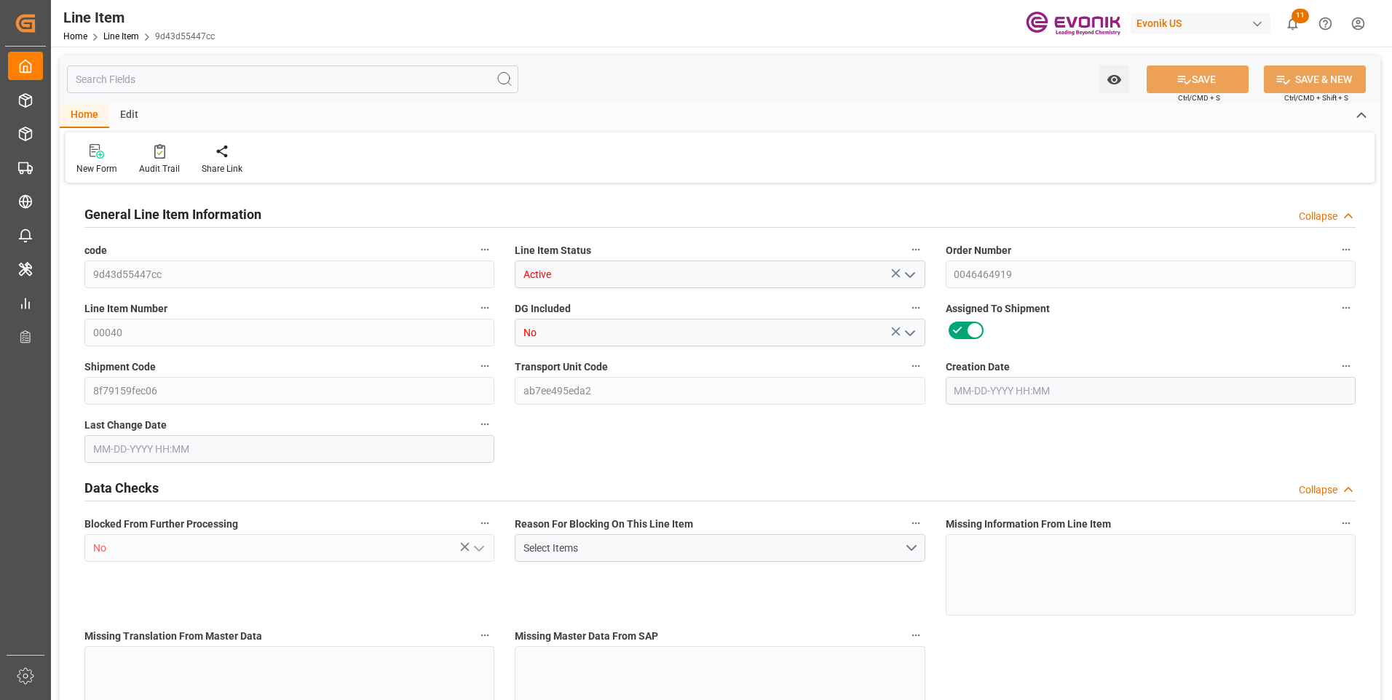
type input "2224.22"
type input "1980"
type input "5.2767"
type input "5276.7"
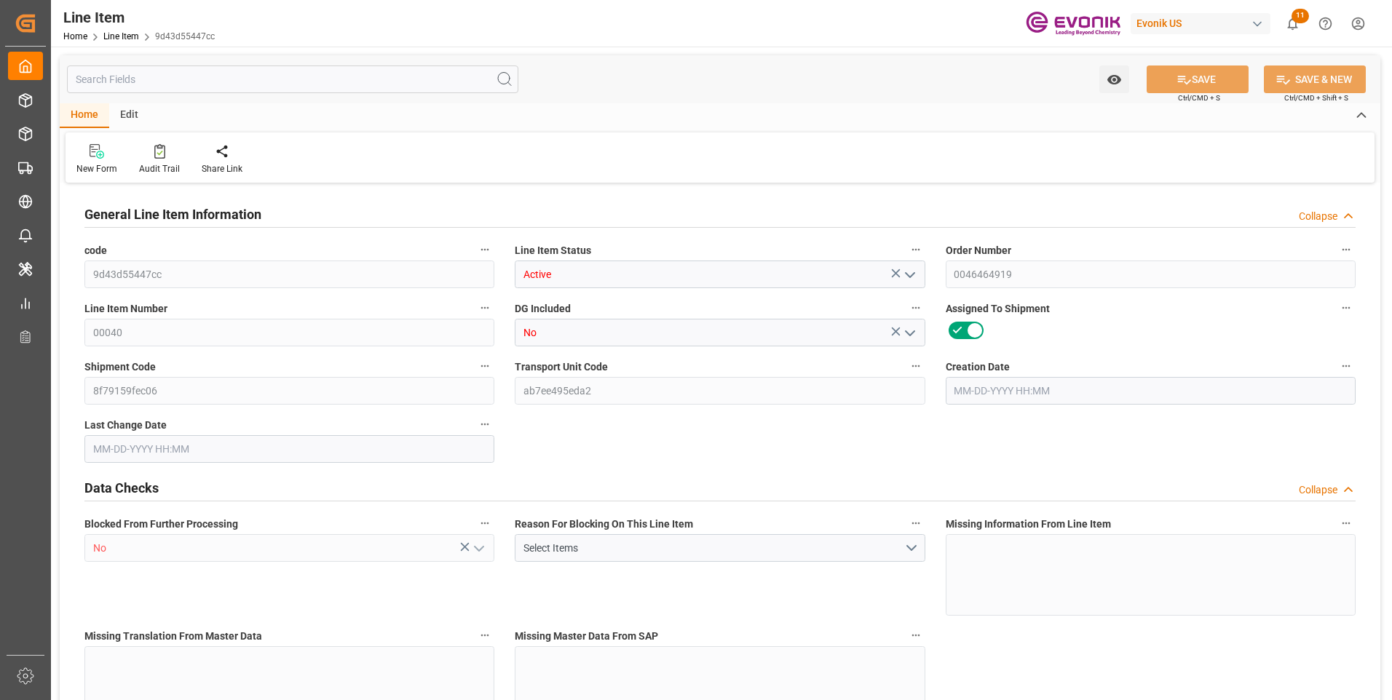
type input "0"
type input "08-08-2025 18:12"
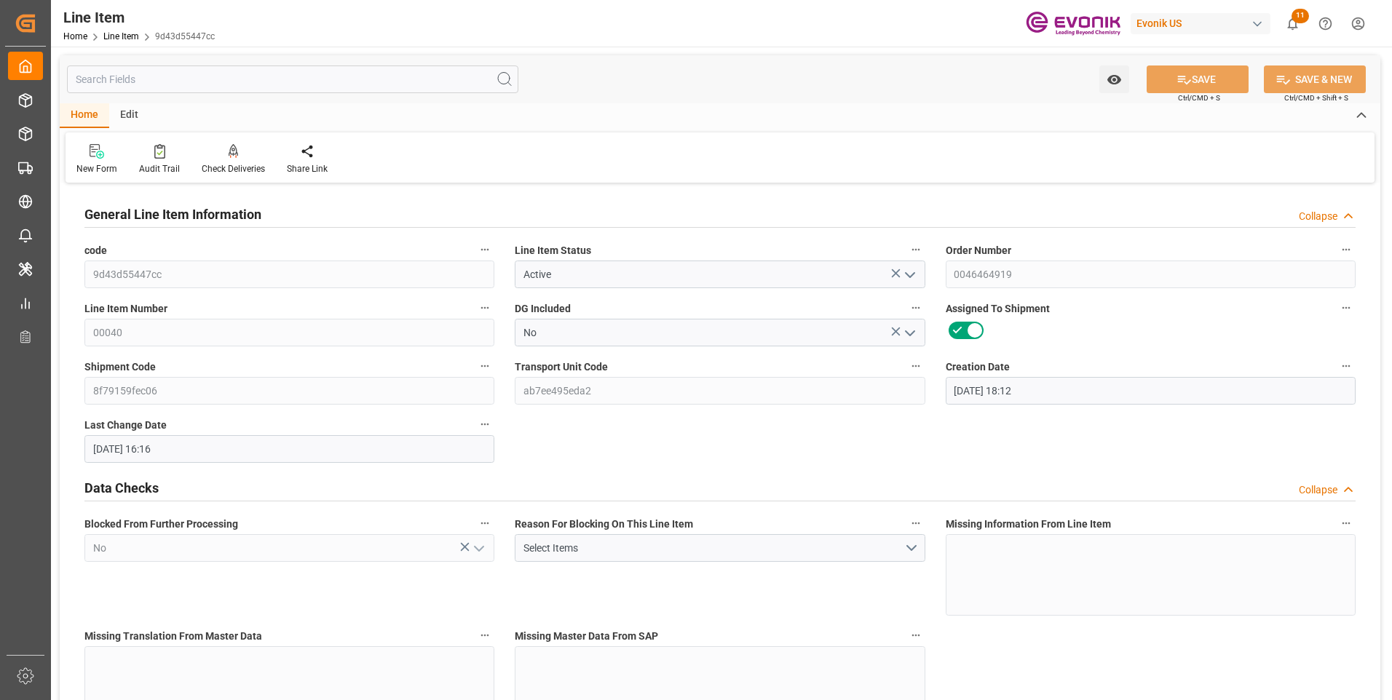
type input "08-15-2025 16:16"
type input "[DATE]"
type input "08-15-2025"
type input "08-08-2025"
click at [186, 83] on input "text" at bounding box center [292, 80] width 451 height 28
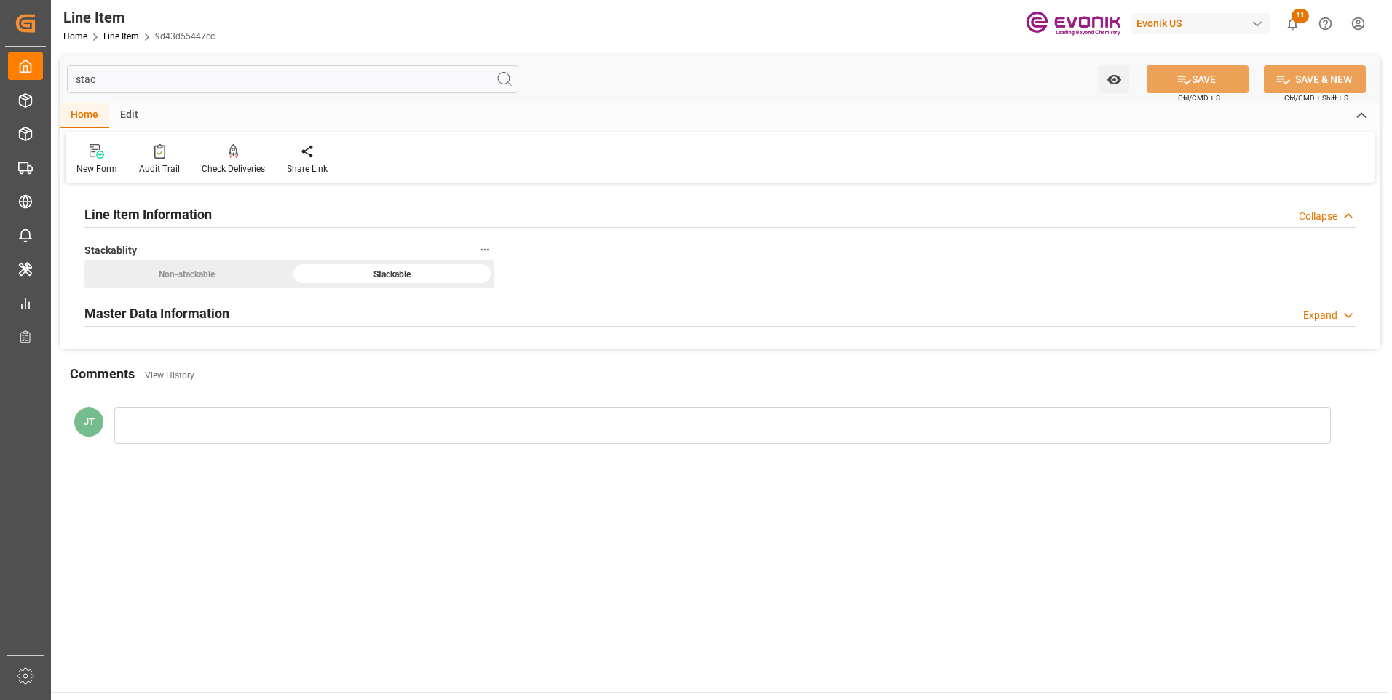
type input "stac"
click at [179, 316] on h2 "Master Data Information" at bounding box center [156, 314] width 145 height 20
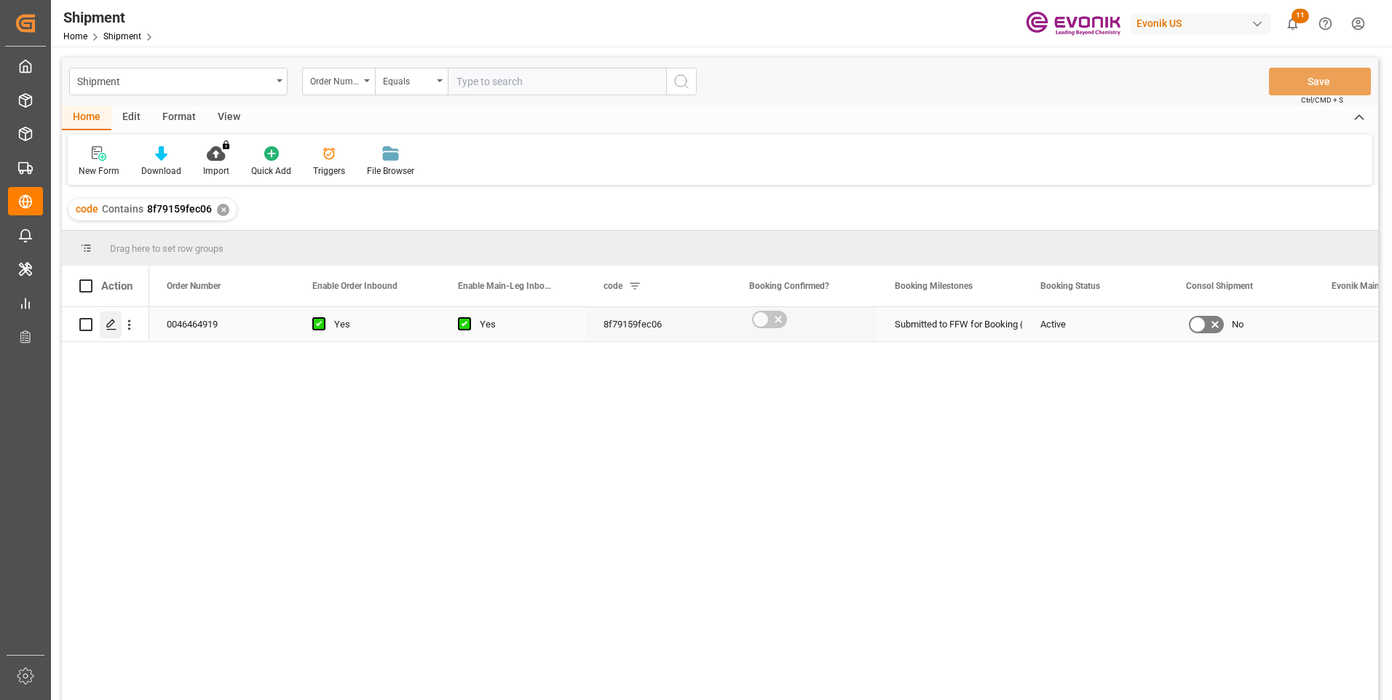
click at [108, 324] on icon "Press SPACE to select this row." at bounding box center [112, 325] width 12 height 12
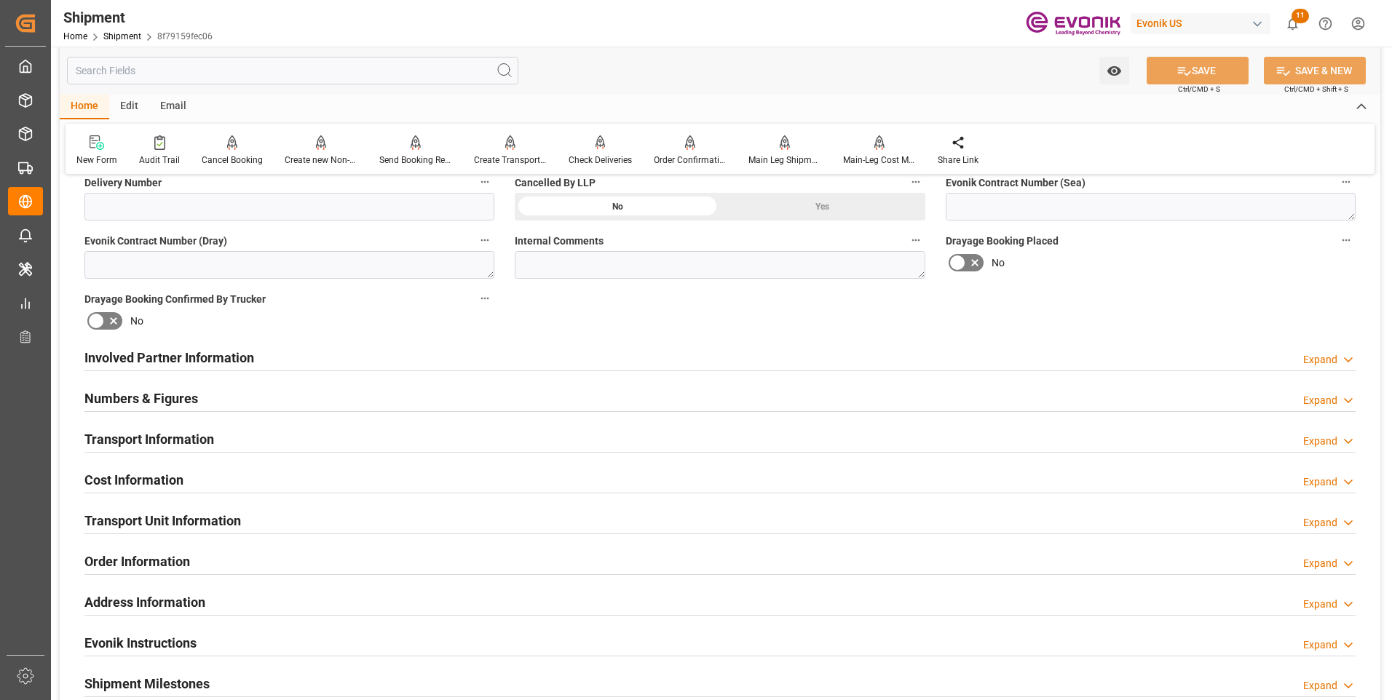
scroll to position [728, 0]
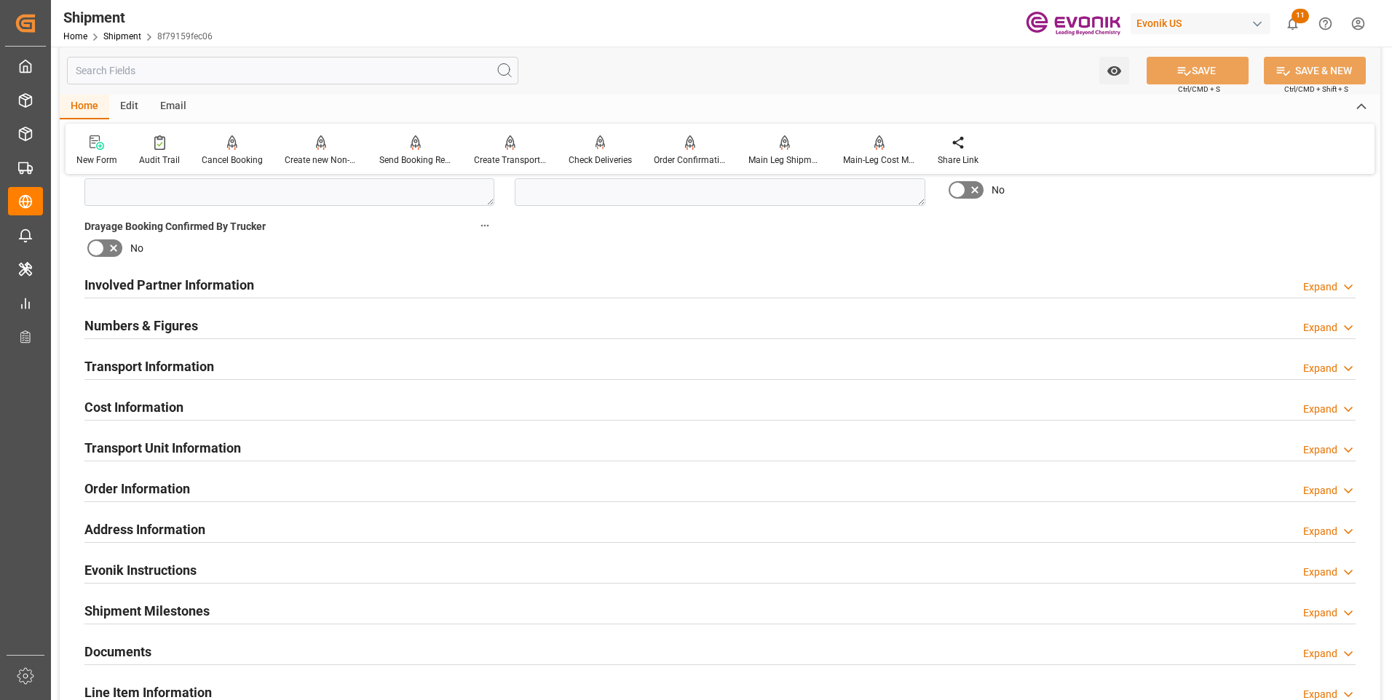
click at [237, 76] on input "text" at bounding box center [292, 71] width 451 height 28
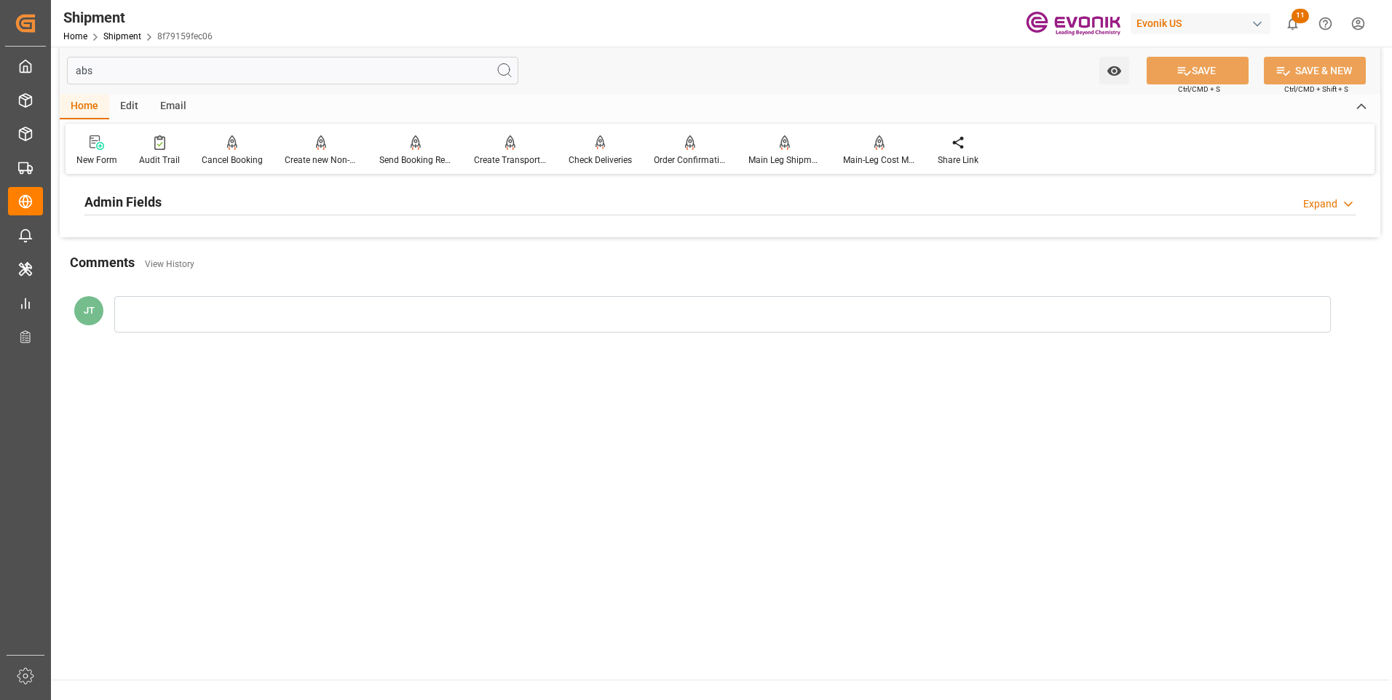
scroll to position [0, 0]
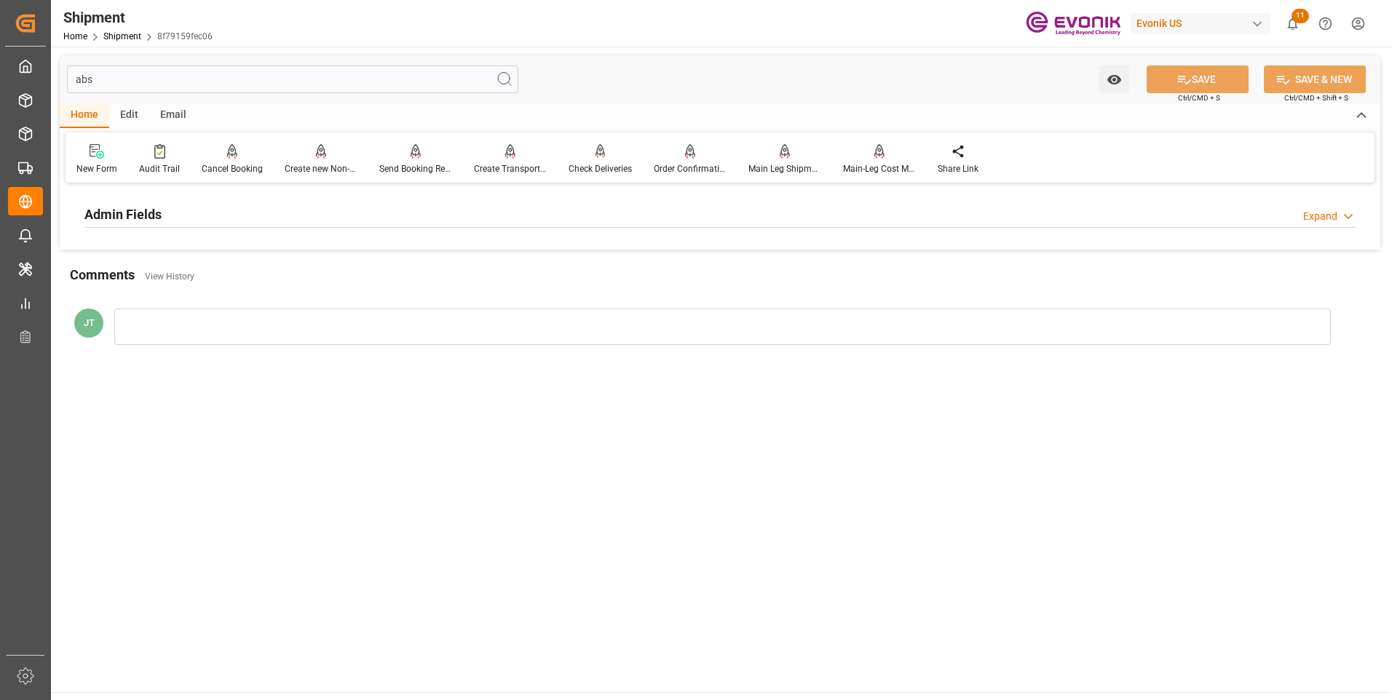
type input "abs"
click at [218, 207] on div "Admin Fields Expand" at bounding box center [719, 214] width 1271 height 28
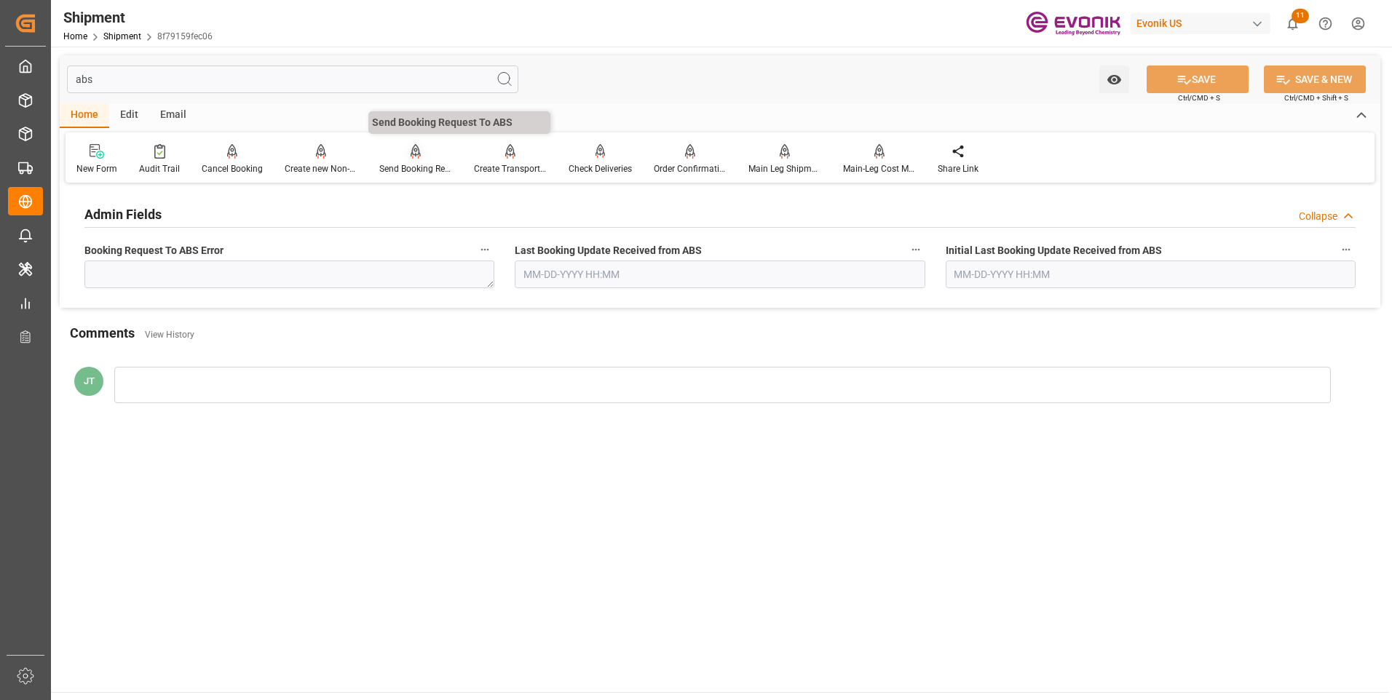
click at [401, 163] on div "Send Booking Request To ABS" at bounding box center [415, 168] width 73 height 13
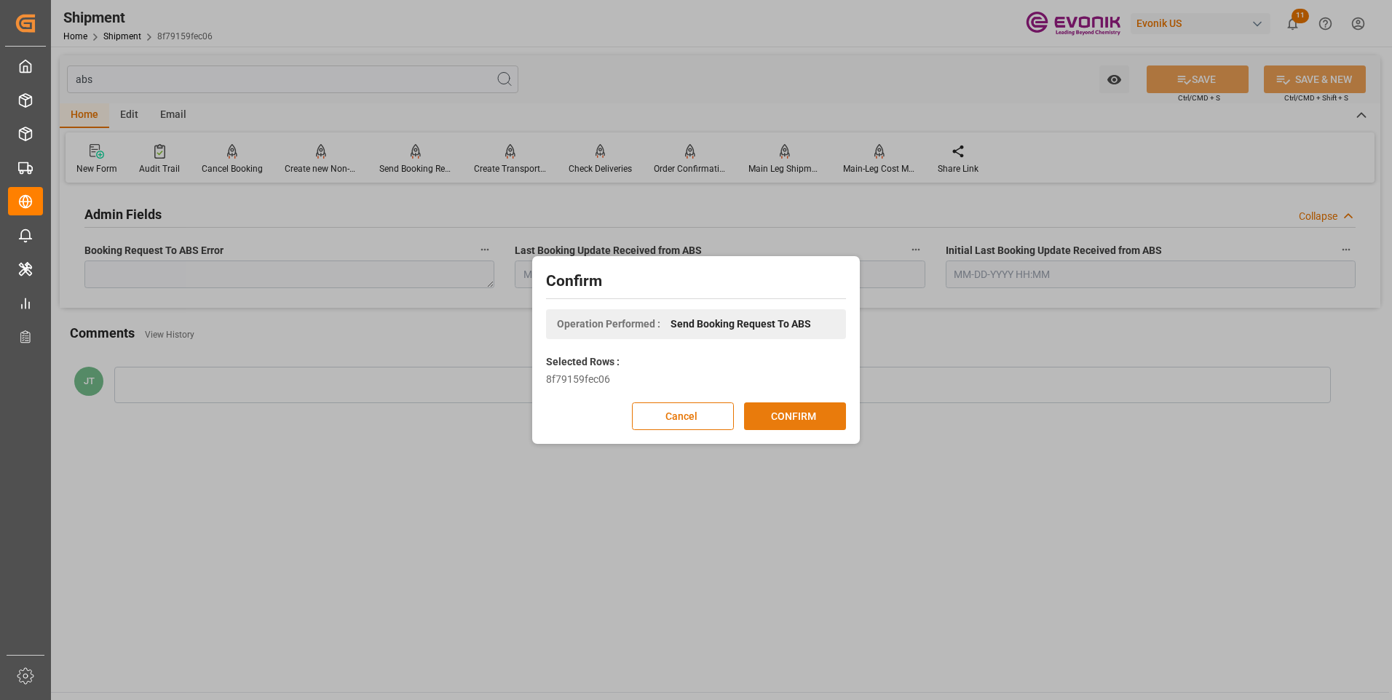
click at [760, 414] on button "CONFIRM" at bounding box center [795, 417] width 102 height 28
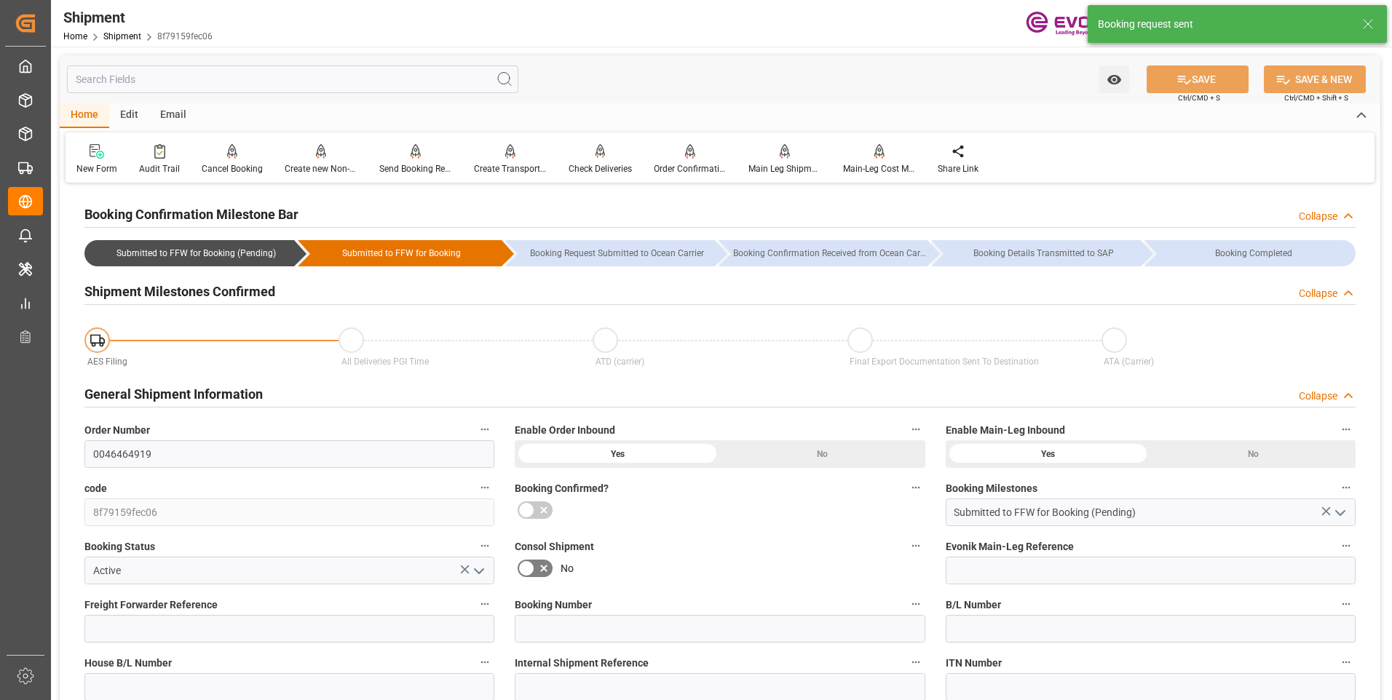
type input "AC Containerline"
type input "AC Containerline GmbH"
type input "16"
type input "376"
type input "6801.496"
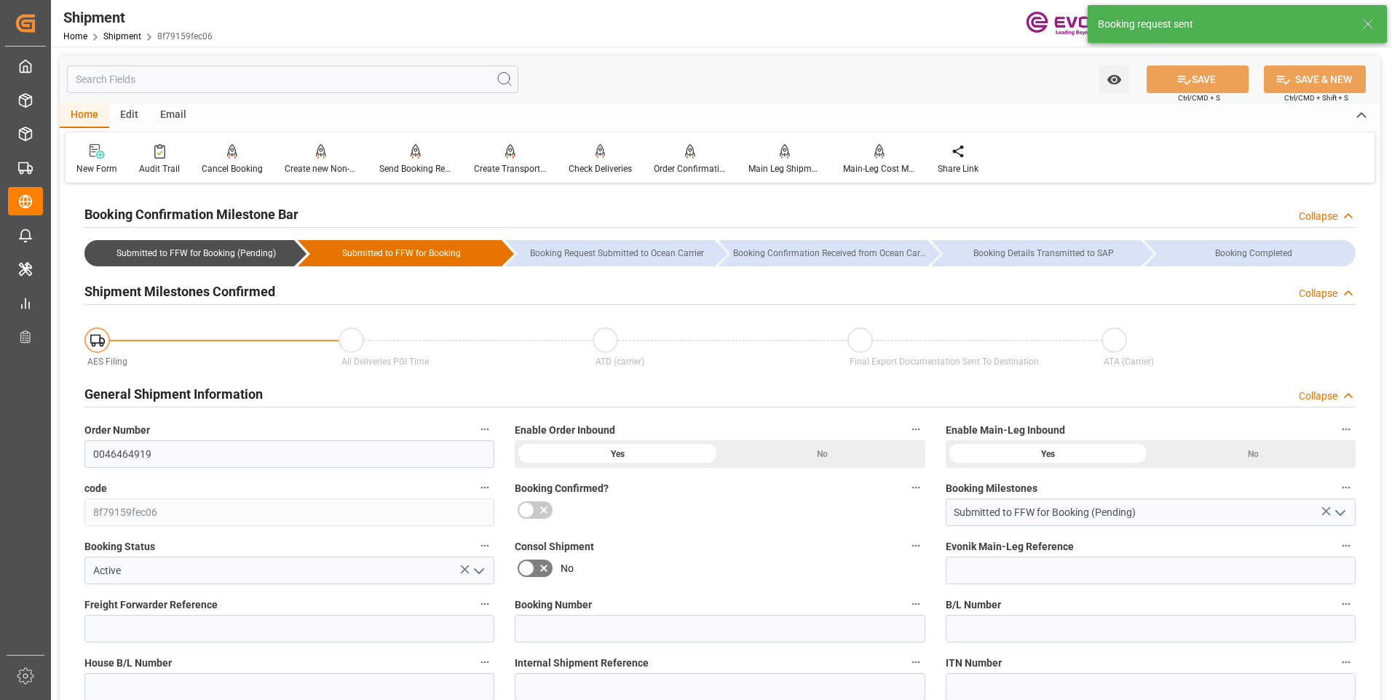
type input "18.9627"
type input "USNYC"
type input "KRPUS"
type input "9785794"
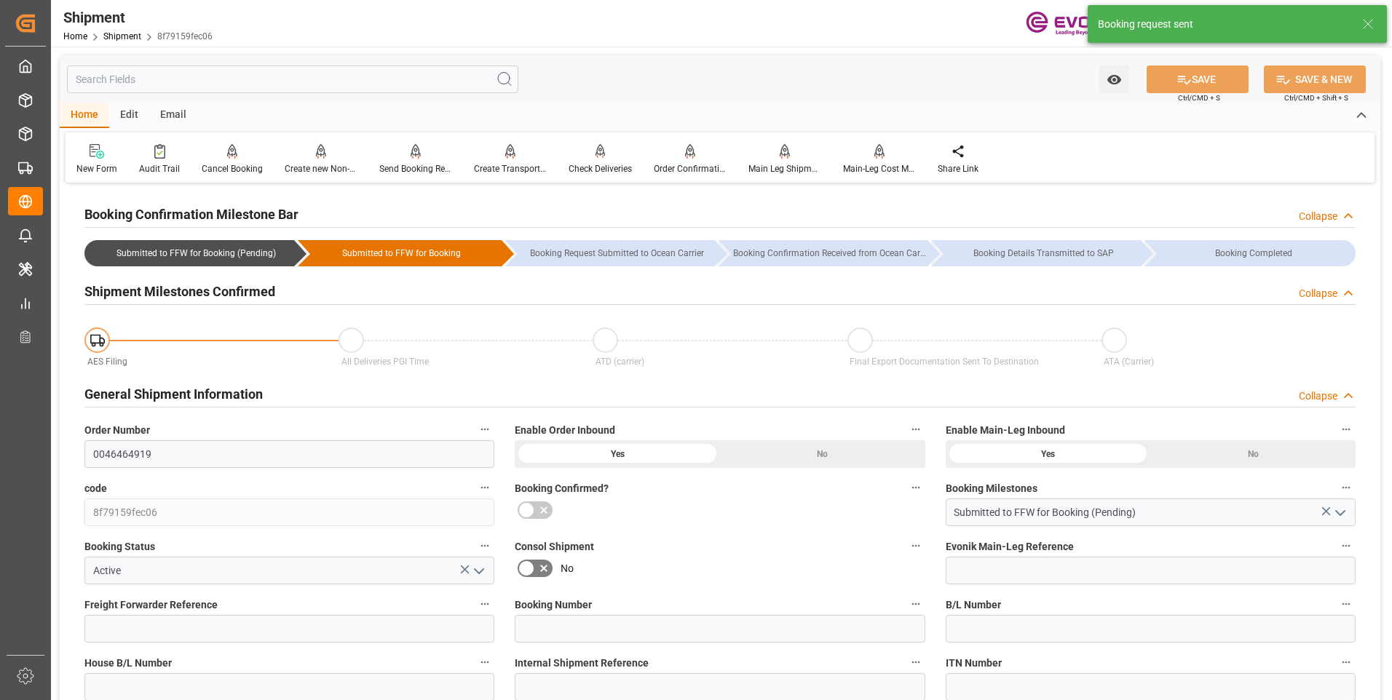
type input "9785794"
type input "840"
type input "0"
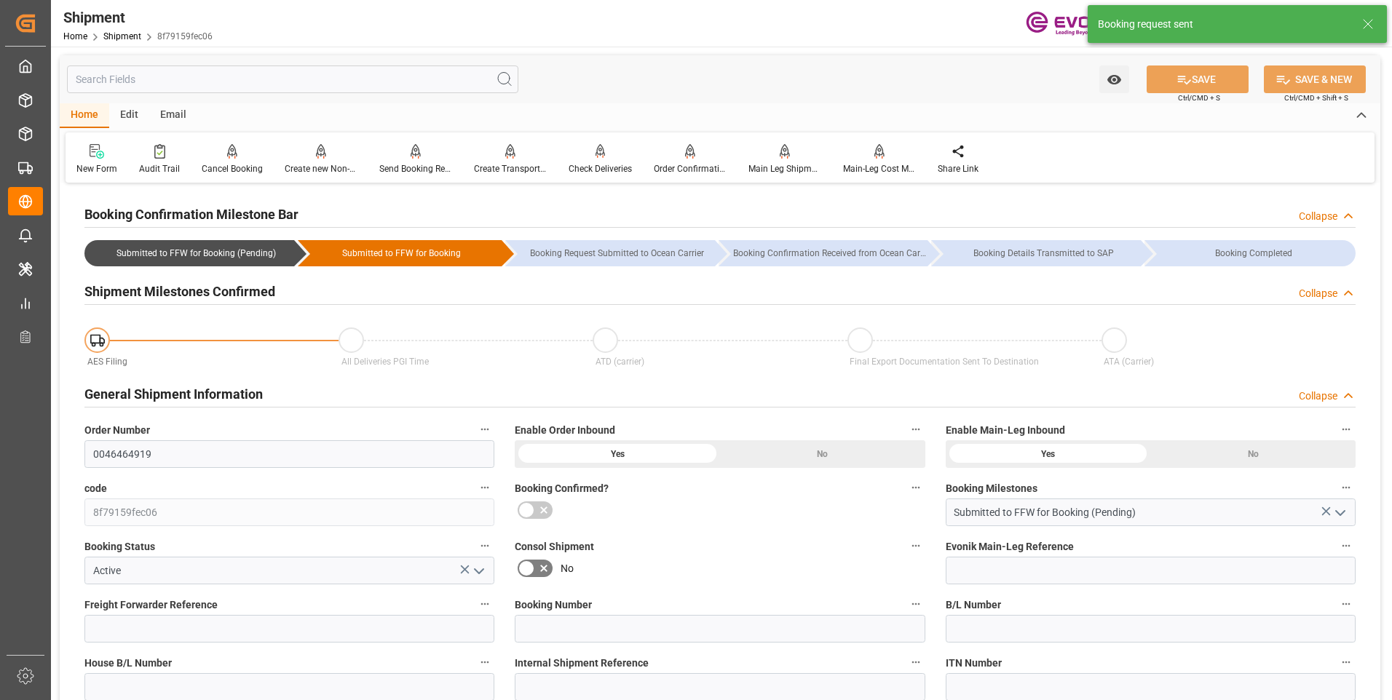
type input "549"
type input "BOX"
type input "0"
type input "AC Containerline"
type input "AC Containerline GmbH"
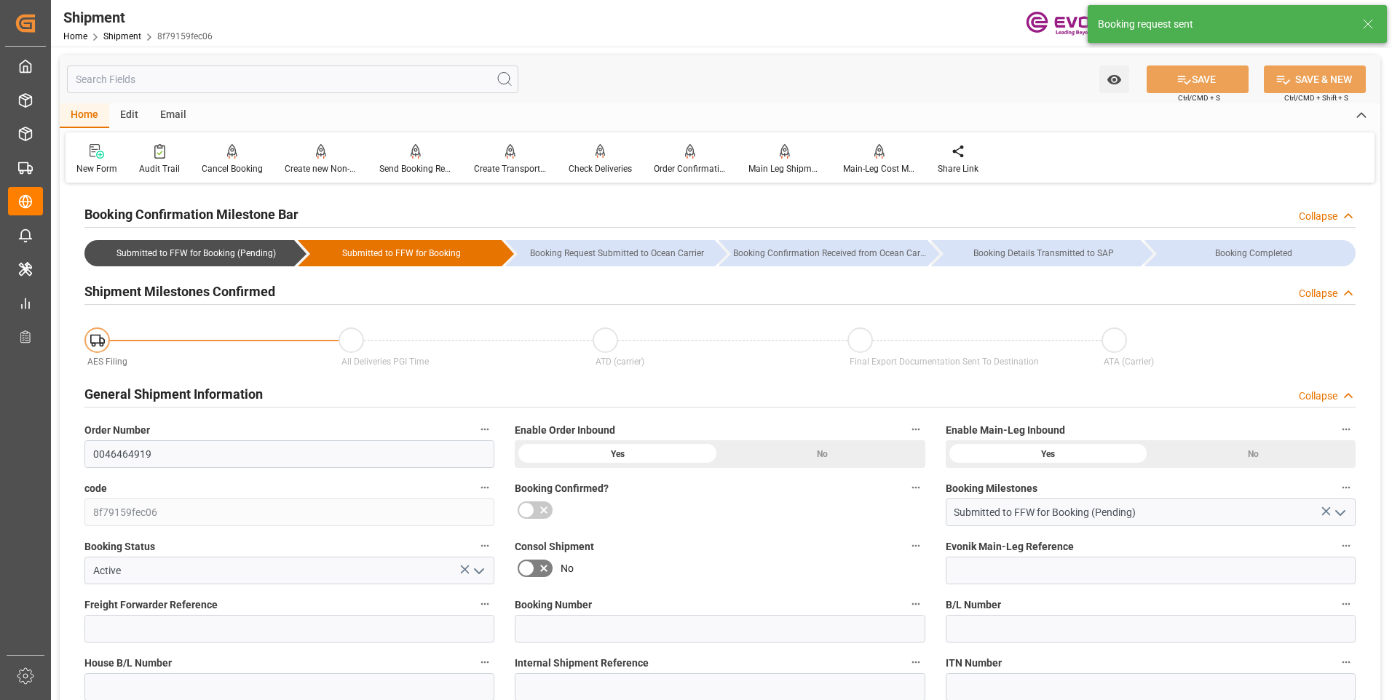
type input "[DATE] 00:00"
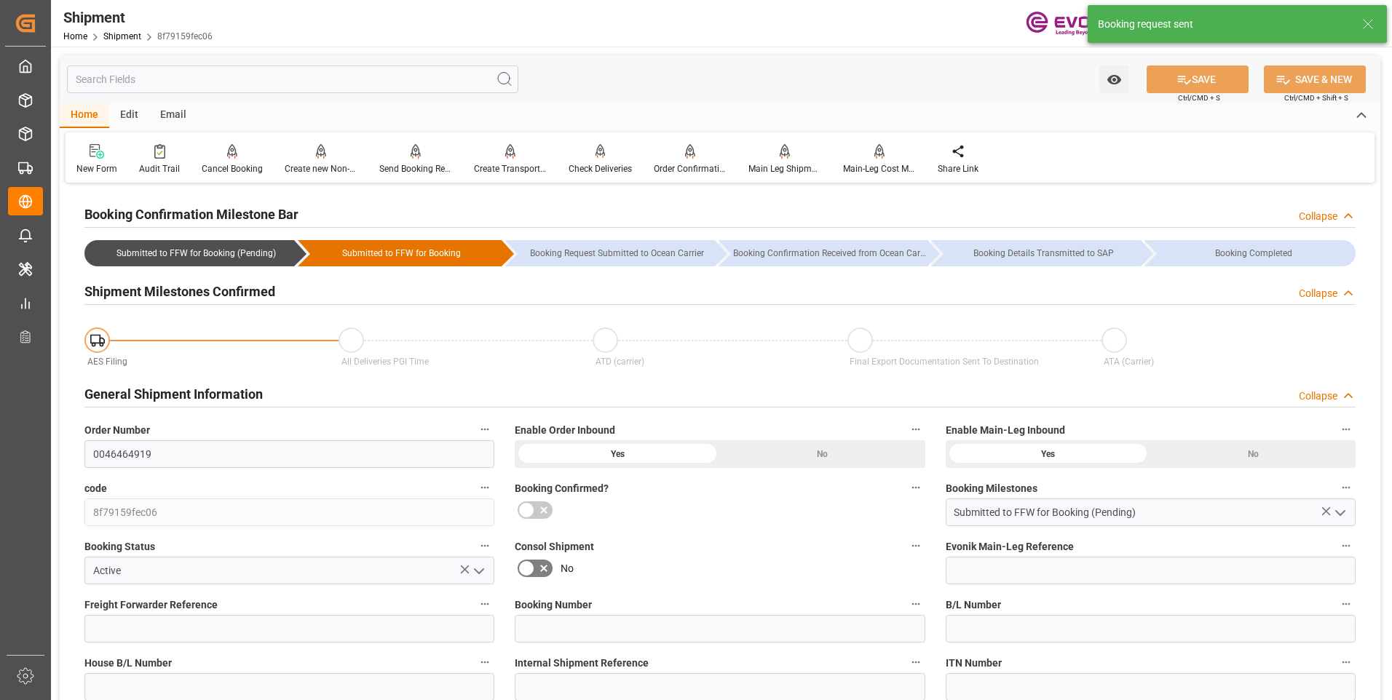
type input "[DATE]"
type input "[DATE] 16:32"
type input "[DATE] 16:18"
type input "[DATE] 05:35"
type input "[DATE] 16:32"
